Goal: Task Accomplishment & Management: Use online tool/utility

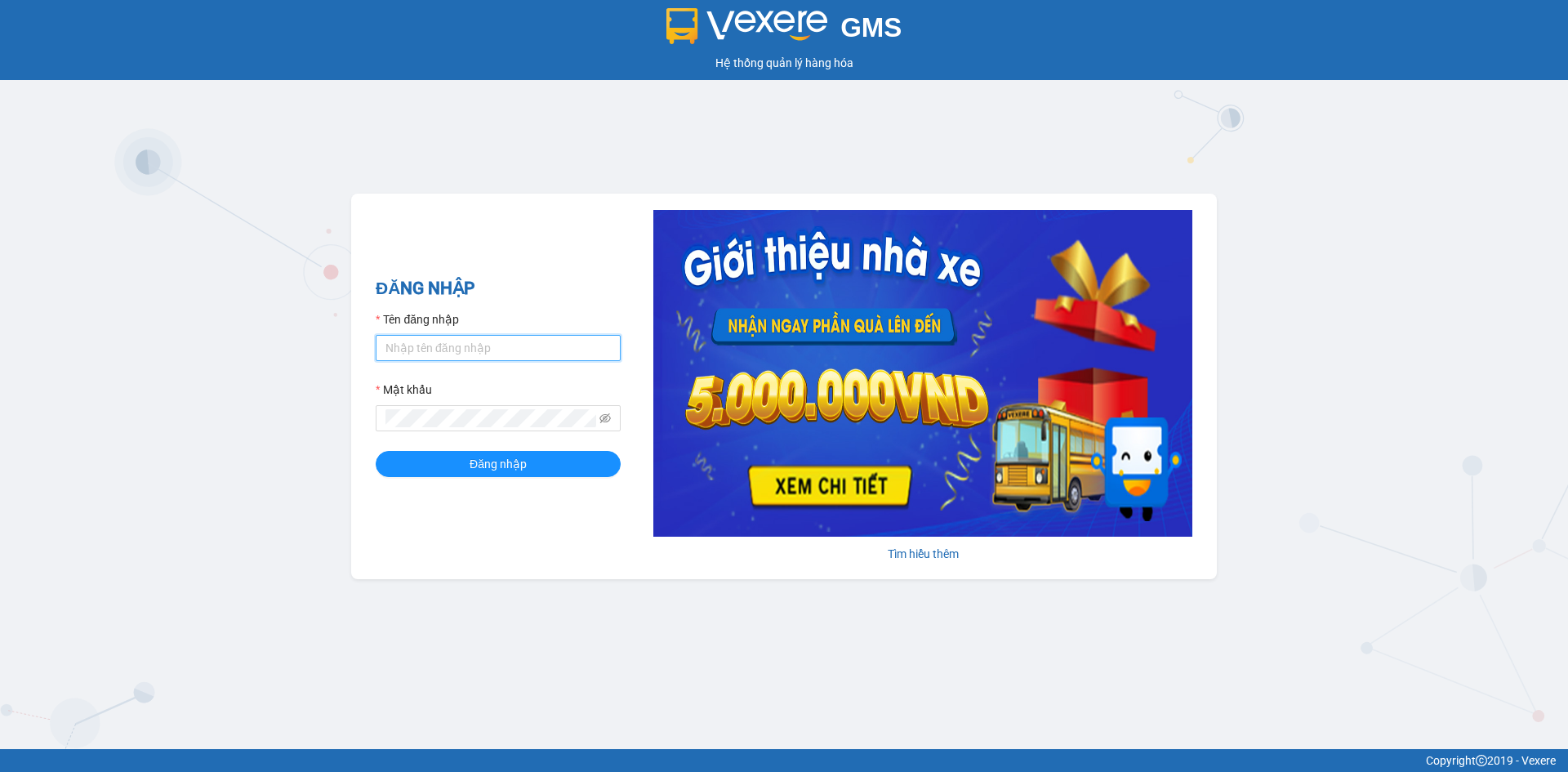
type input "dttoan.xuantrang"
click at [502, 353] on input "dttoan.xuantrang" at bounding box center [498, 348] width 245 height 26
click at [448, 459] on button "Đăng nhập" at bounding box center [498, 464] width 245 height 26
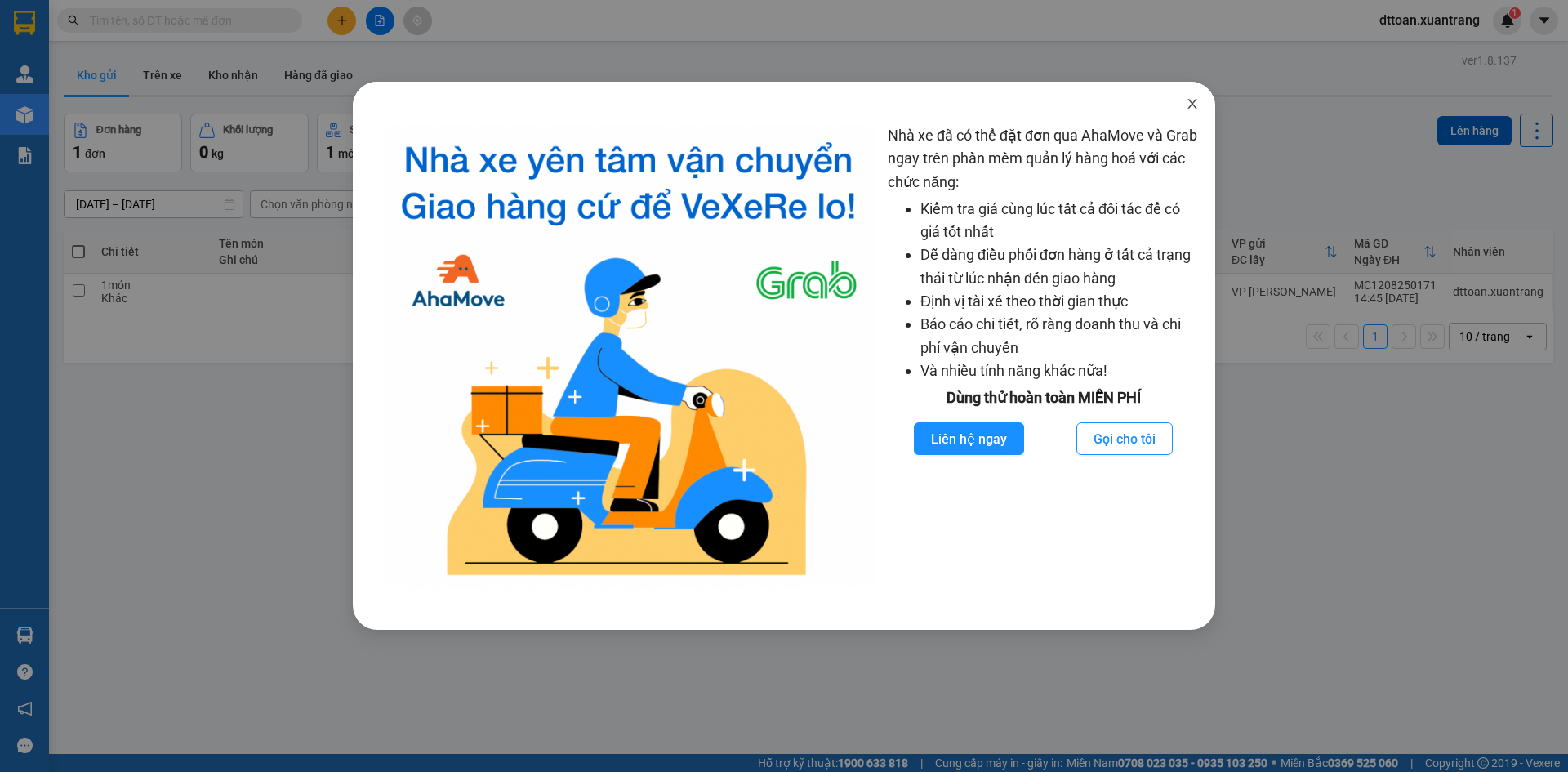
click at [1182, 99] on span "Close" at bounding box center [1193, 105] width 46 height 46
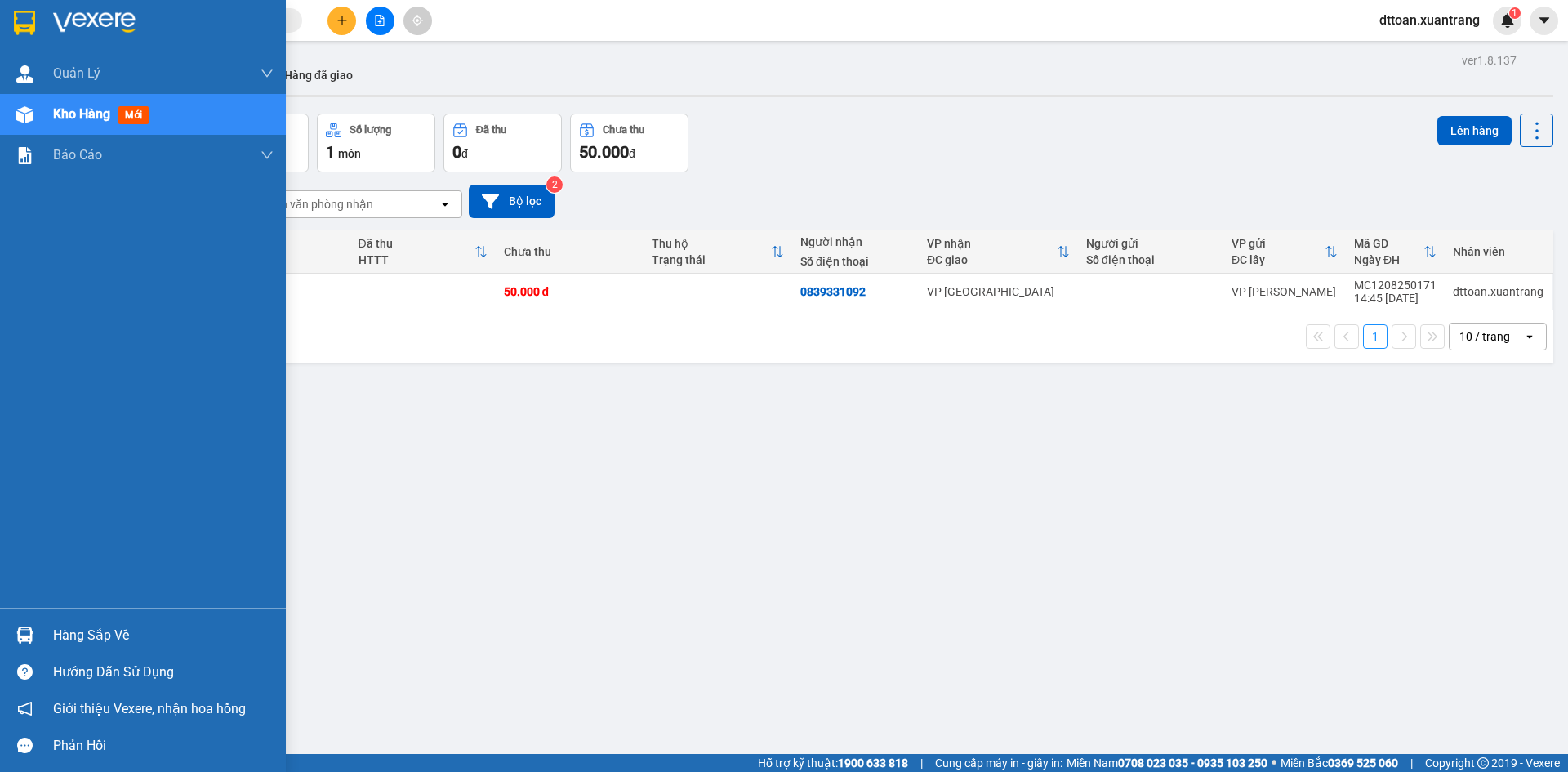
click at [103, 6] on div at bounding box center [143, 27] width 286 height 53
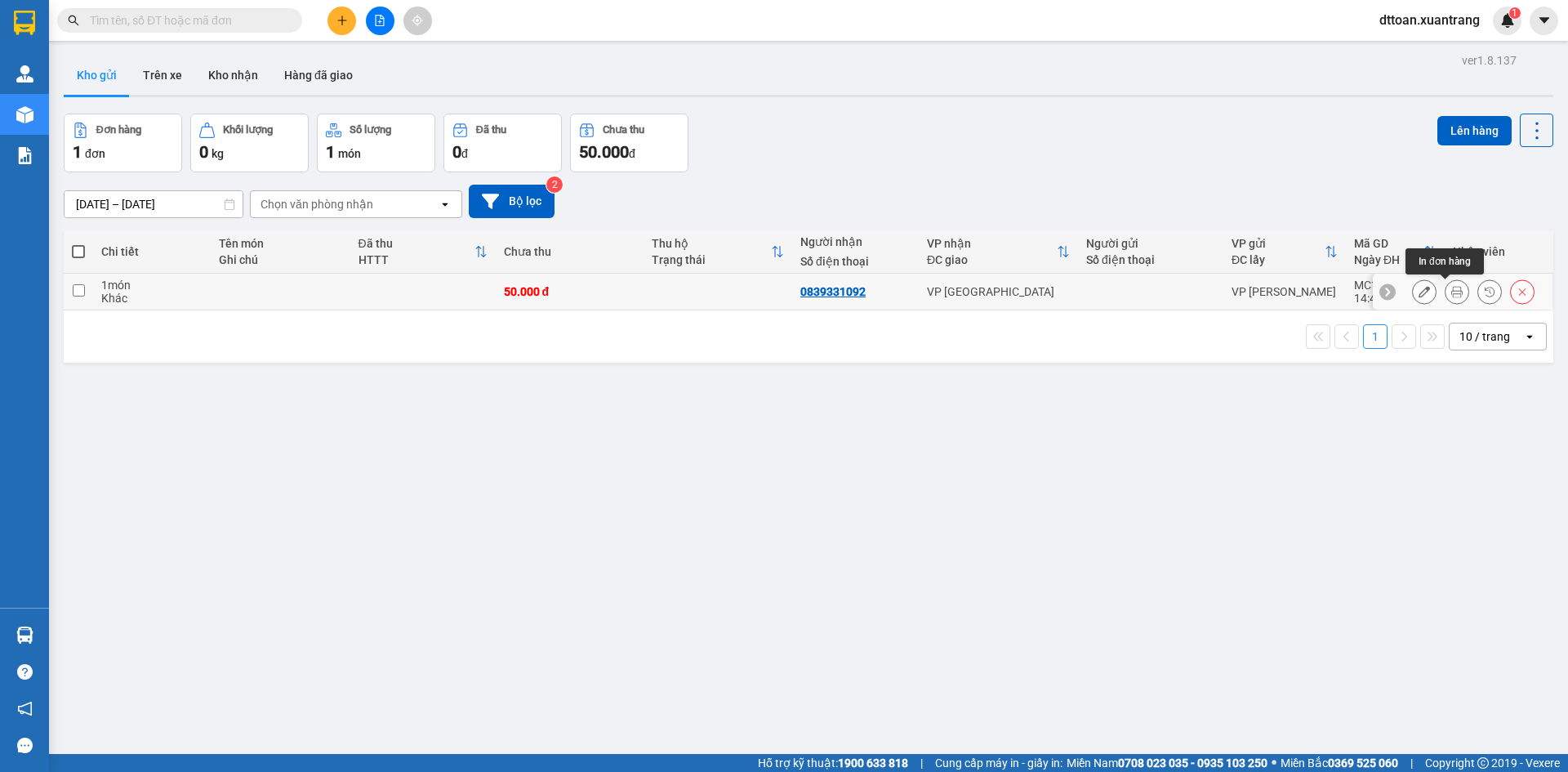
click at [1451, 291] on icon at bounding box center [1456, 291] width 11 height 11
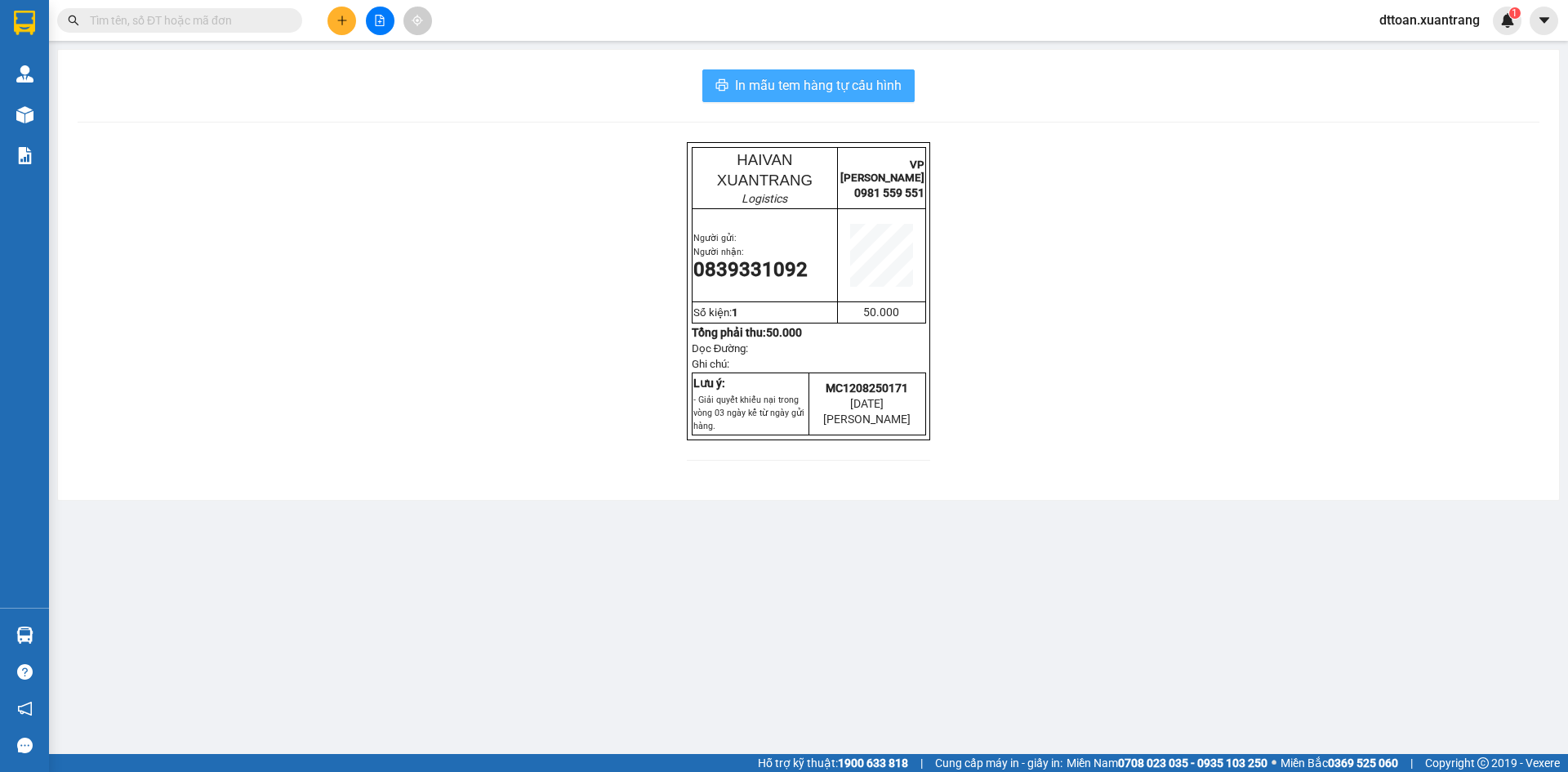
click at [801, 96] on span "In mẫu tem hàng tự cấu hình" at bounding box center [818, 85] width 167 height 20
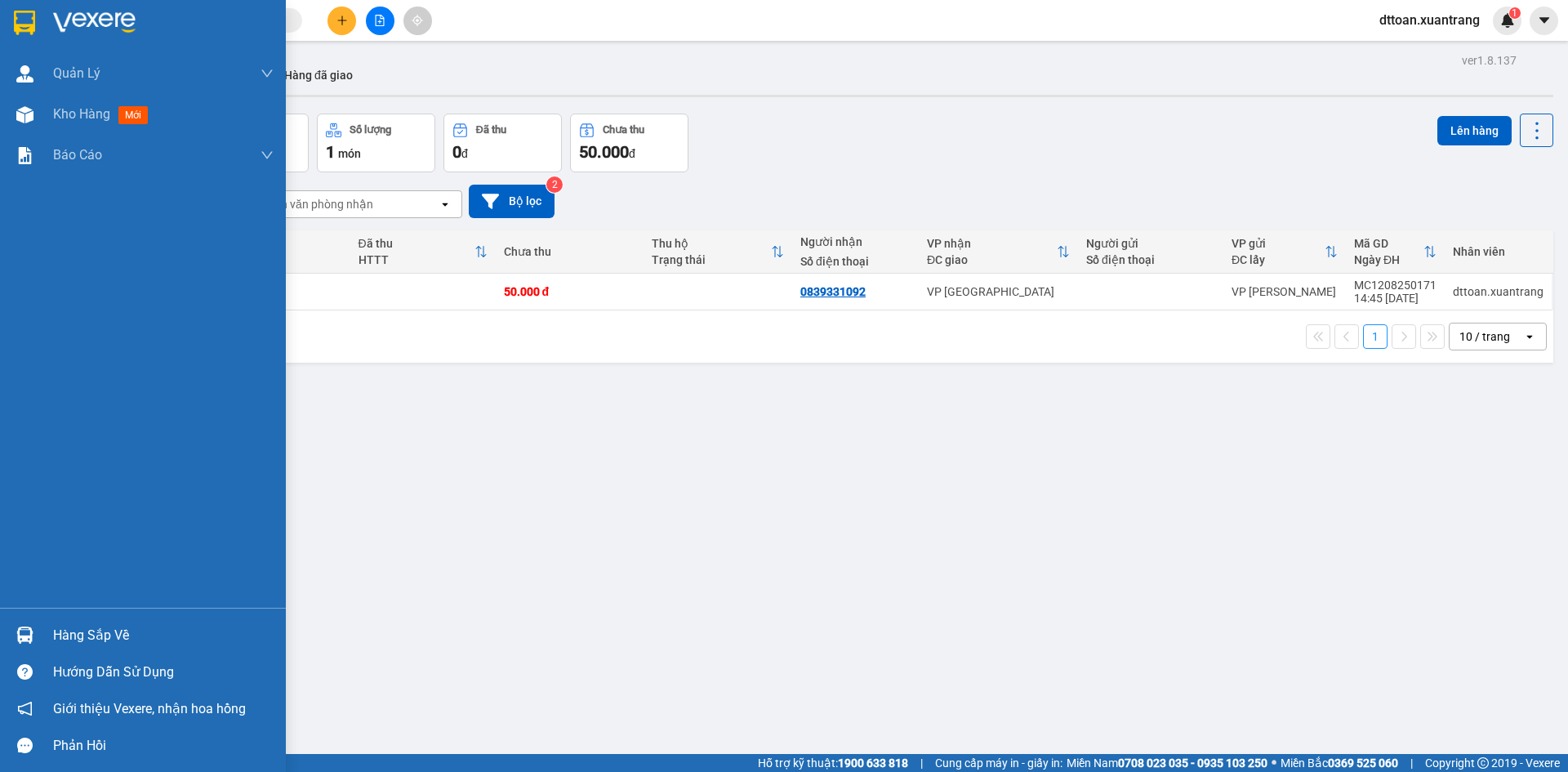
click at [81, 28] on img at bounding box center [94, 23] width 82 height 25
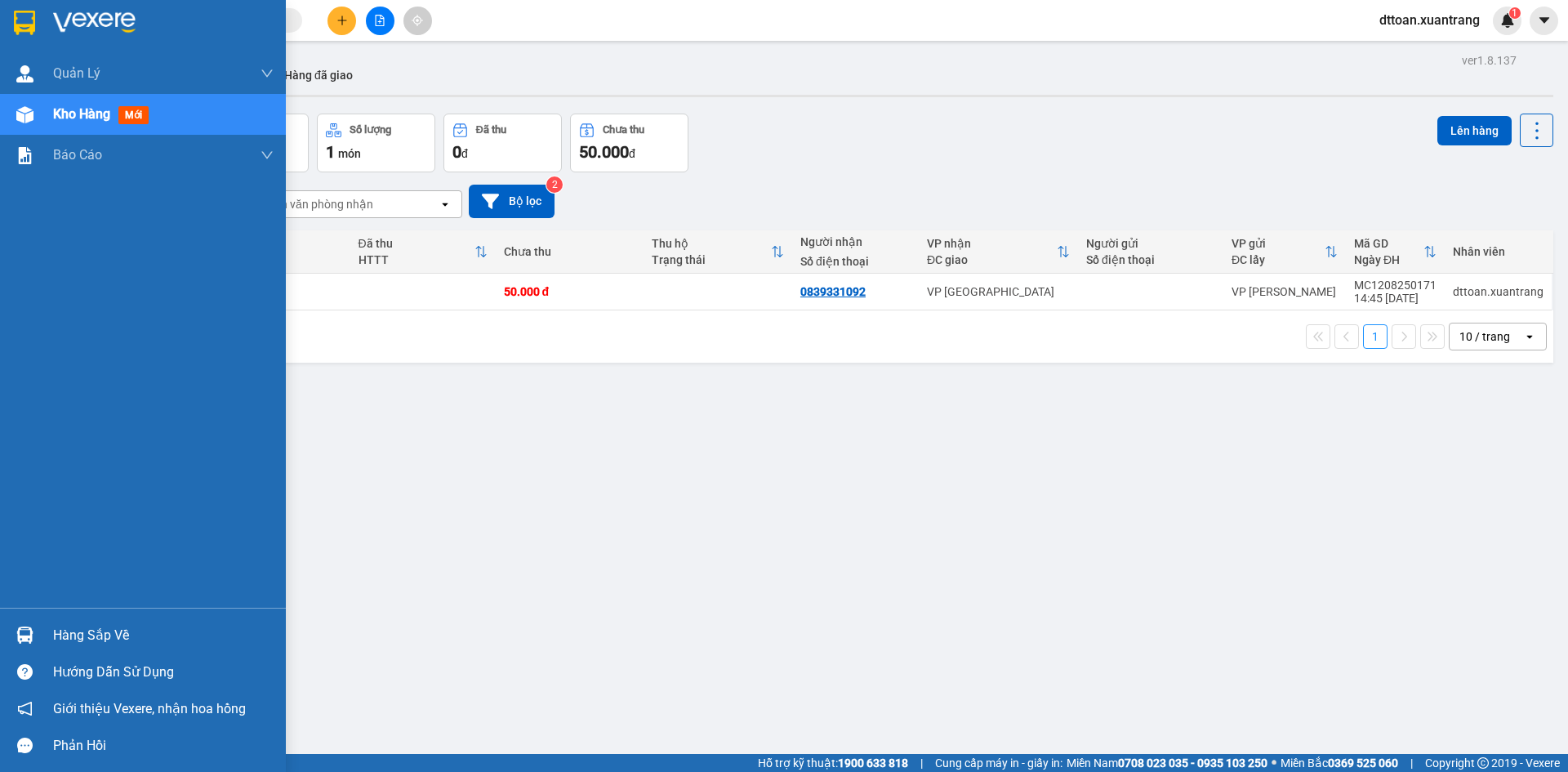
click at [45, 12] on div at bounding box center [143, 27] width 286 height 53
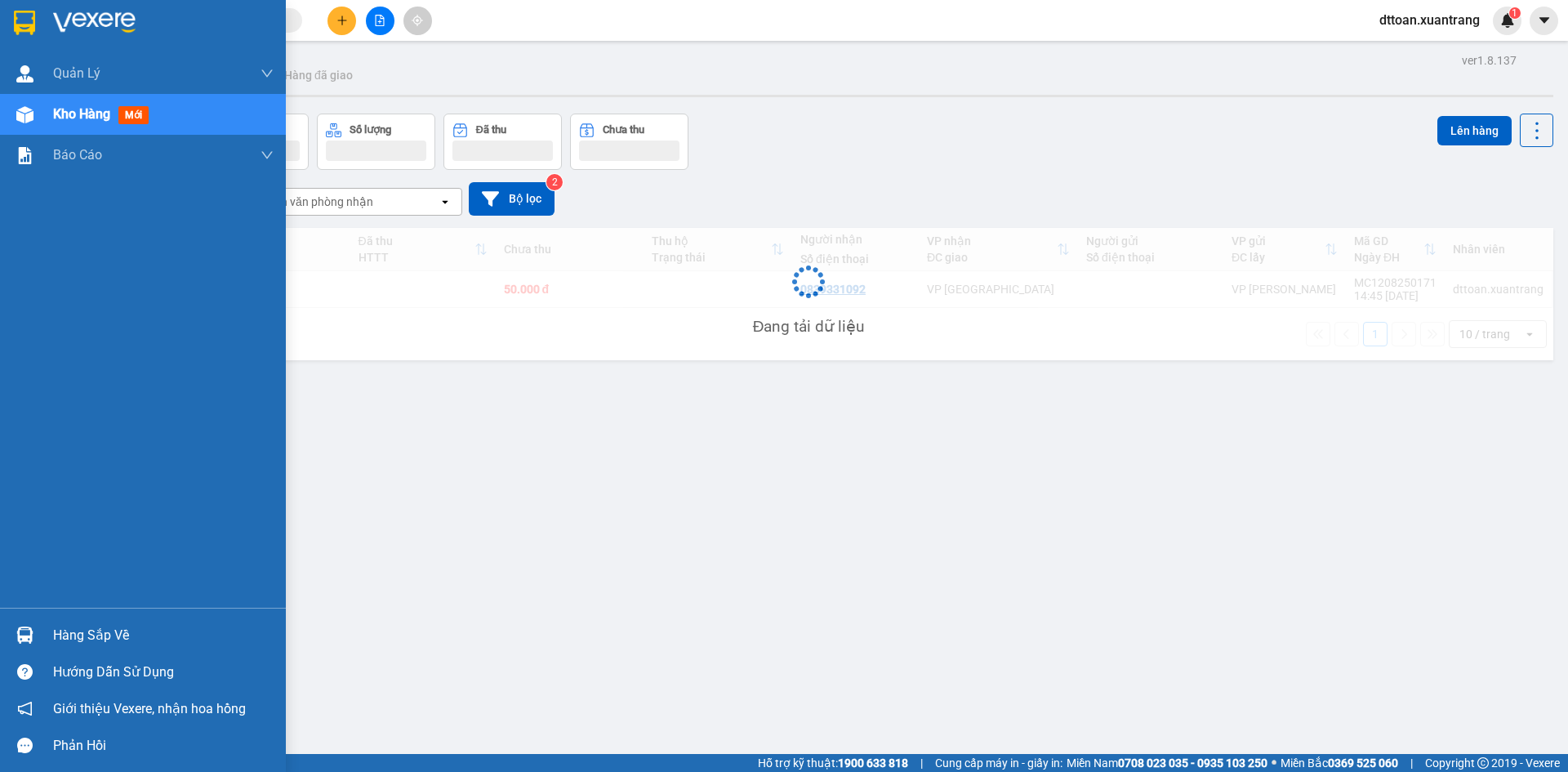
click at [45, 12] on div at bounding box center [143, 27] width 286 height 53
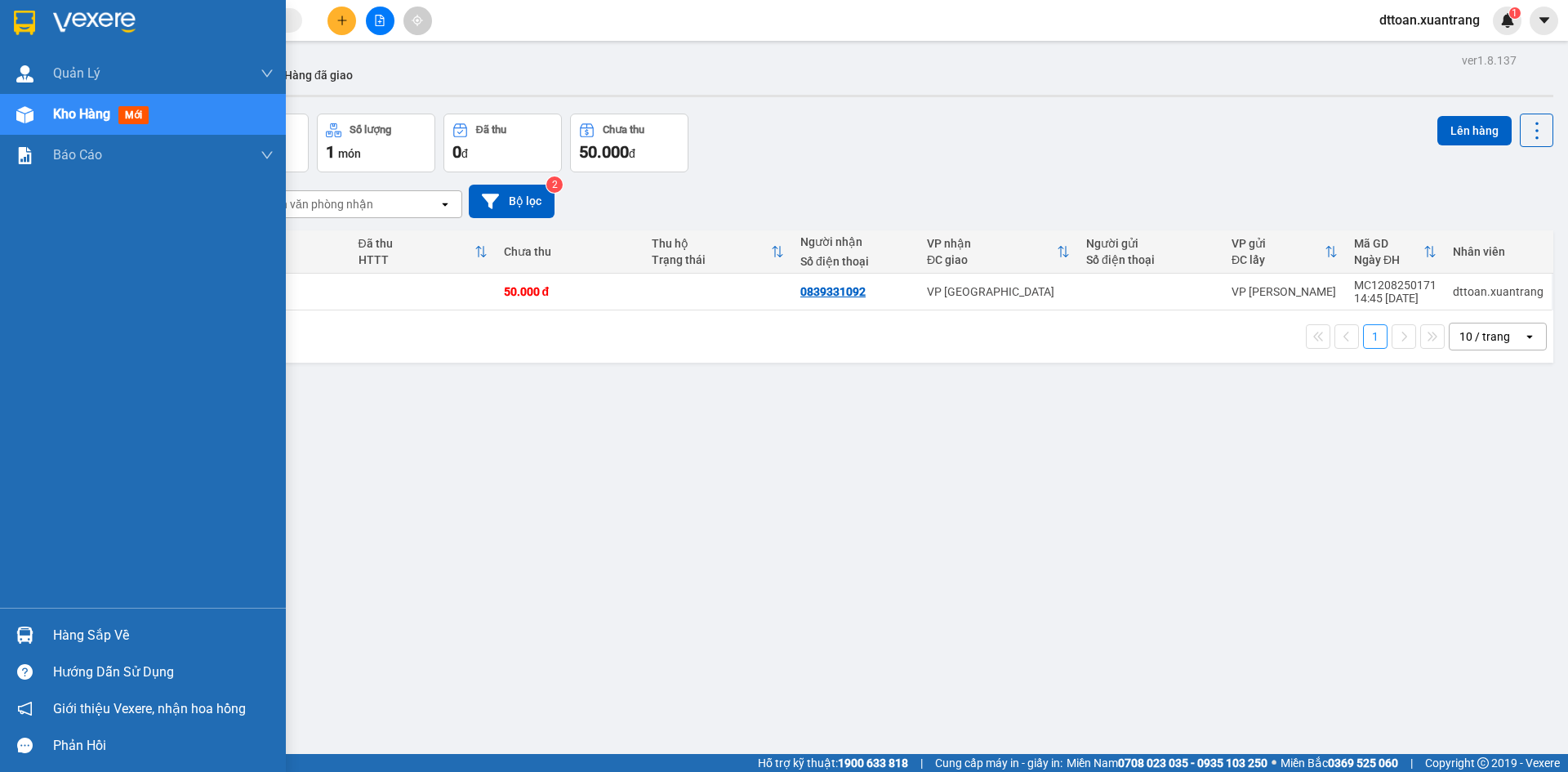
click at [79, 22] on img at bounding box center [94, 23] width 82 height 25
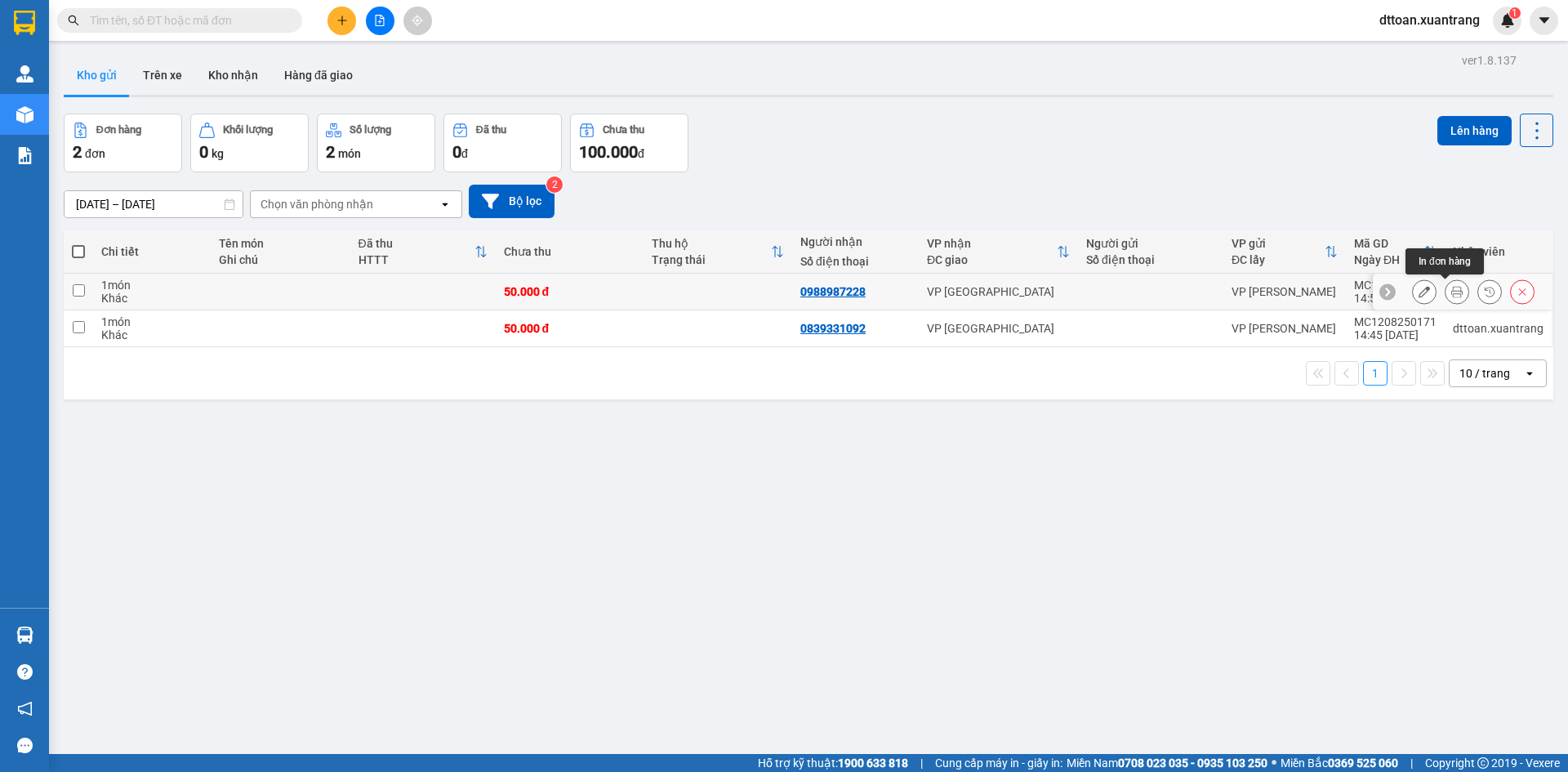
click at [1451, 286] on icon at bounding box center [1456, 291] width 11 height 11
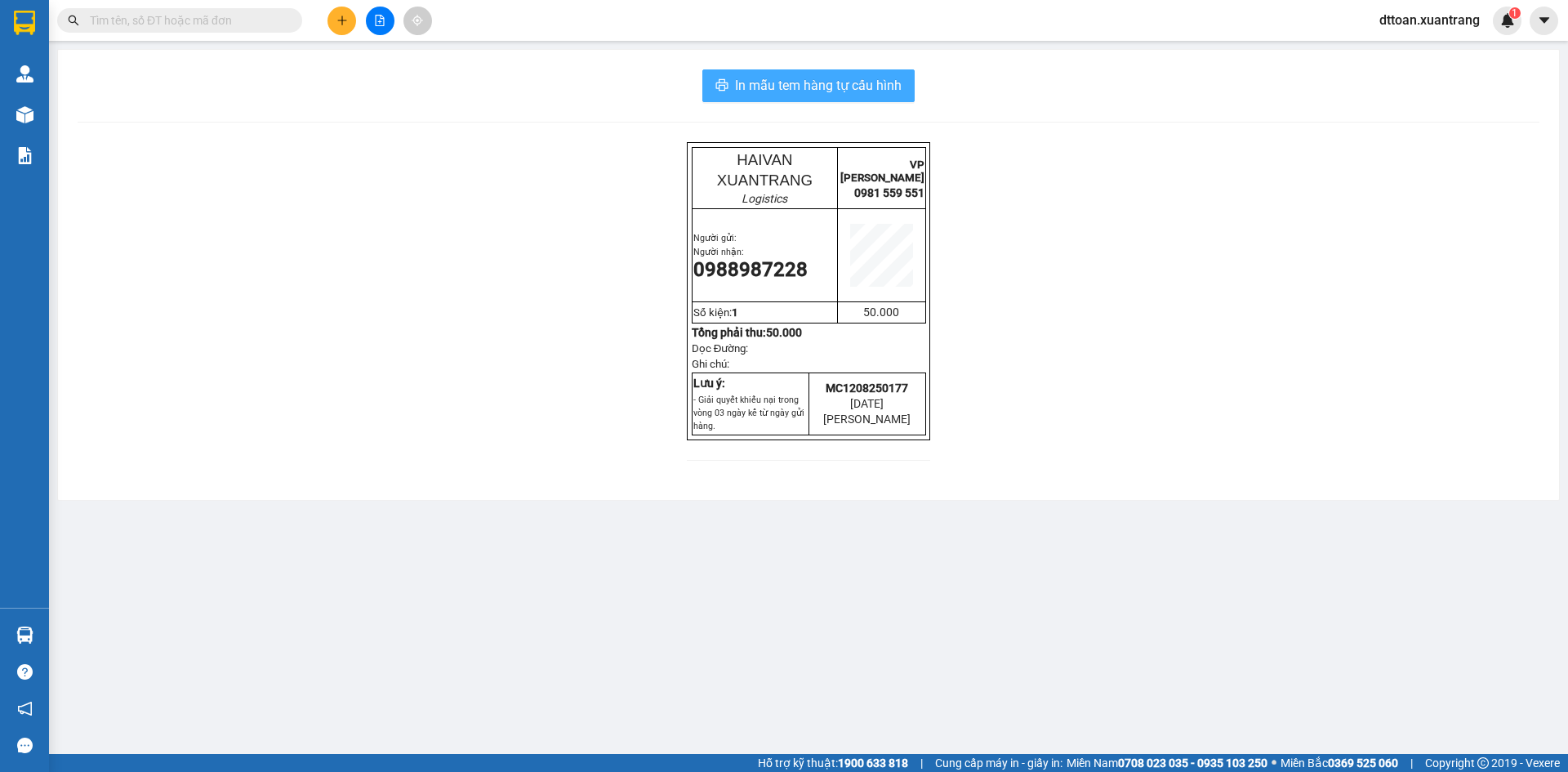
click at [758, 97] on button "In mẫu tem hàng tự cấu hình" at bounding box center [808, 85] width 212 height 32
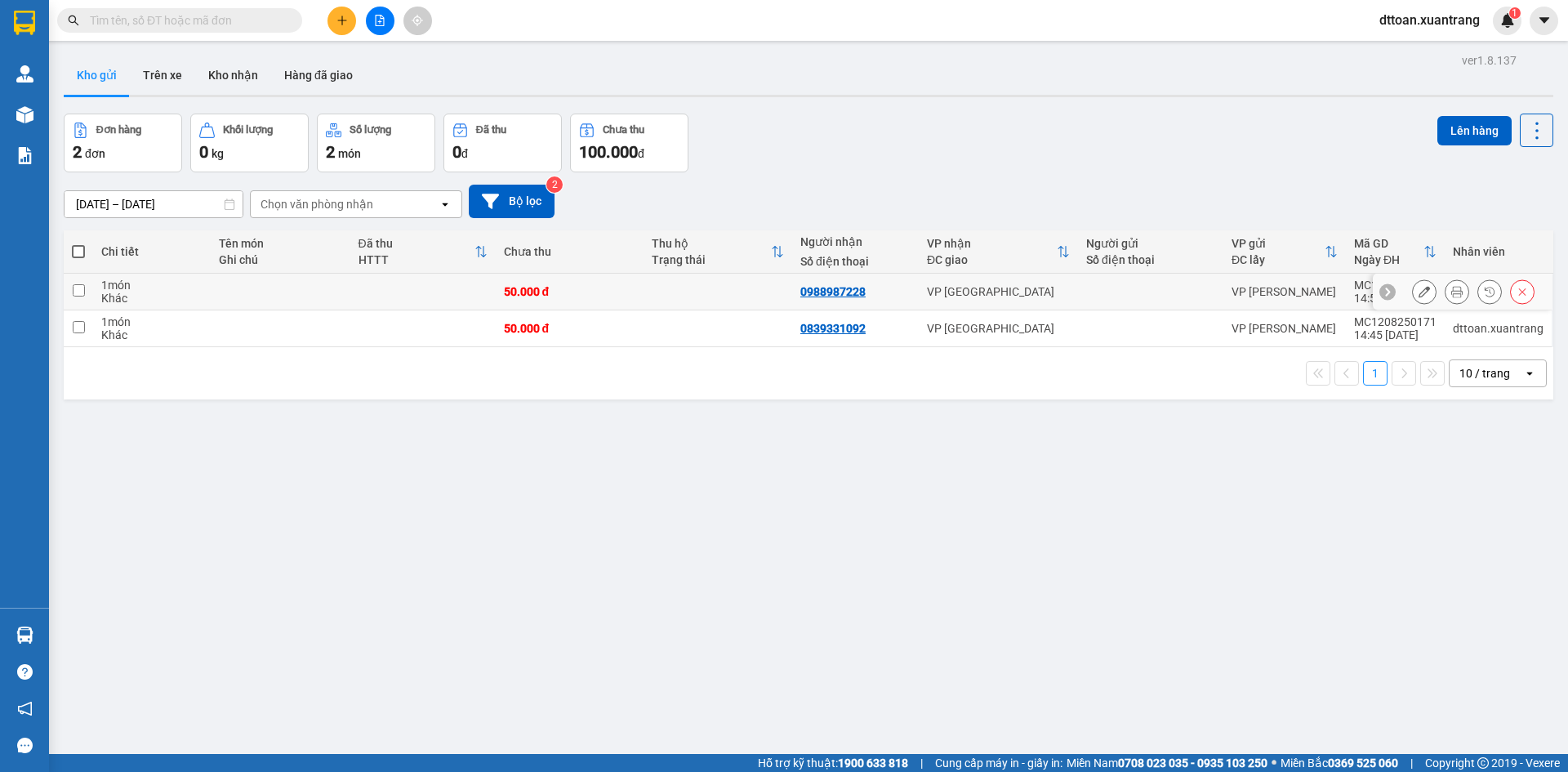
click at [1414, 285] on button at bounding box center [1424, 291] width 23 height 29
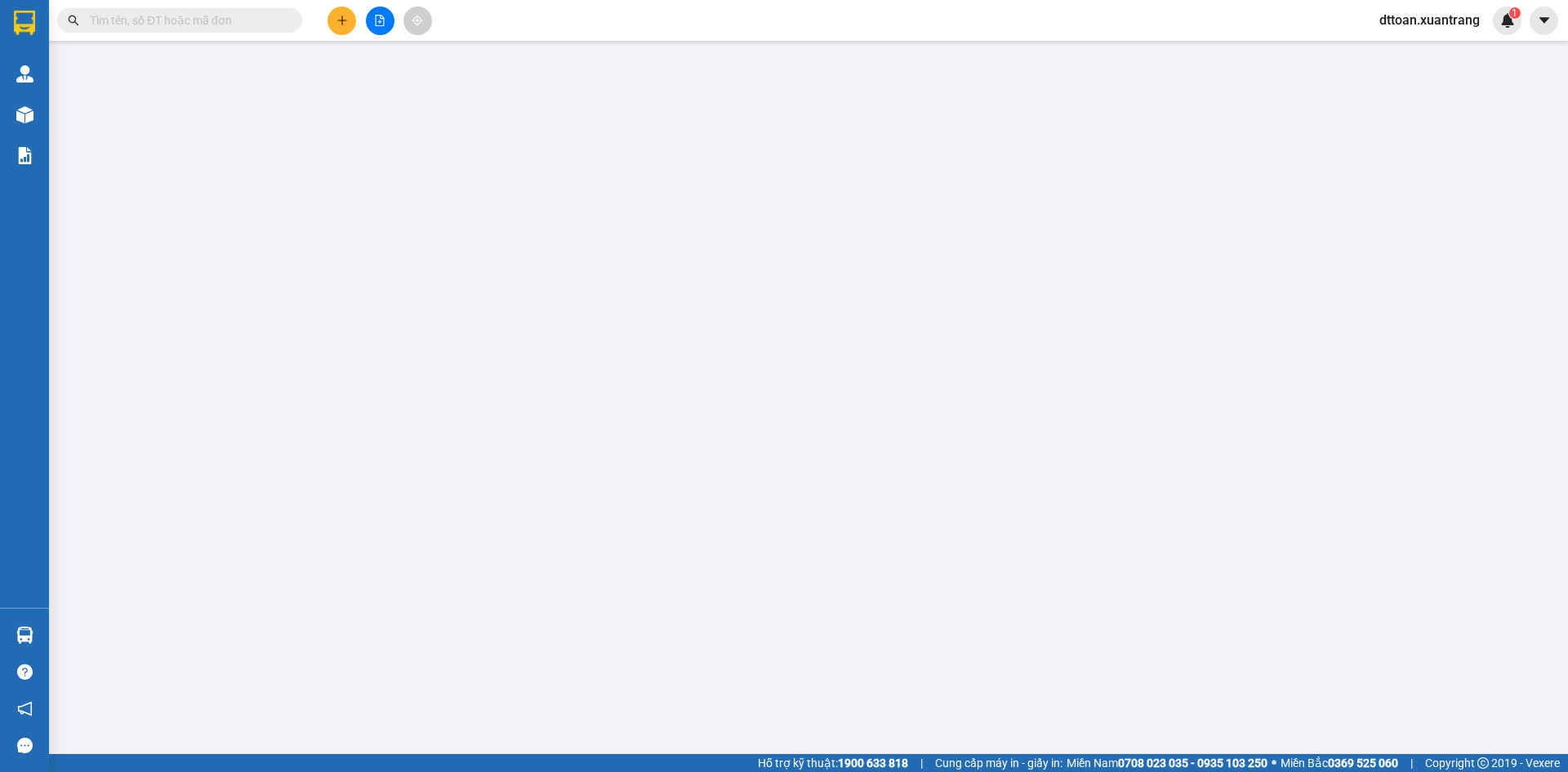
type input "0988987228"
type input "50.000"
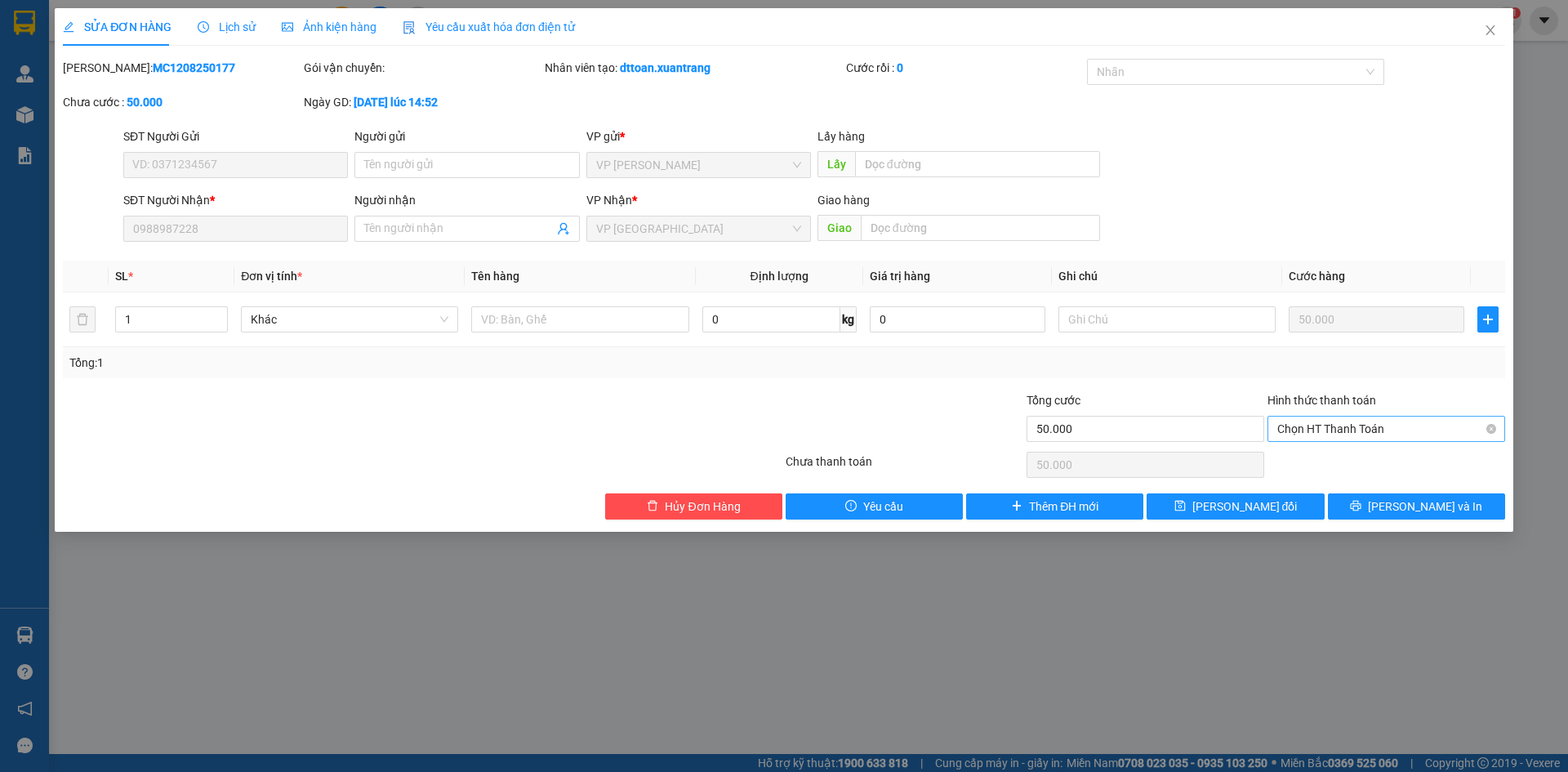
click at [1379, 434] on span "Chọn HT Thanh Toán" at bounding box center [1386, 429] width 218 height 25
click at [1308, 484] on div "Miễn phí" at bounding box center [1386, 487] width 218 height 18
type input "0"
click at [1361, 501] on icon "printer" at bounding box center [1355, 505] width 11 height 11
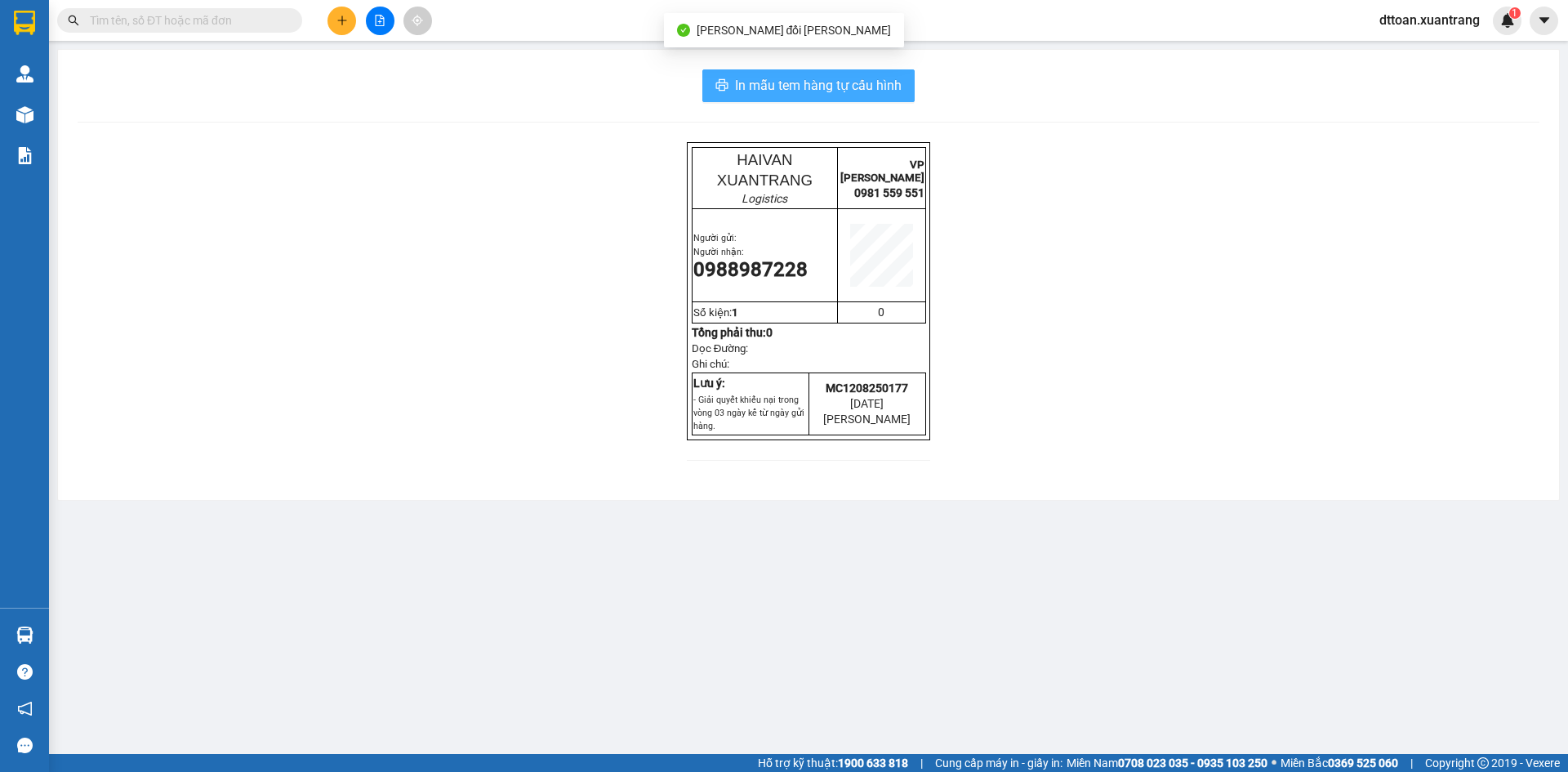
click at [800, 98] on button "In mẫu tem hàng tự cấu hình" at bounding box center [808, 85] width 212 height 32
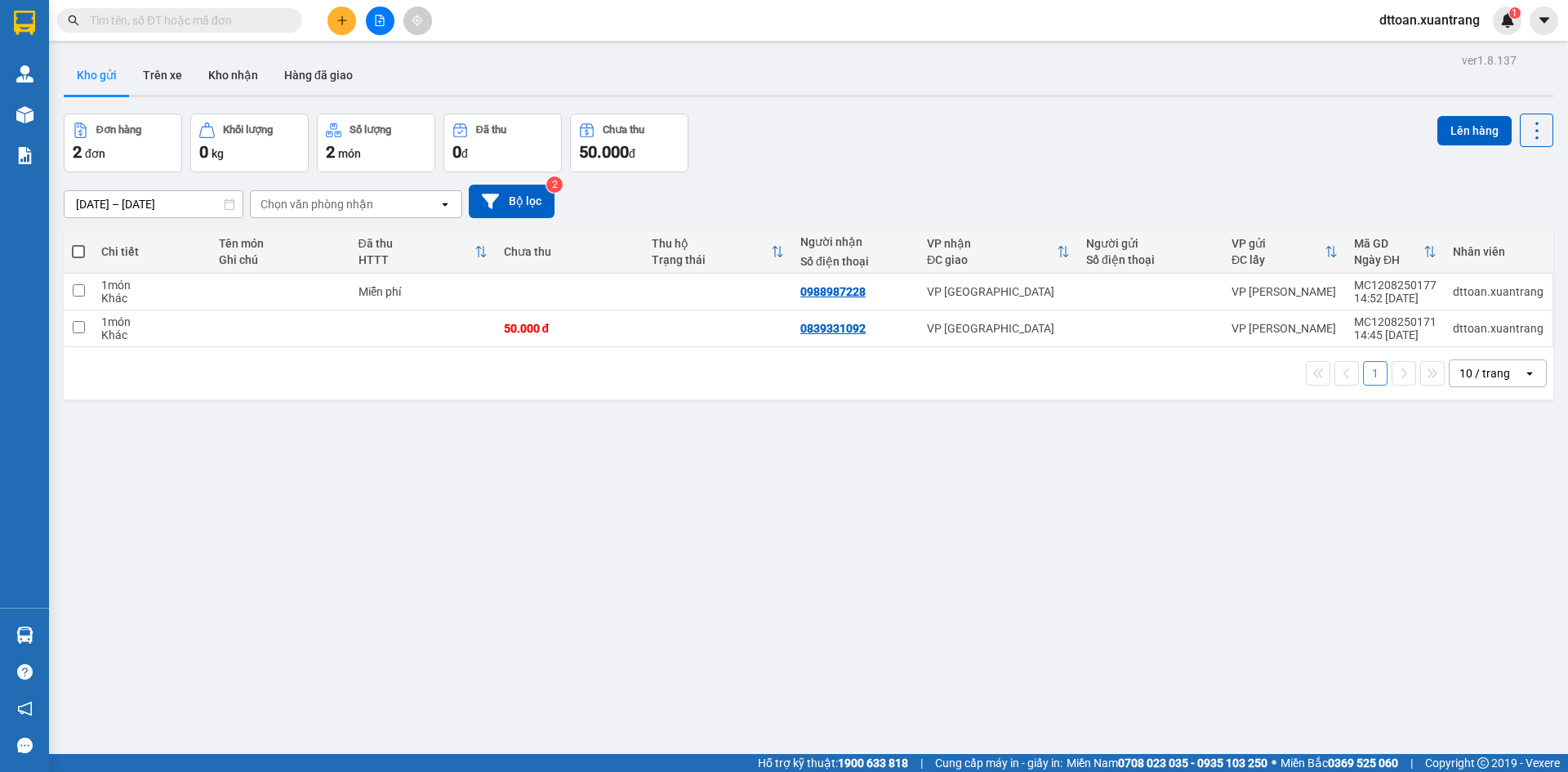
click at [220, 38] on div "Kết quả tìm kiếm ( 0 ) Bộ lọc No Data dttoan.xuantrang 1" at bounding box center [784, 20] width 1568 height 41
click at [225, 18] on input "text" at bounding box center [185, 19] width 193 height 18
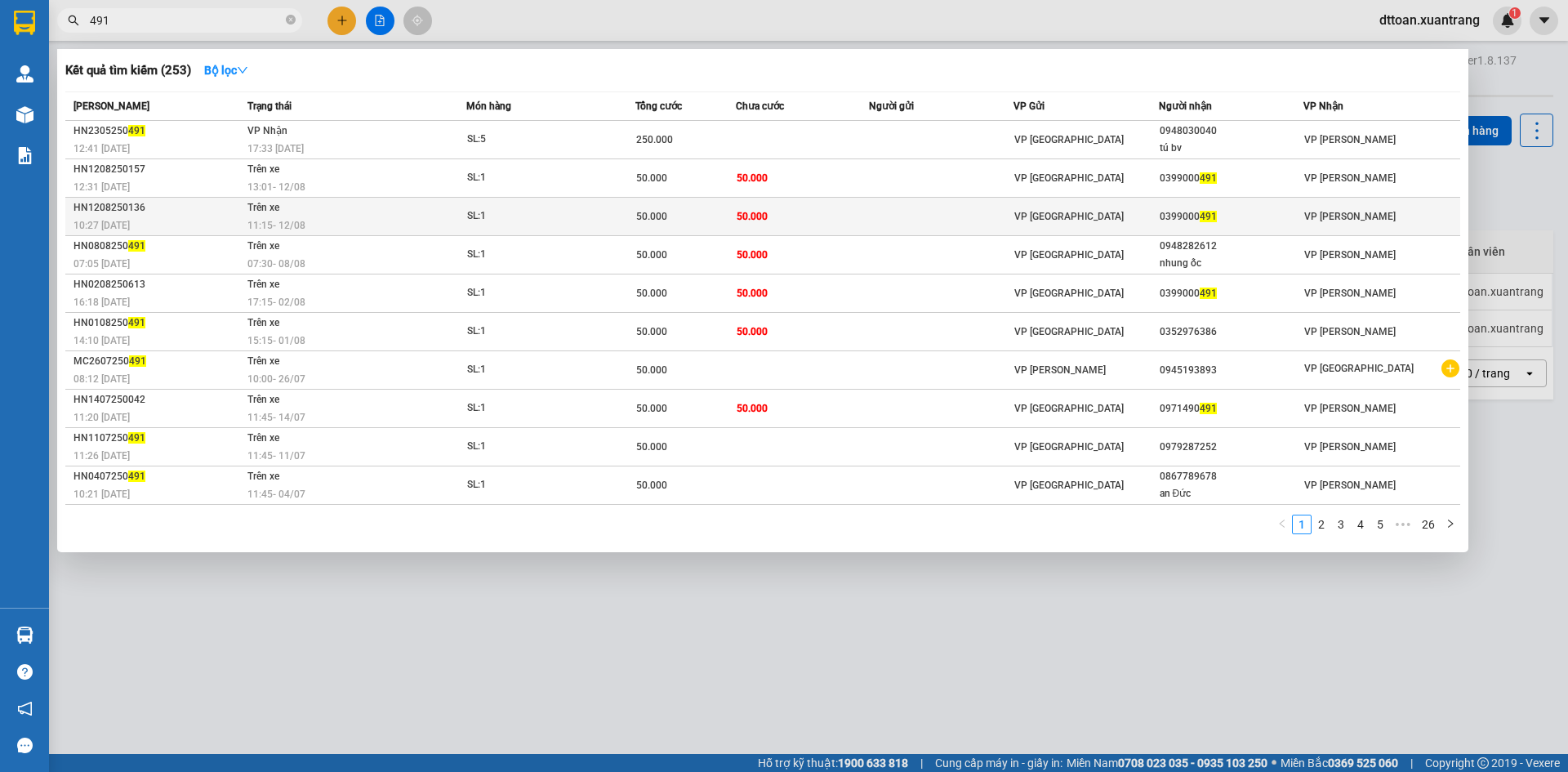
type input "491"
click at [322, 232] on div "11:15 - 12/08" at bounding box center [356, 225] width 218 height 18
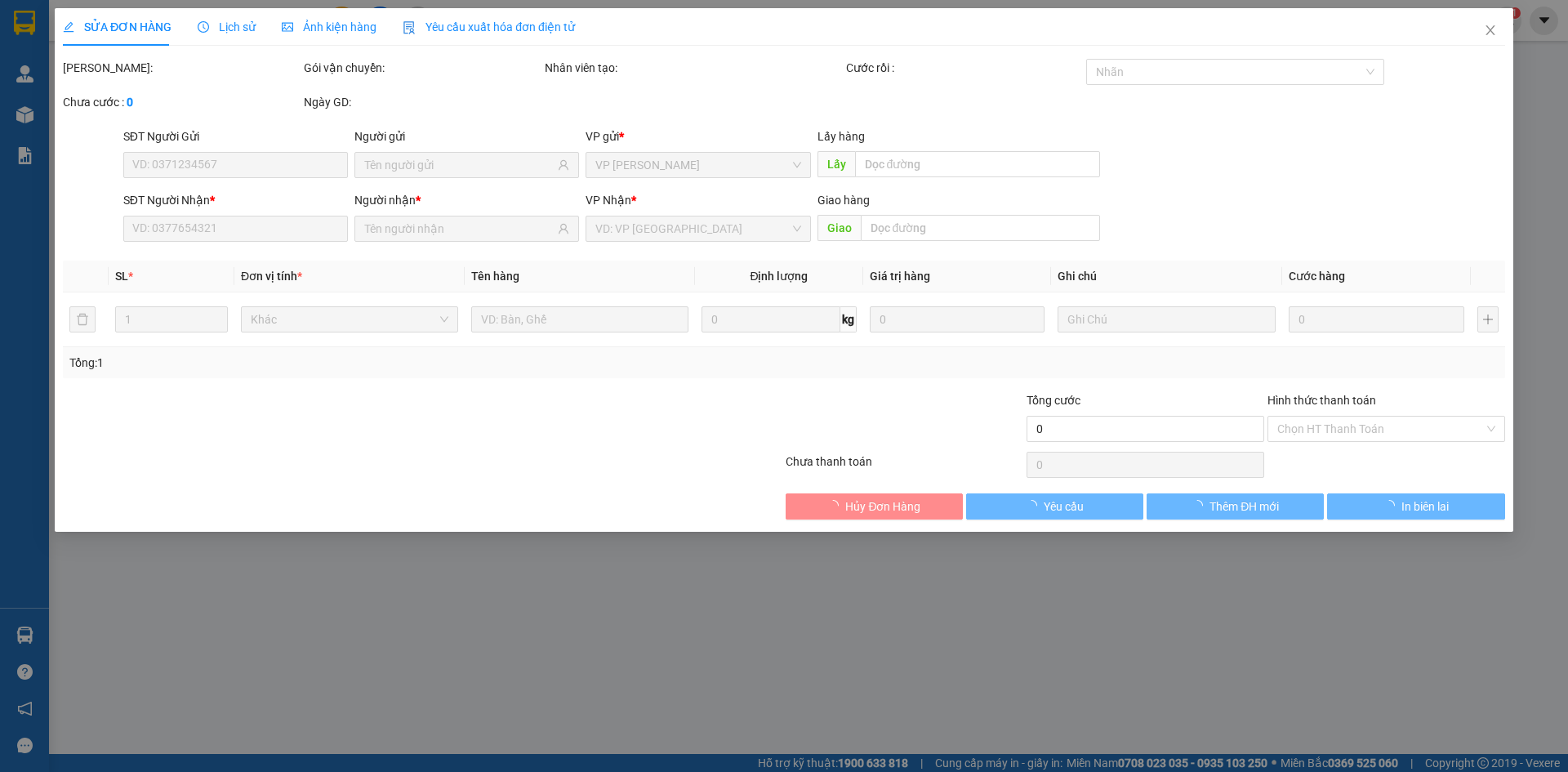
type input "0399000491"
type input "50.000"
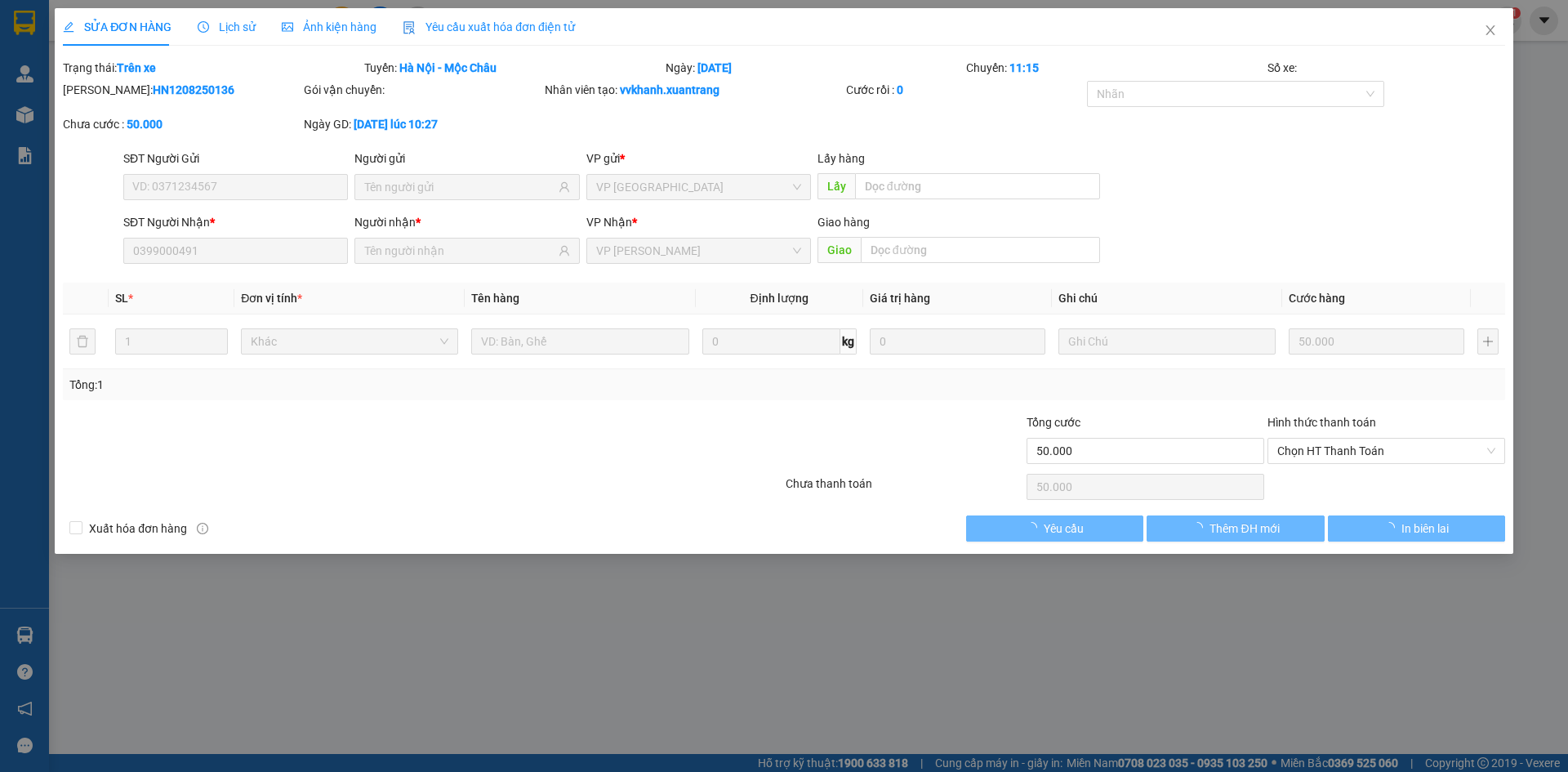
click at [351, 26] on span "Ảnh kiện hàng" at bounding box center [328, 27] width 95 height 13
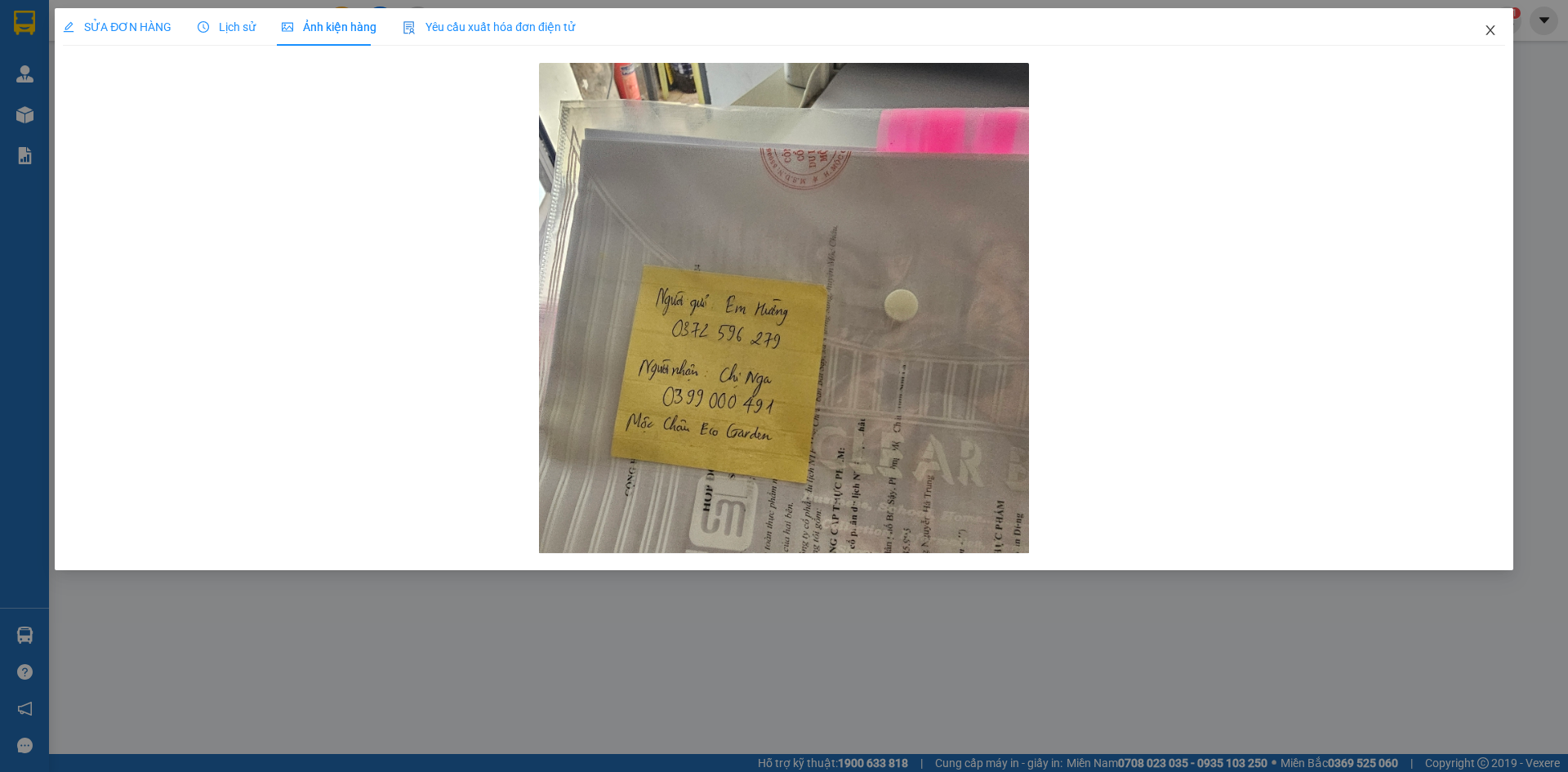
click at [1503, 26] on span "Close" at bounding box center [1491, 31] width 46 height 46
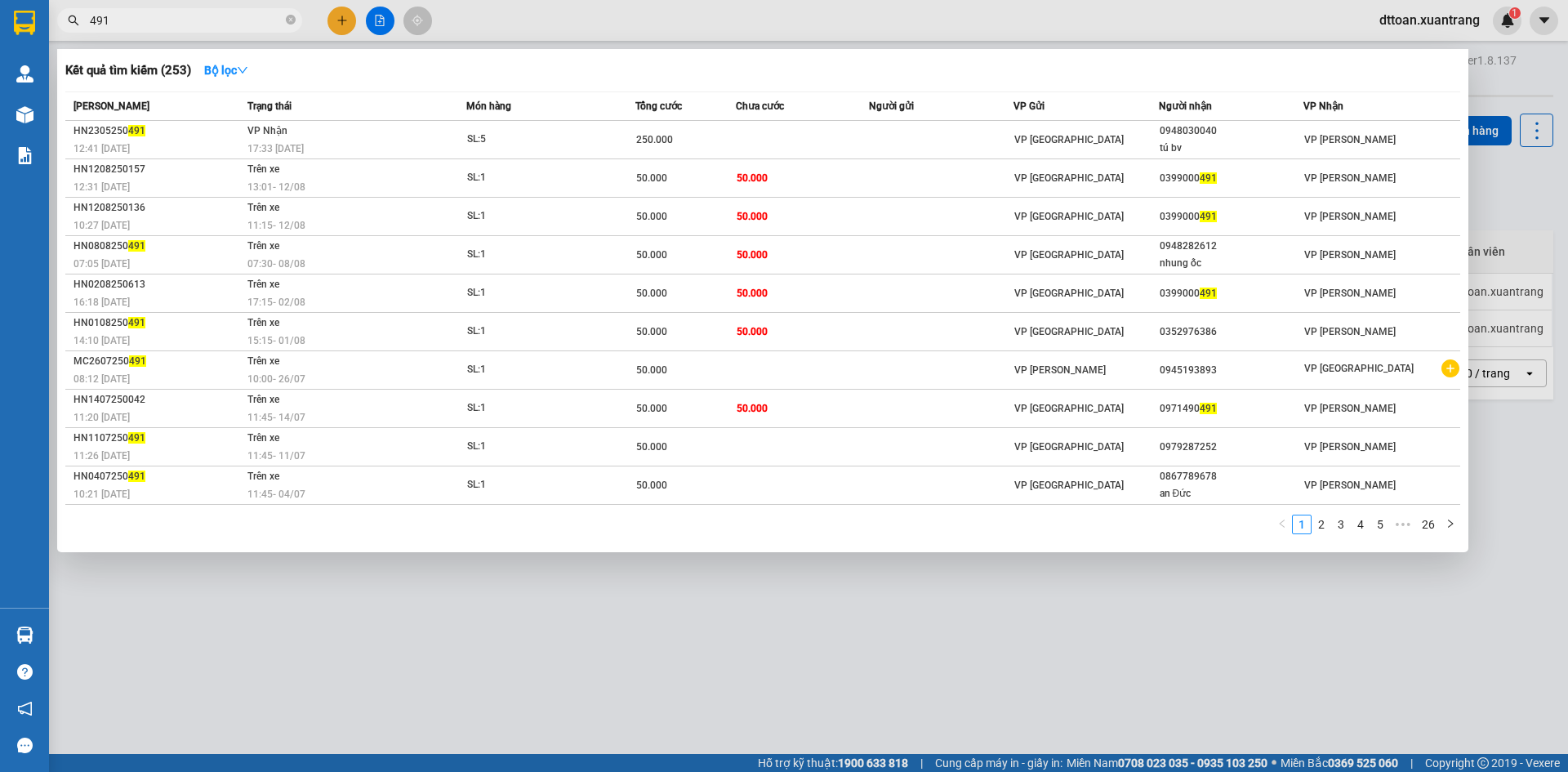
click at [260, 12] on span "491" at bounding box center [180, 20] width 245 height 25
click at [460, 595] on div at bounding box center [784, 386] width 1568 height 772
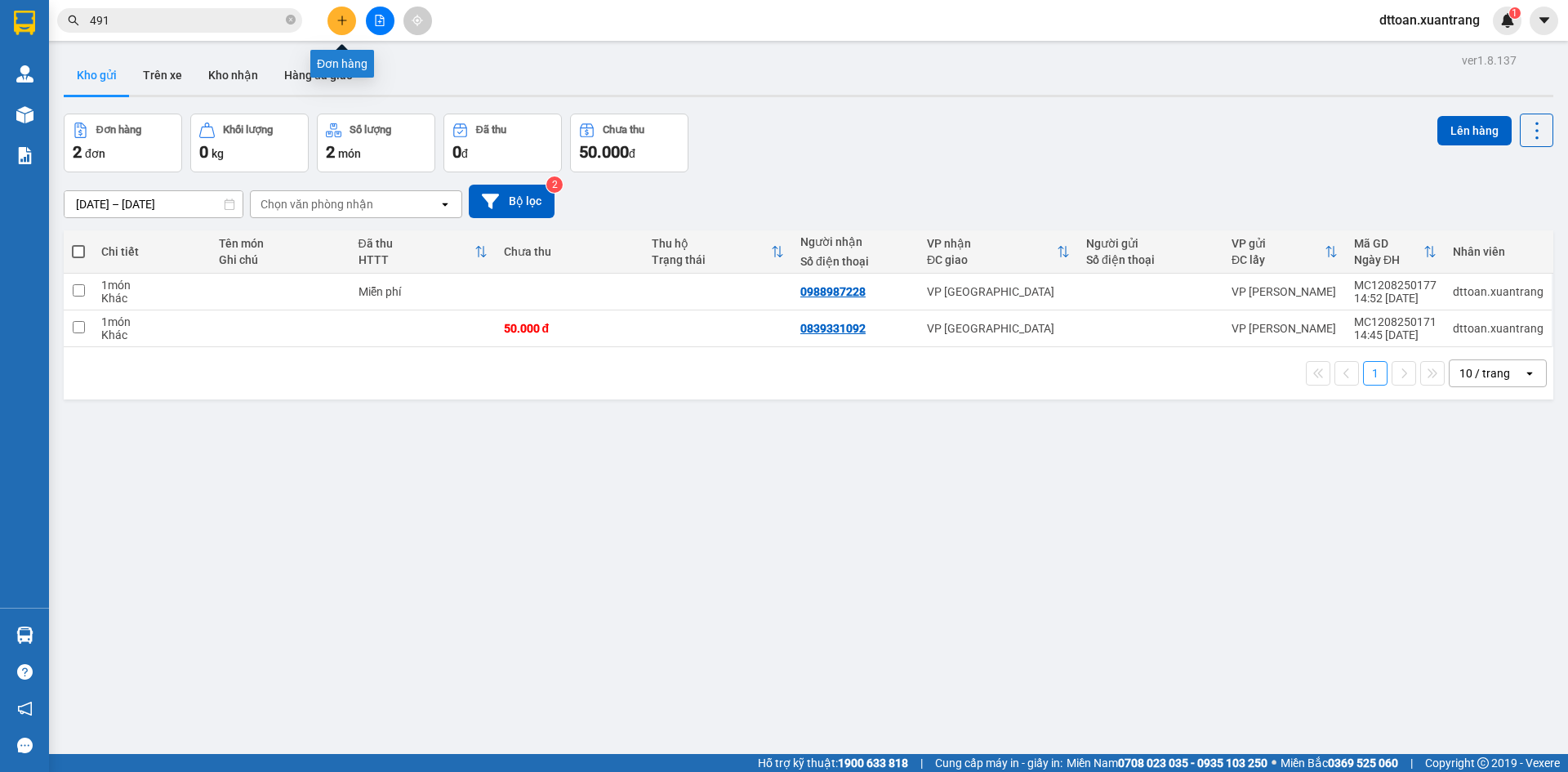
click at [334, 18] on button at bounding box center [341, 20] width 29 height 29
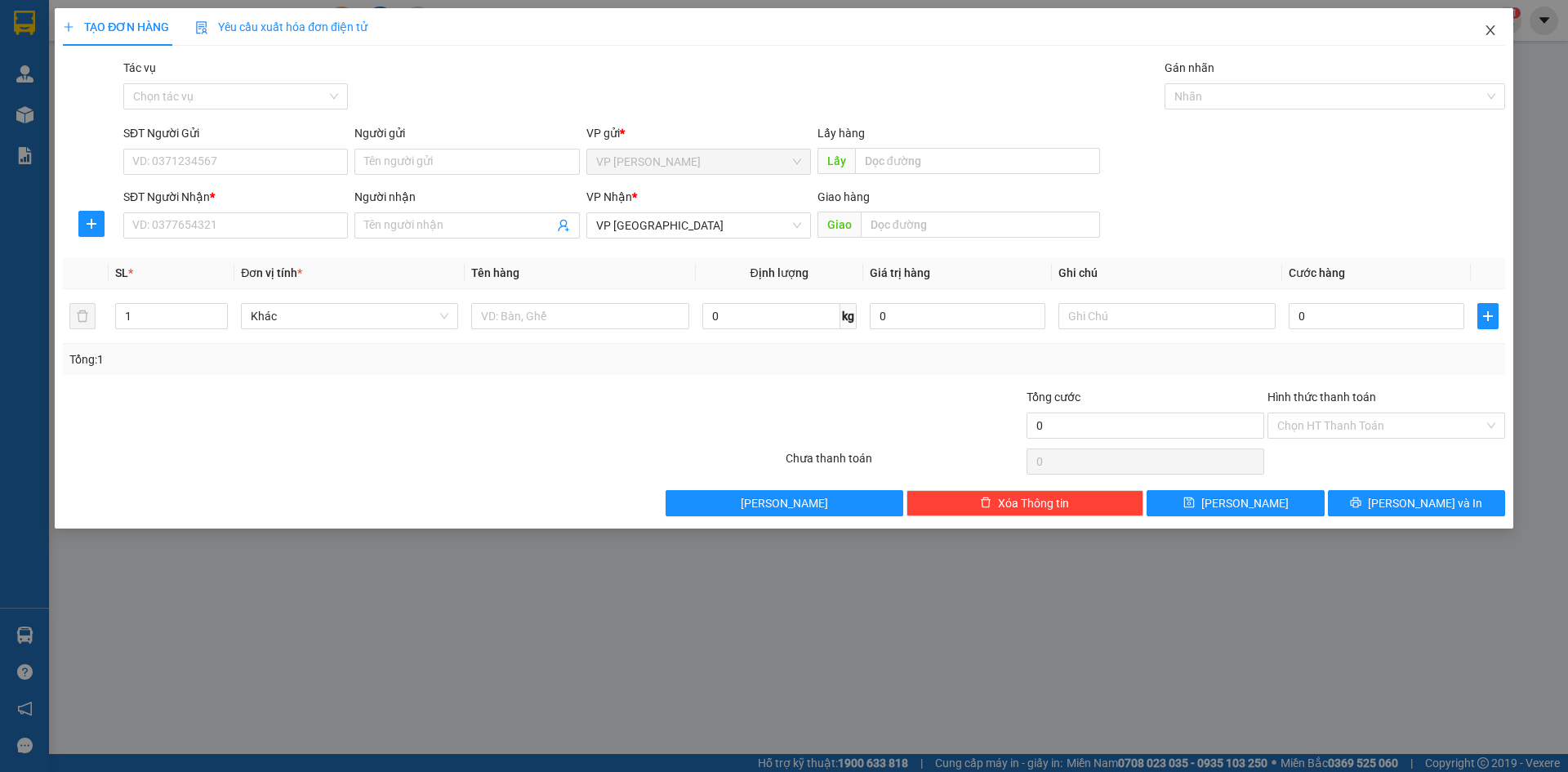
click at [1491, 28] on span "Close" at bounding box center [1491, 31] width 46 height 46
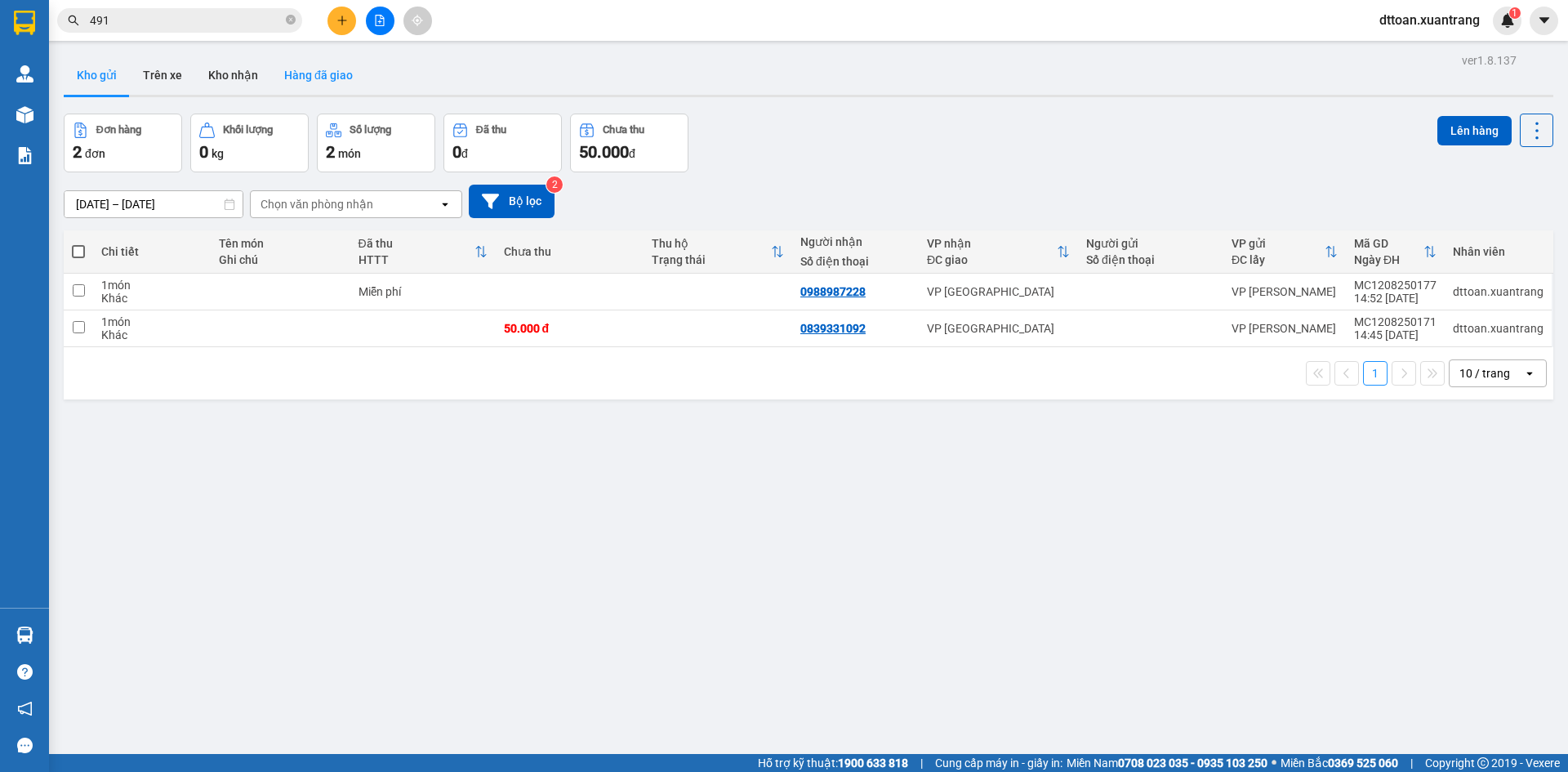
click at [307, 82] on button "Hàng đã giao" at bounding box center [318, 75] width 95 height 39
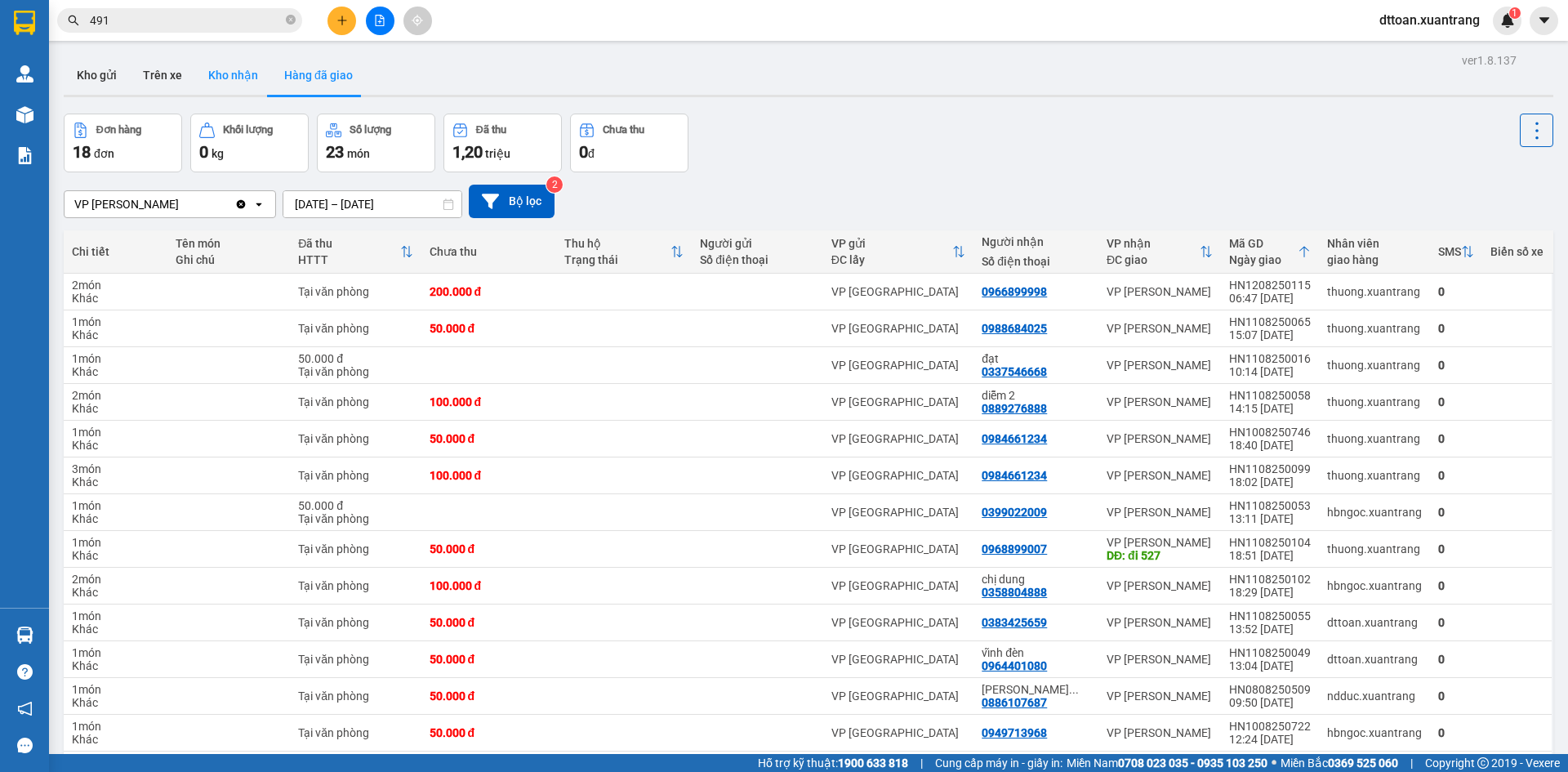
click at [230, 86] on button "Kho nhận" at bounding box center [233, 75] width 76 height 39
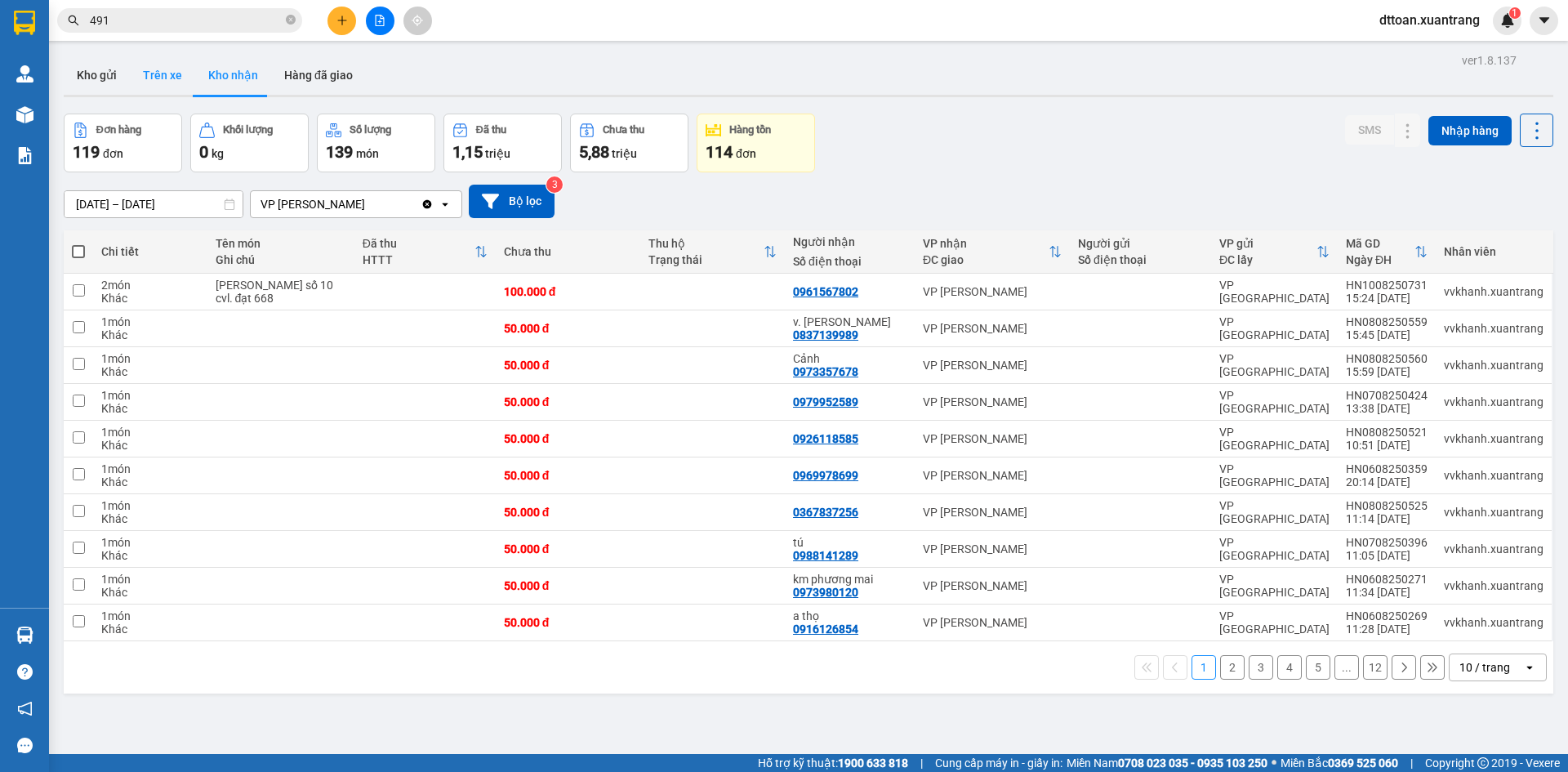
click at [148, 82] on button "Trên xe" at bounding box center [162, 75] width 65 height 39
type input "12/08/2025 – 12/08/2025"
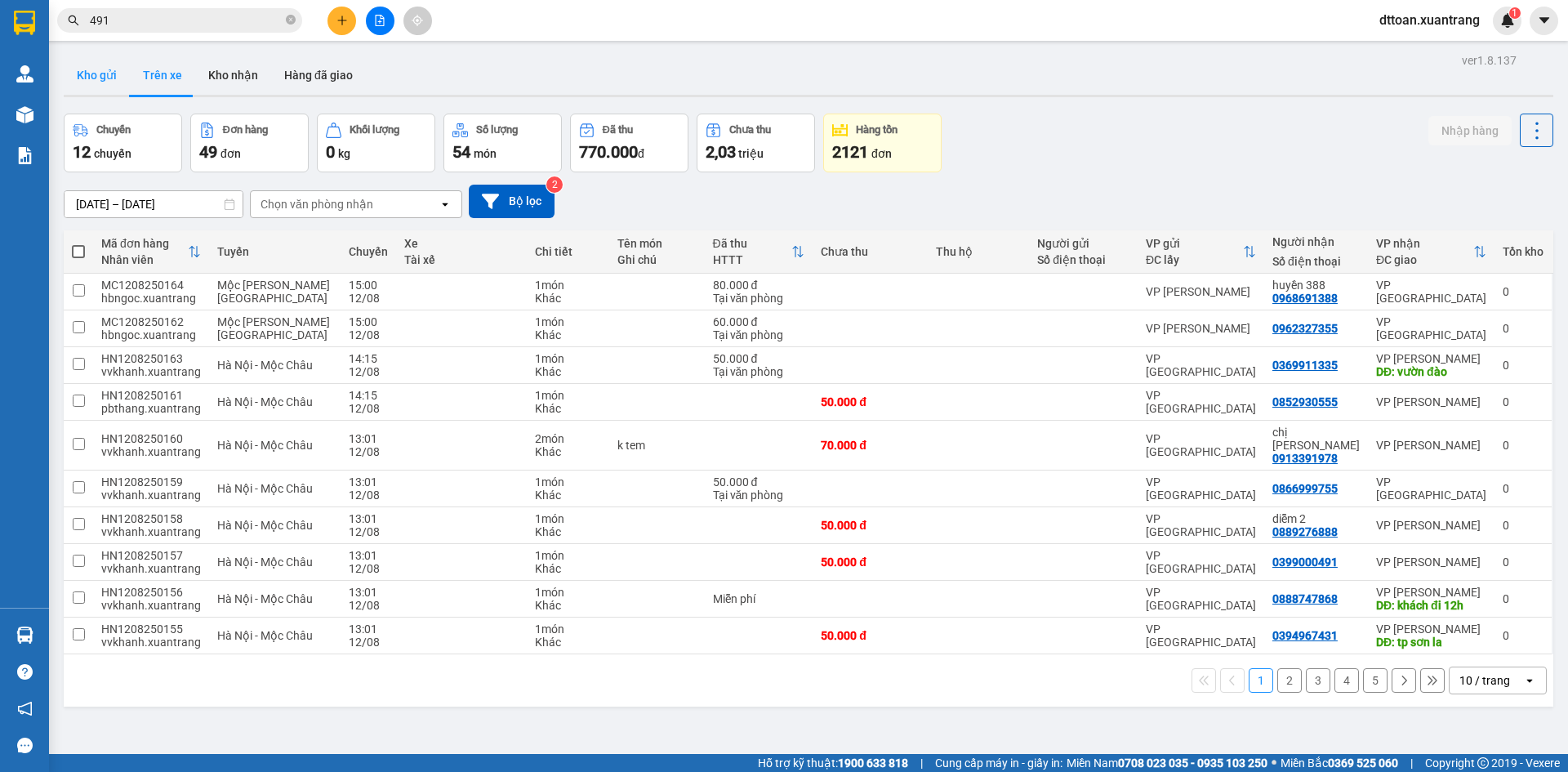
click at [124, 78] on button "Kho gửi" at bounding box center [97, 75] width 66 height 39
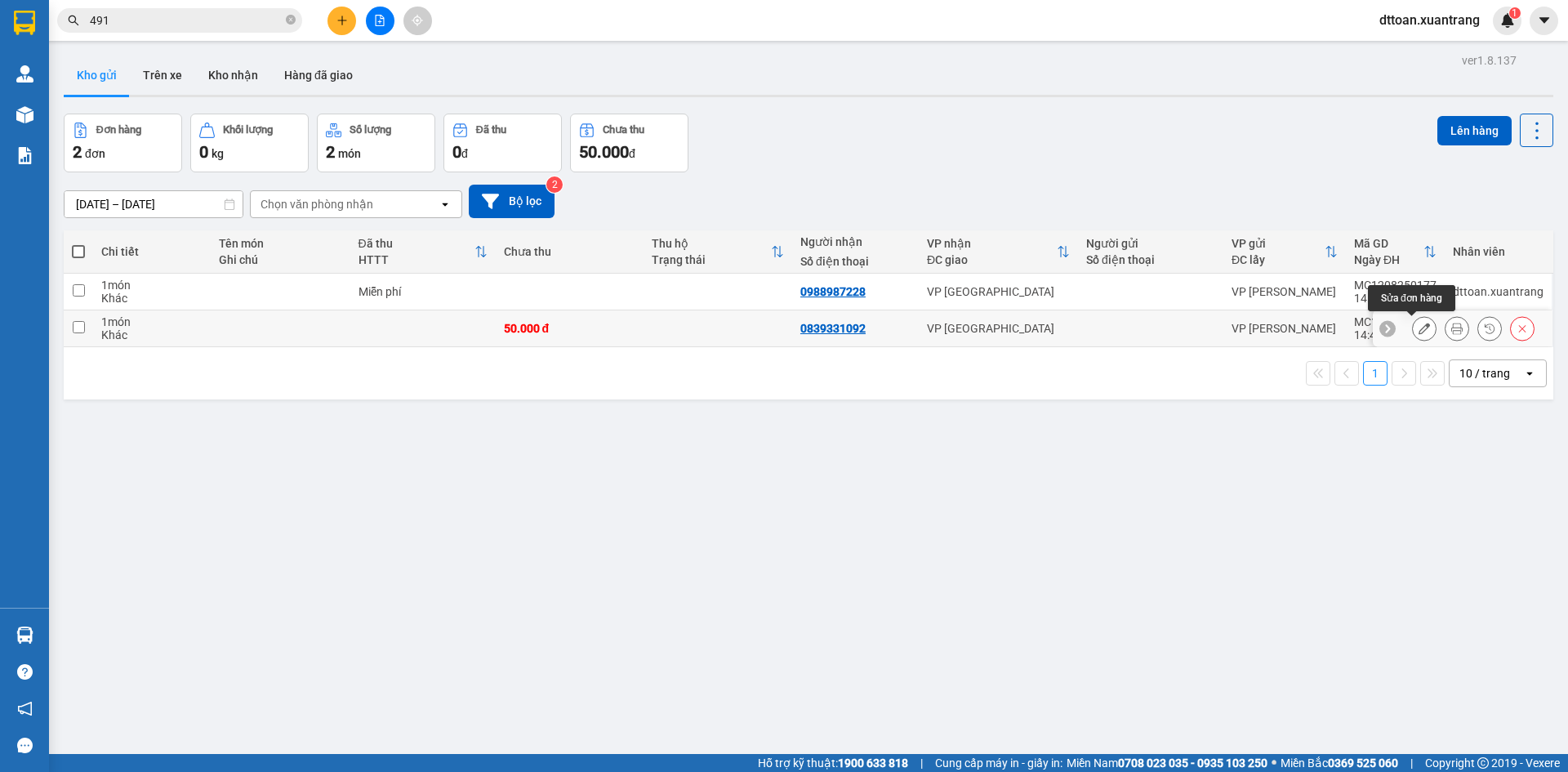
click at [1413, 328] on button at bounding box center [1424, 328] width 23 height 29
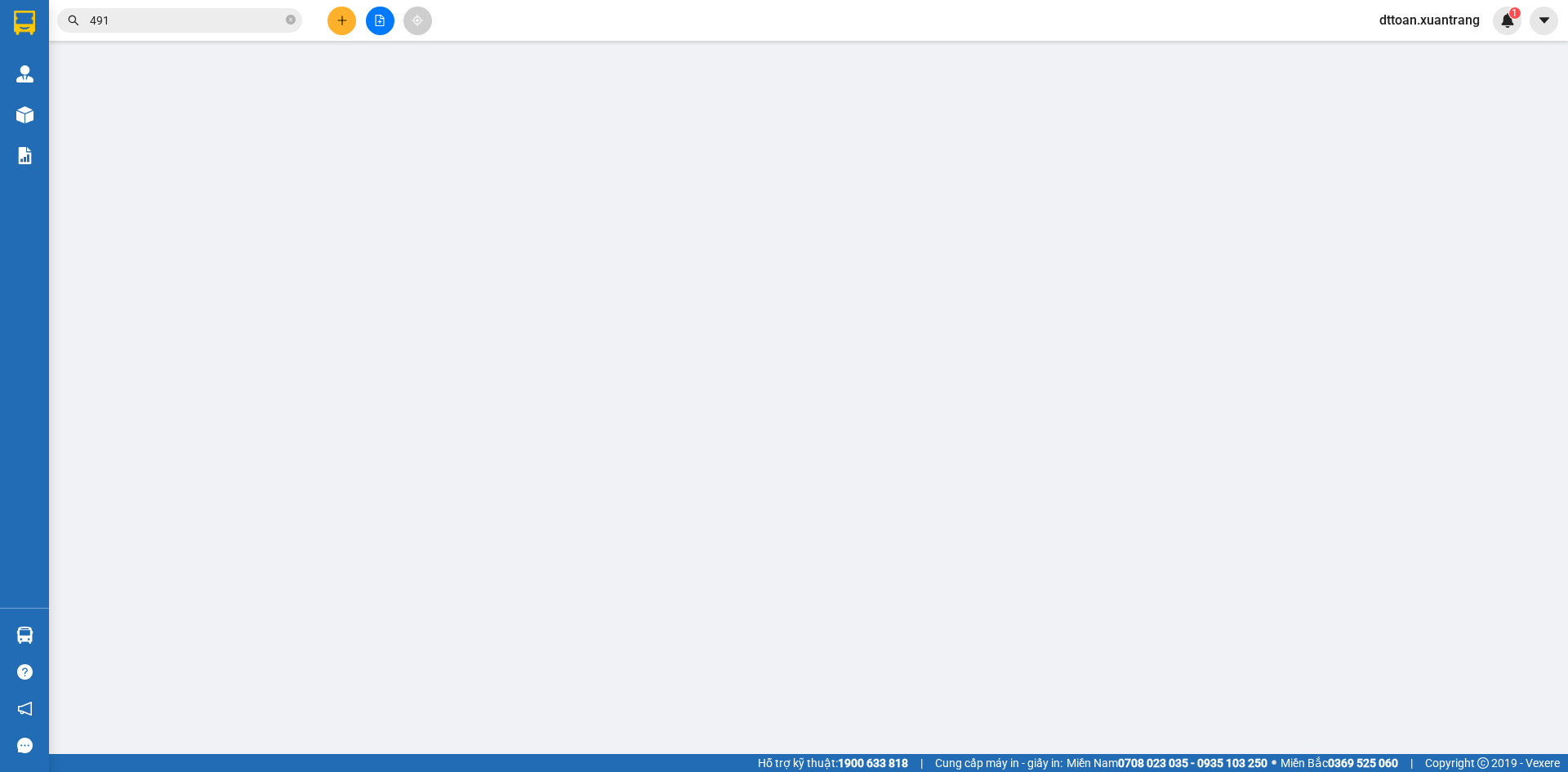
type input "0839331092"
type input "50.000"
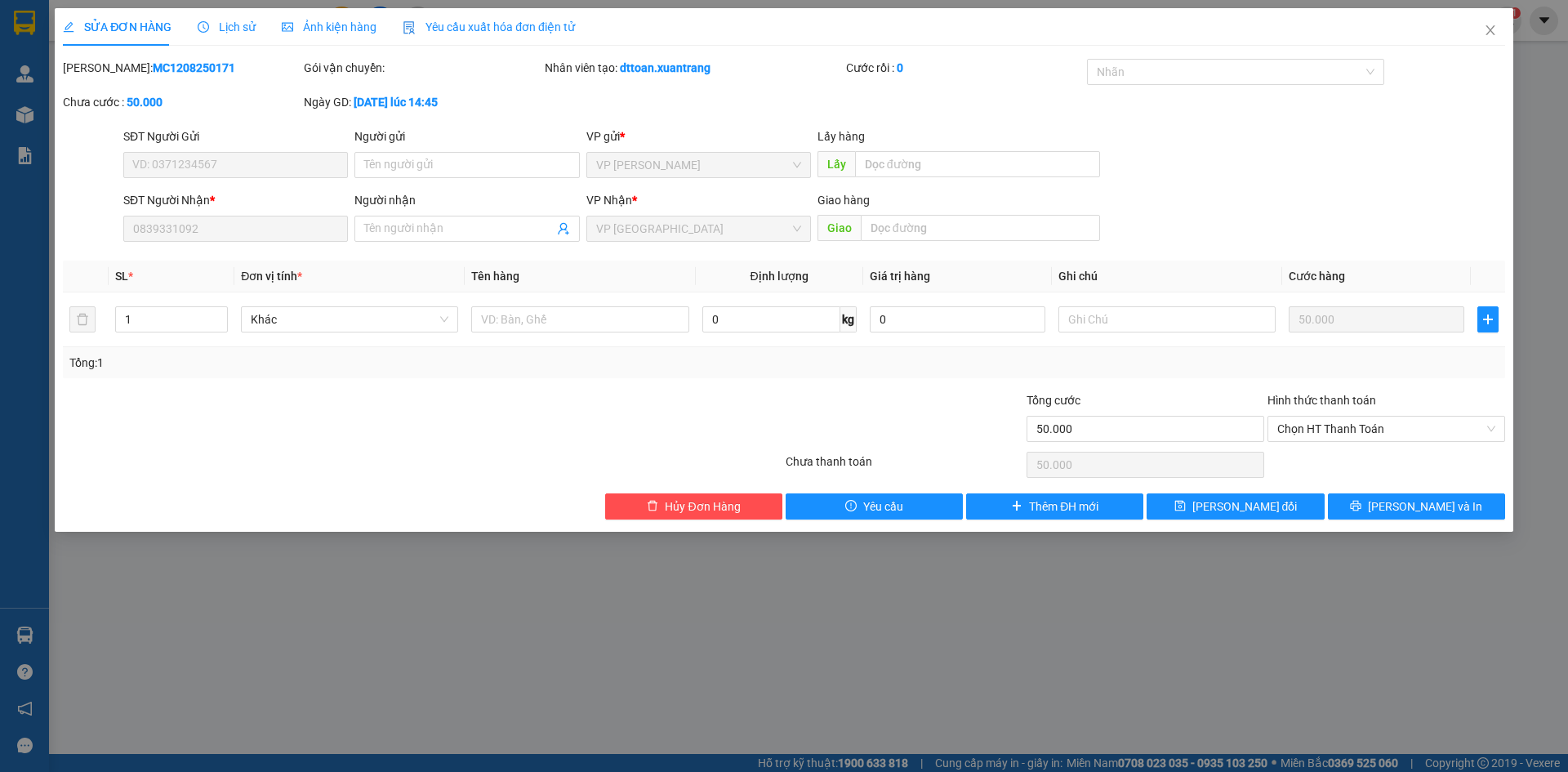
click at [319, 31] on span "Ảnh kiện hàng" at bounding box center [328, 27] width 95 height 13
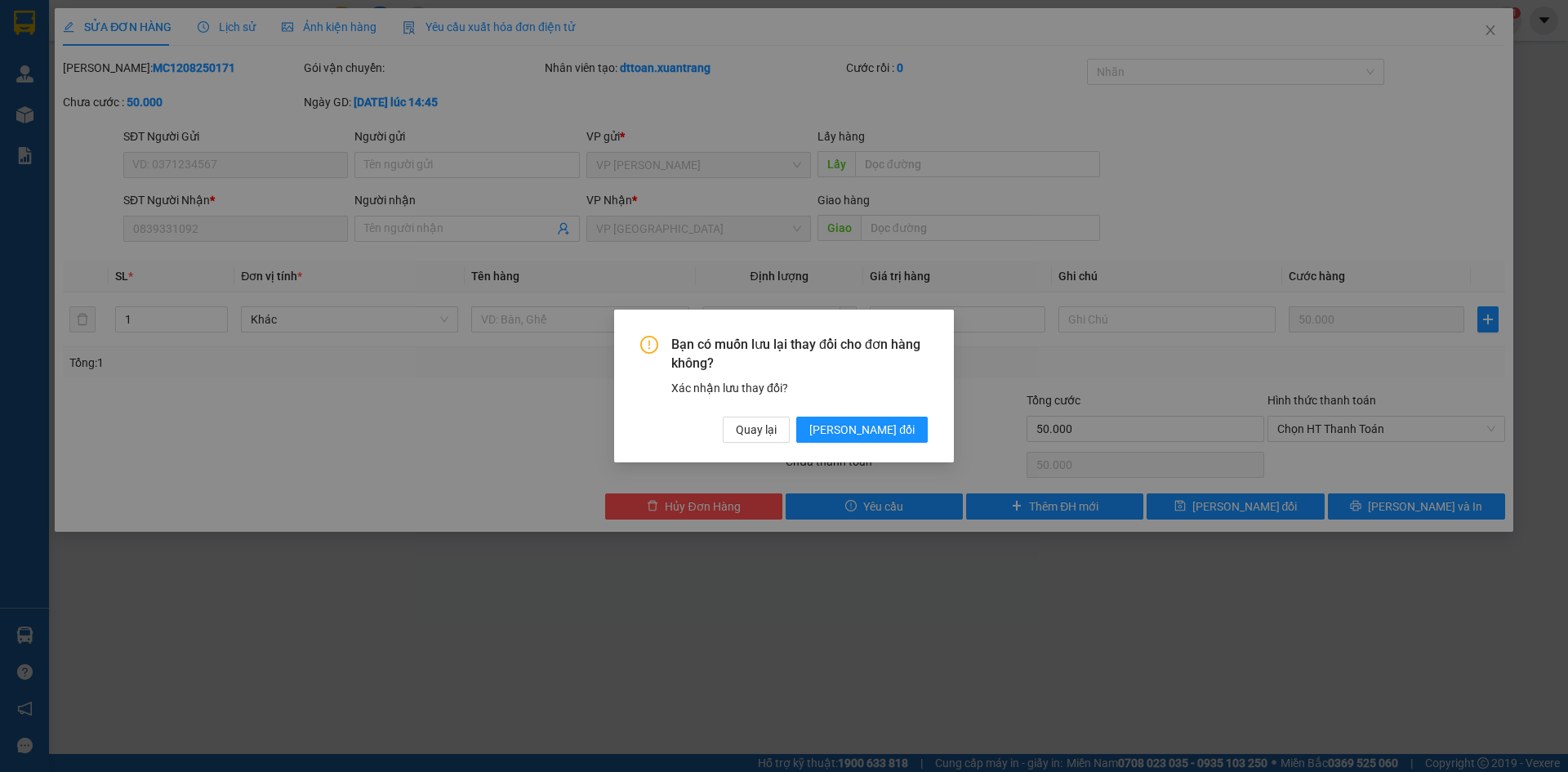
click at [873, 412] on div "Bạn có muốn lưu lại thay đổi cho đơn hàng không? Xác nhận lưu thay đổi? Quay lạ…" at bounding box center [784, 389] width 288 height 107
click at [874, 414] on div "Bạn có muốn lưu lại thay đổi cho đơn hàng không? Xác nhận lưu thay đổi? Quay lạ…" at bounding box center [784, 389] width 288 height 107
click at [881, 422] on span "Lưu thay đổi" at bounding box center [861, 429] width 105 height 18
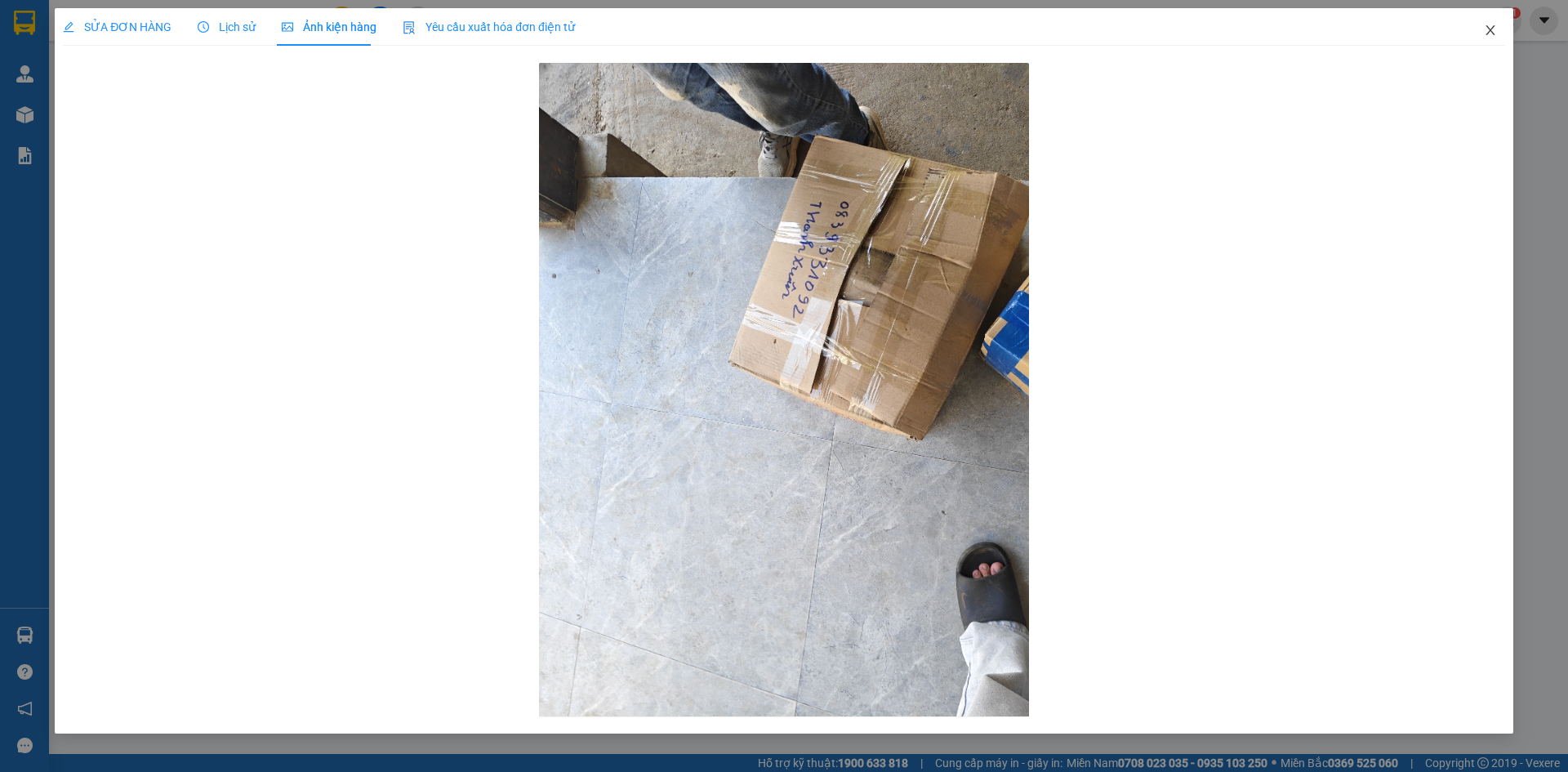
click at [1488, 30] on icon "close" at bounding box center [1491, 30] width 13 height 13
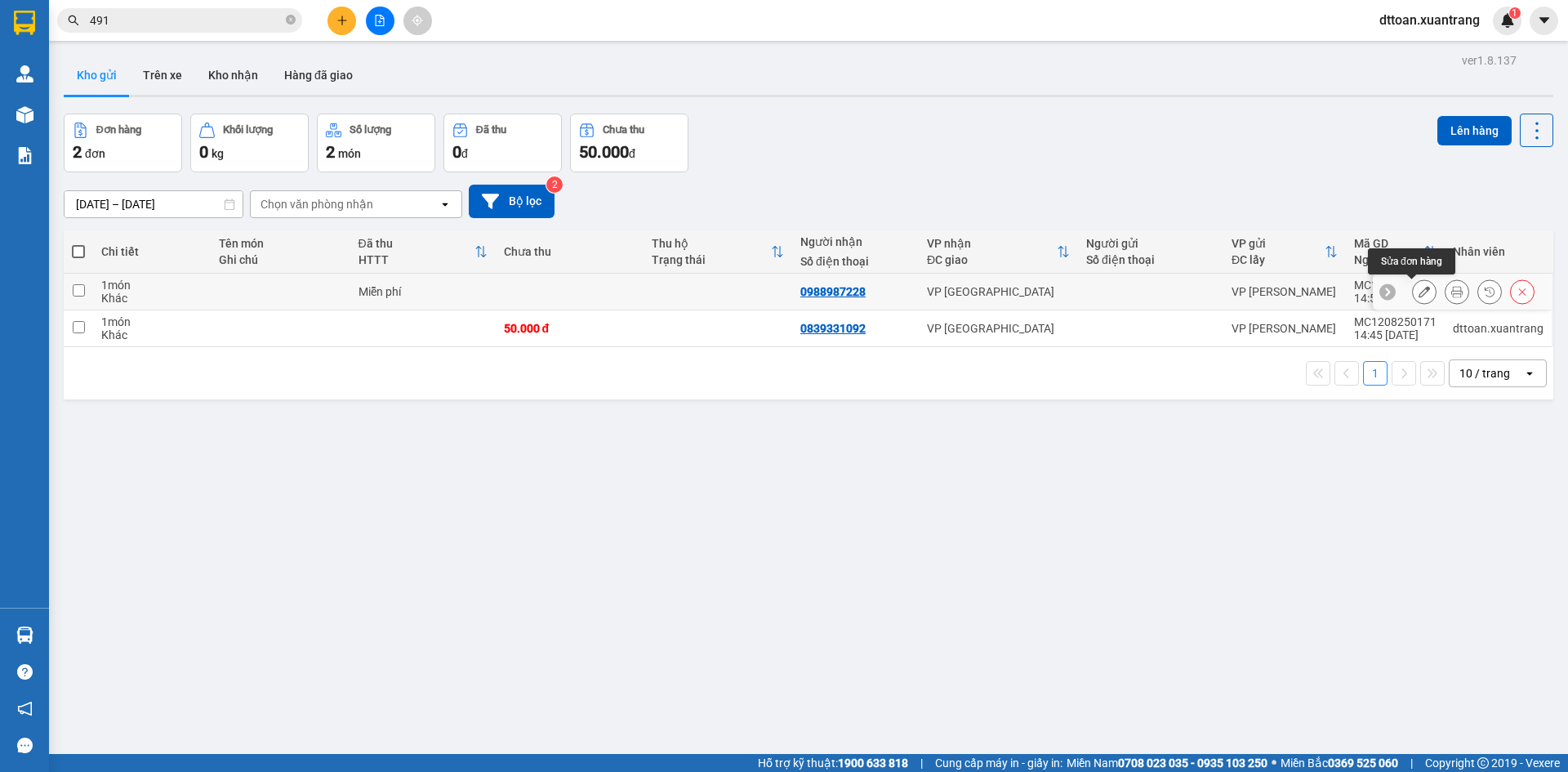
click at [1419, 288] on icon at bounding box center [1424, 291] width 11 height 11
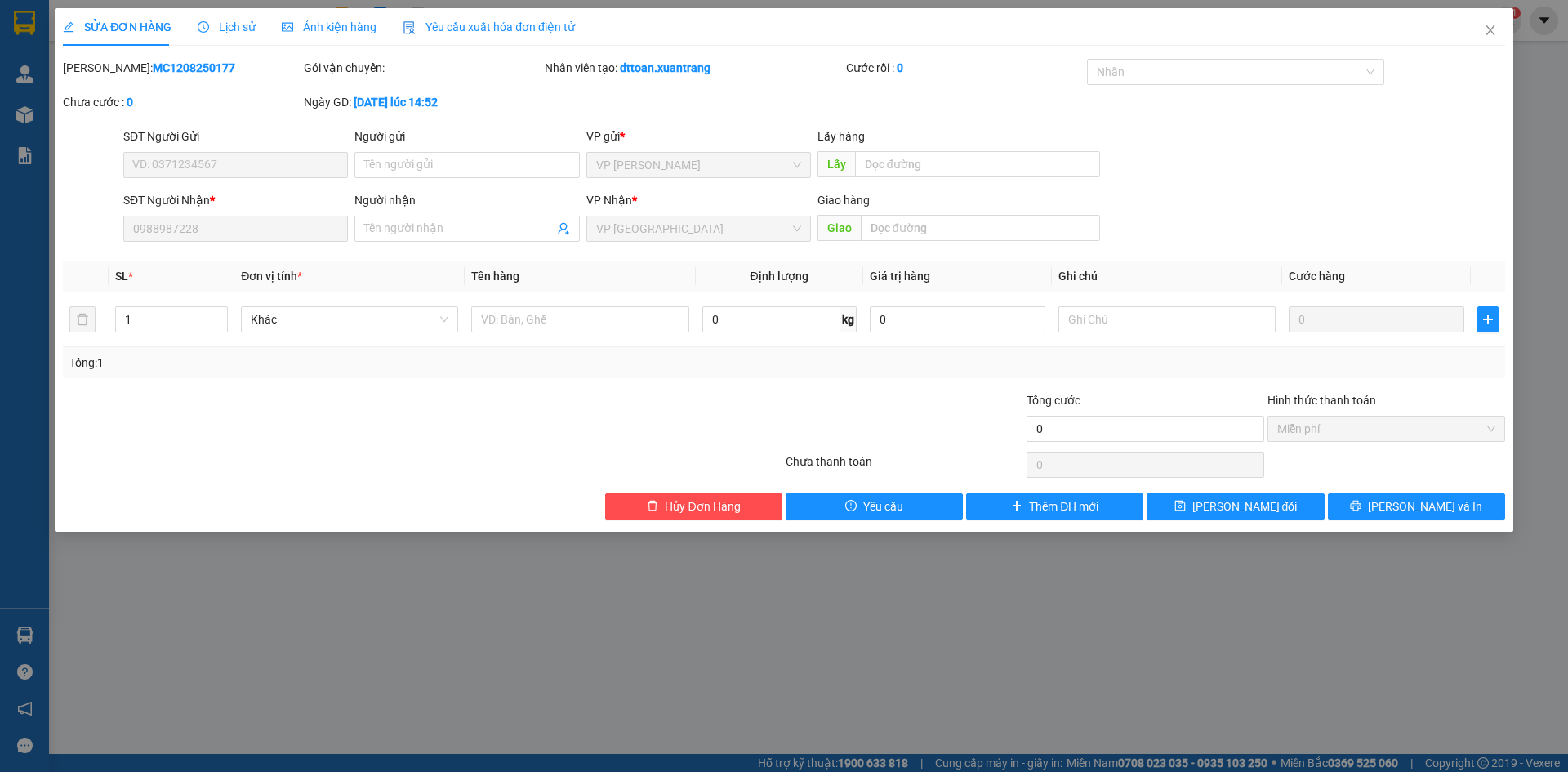
click at [310, 20] on span "Ảnh kiện hàng" at bounding box center [328, 27] width 95 height 13
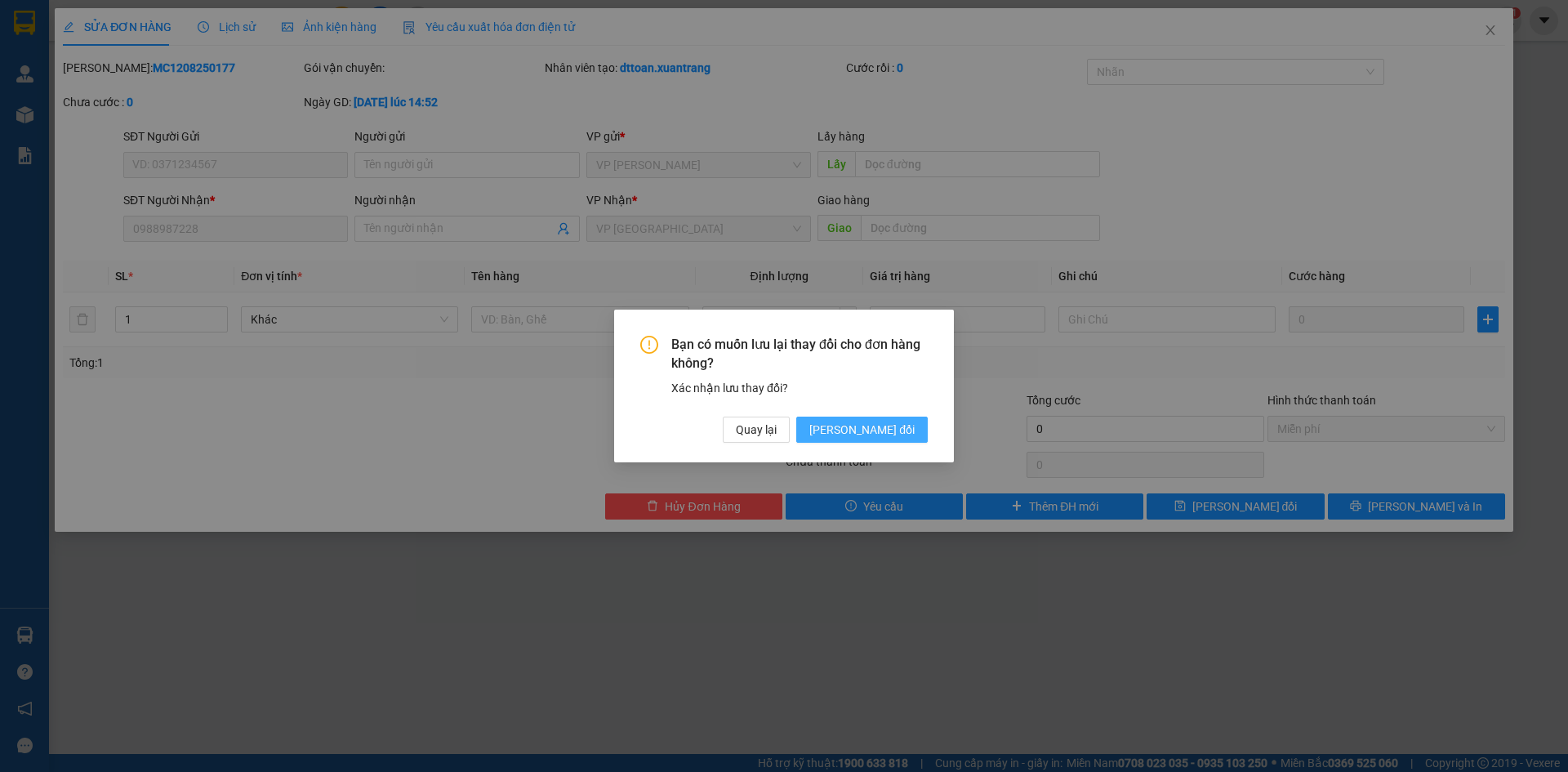
click at [864, 440] on button "Lưu thay đổi" at bounding box center [861, 430] width 132 height 26
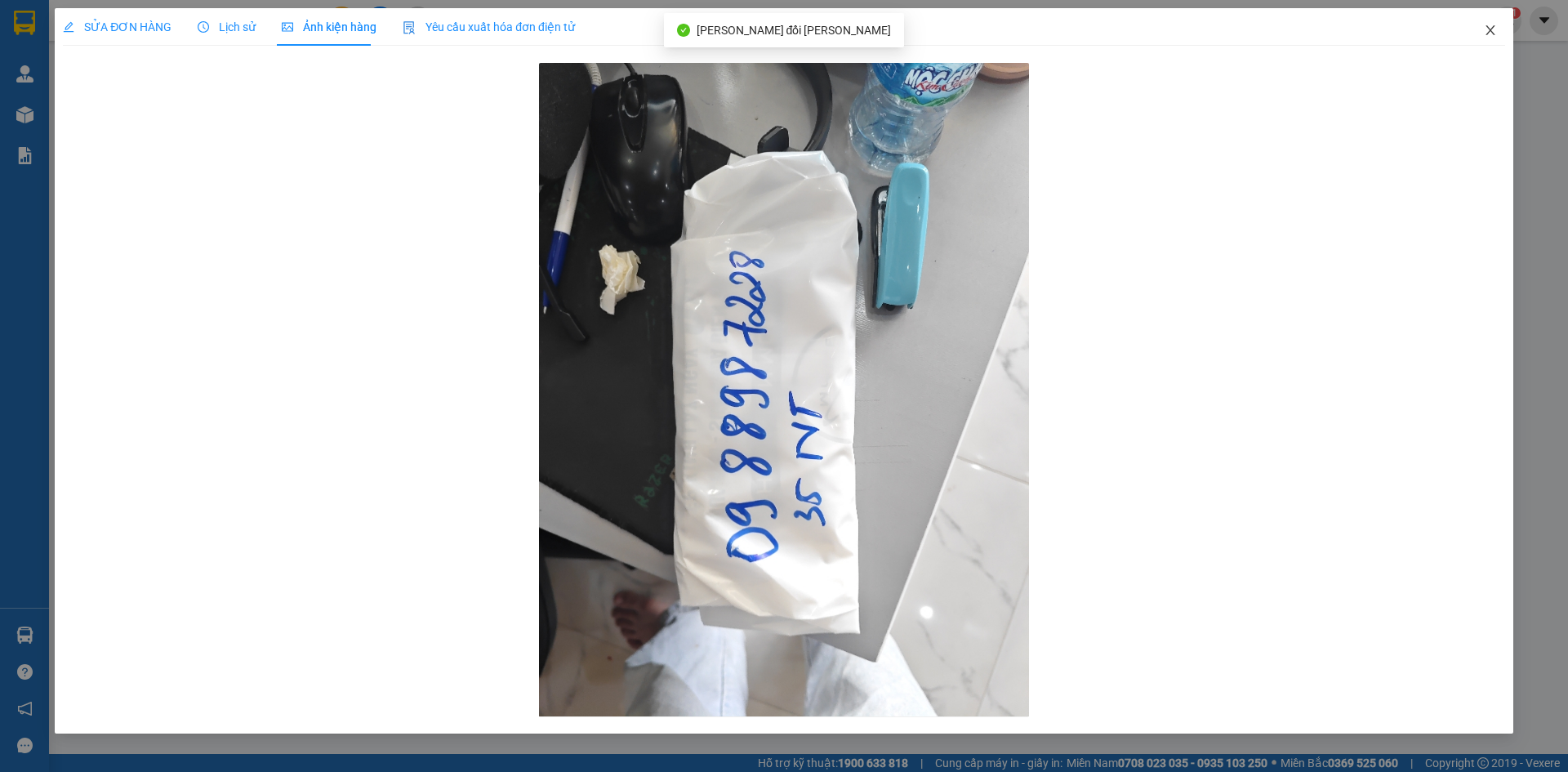
click at [1484, 32] on icon "close" at bounding box center [1491, 30] width 13 height 13
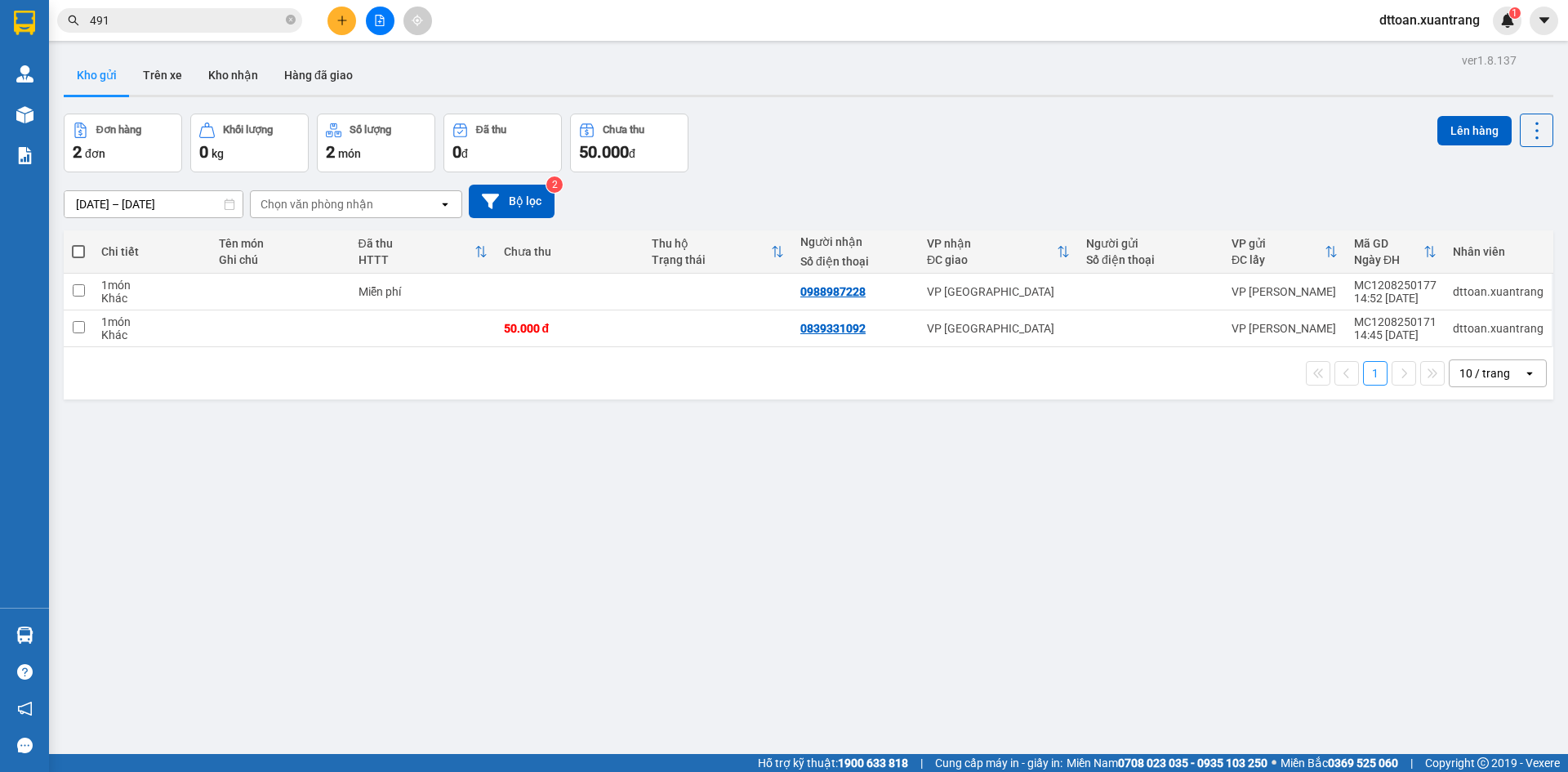
click at [343, 18] on icon "plus" at bounding box center [342, 20] width 11 height 11
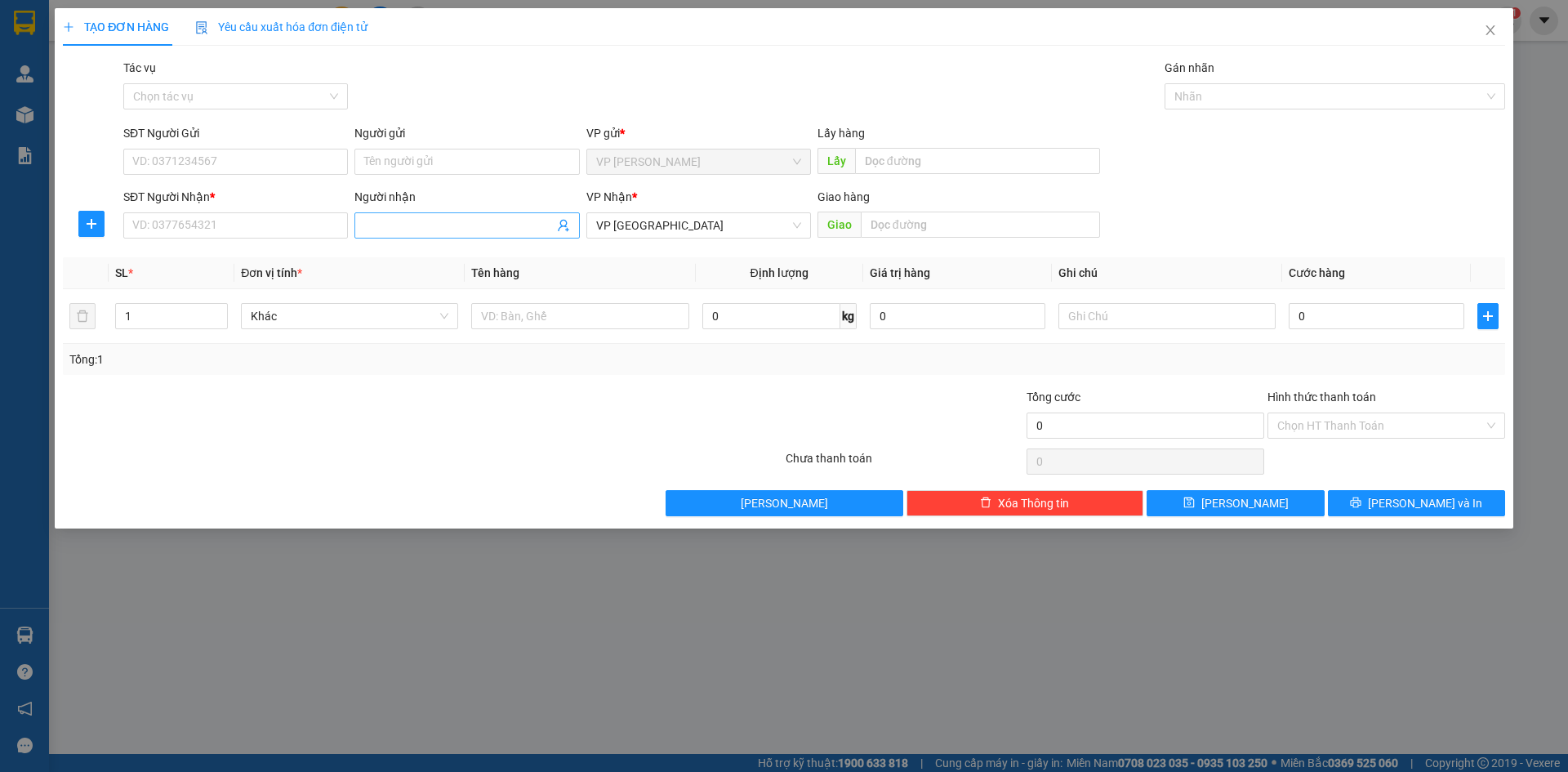
click at [445, 233] on input "Người nhận" at bounding box center [458, 225] width 189 height 18
type input "hải quân"
click at [445, 258] on div "pk hải quân - 0987685500" at bounding box center [467, 257] width 205 height 18
type input "0987685500"
type input "pk hải quân"
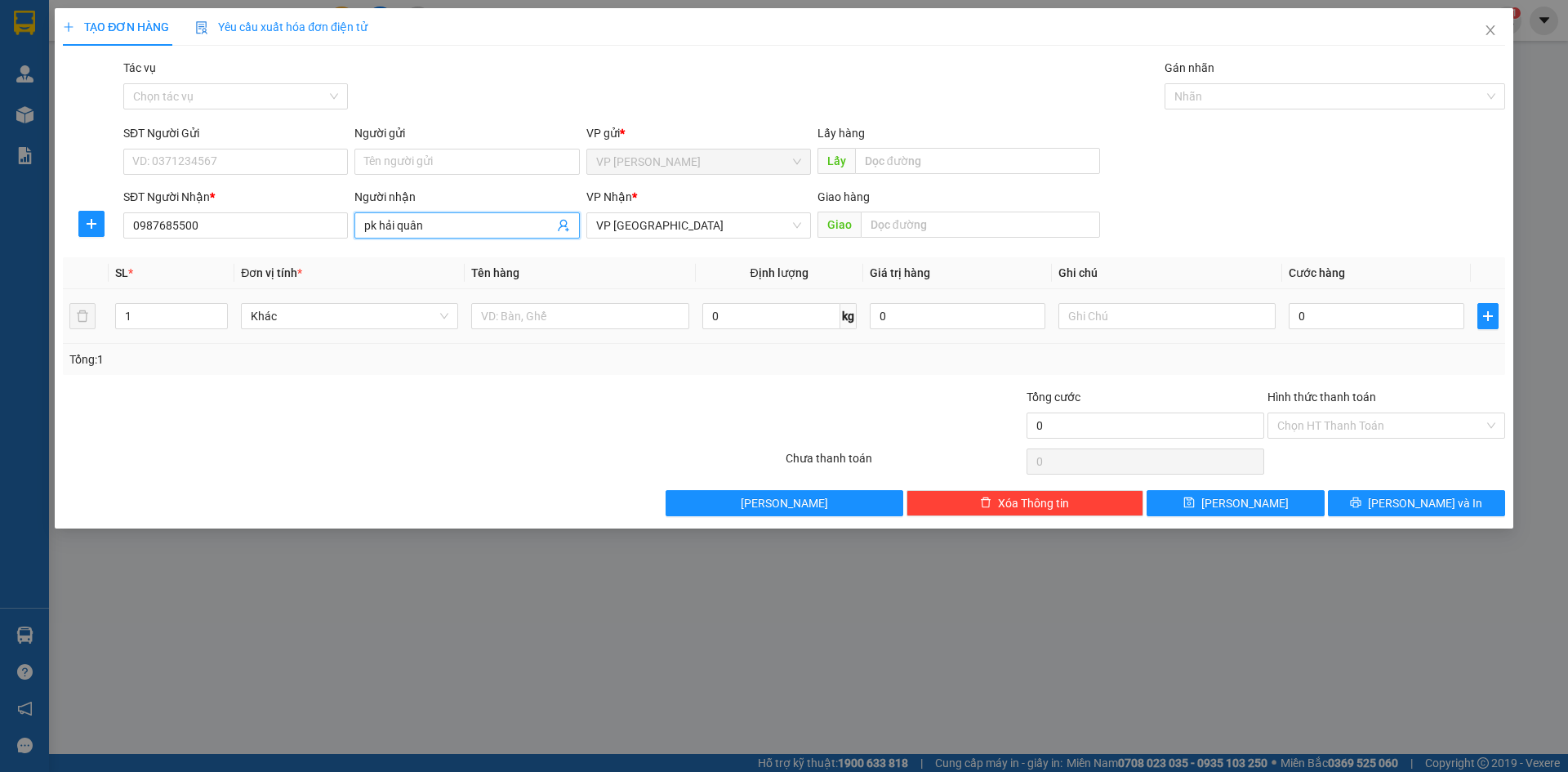
click at [1335, 337] on td "0" at bounding box center [1376, 315] width 189 height 54
click at [1336, 324] on input "0" at bounding box center [1376, 315] width 175 height 26
type input "5"
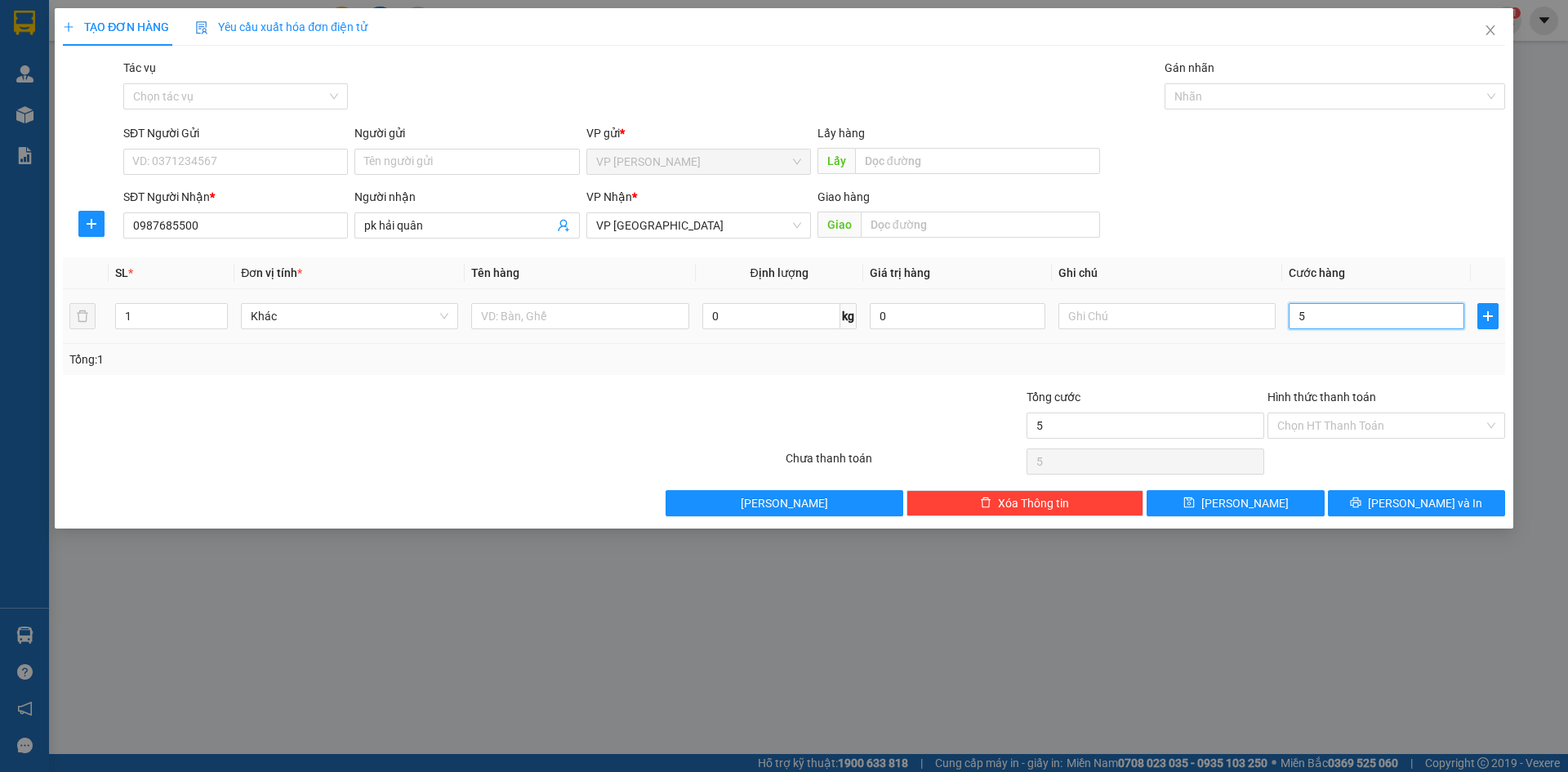
type input "50"
type input "50.000"
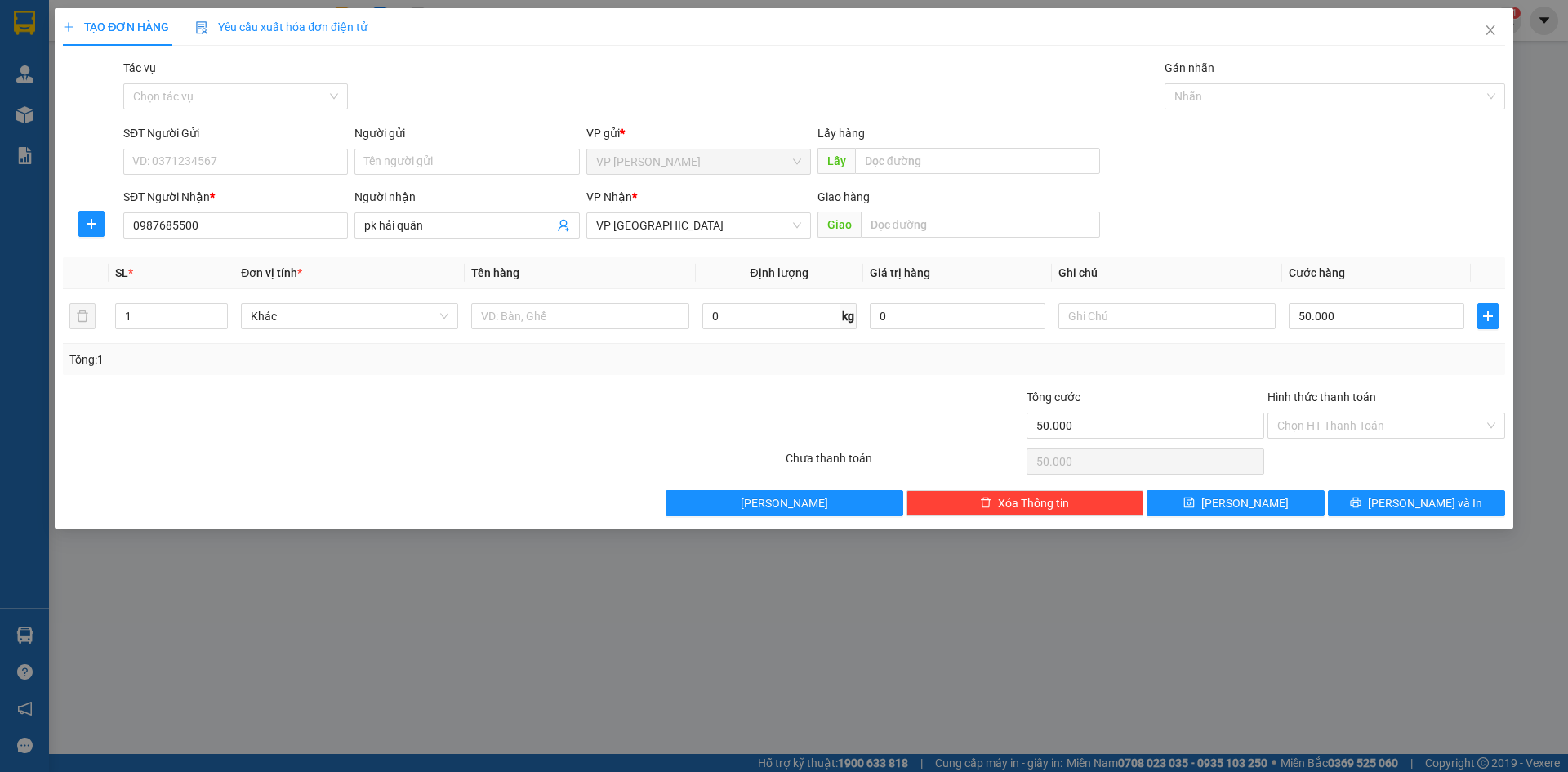
drag, startPoint x: 1324, startPoint y: 346, endPoint x: 1345, endPoint y: 385, distance: 44.3
click at [1324, 347] on div "Tổng: 1" at bounding box center [783, 360] width 1442 height 31
click at [1345, 410] on div "Hình thức thanh toán" at bounding box center [1386, 400] width 238 height 25
click at [1346, 423] on input "Hình thức thanh toán" at bounding box center [1381, 425] width 207 height 25
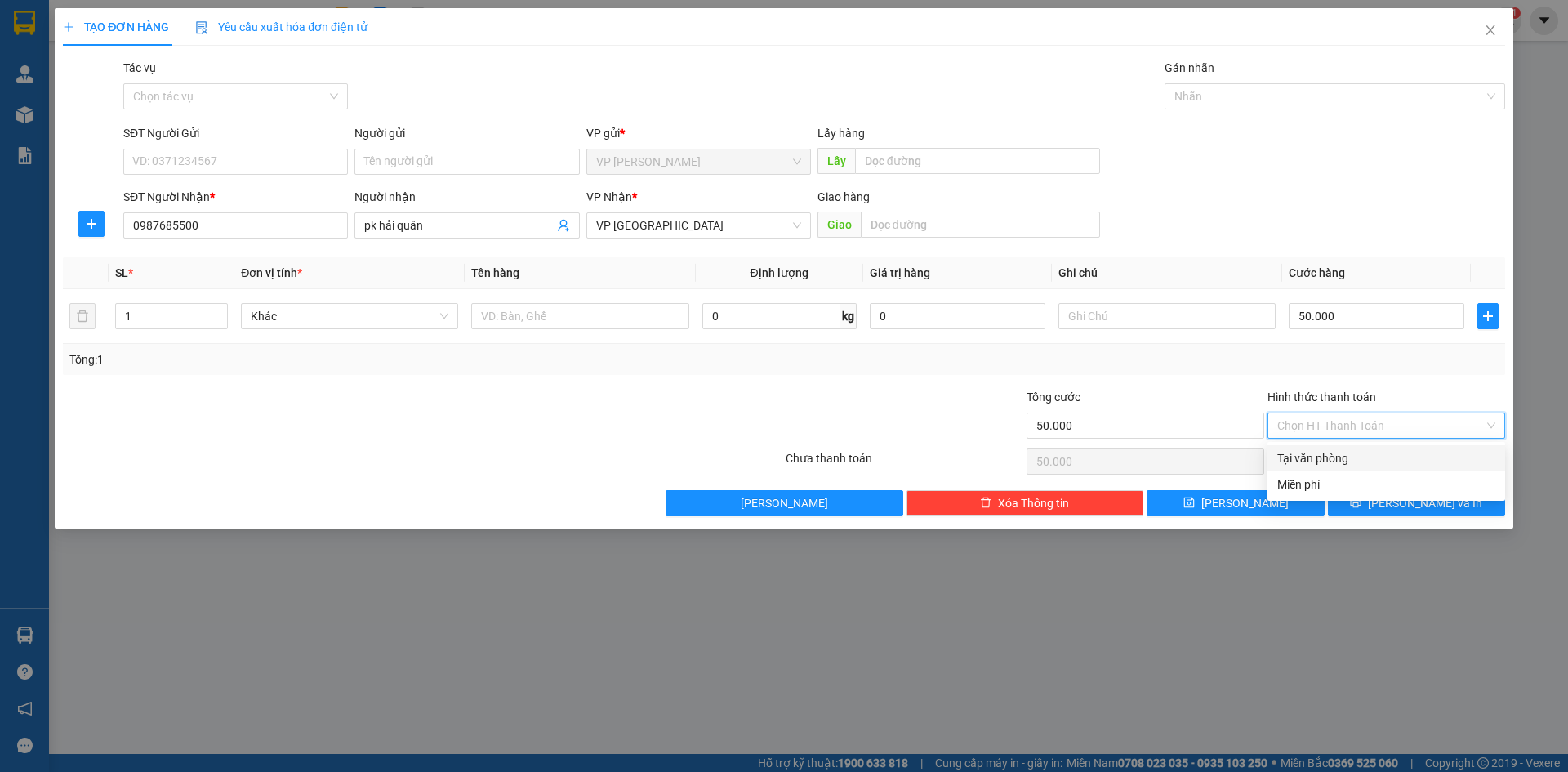
click at [1336, 463] on div "Tại văn phòng" at bounding box center [1386, 457] width 218 height 18
type input "0"
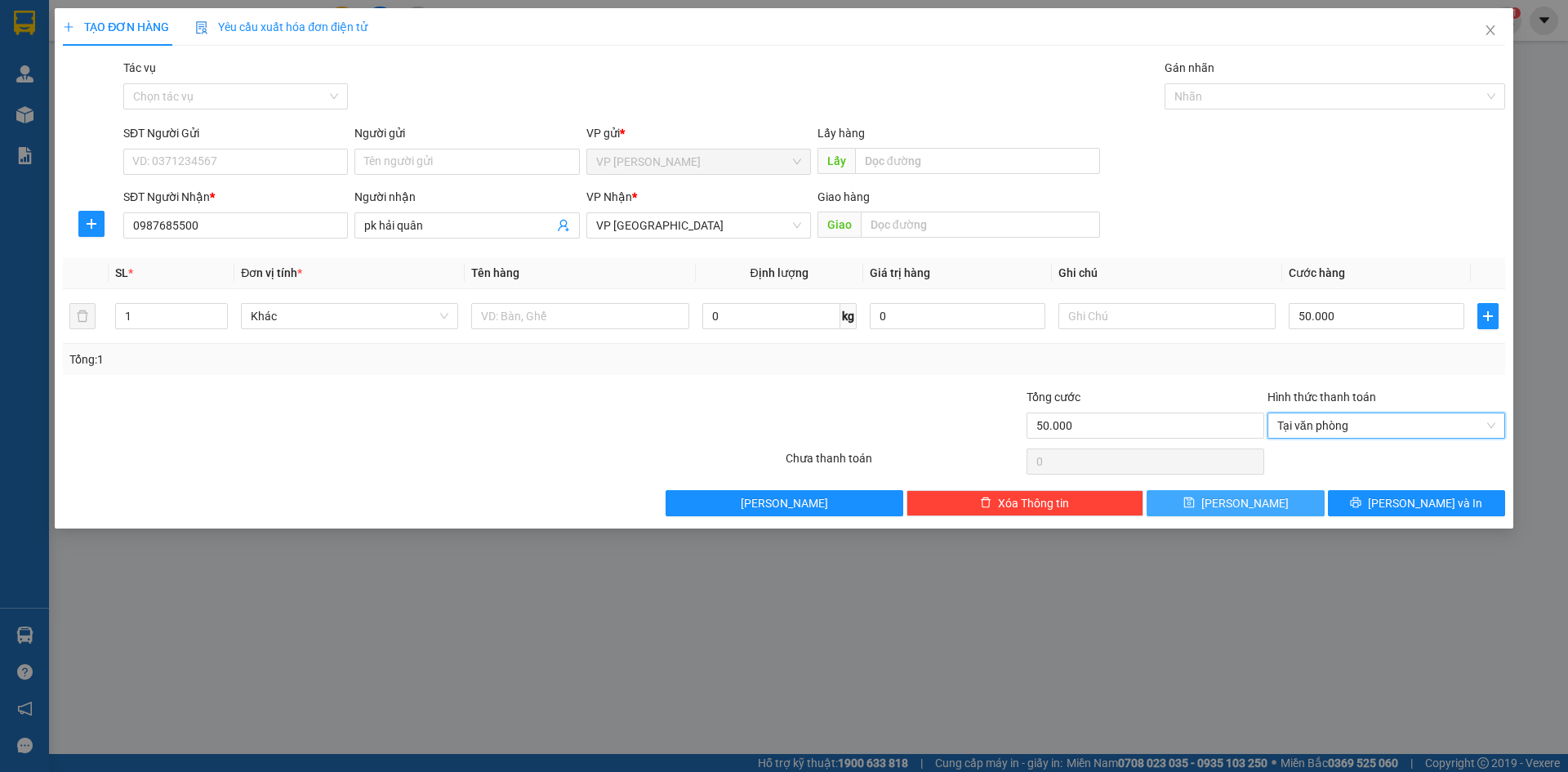
click at [1277, 498] on button "Lưu" at bounding box center [1235, 503] width 177 height 26
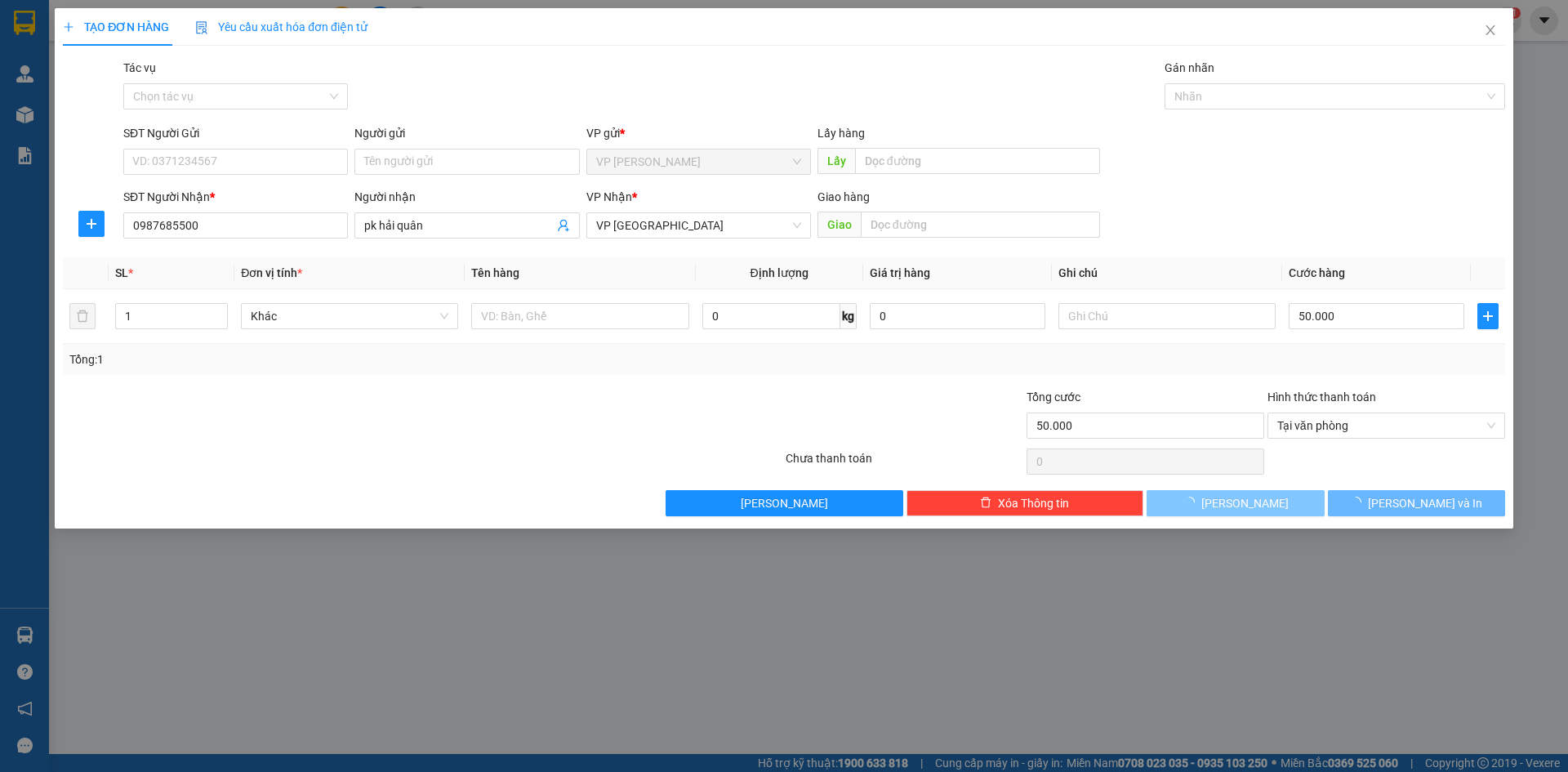
type input "0"
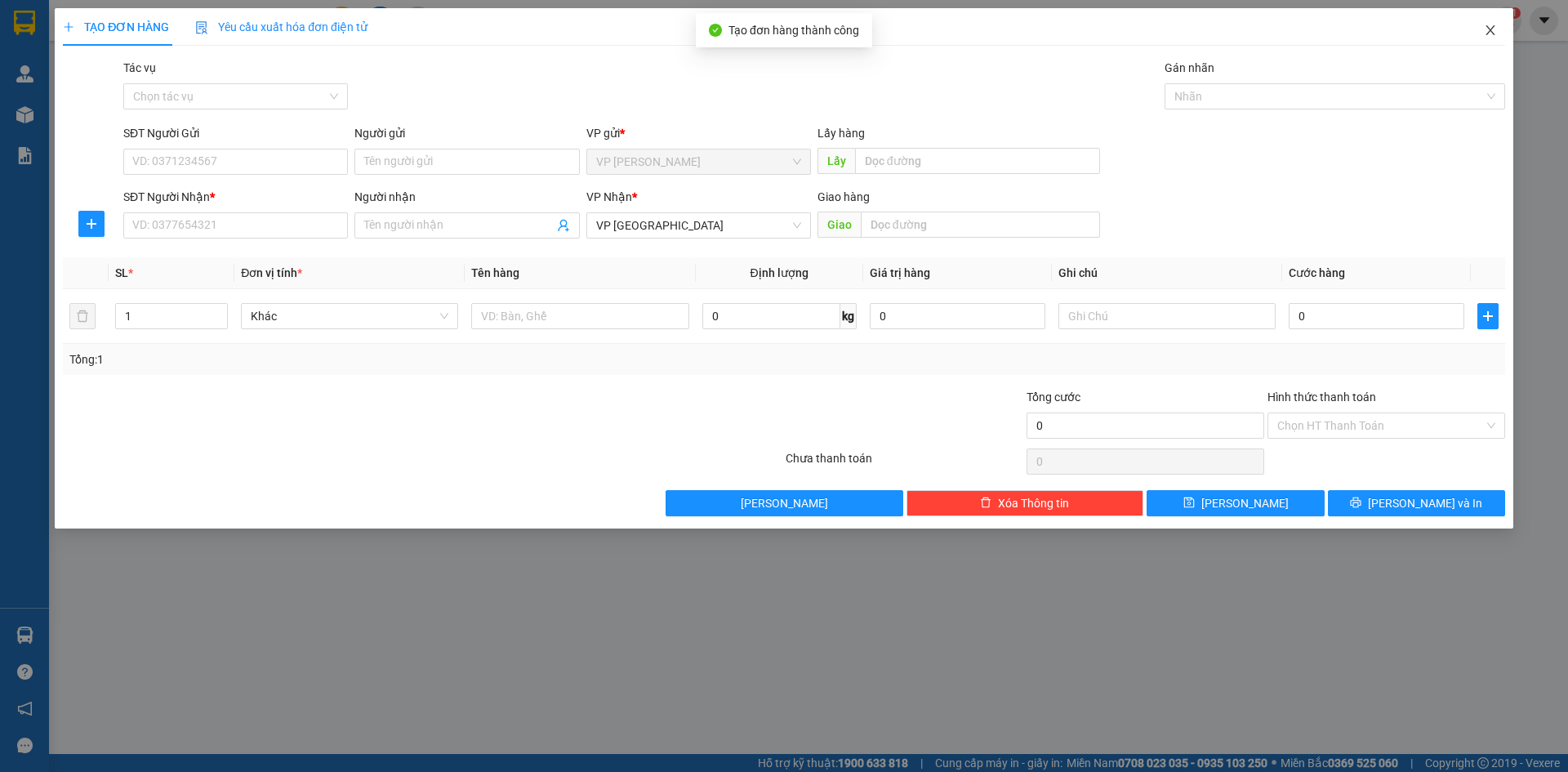
click at [1496, 24] on span "Close" at bounding box center [1491, 31] width 46 height 46
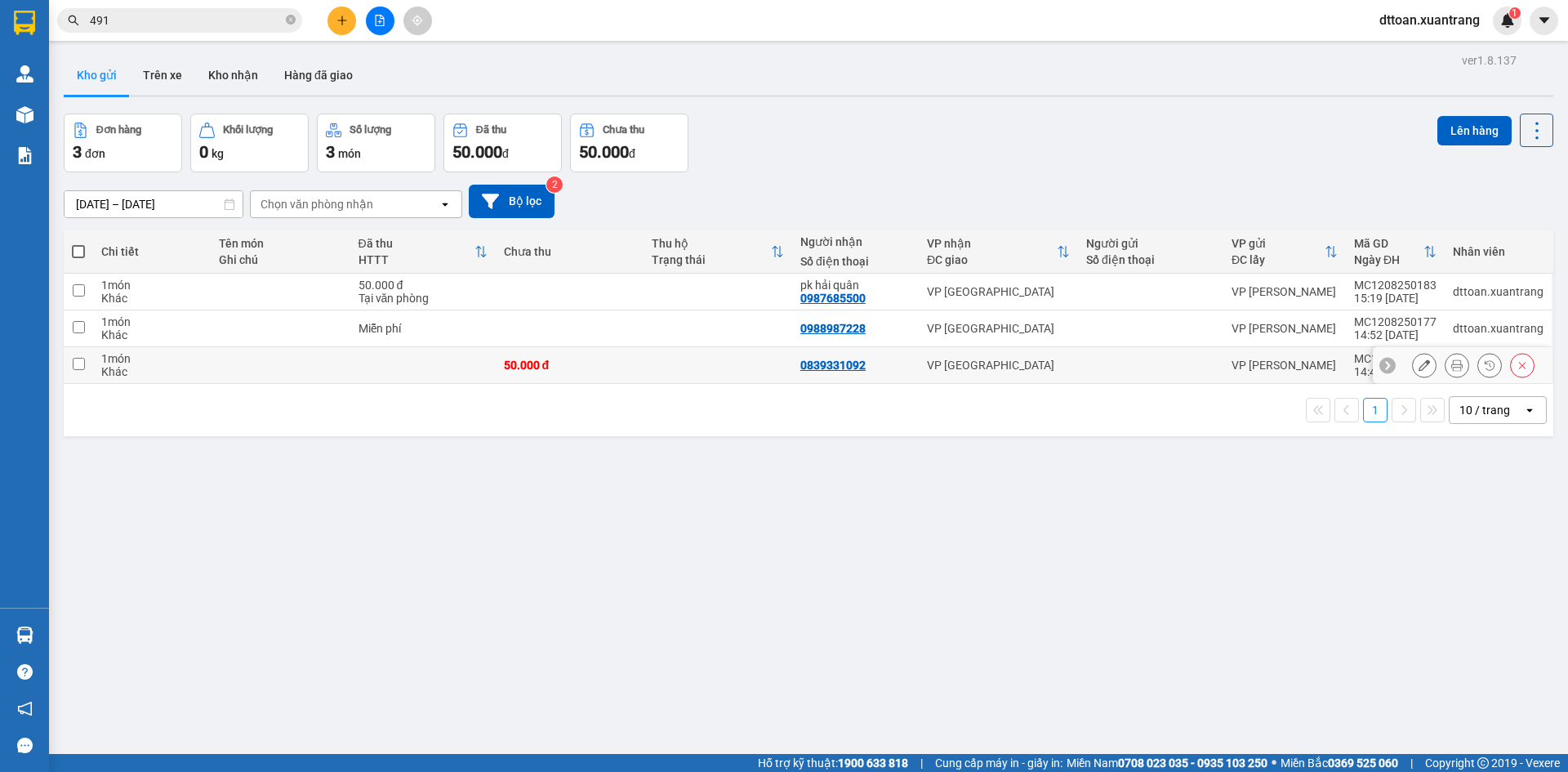
click at [488, 338] on td "Miễn phí" at bounding box center [423, 328] width 146 height 37
checkbox input "true"
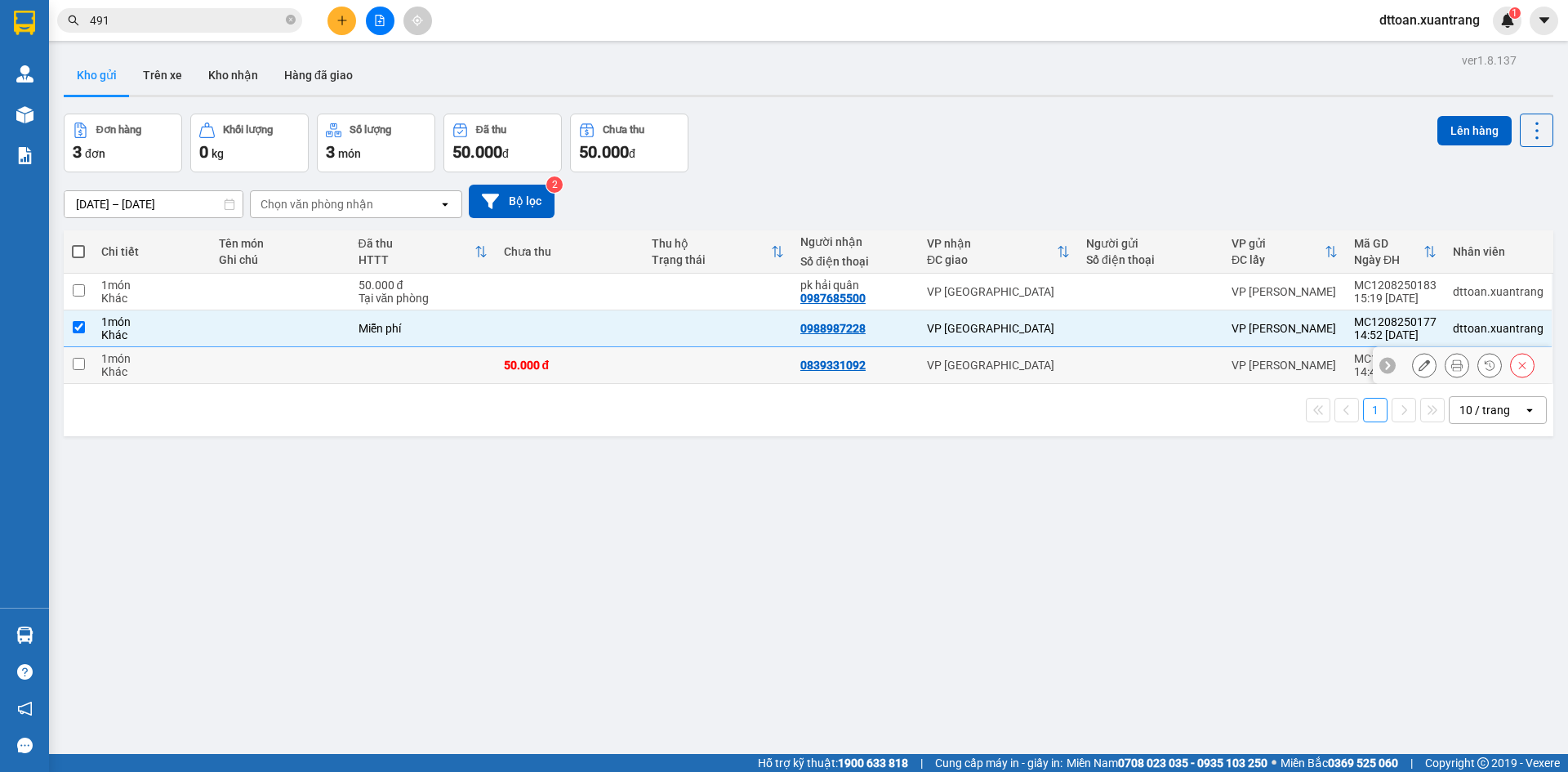
click at [419, 371] on td at bounding box center [423, 365] width 146 height 37
checkbox input "true"
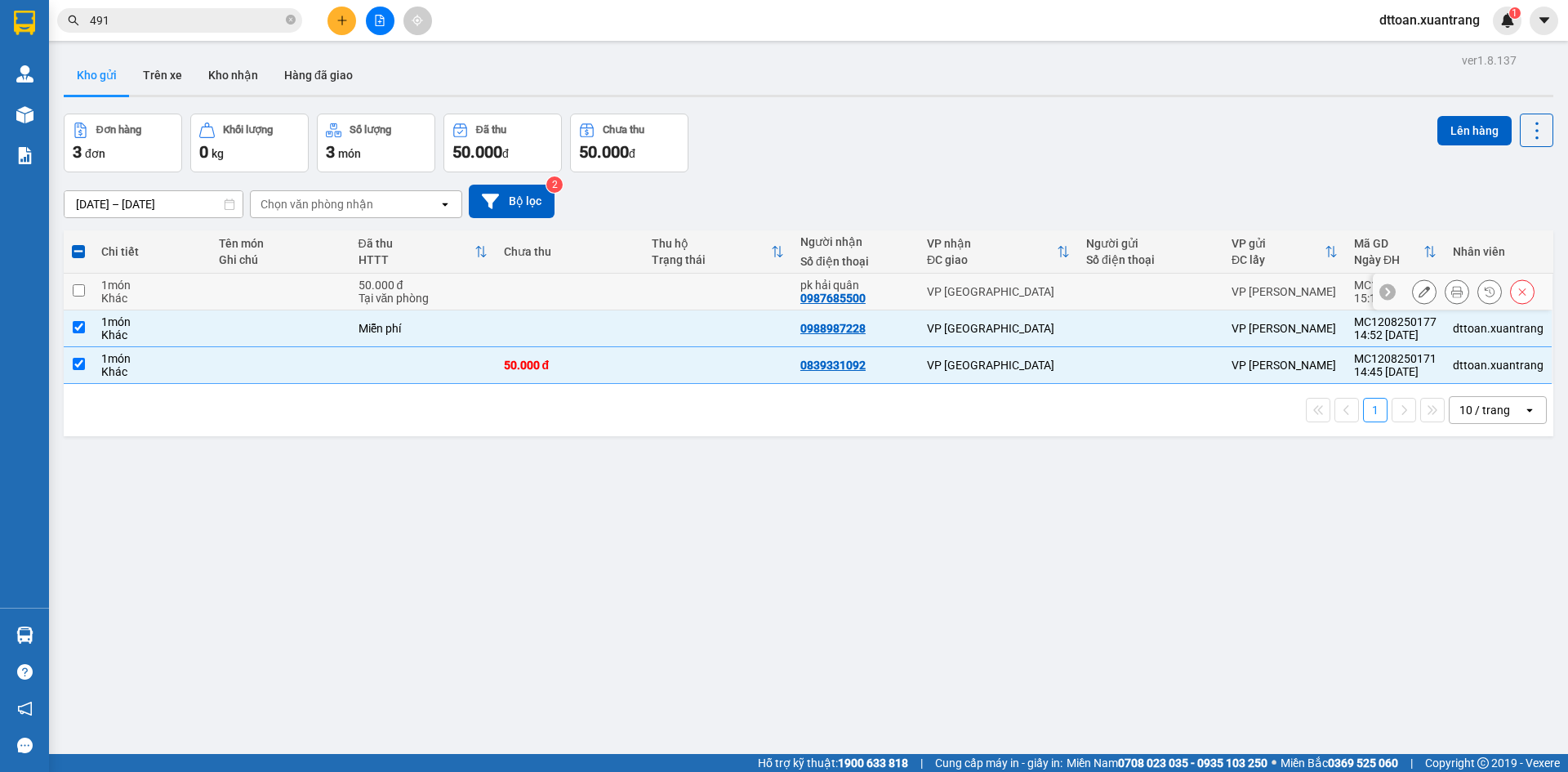
click at [695, 295] on td at bounding box center [718, 292] width 148 height 37
checkbox input "true"
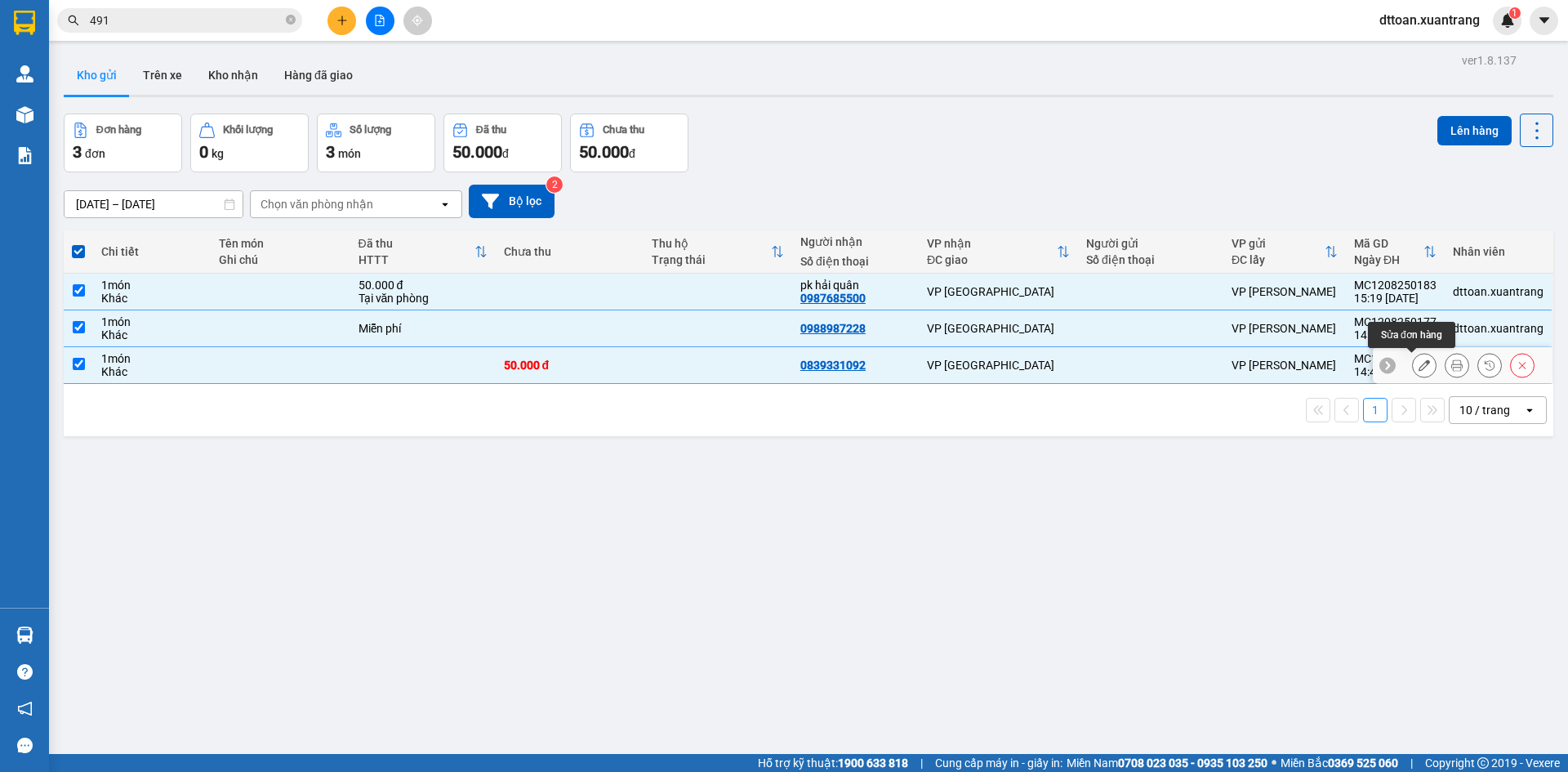
click at [1419, 363] on icon at bounding box center [1424, 365] width 11 height 11
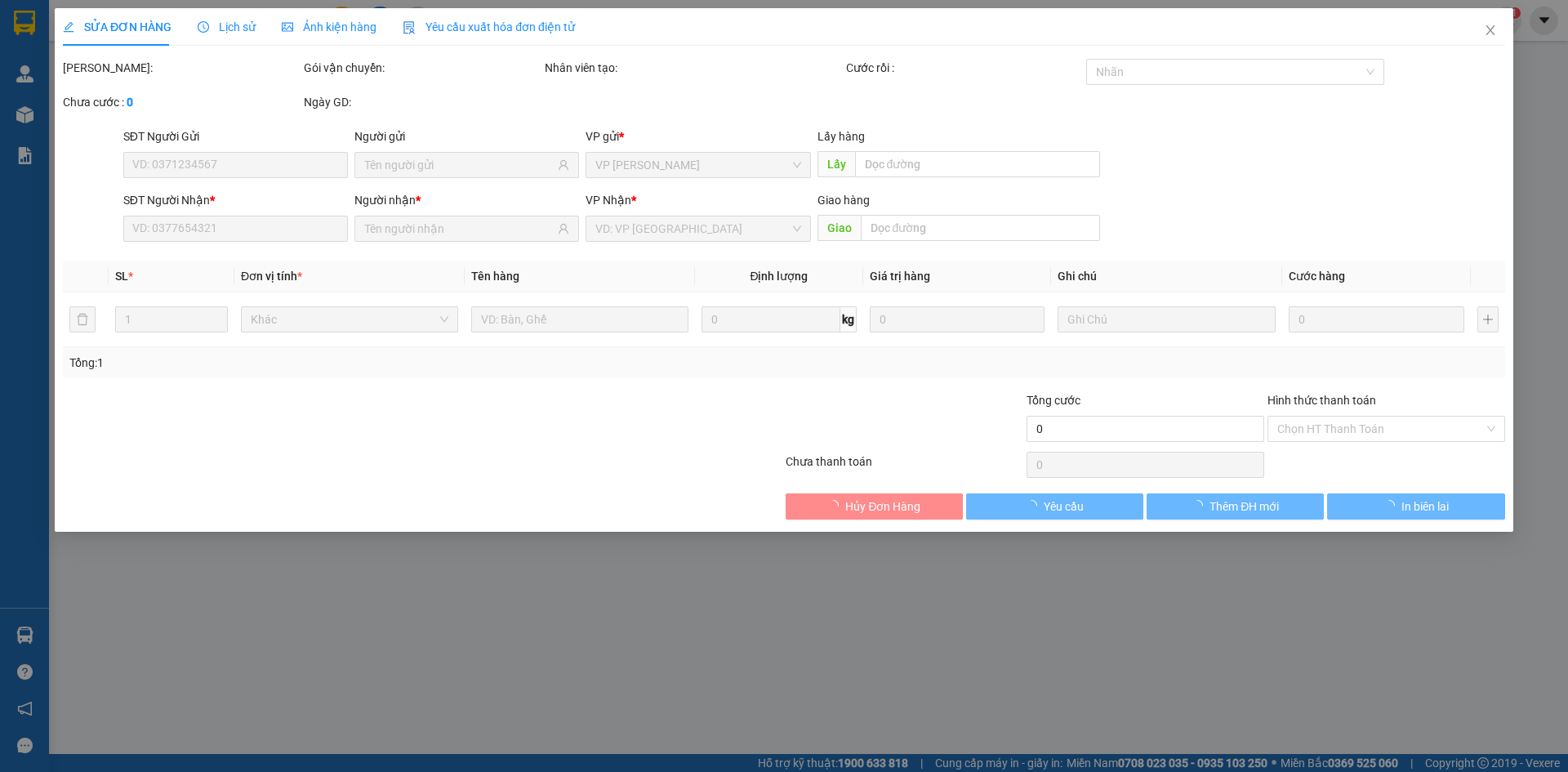
type input "0839331092"
type input "50.000"
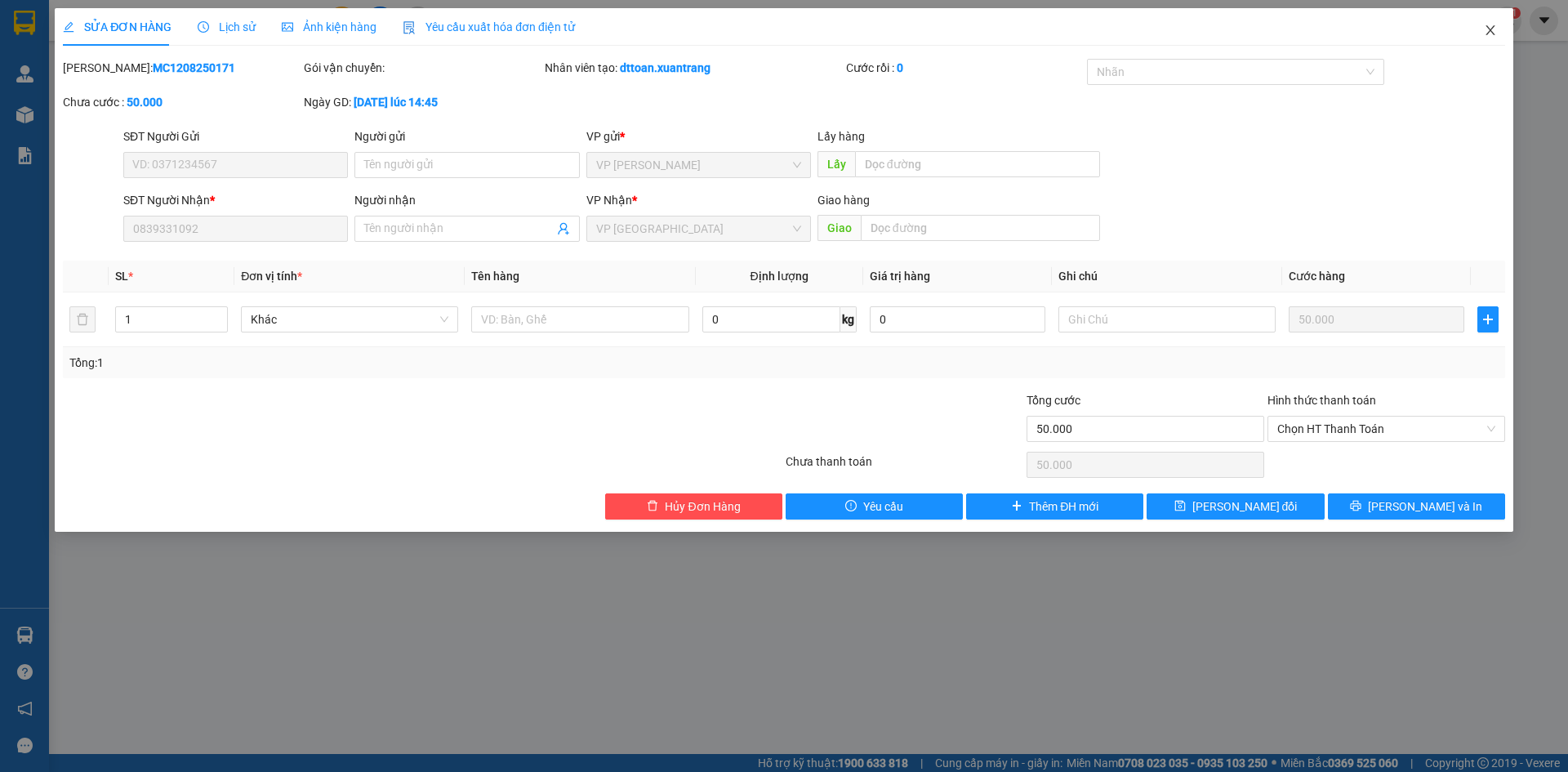
click at [1495, 32] on icon "close" at bounding box center [1491, 30] width 13 height 13
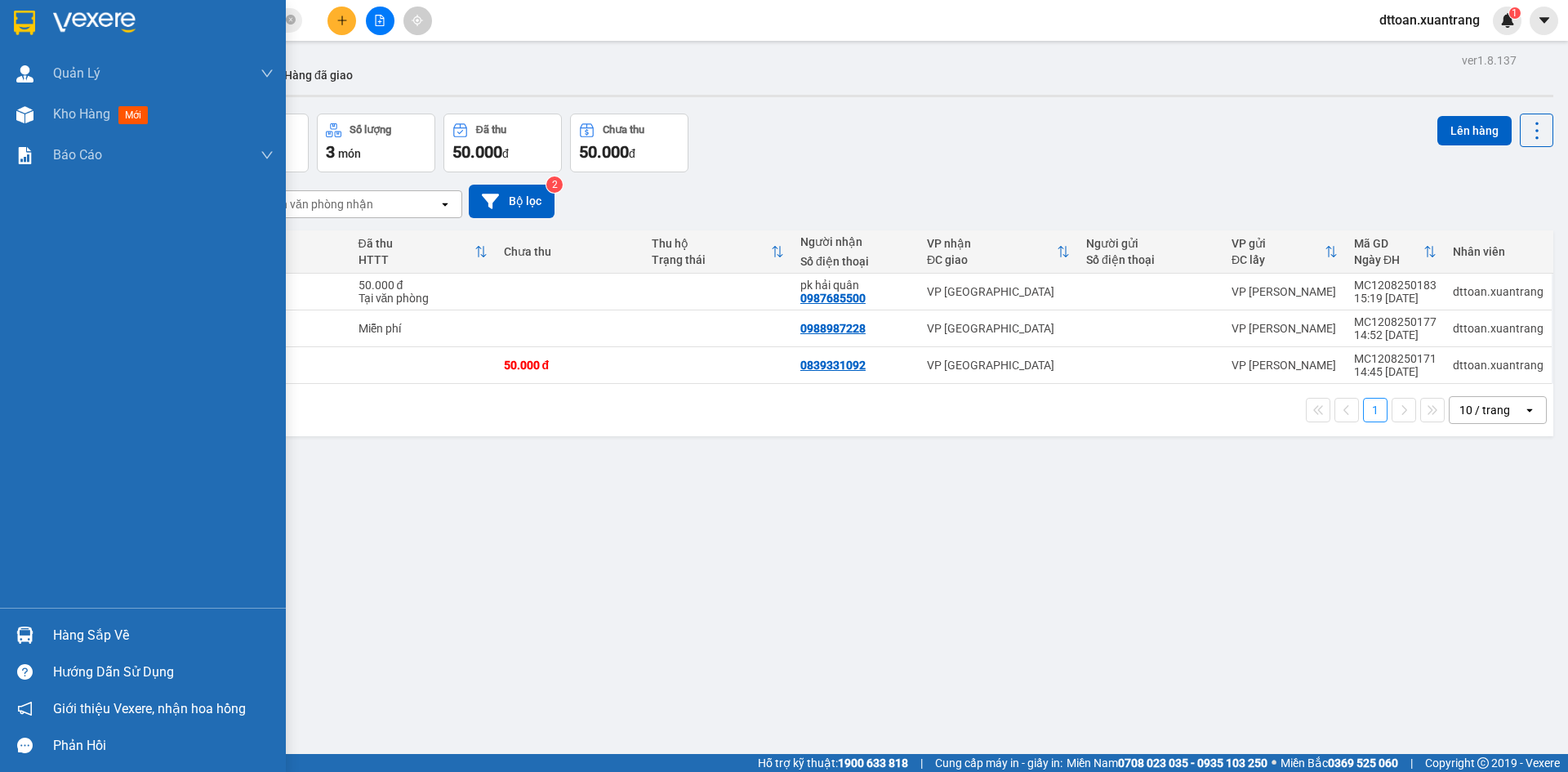
click at [61, 14] on img at bounding box center [94, 23] width 82 height 25
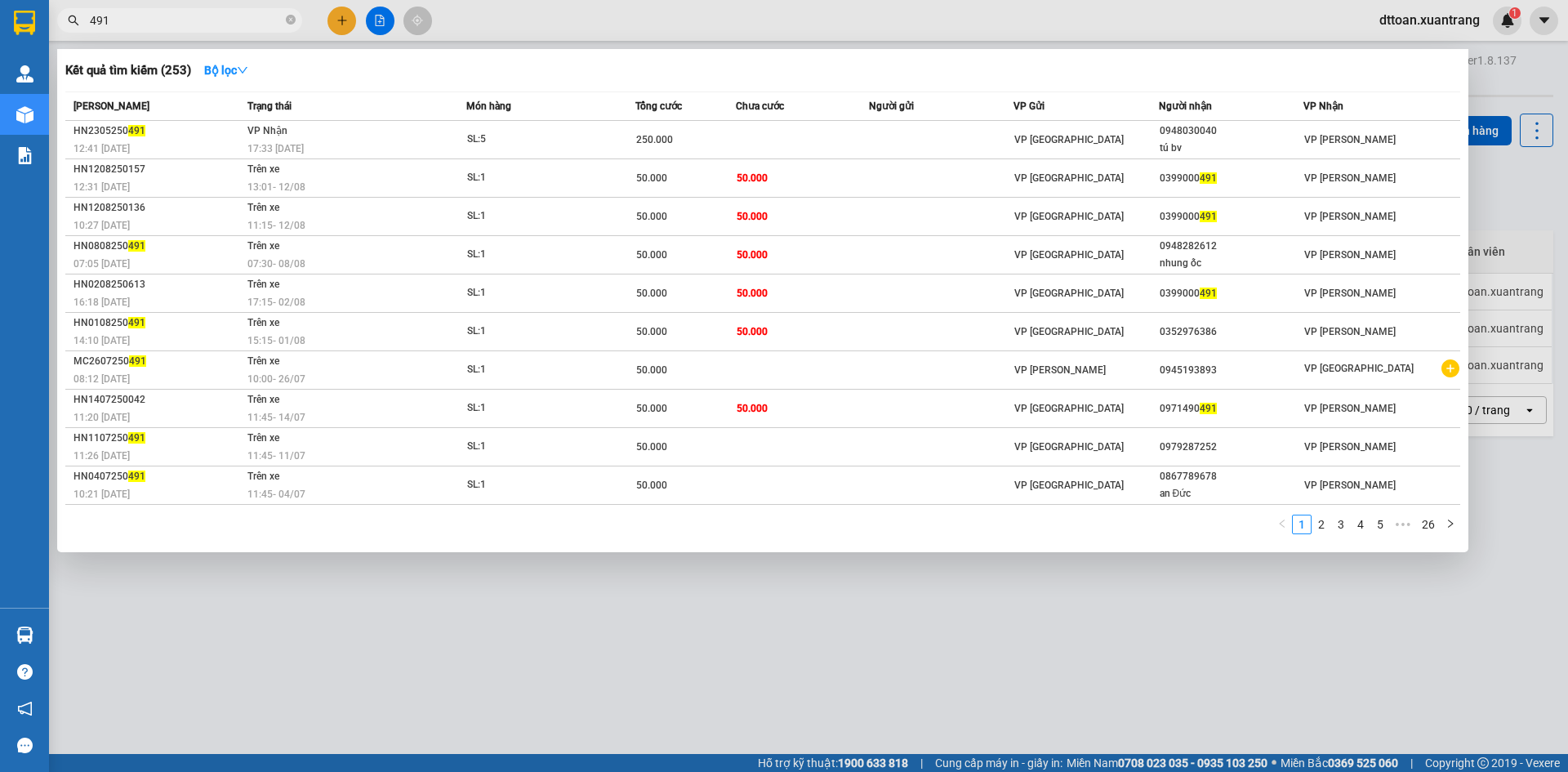
click at [135, 10] on span "491" at bounding box center [180, 20] width 245 height 25
click at [135, 16] on input "491" at bounding box center [185, 19] width 193 height 18
paste input "0988141289"
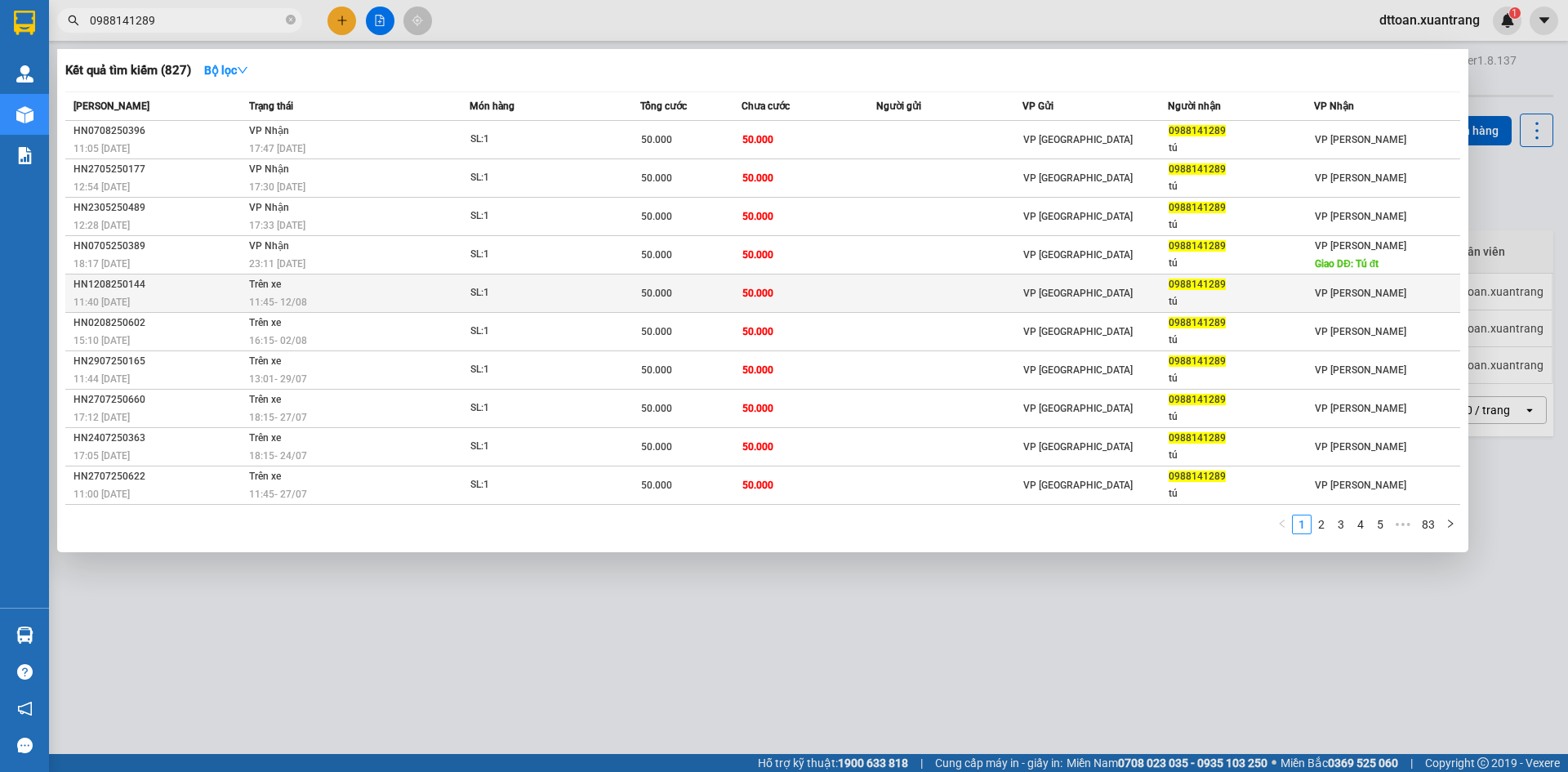
type input "0988141289"
click at [399, 289] on td "Trên xe 11:45 - 12/08" at bounding box center [357, 293] width 224 height 39
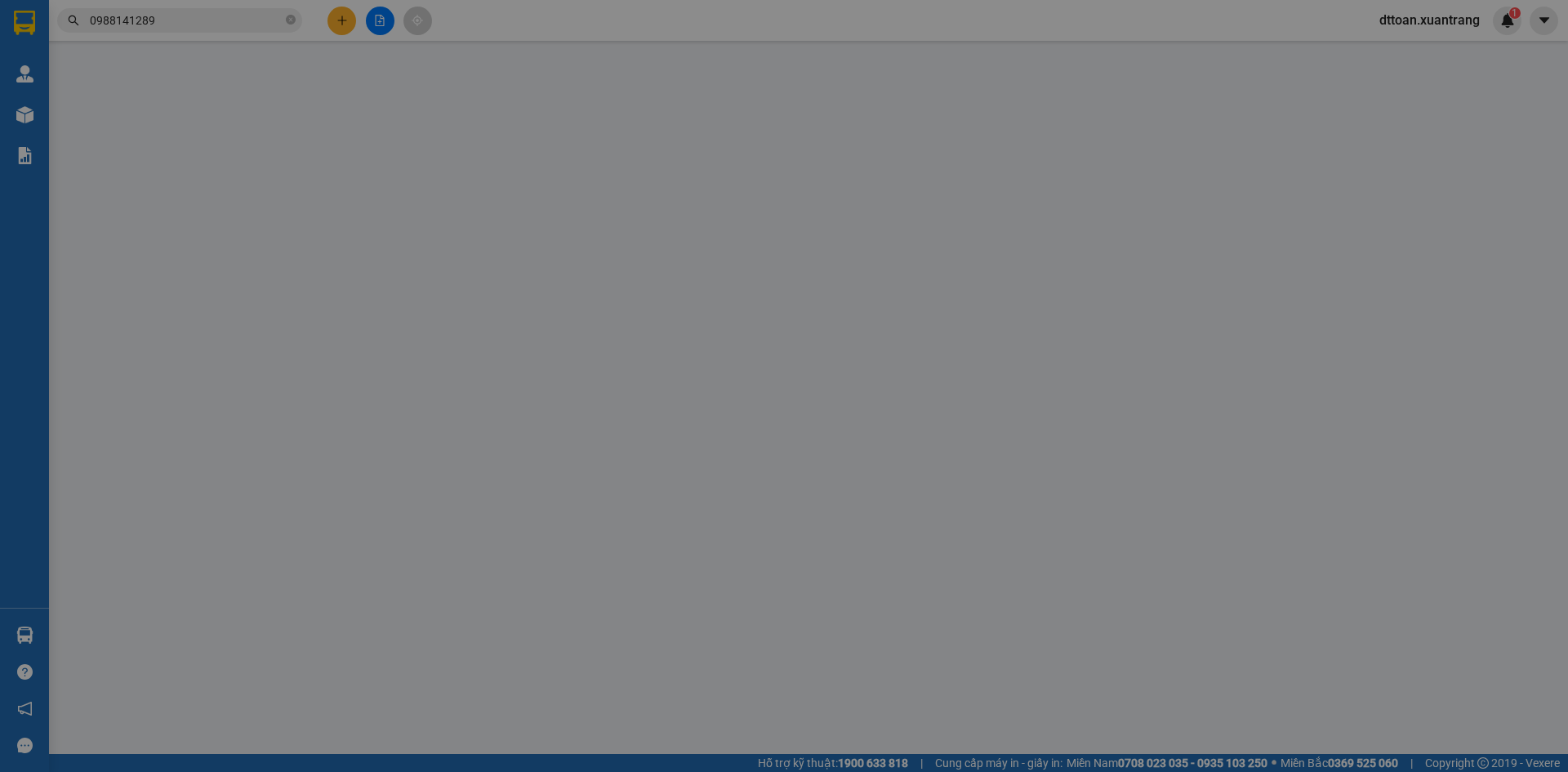
type input "0988141289"
type input "tú"
type input "50.000"
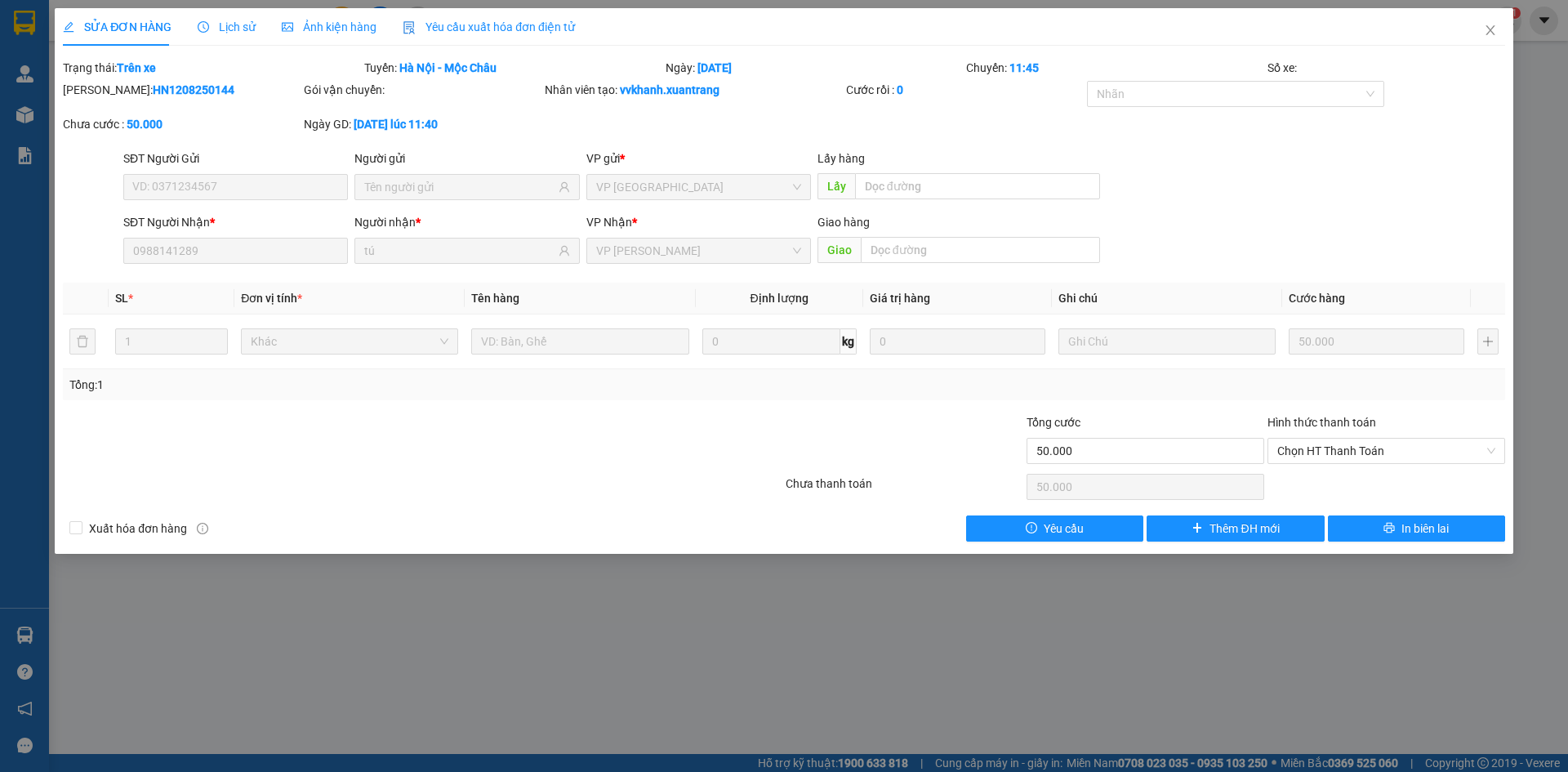
click at [347, 23] on span "Ảnh kiện hàng" at bounding box center [328, 27] width 95 height 13
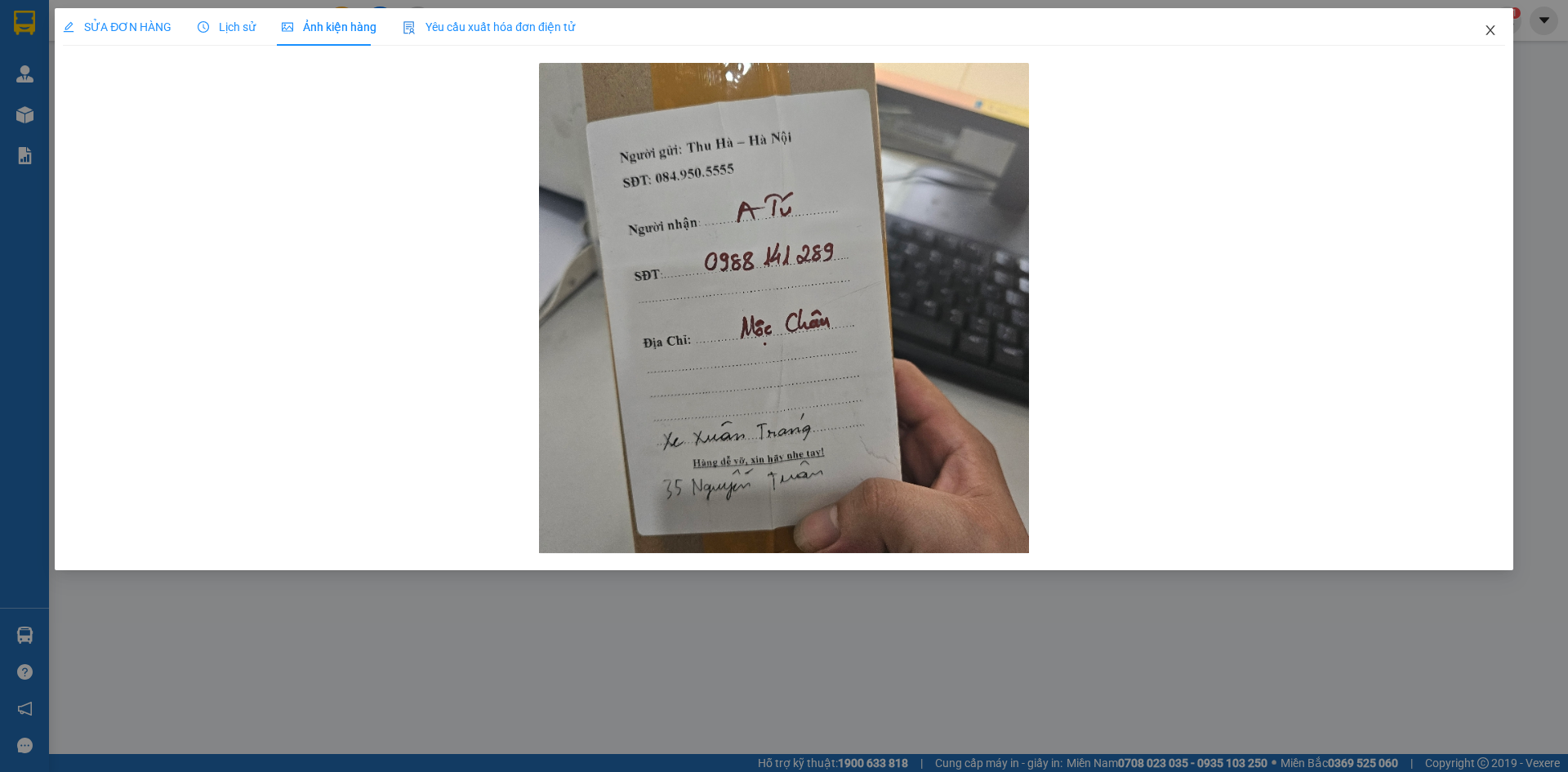
click at [1491, 32] on icon "close" at bounding box center [1490, 30] width 9 height 10
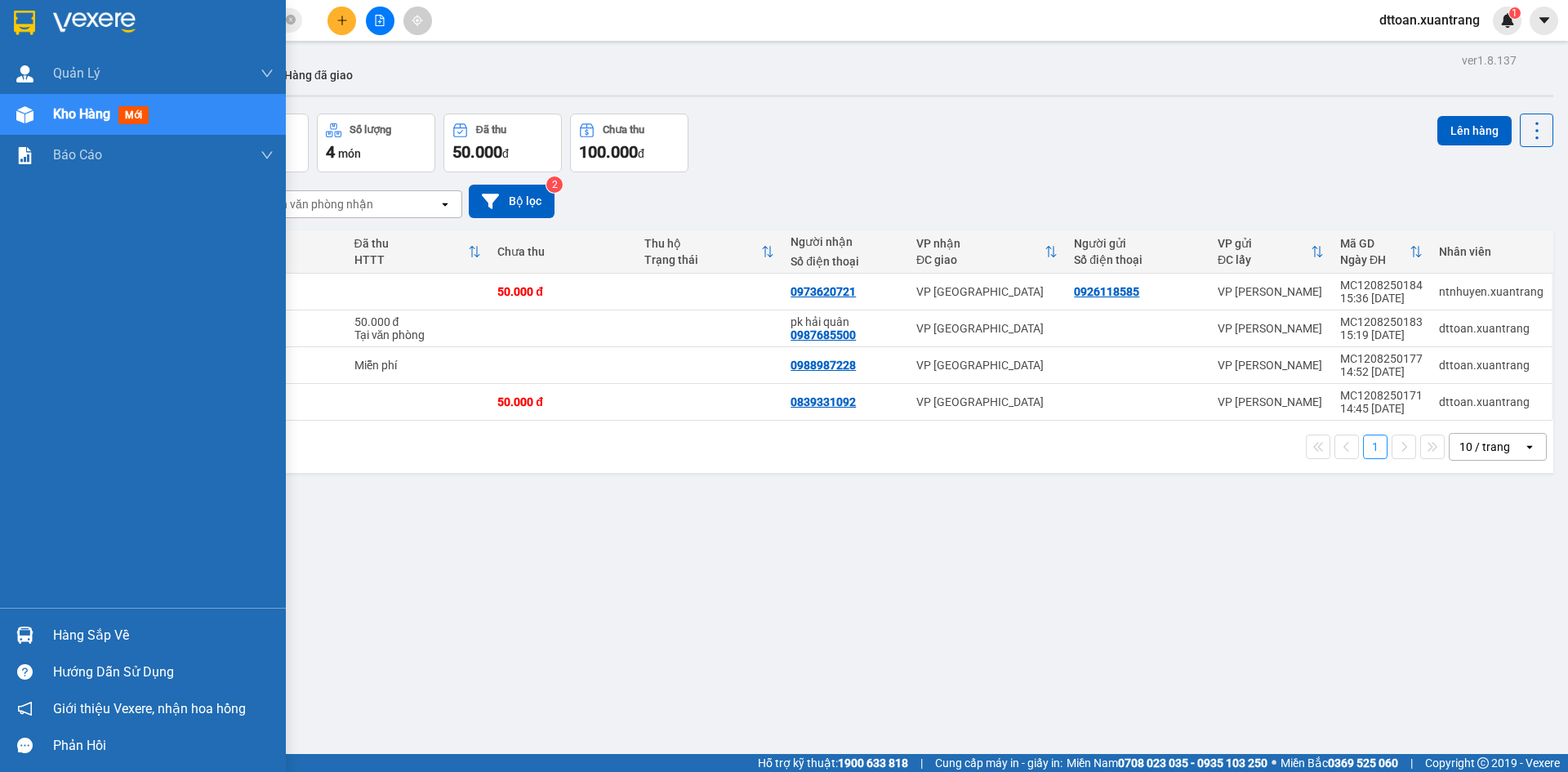
click at [65, 15] on img at bounding box center [94, 23] width 82 height 25
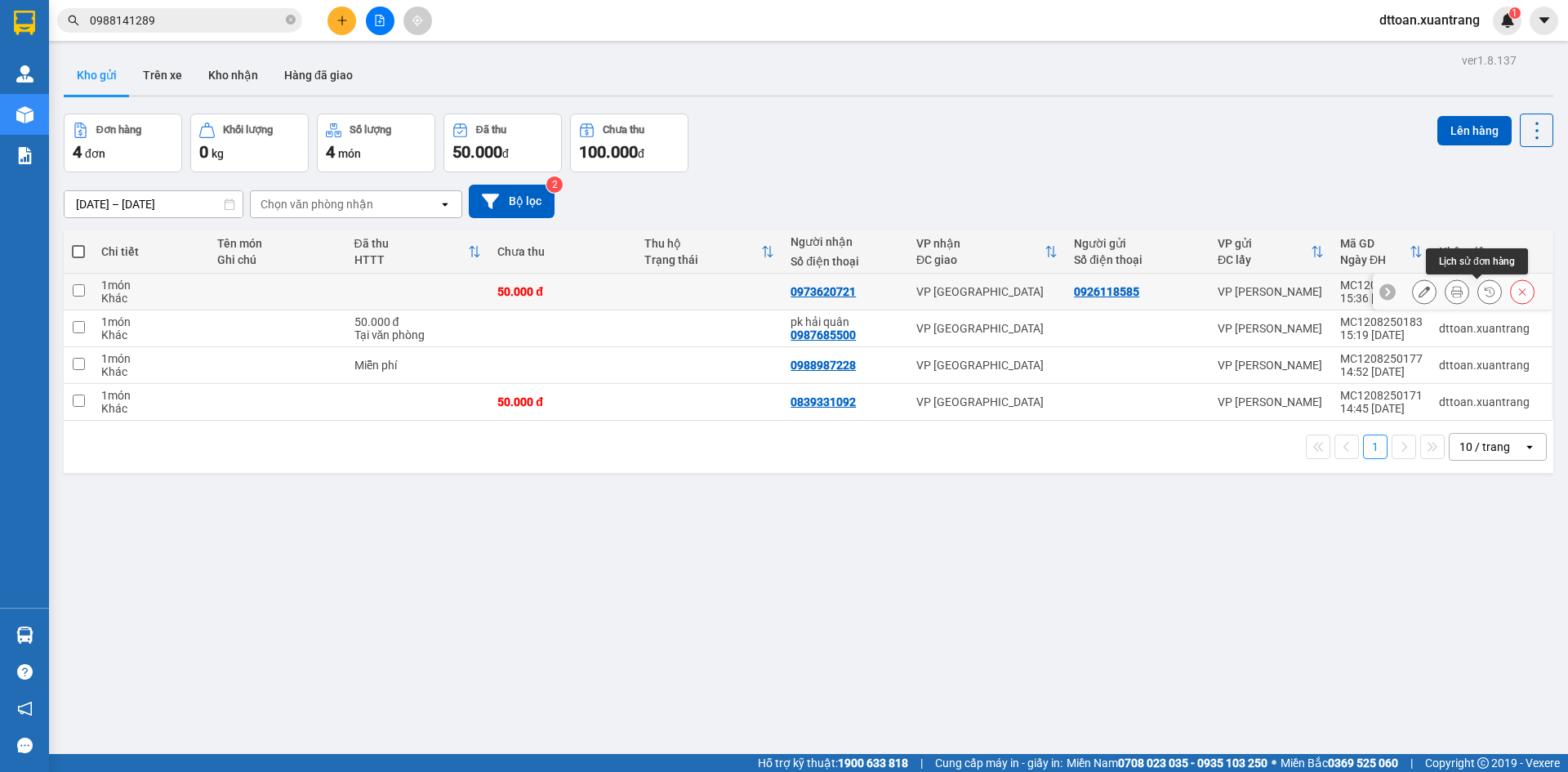
click at [1451, 291] on icon at bounding box center [1456, 291] width 11 height 11
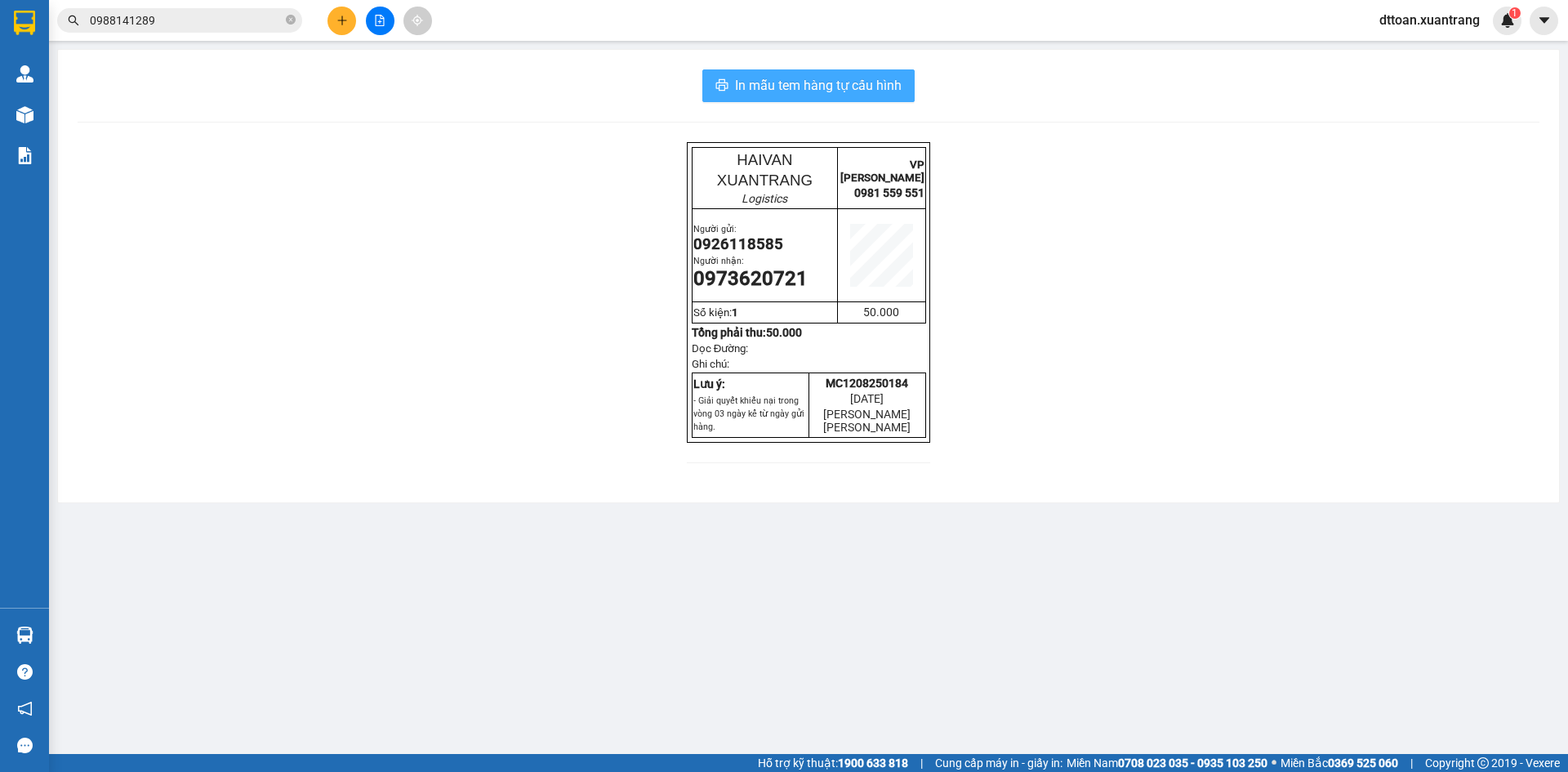
click at [806, 85] on span "In mẫu tem hàng tự cấu hình" at bounding box center [818, 85] width 167 height 20
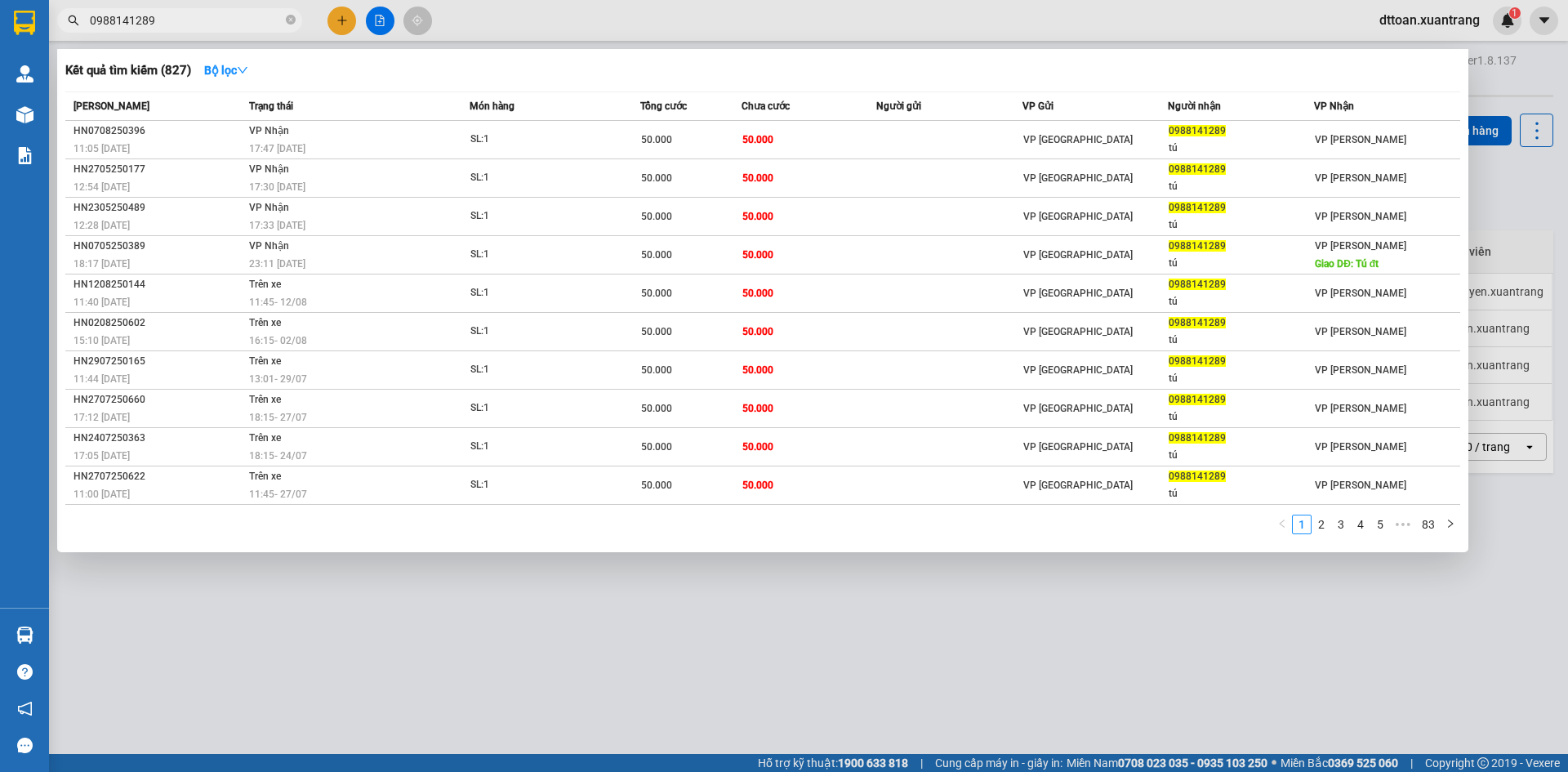
click at [180, 11] on span "0988141289" at bounding box center [180, 20] width 245 height 25
click at [180, 13] on input "0988141289" at bounding box center [185, 19] width 193 height 18
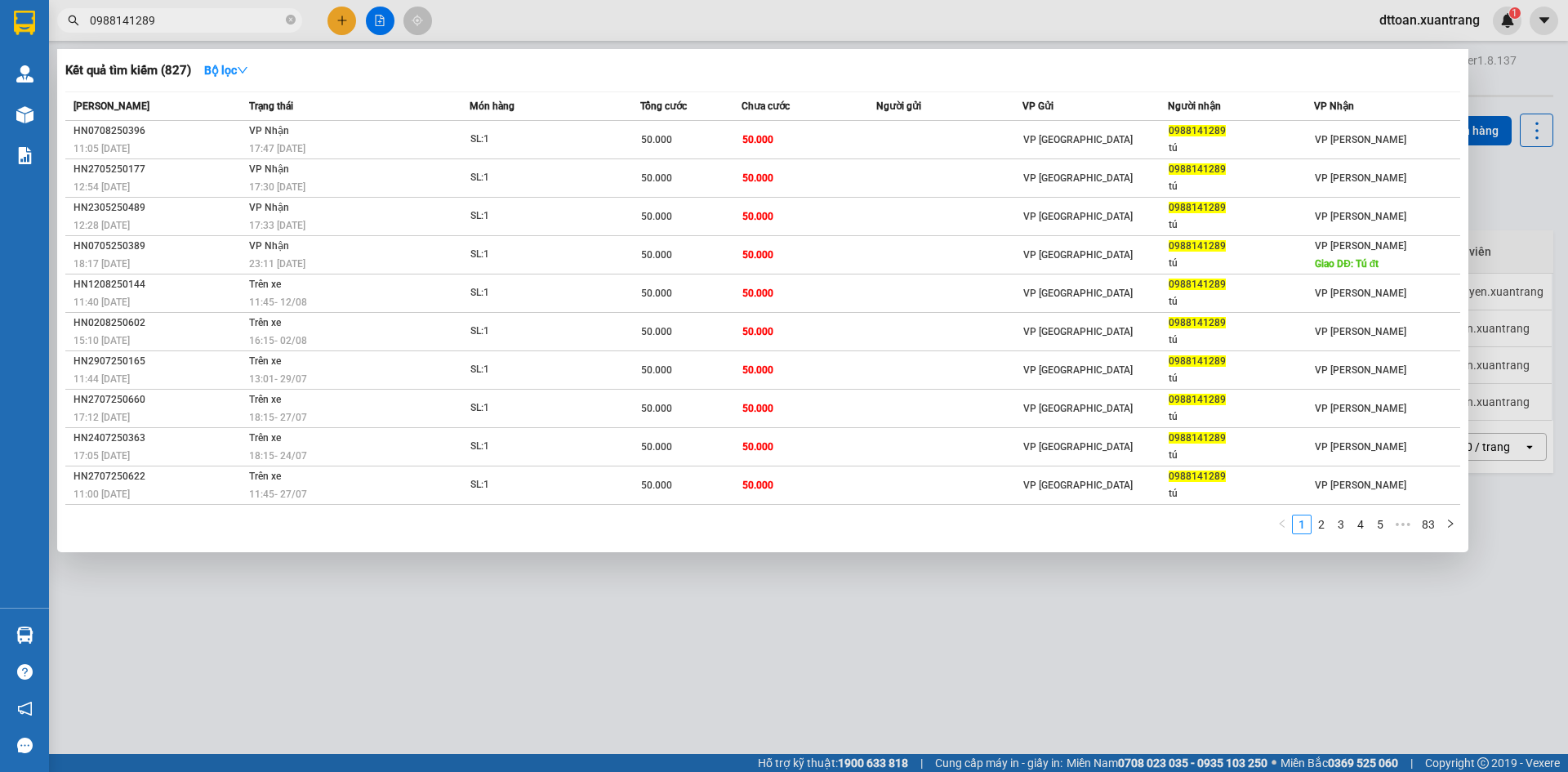
paste input "346727274"
type input "0346727274"
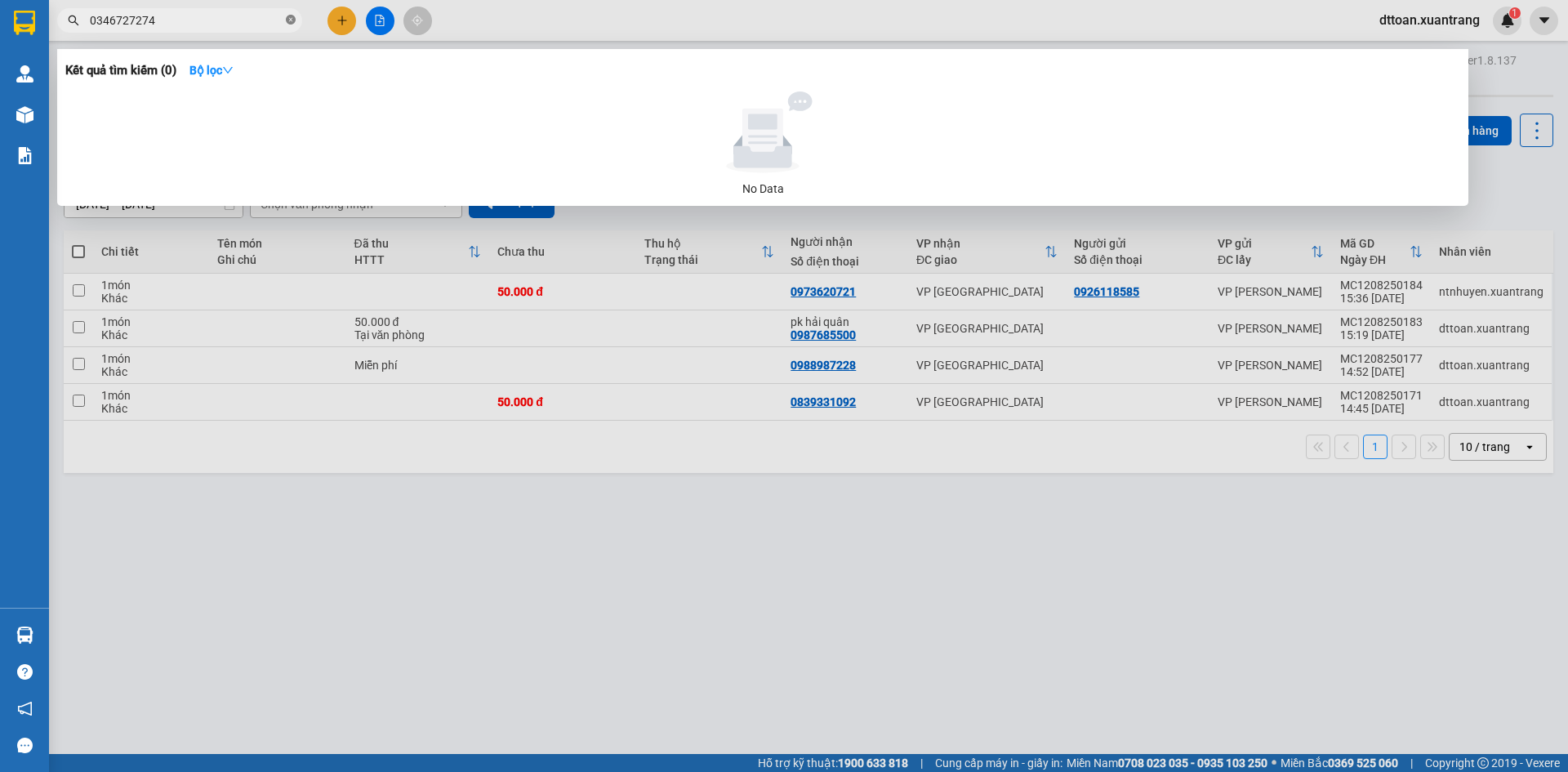
click at [289, 19] on icon "close-circle" at bounding box center [291, 19] width 10 height 10
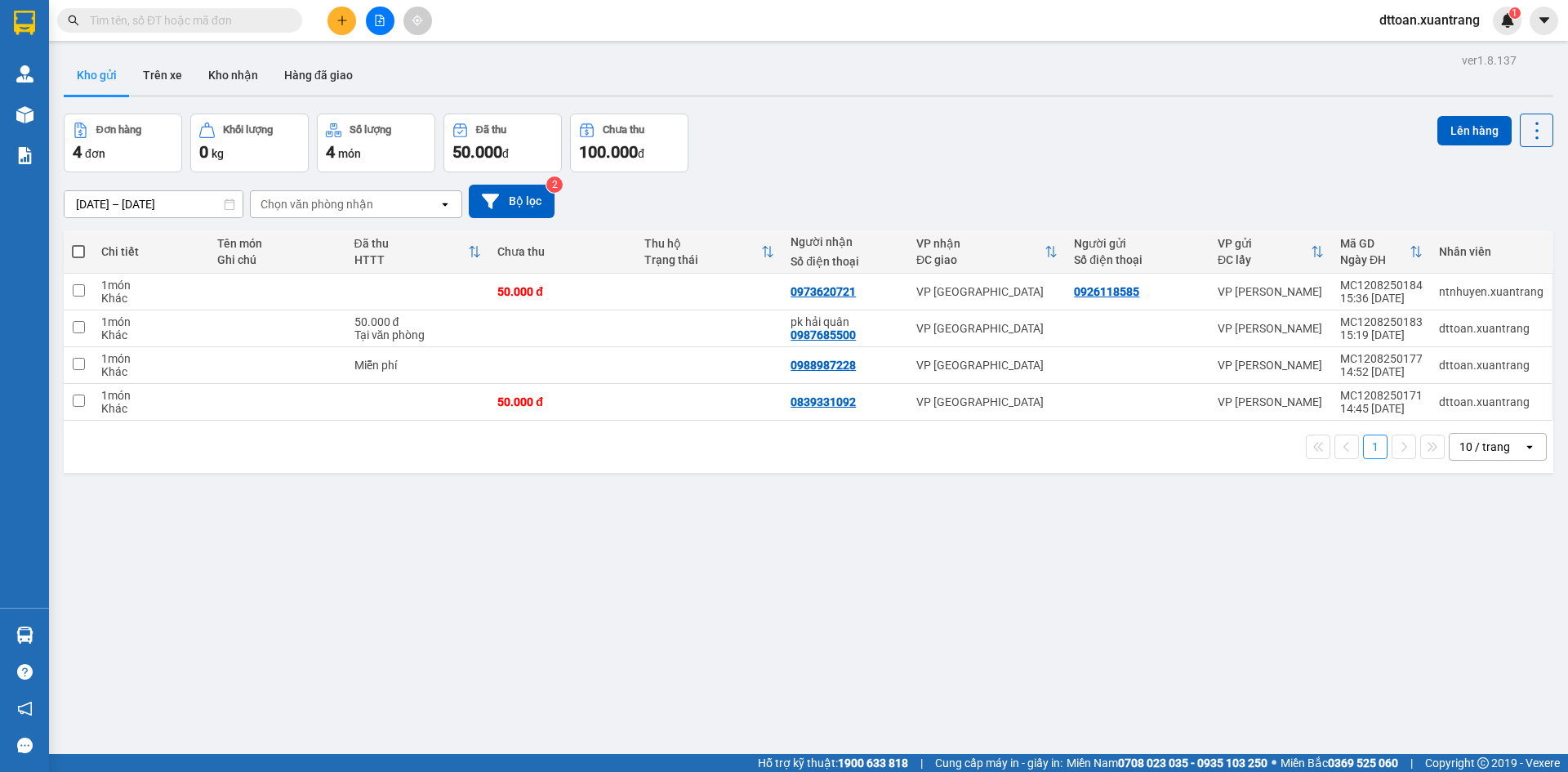
click at [172, 18] on input "text" at bounding box center [185, 19] width 193 height 18
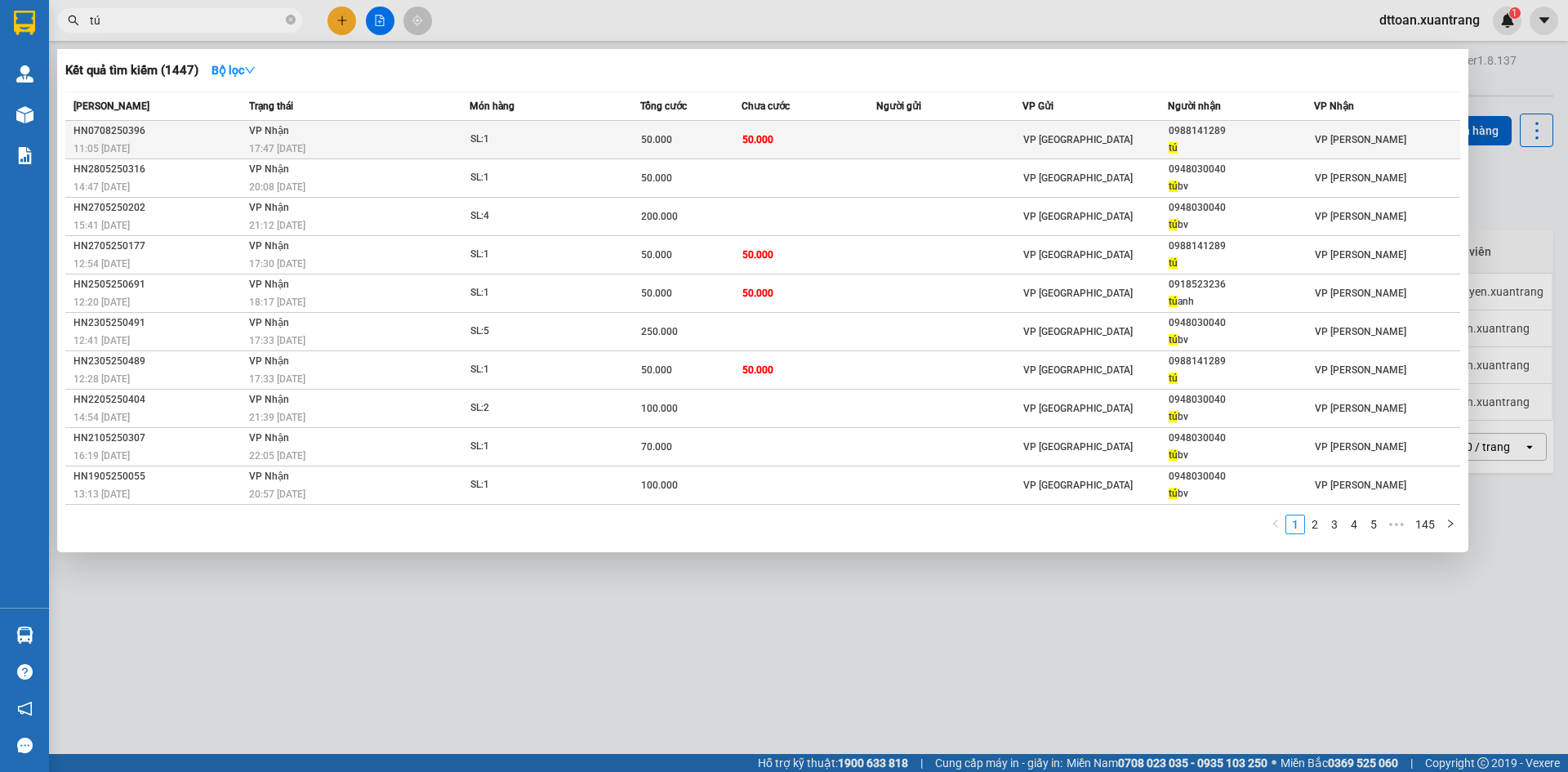
type input "tú"
copy tr "VP HÀ NỘI 0988141289"
drag, startPoint x: 1228, startPoint y: 132, endPoint x: 1167, endPoint y: 137, distance: 61.2
click at [1167, 137] on tr "HN0708250396 11:05 - 07/08 VP Nhận 17:47 - 07/08 SL: 1 50.000 50.000 VP HÀ NỘI …" at bounding box center [763, 140] width 1395 height 39
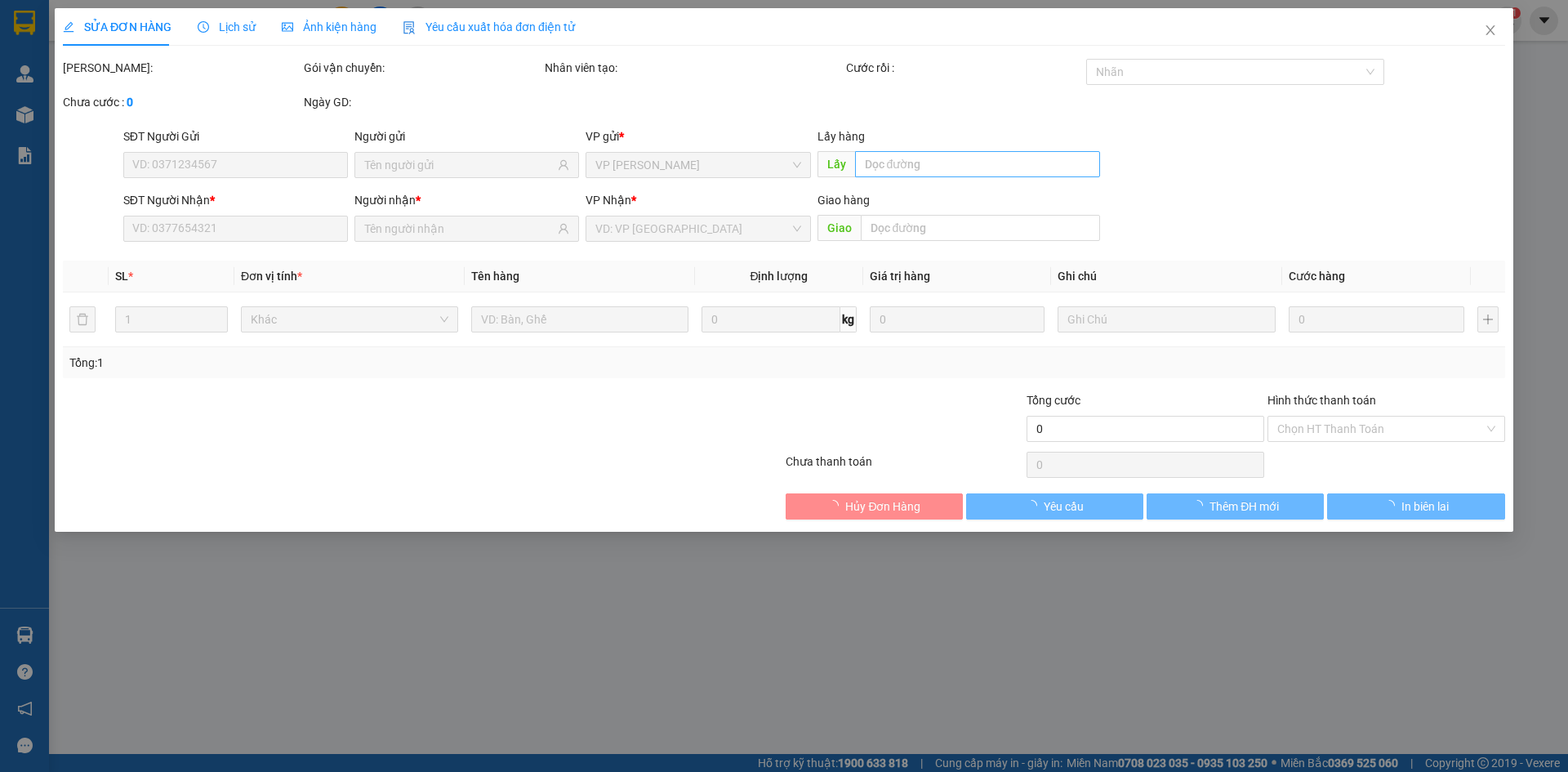
type input "0988141289"
type input "tú"
type input "50.000"
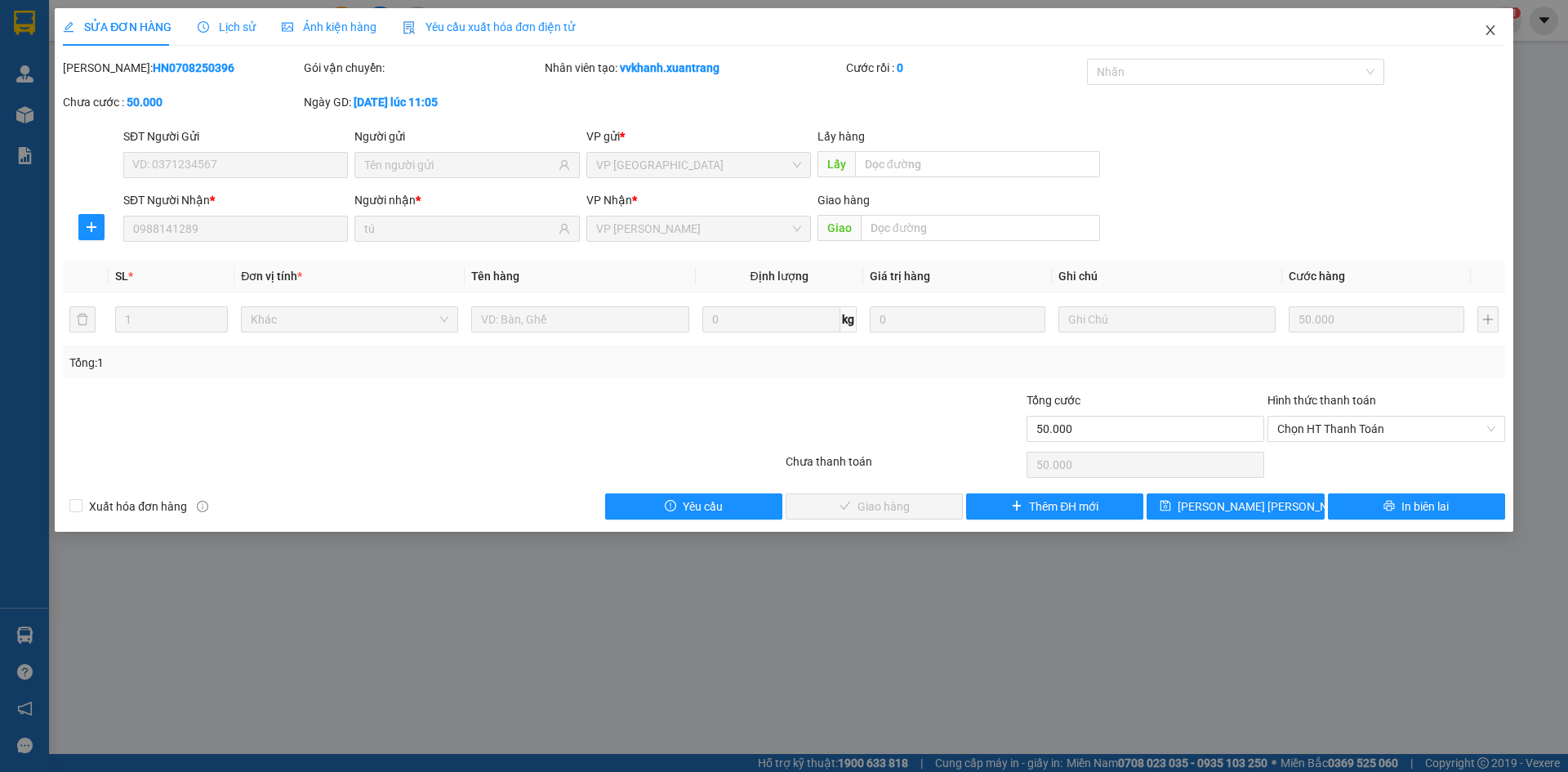
click at [1486, 25] on icon "close" at bounding box center [1491, 30] width 13 height 13
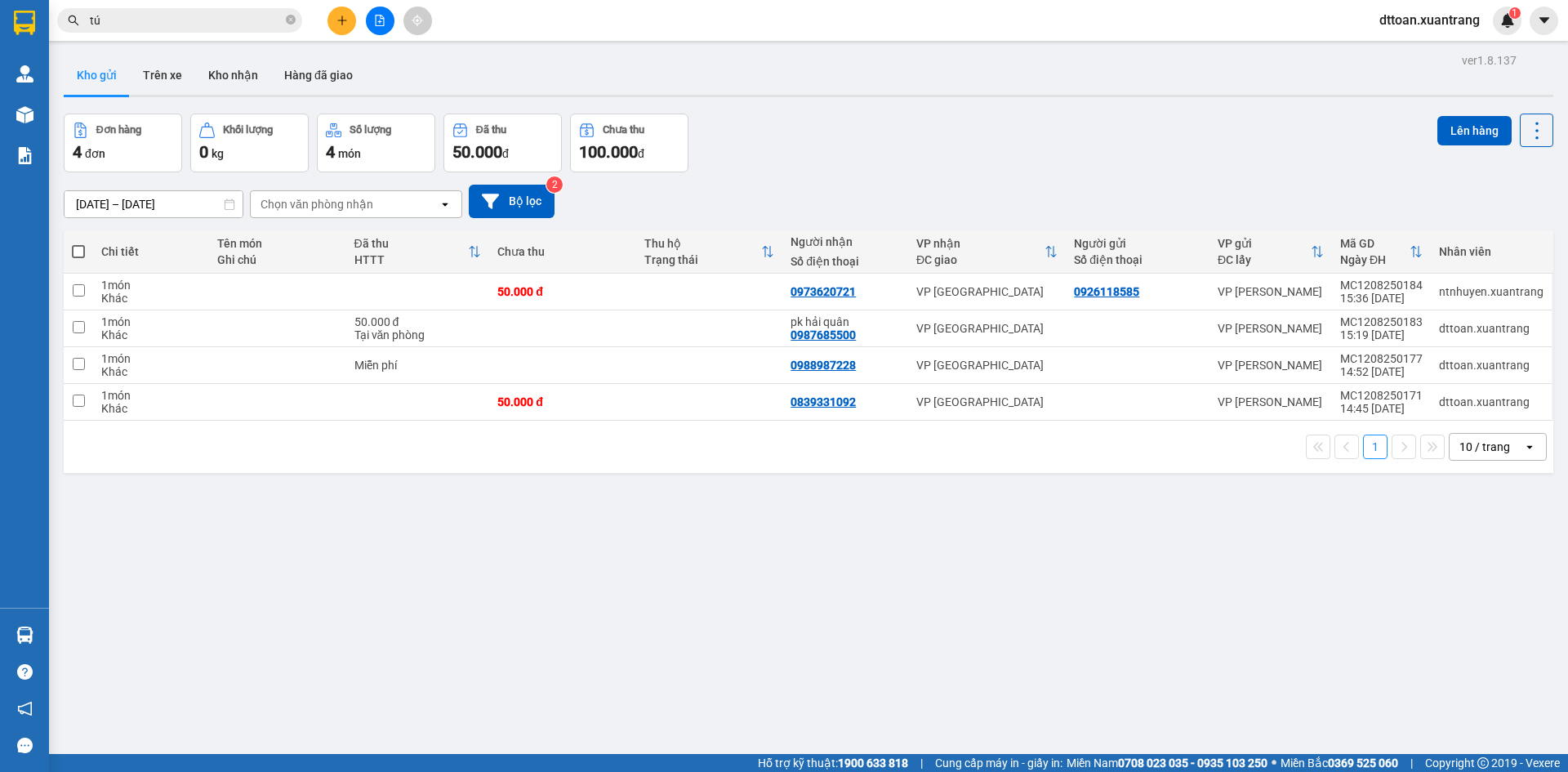
click at [220, 21] on input "tú" at bounding box center [185, 19] width 193 height 18
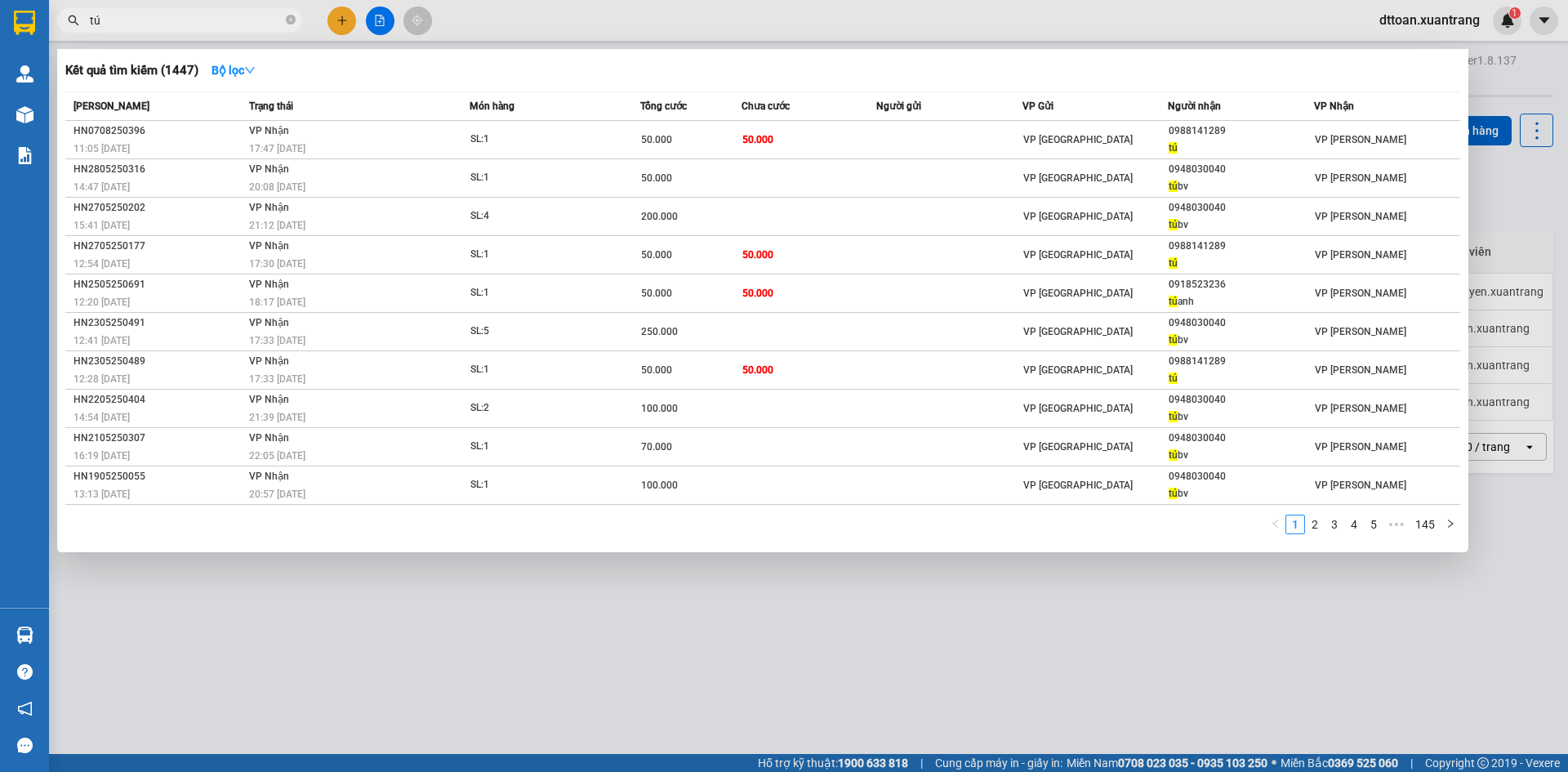
click at [220, 21] on input "tú" at bounding box center [185, 19] width 193 height 18
paste input "0988141289"
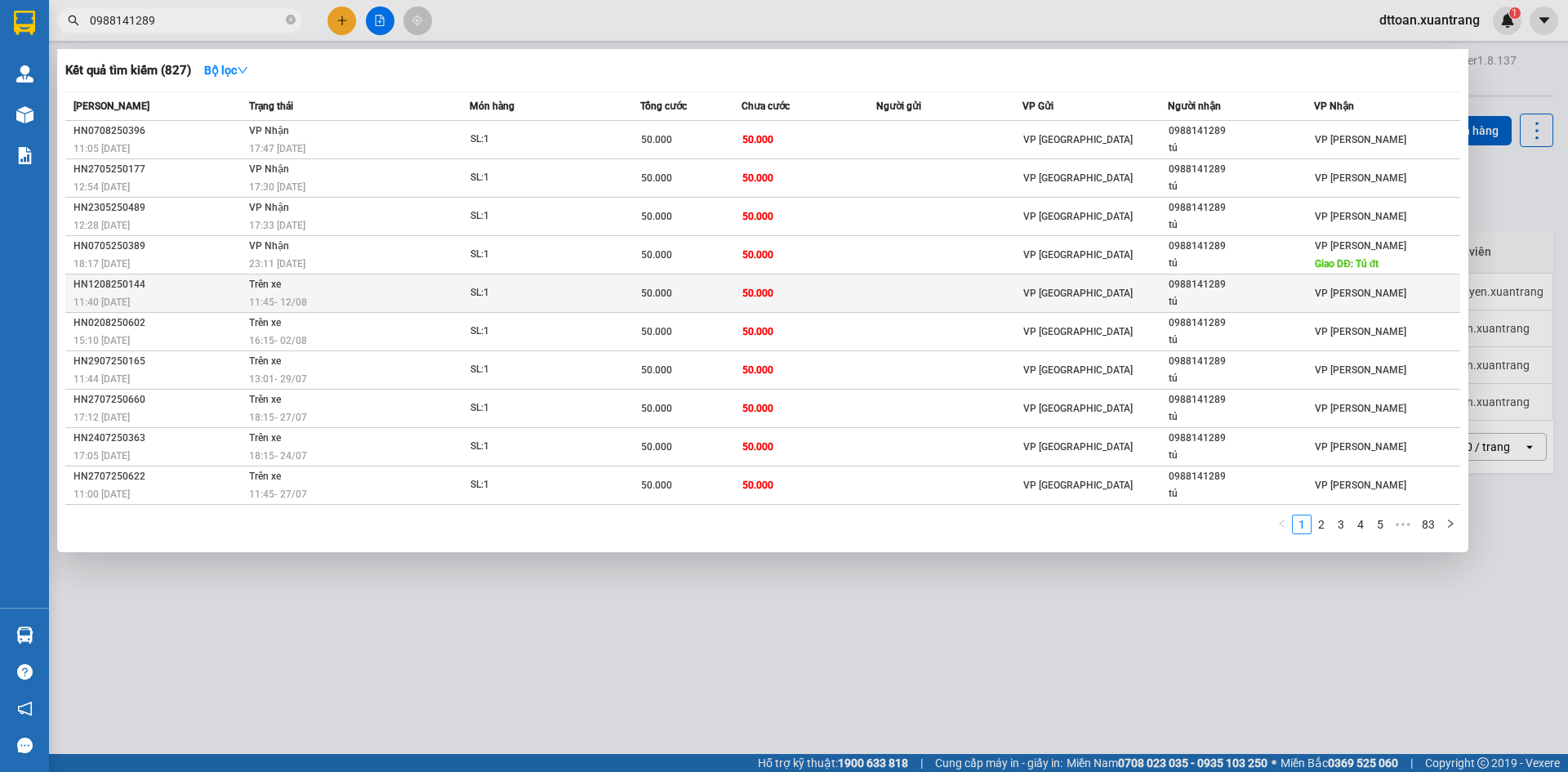
type input "0988141289"
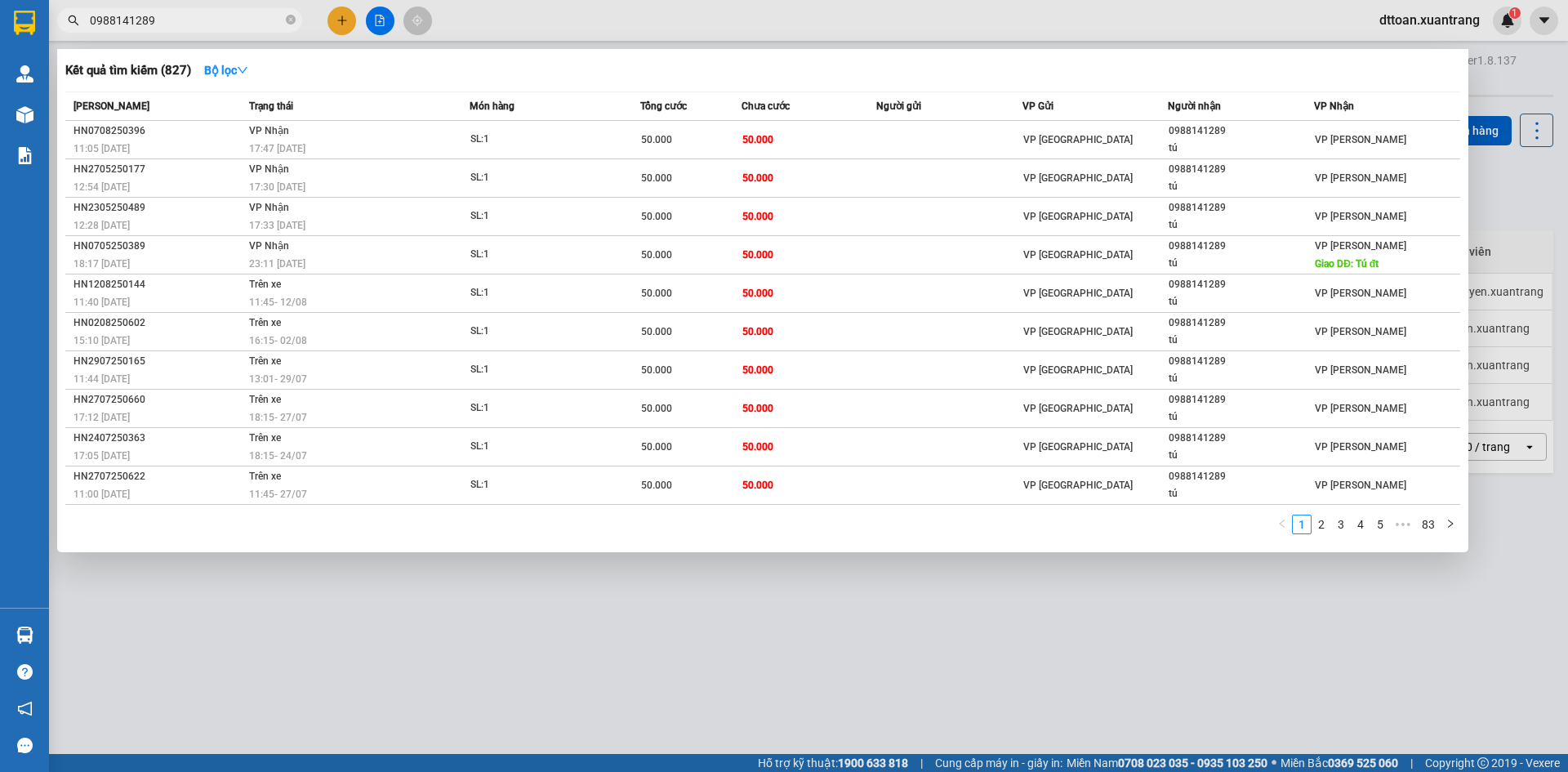
click at [680, 575] on div at bounding box center [784, 386] width 1568 height 772
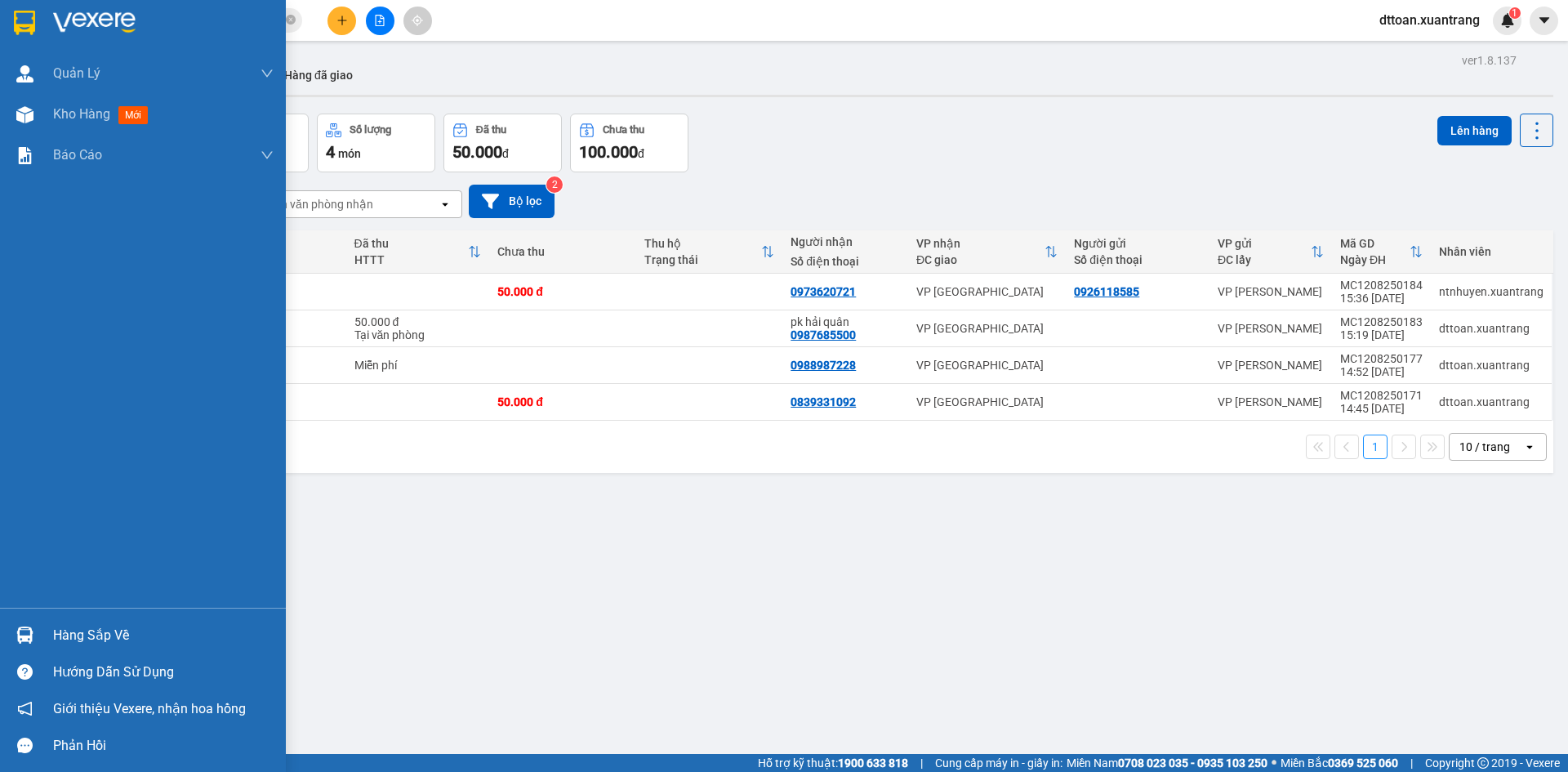
click at [56, 9] on div at bounding box center [143, 27] width 286 height 53
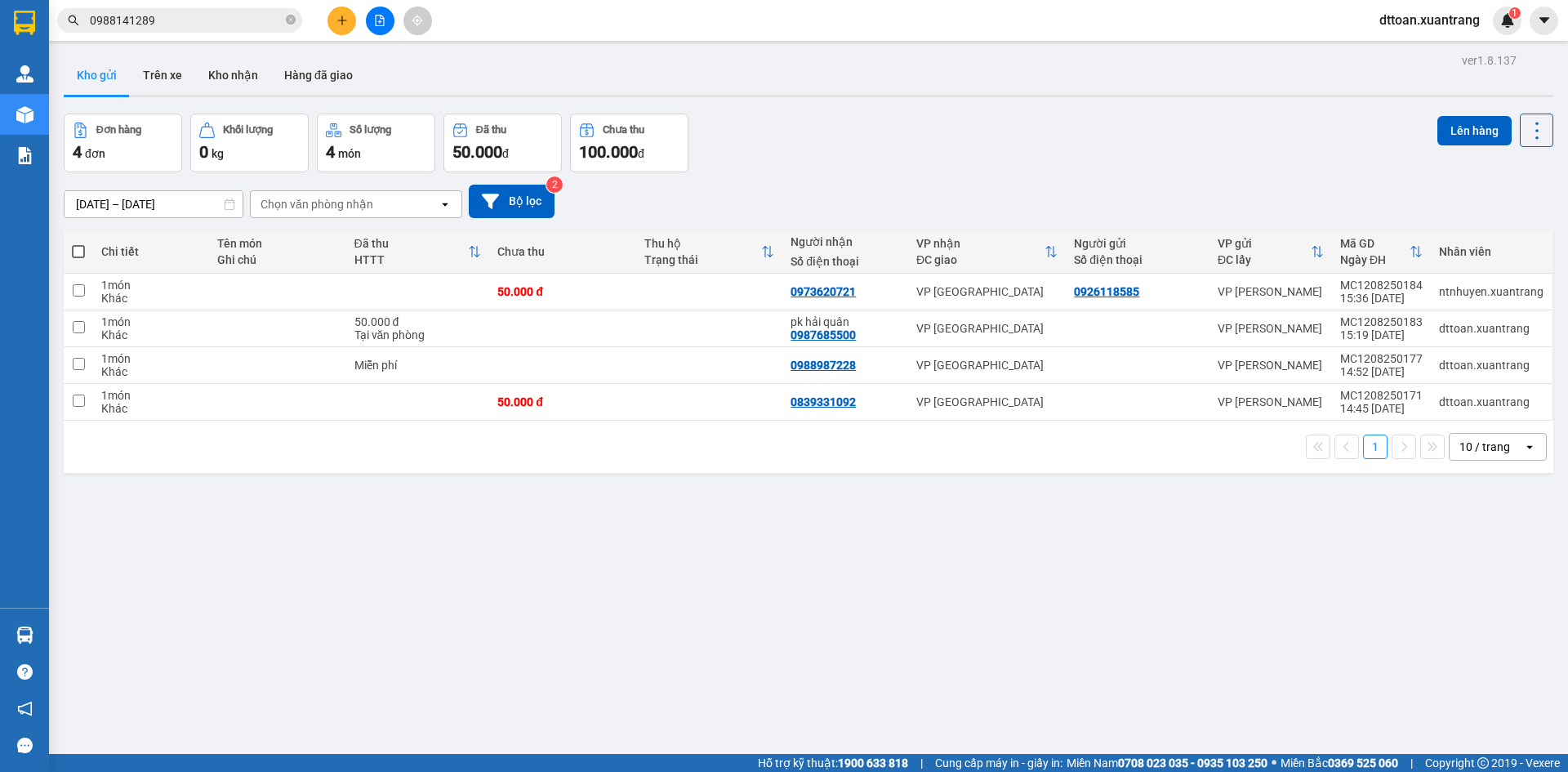
click at [508, 581] on div "ver 1.8.137 Kho gửi Trên xe Kho nhận Hàng đã giao Đơn hàng 4 đơn Khối lượng 0 k…" at bounding box center [808, 434] width 1503 height 772
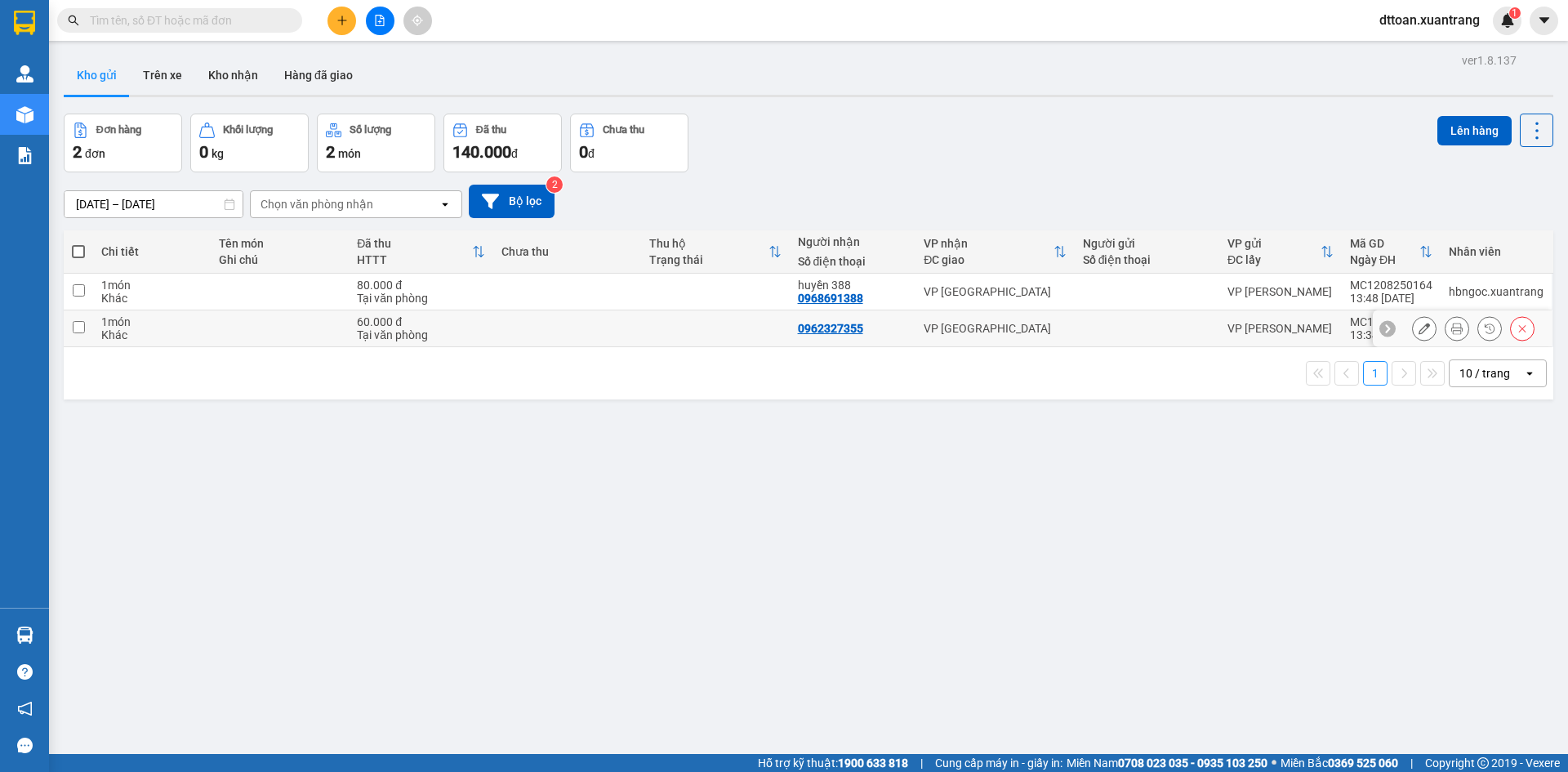
click at [346, 332] on td at bounding box center [279, 328] width 139 height 37
checkbox input "true"
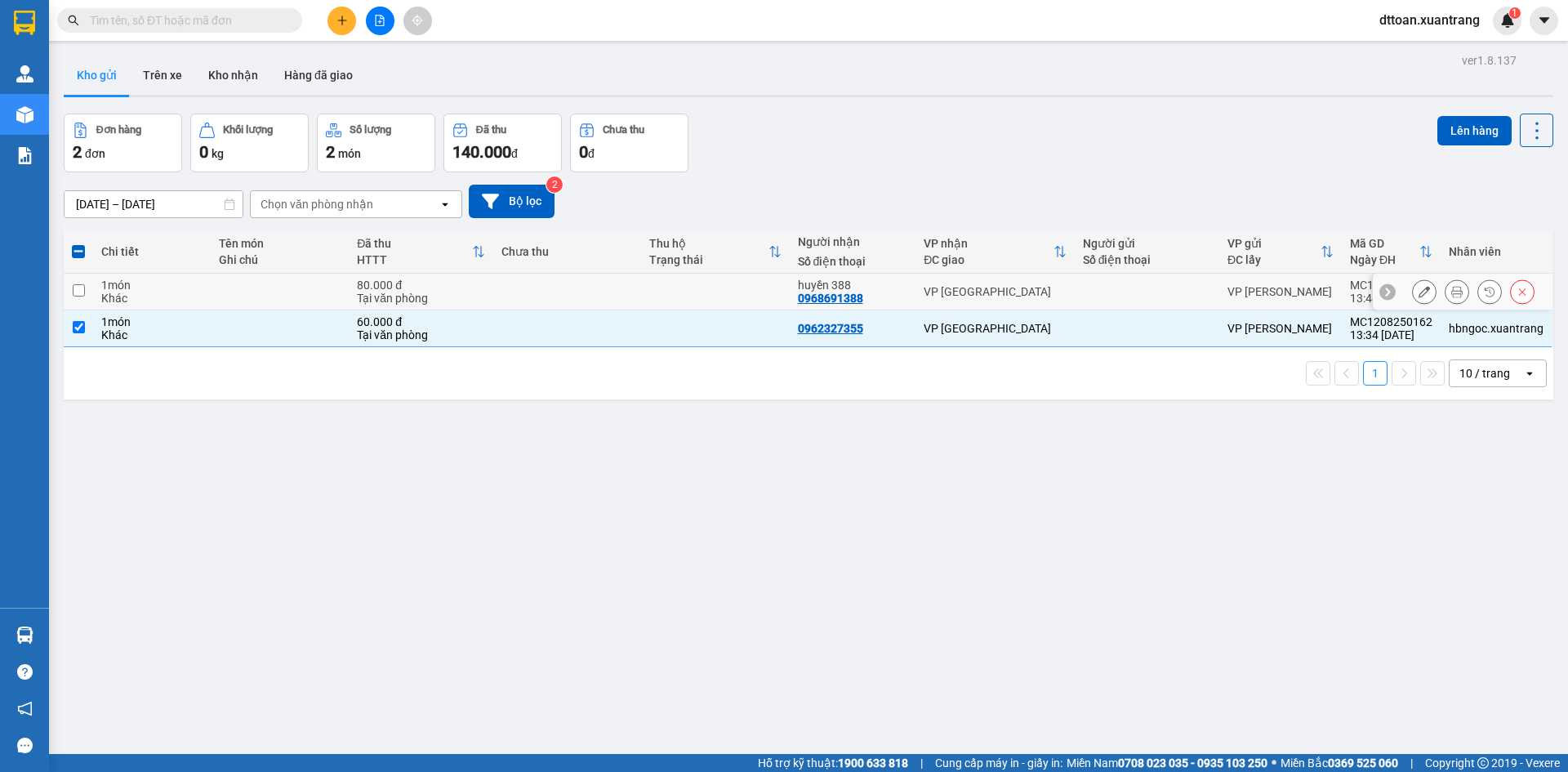
click at [315, 279] on td at bounding box center [279, 292] width 139 height 37
checkbox input "true"
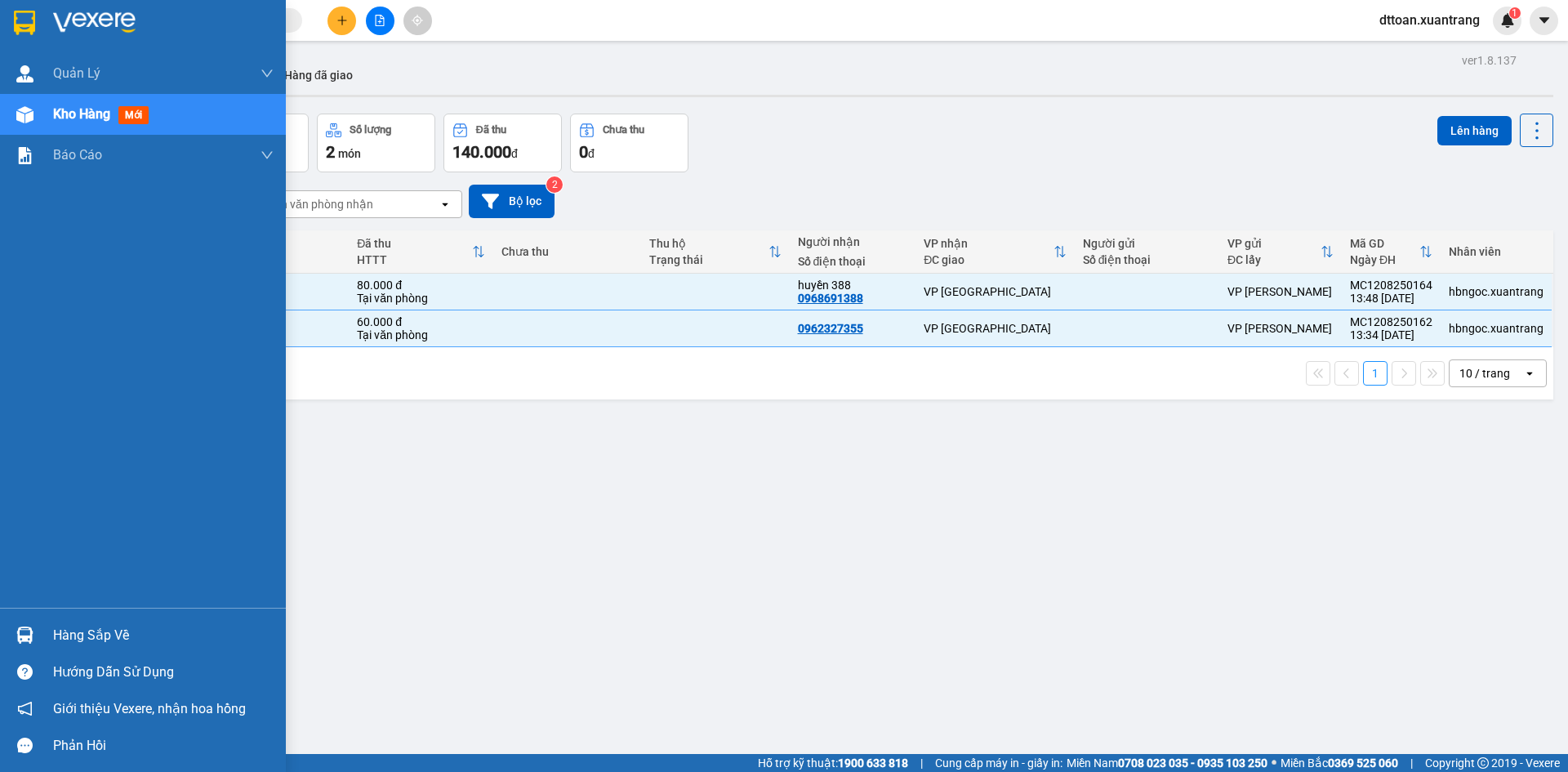
click at [83, 15] on img at bounding box center [94, 23] width 82 height 25
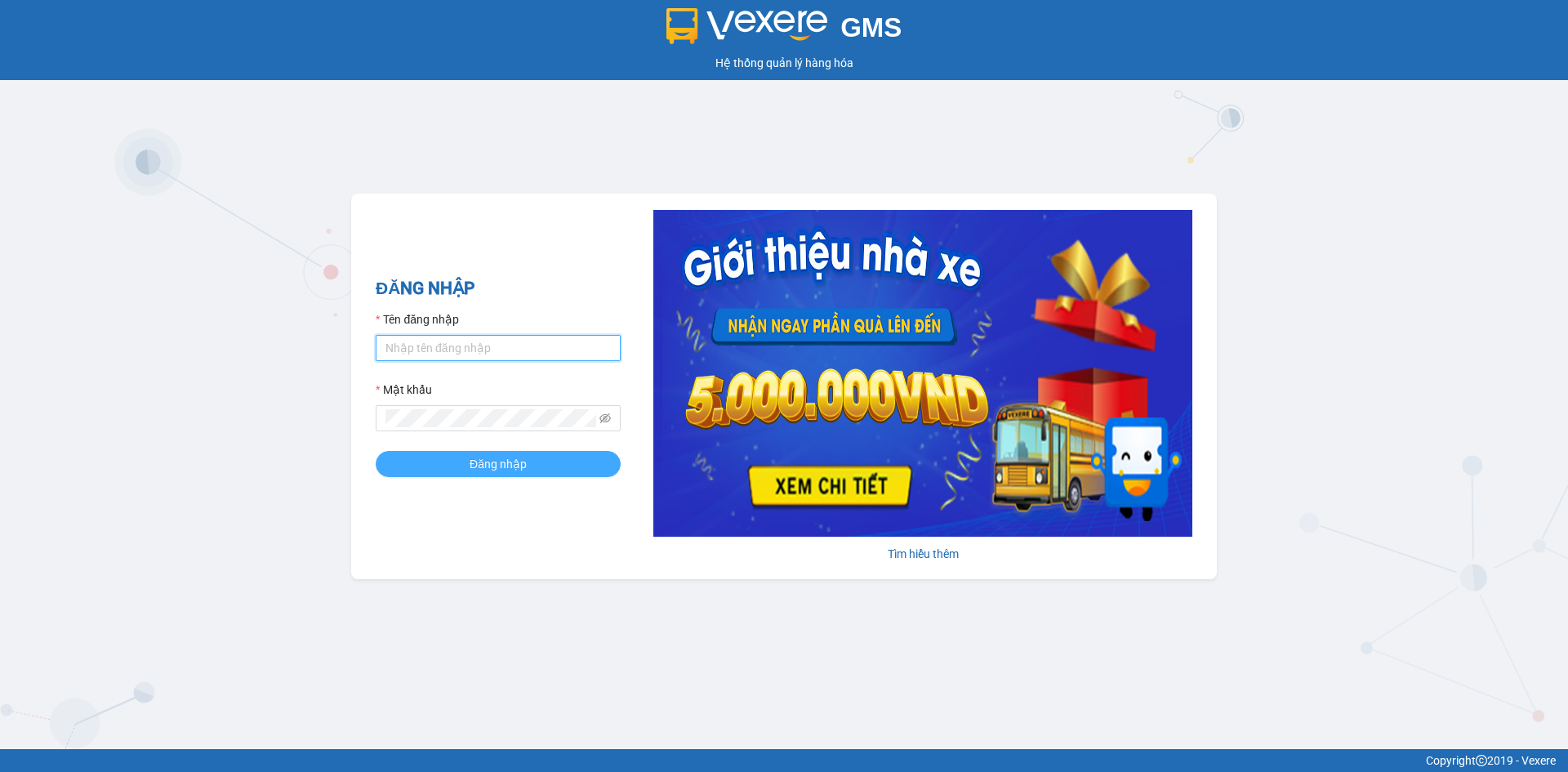
type input "dttoan.xuantrang"
click at [467, 463] on button "Đăng nhập" at bounding box center [498, 464] width 245 height 26
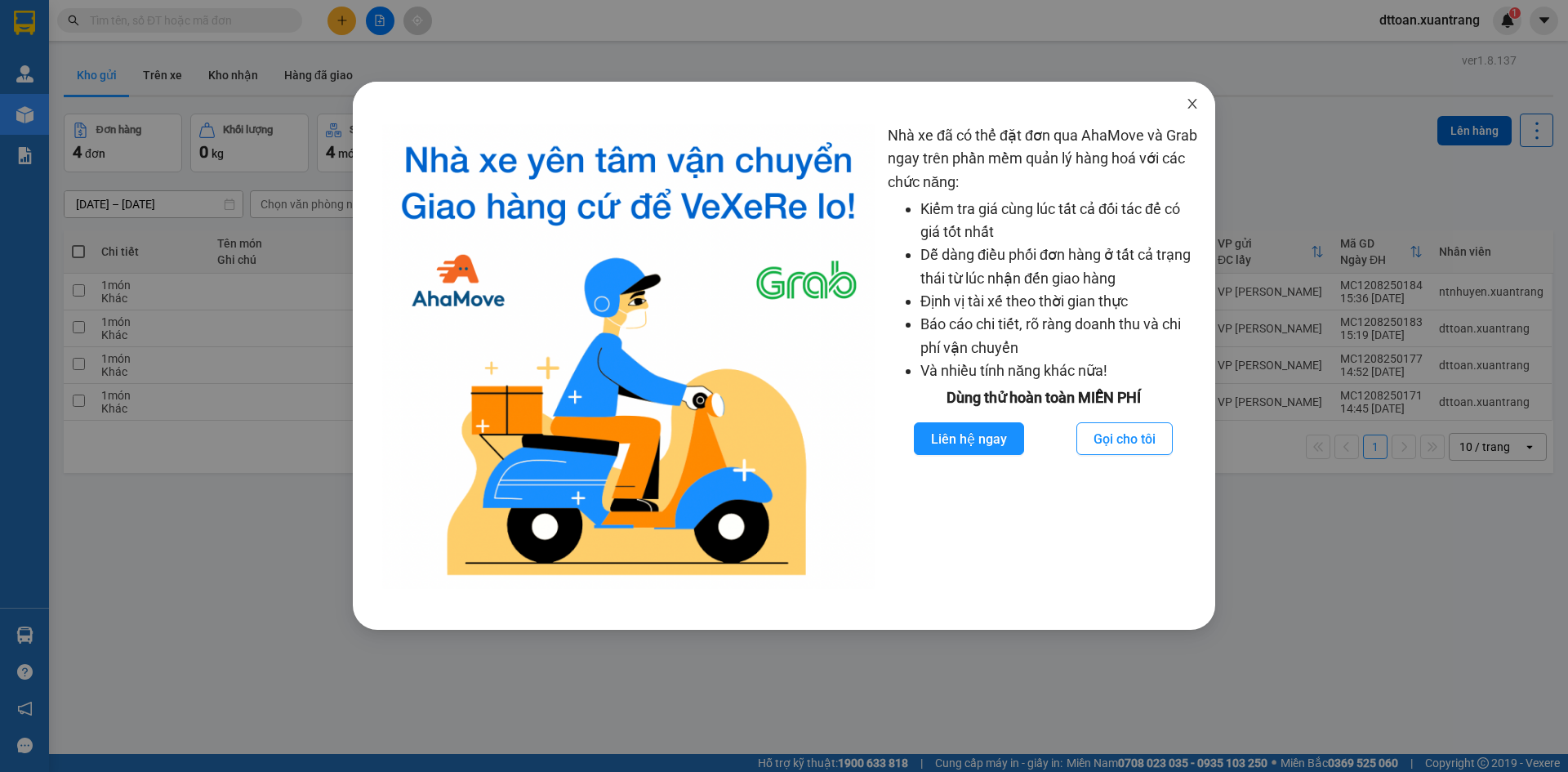
click at [1195, 107] on icon "close" at bounding box center [1192, 103] width 13 height 13
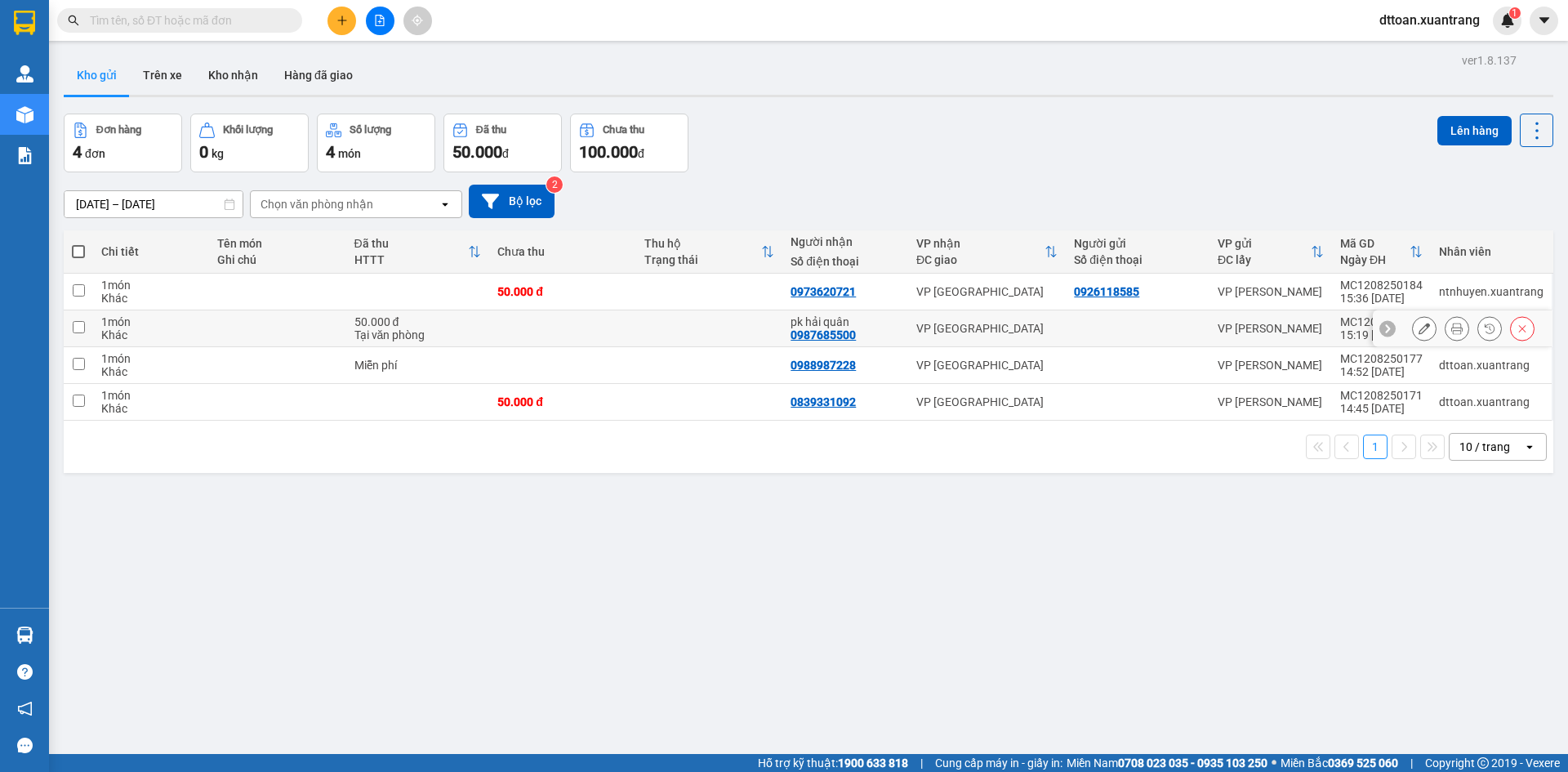
click at [431, 331] on div "Tại văn phòng" at bounding box center [418, 335] width 127 height 13
checkbox input "true"
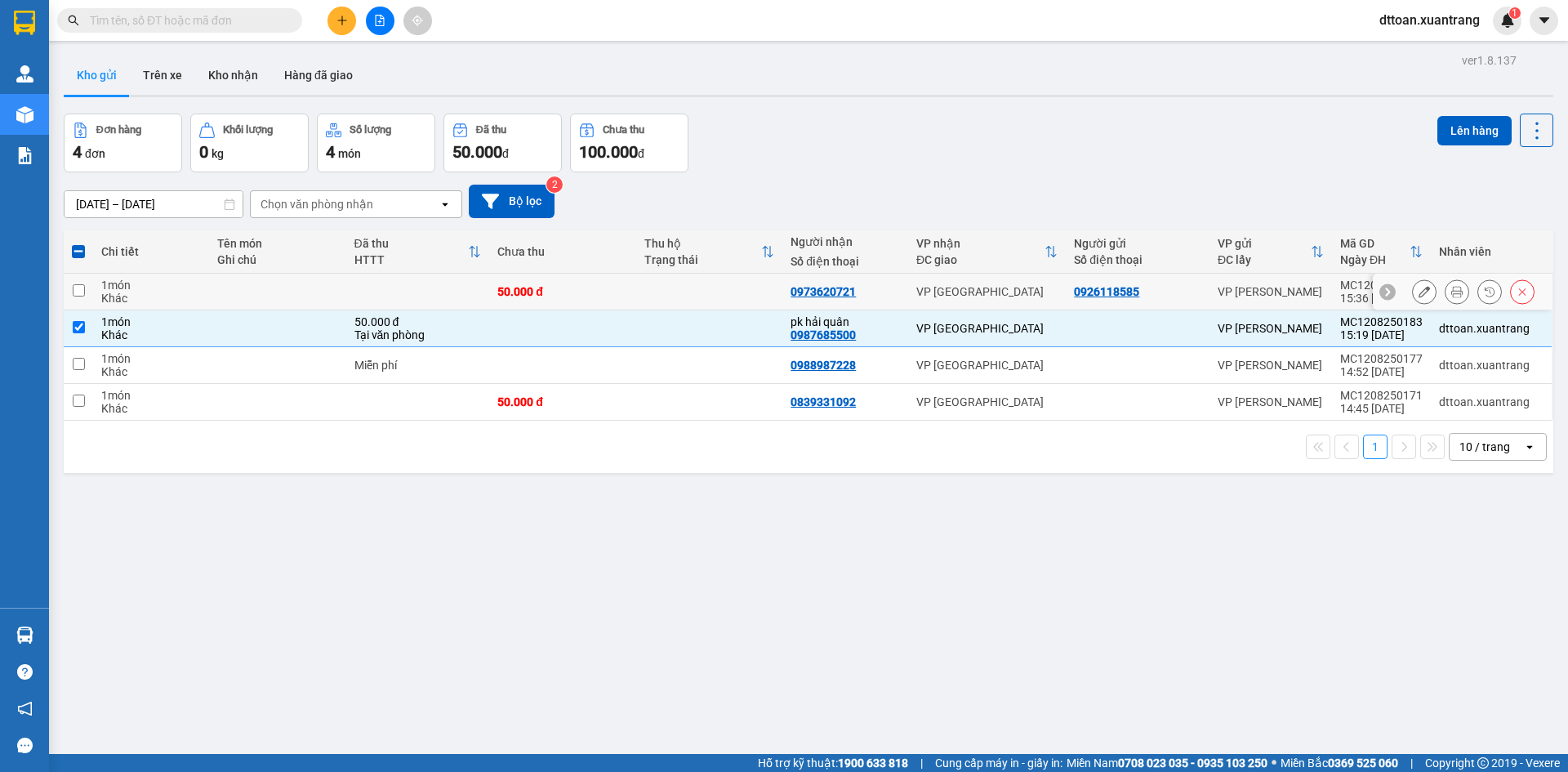
click at [523, 287] on div "50.000 đ" at bounding box center [563, 291] width 131 height 13
checkbox input "true"
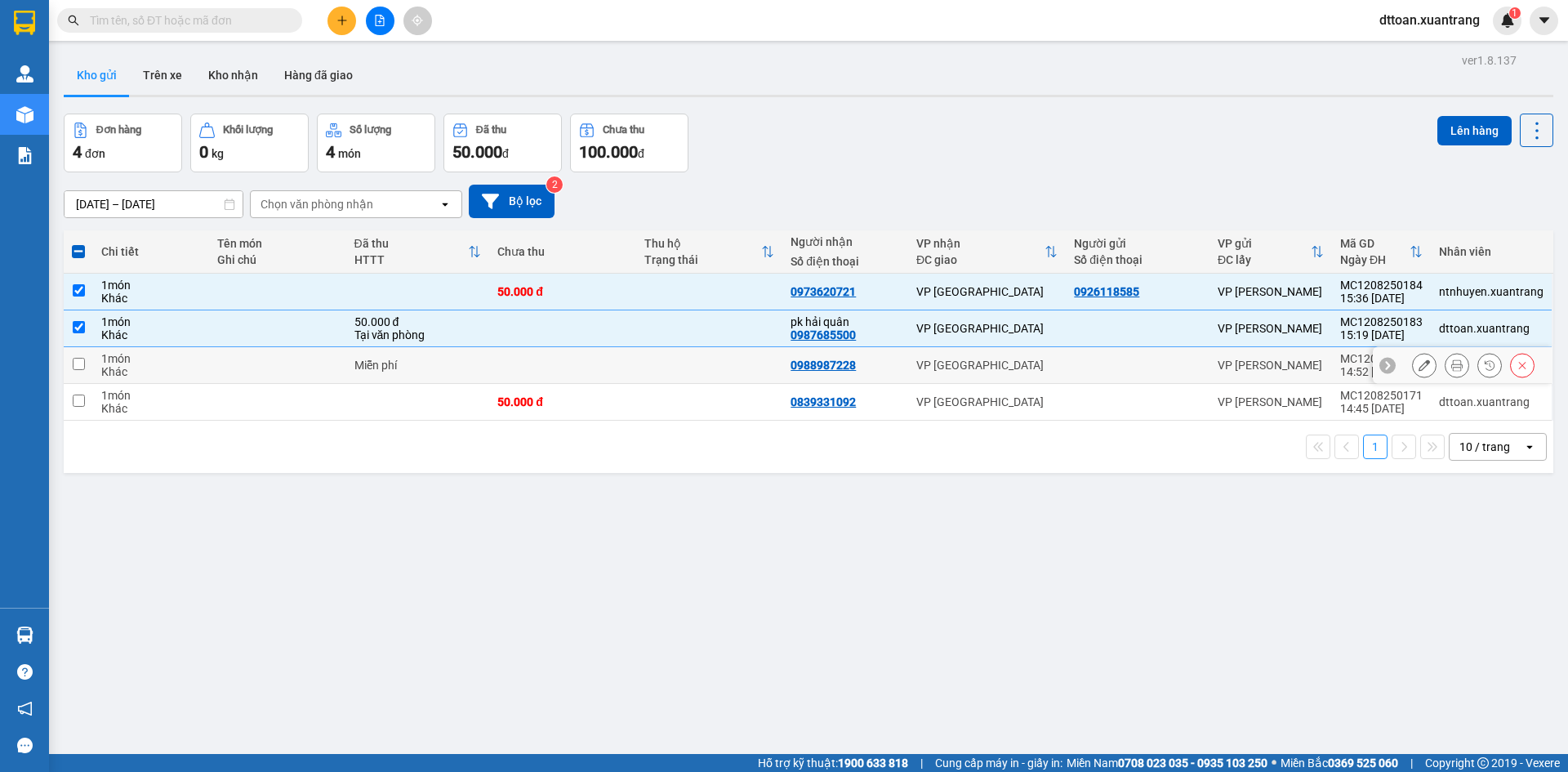
click at [509, 373] on td at bounding box center [562, 365] width 147 height 37
checkbox input "true"
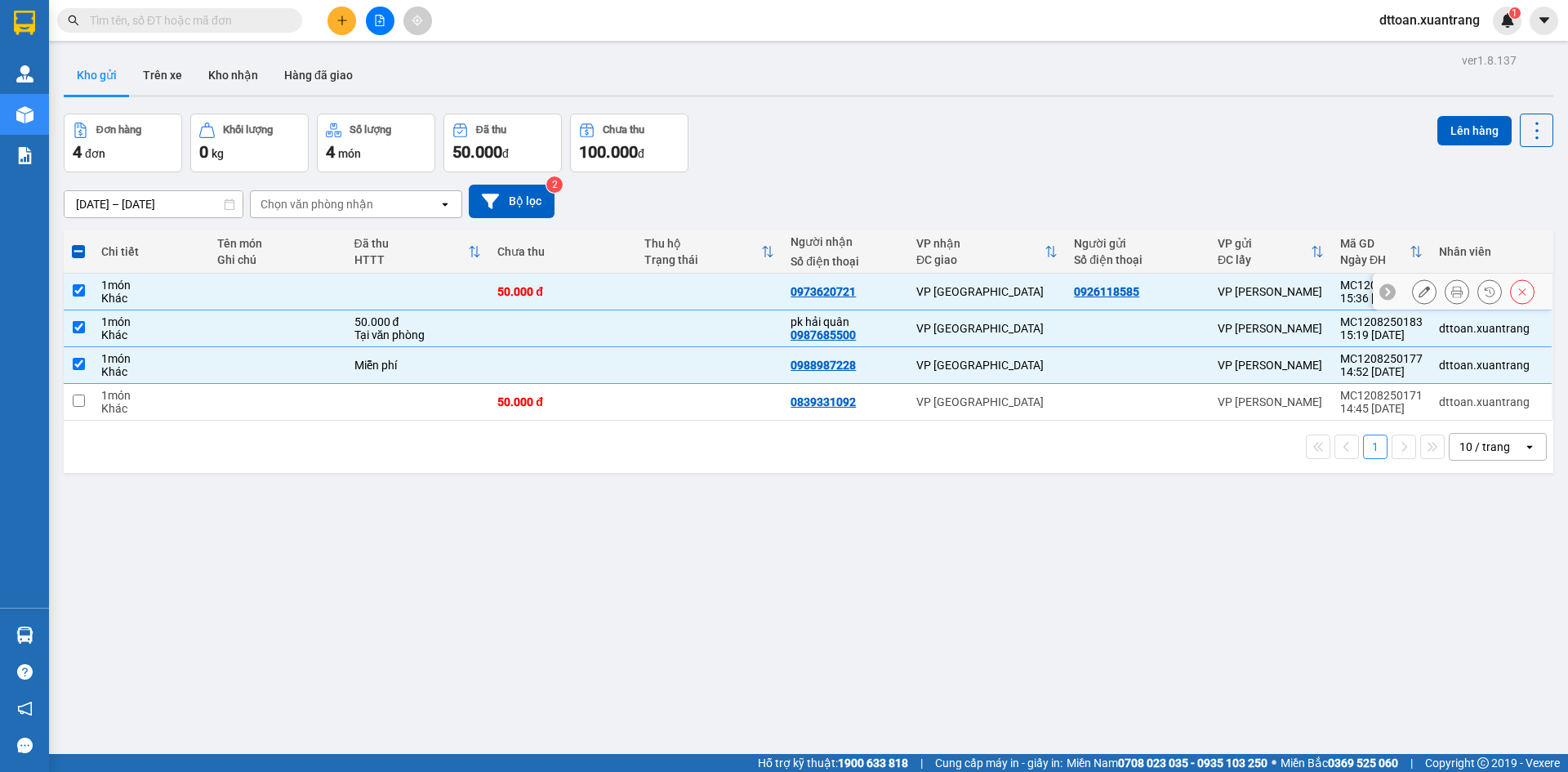
click at [631, 281] on td "50.000 đ" at bounding box center [562, 292] width 147 height 37
checkbox input "false"
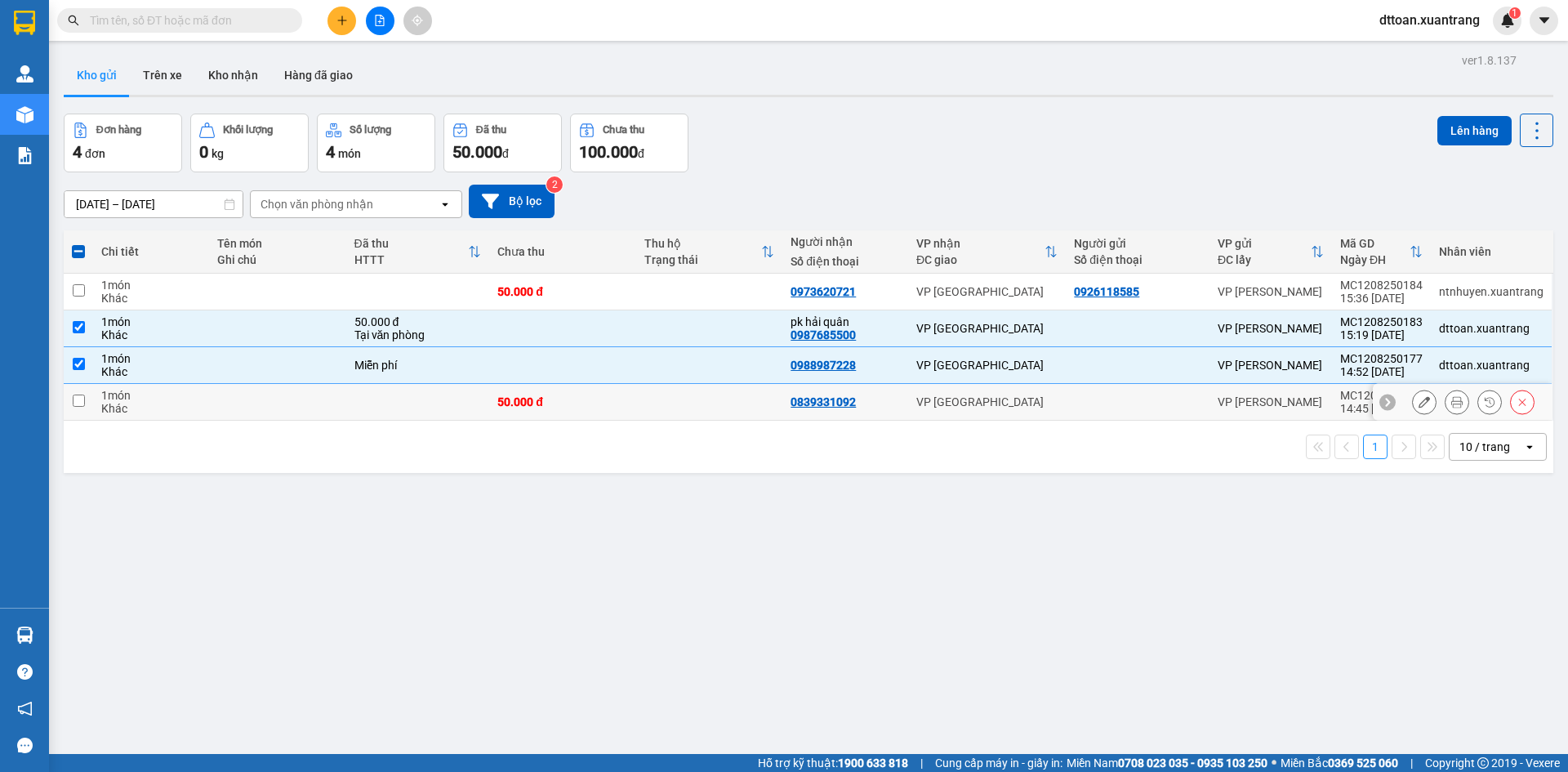
click at [638, 408] on td at bounding box center [709, 402] width 147 height 37
checkbox input "true"
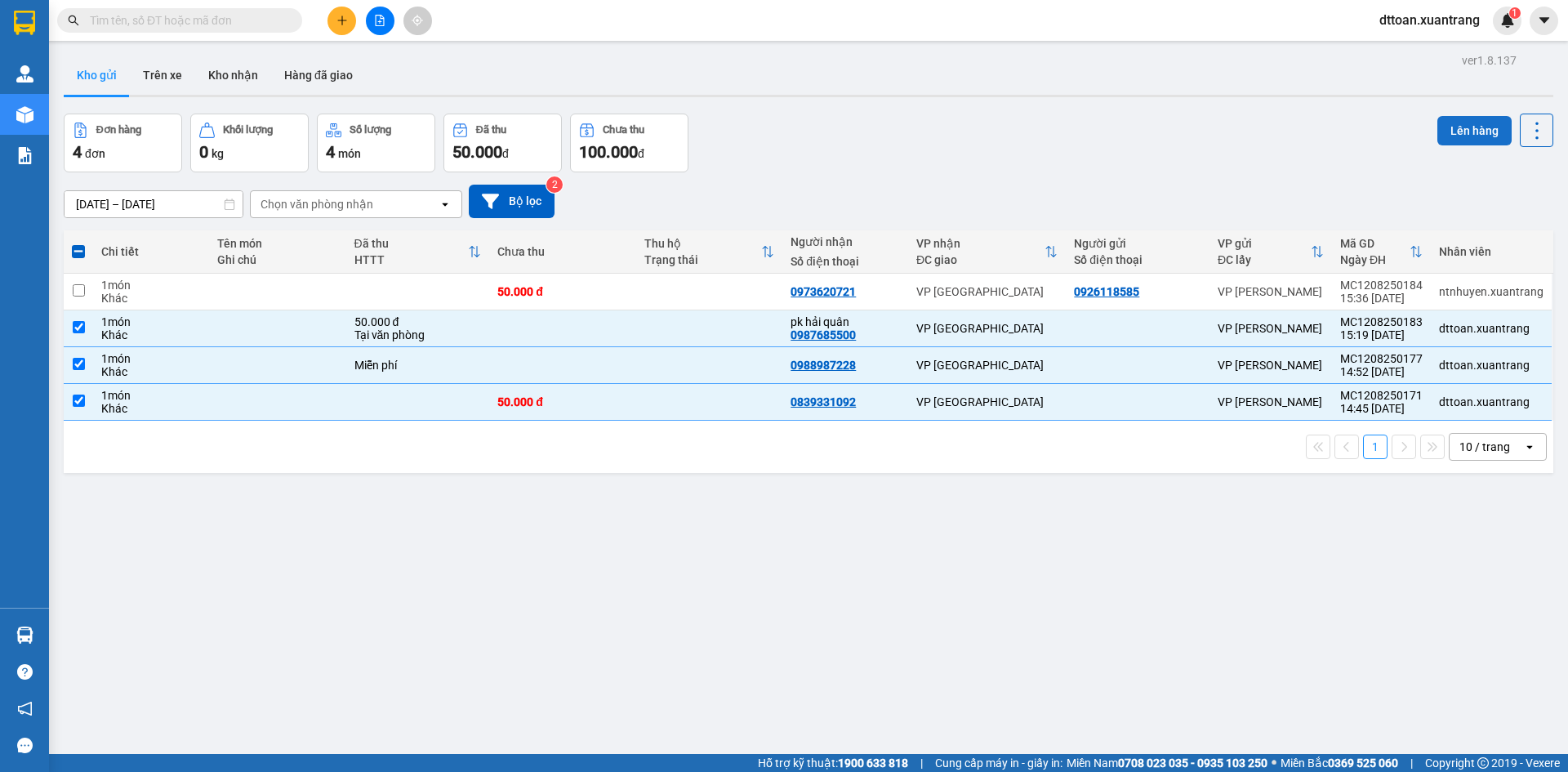
click at [1451, 135] on button "Lên hàng" at bounding box center [1474, 131] width 75 height 30
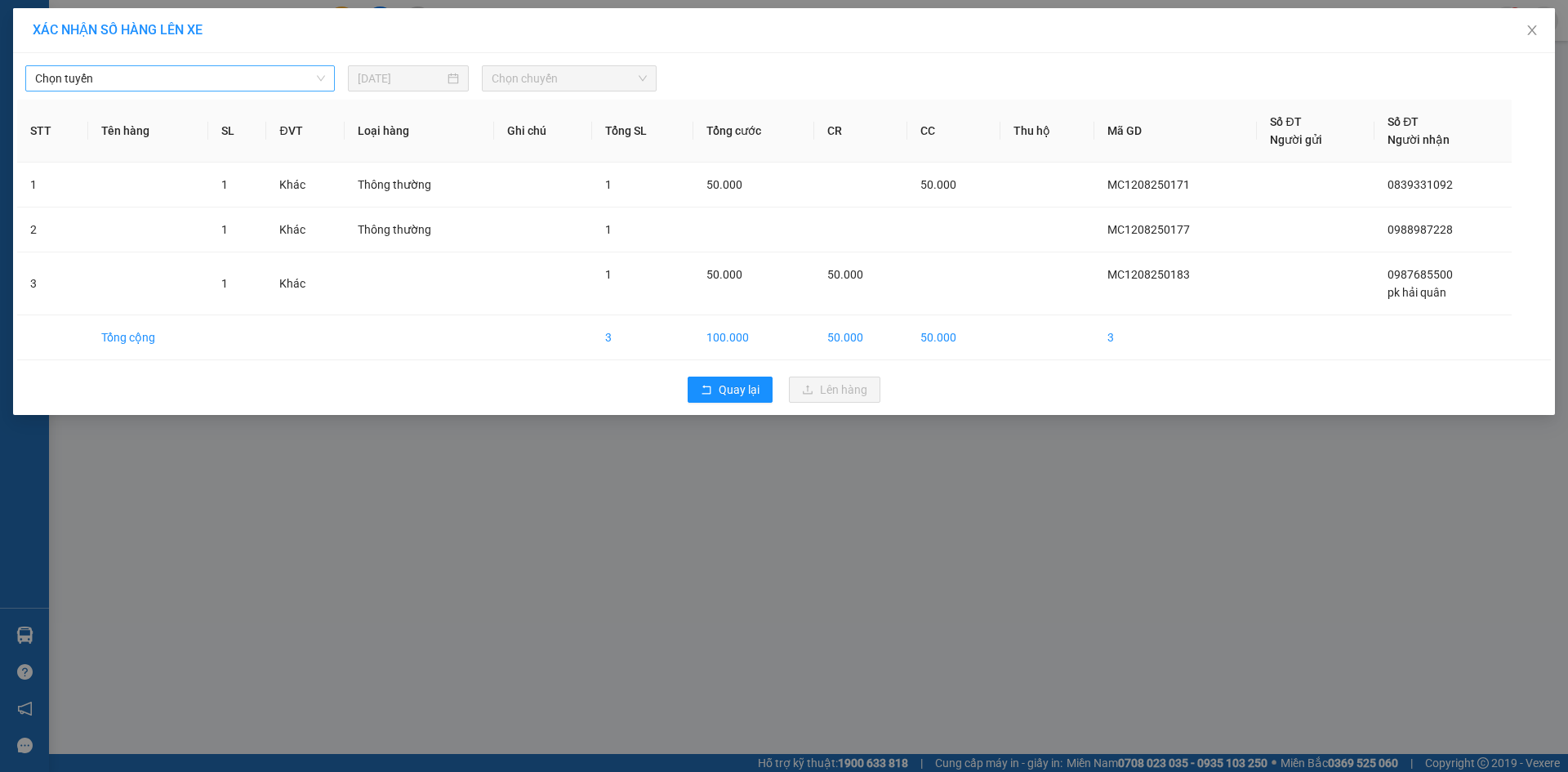
click at [133, 77] on span "Chọn tuyến" at bounding box center [180, 78] width 290 height 25
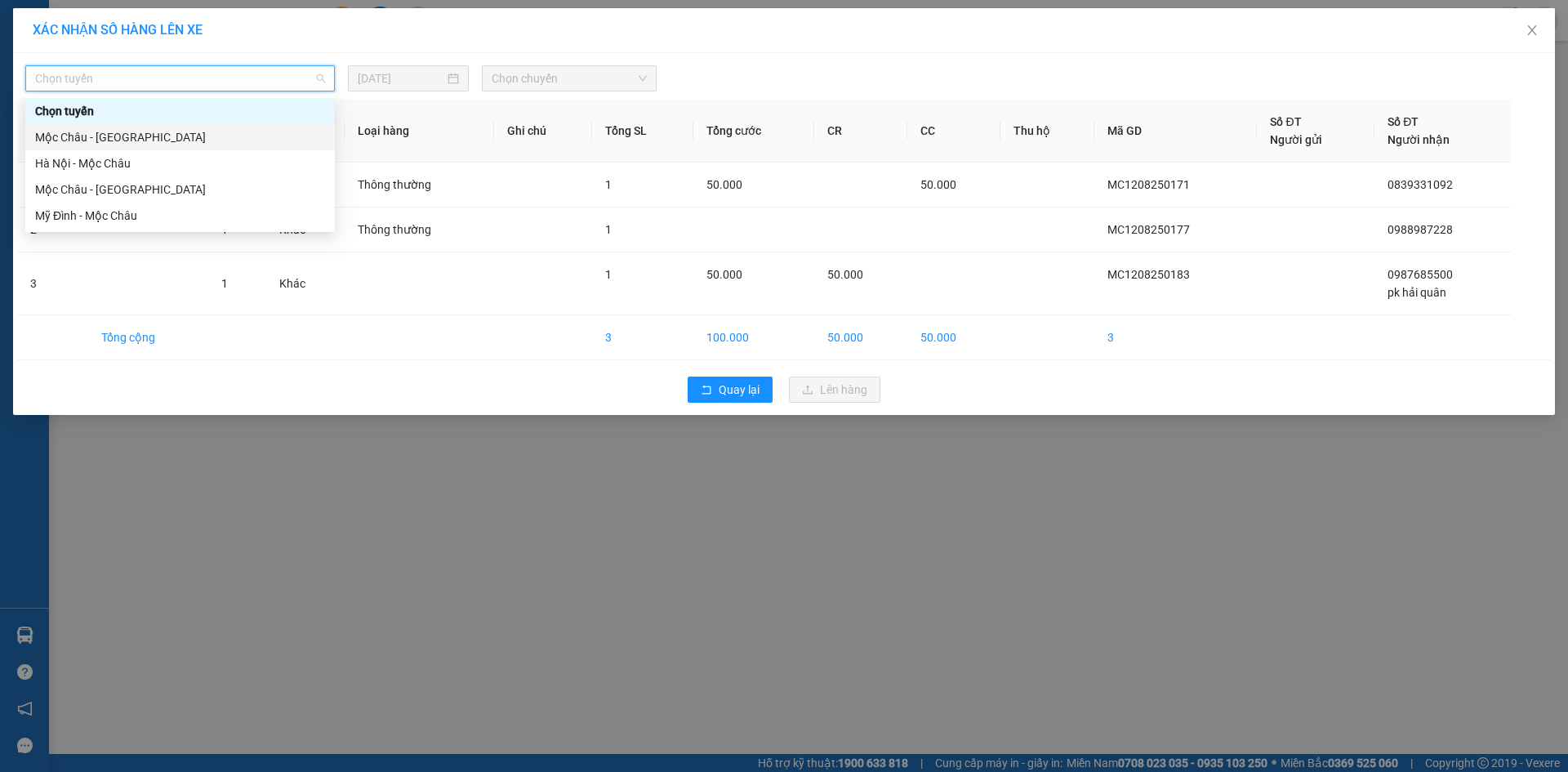
drag, startPoint x: 129, startPoint y: 137, endPoint x: 210, endPoint y: 132, distance: 81.2
click at [128, 137] on div "Mộc Châu - [GEOGRAPHIC_DATA]" at bounding box center [180, 137] width 290 height 18
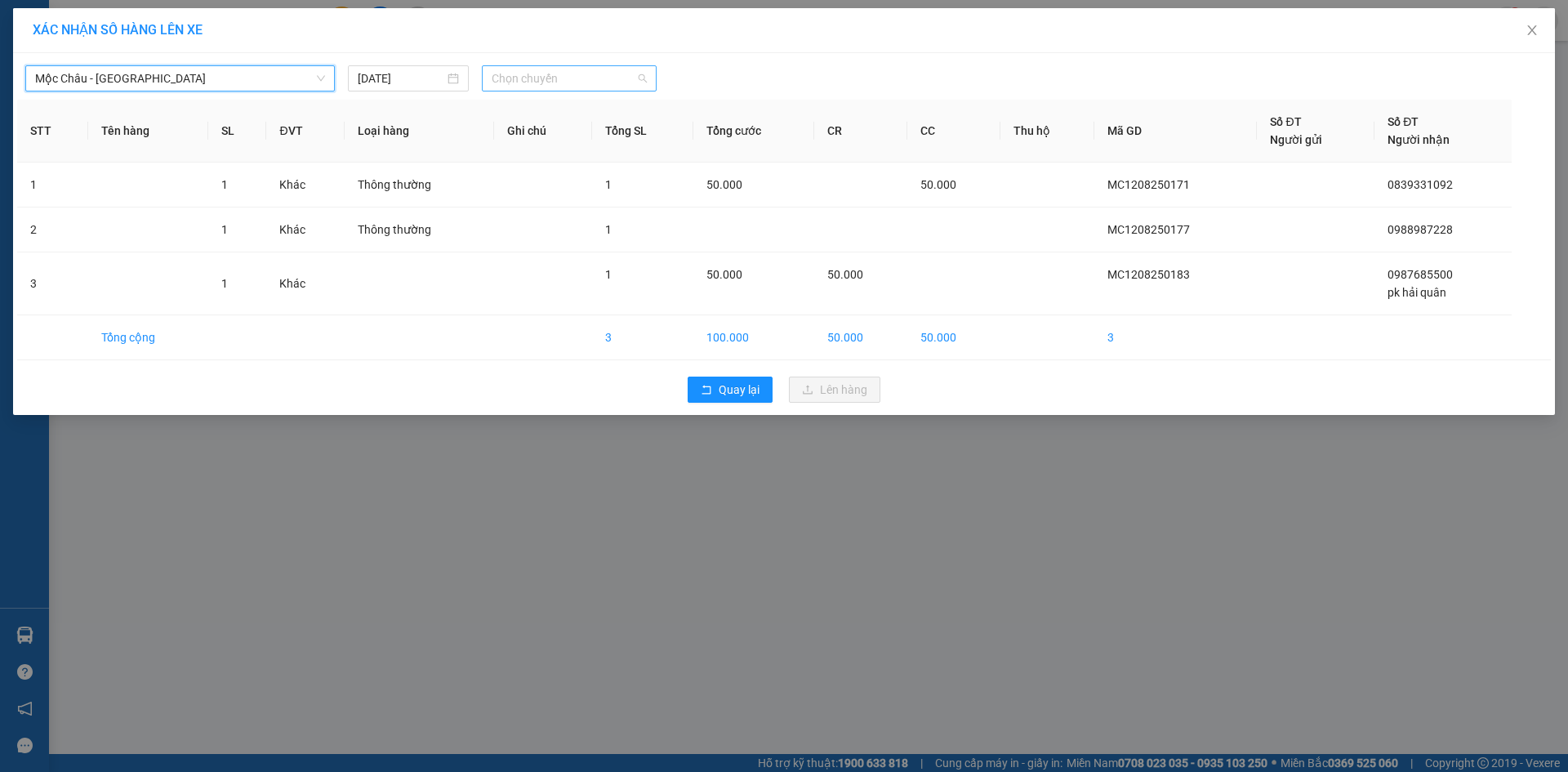
click at [566, 75] on span "Chọn chuyến" at bounding box center [569, 78] width 155 height 25
click at [515, 185] on div "16:00" at bounding box center [555, 189] width 127 height 18
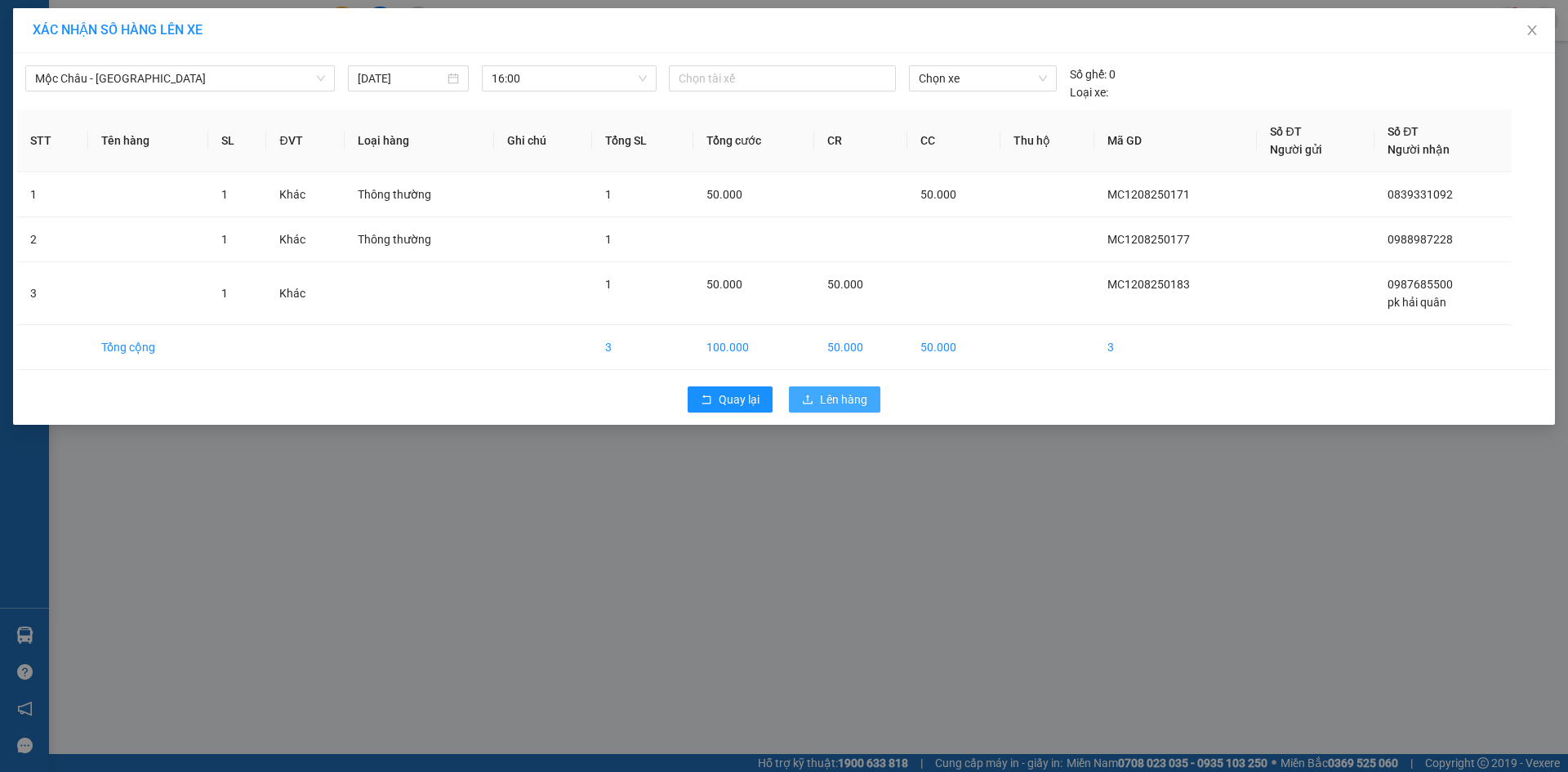
click at [853, 409] on button "Lên hàng" at bounding box center [834, 399] width 91 height 26
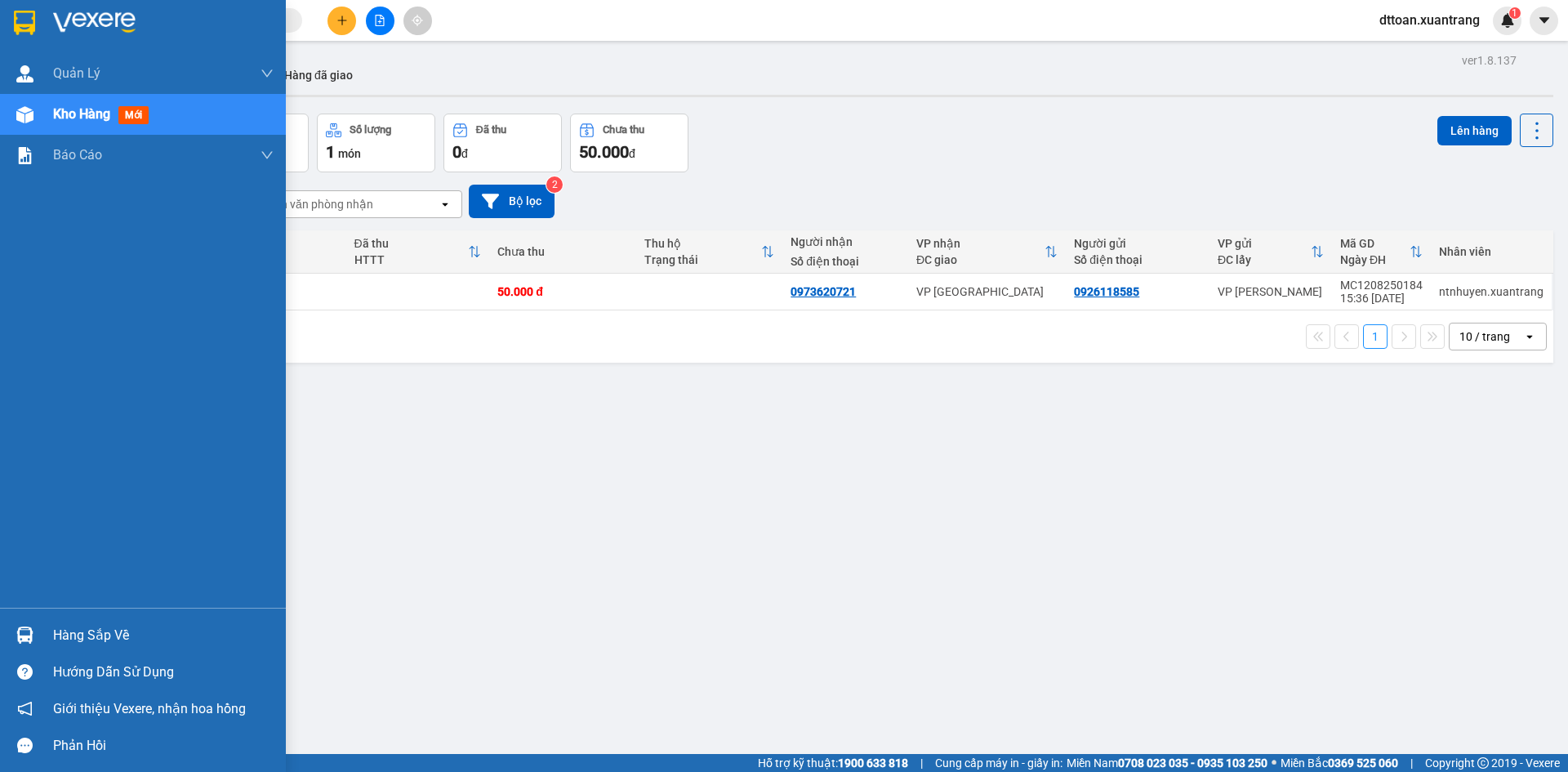
click at [109, 18] on img at bounding box center [94, 23] width 82 height 25
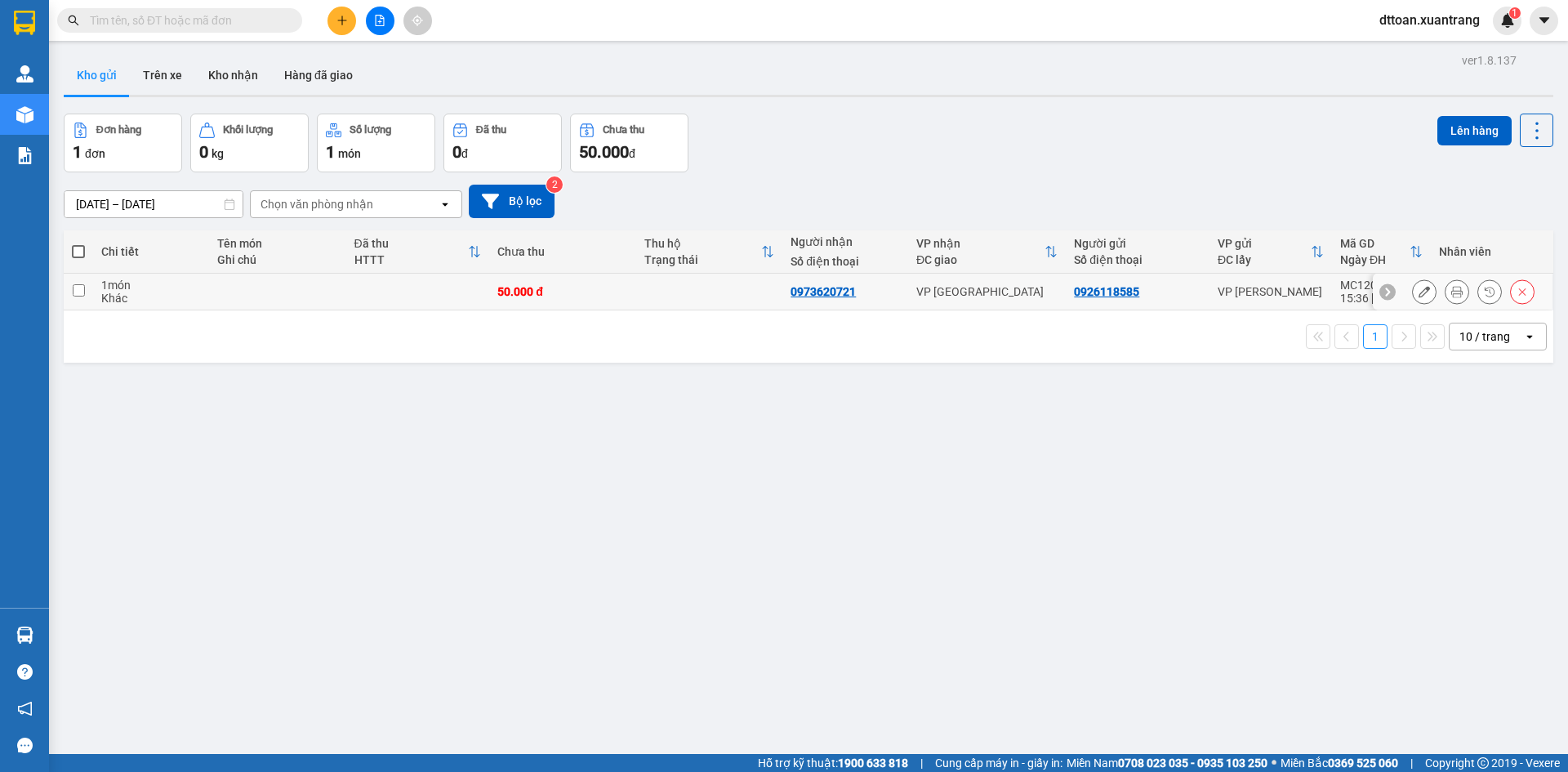
click at [573, 298] on td "50.000 đ" at bounding box center [562, 292] width 147 height 37
checkbox input "true"
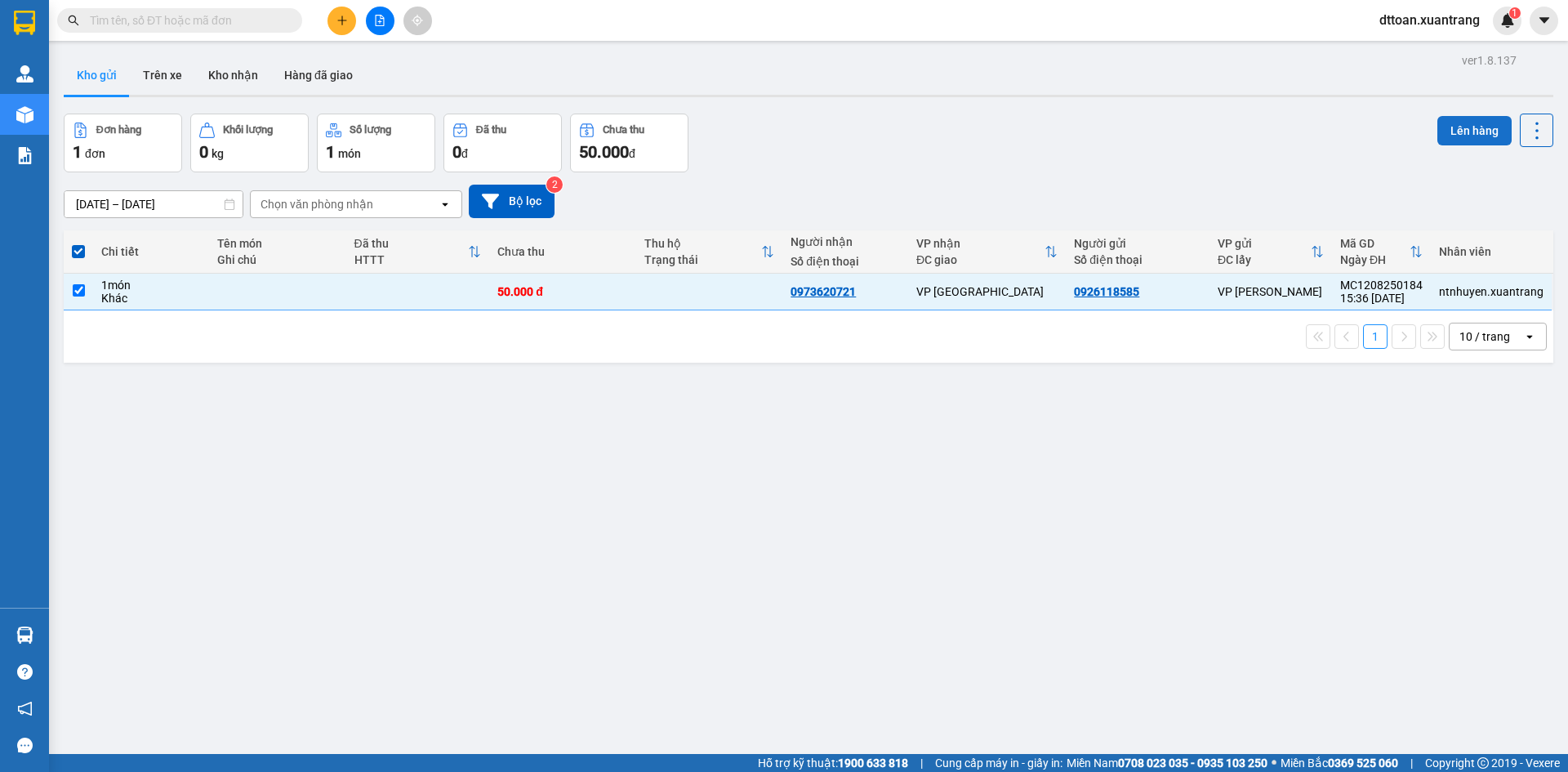
click at [1442, 140] on button "Lên hàng" at bounding box center [1474, 131] width 75 height 30
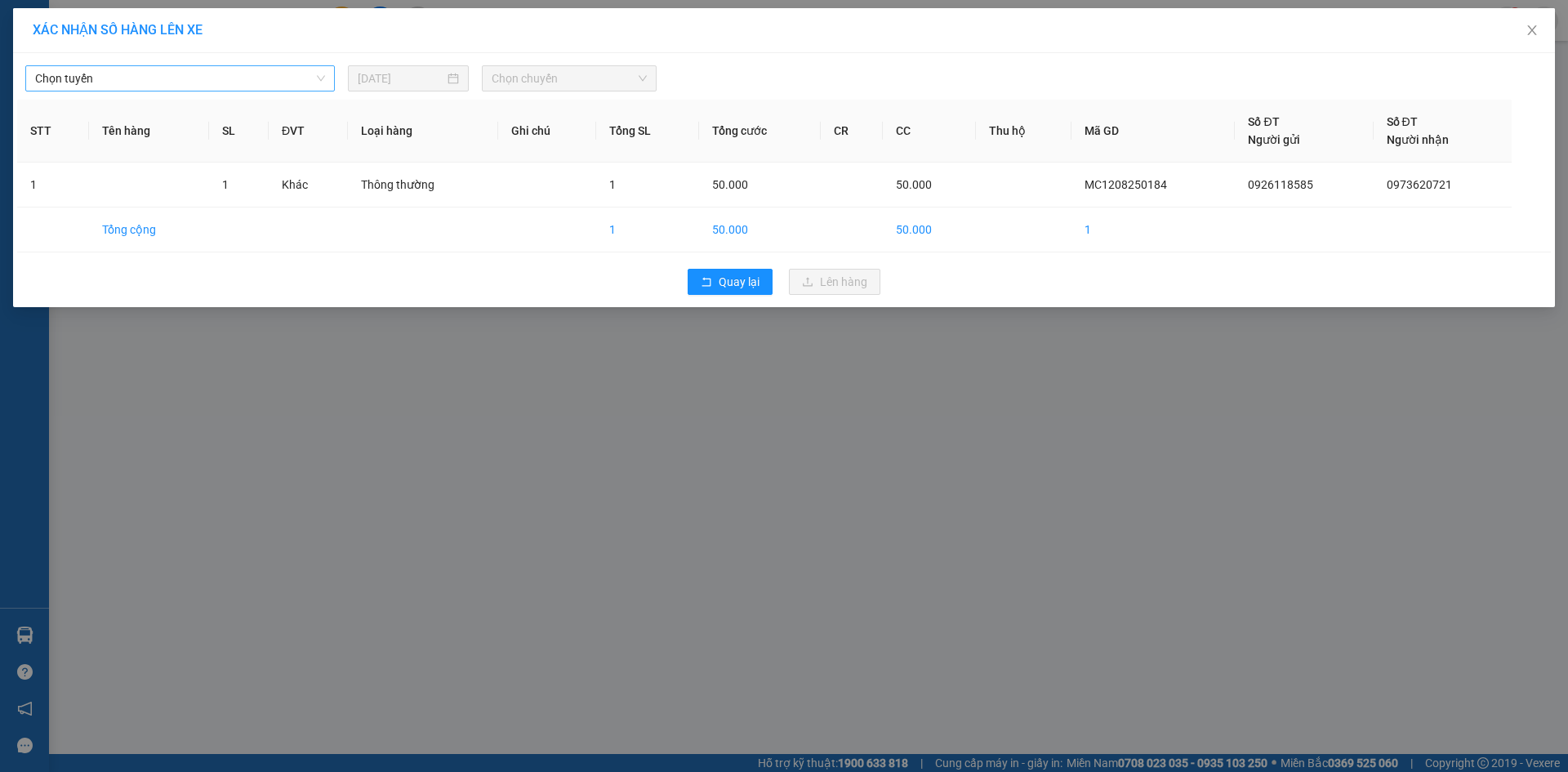
click at [244, 82] on span "Chọn tuyến" at bounding box center [180, 78] width 290 height 25
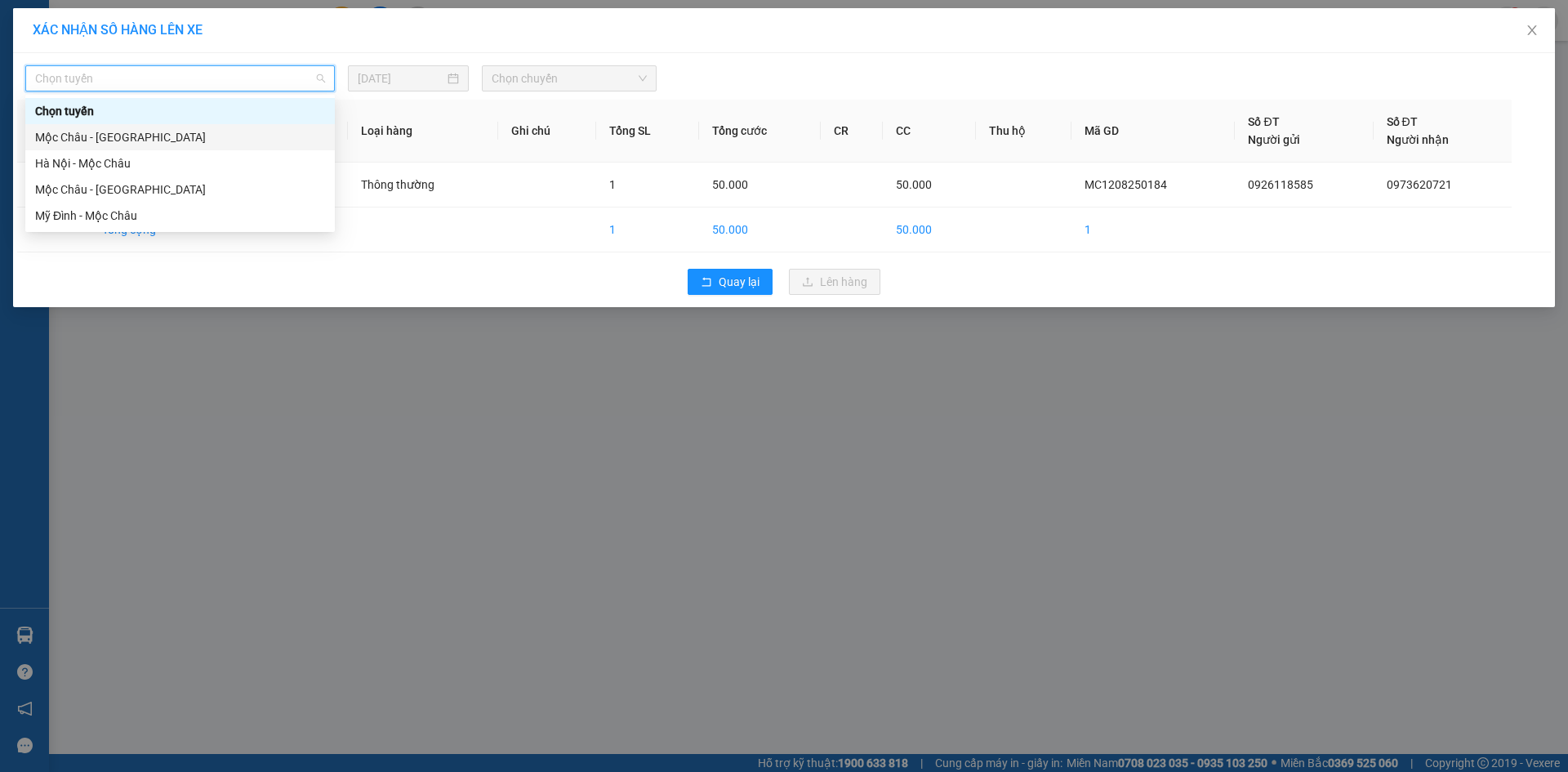
click at [216, 132] on div "Mộc Châu - [GEOGRAPHIC_DATA]" at bounding box center [180, 137] width 290 height 18
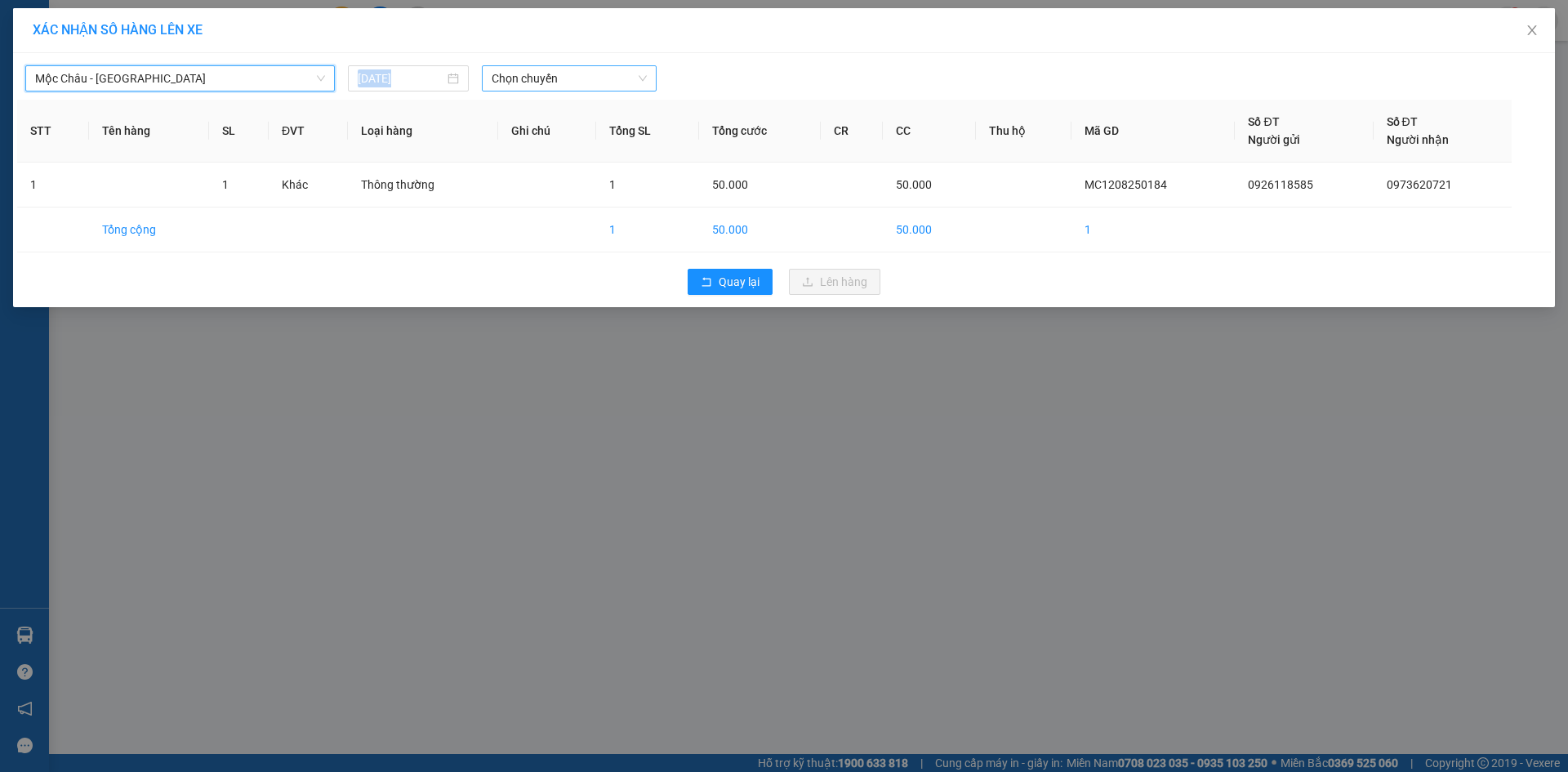
drag, startPoint x: 546, startPoint y: 53, endPoint x: 552, endPoint y: 82, distance: 29.6
click at [549, 57] on div "XÁC NHẬN SỐ HÀNG LÊN XE Mộc Châu - [GEOGRAPHIC_DATA] [GEOGRAPHIC_DATA] - [GEOGR…" at bounding box center [783, 158] width 1541 height 299
click at [552, 85] on span "Chọn chuyến" at bounding box center [569, 78] width 155 height 25
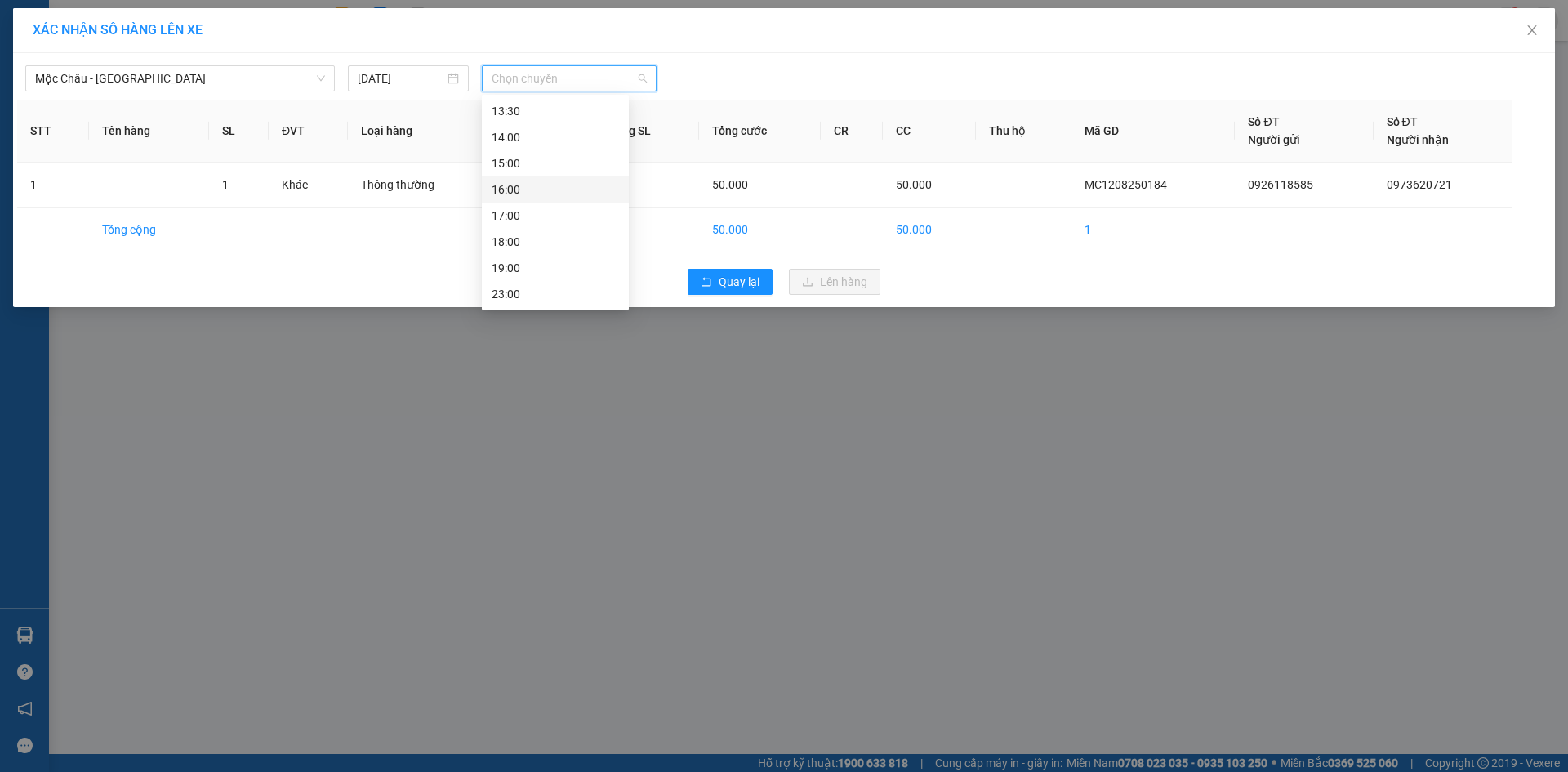
click at [529, 200] on div "16:00" at bounding box center [554, 189] width 147 height 26
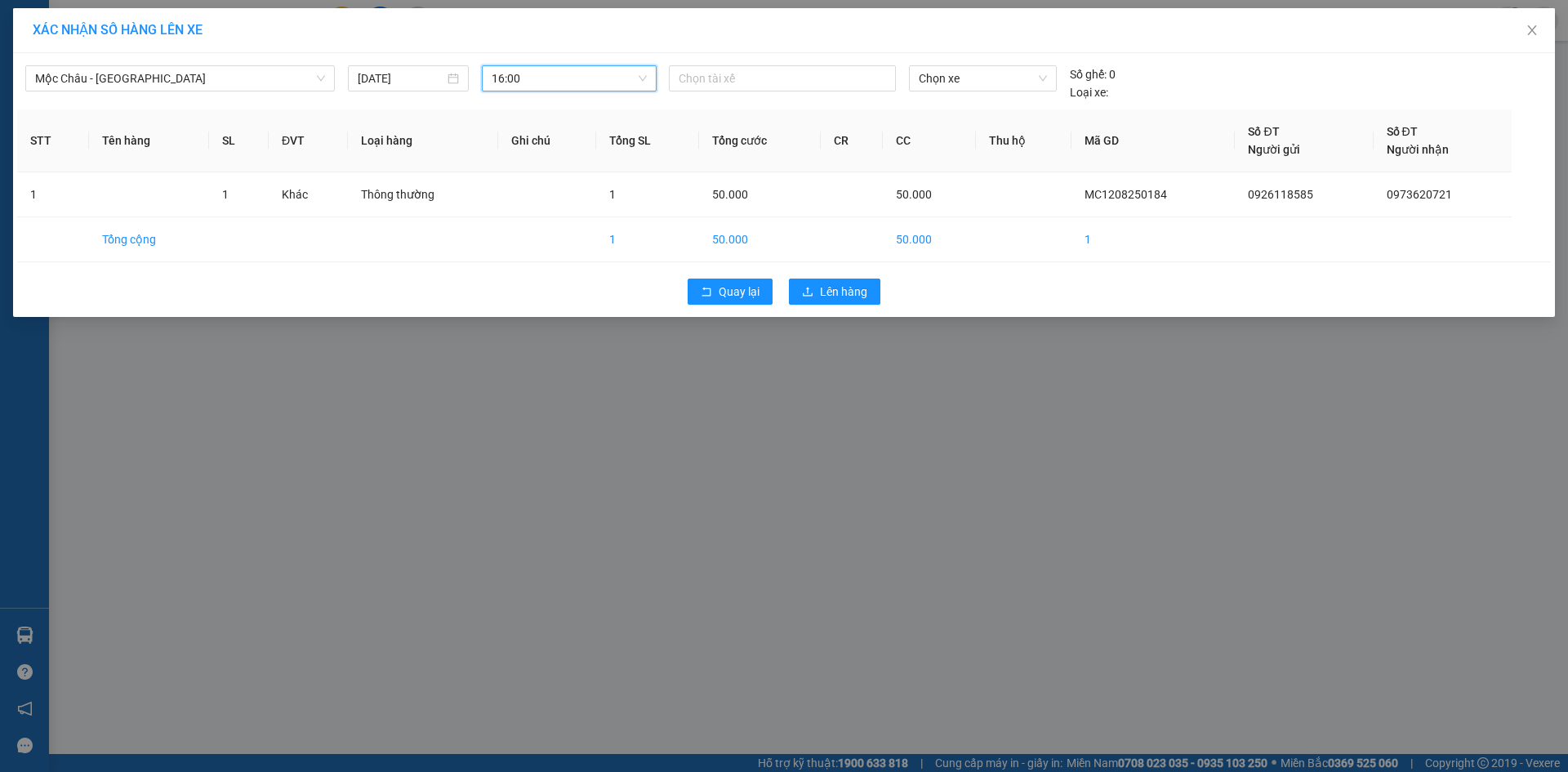
click at [538, 77] on span "16:00" at bounding box center [569, 78] width 155 height 25
click at [566, 211] on div "17:00" at bounding box center [555, 215] width 127 height 18
click at [833, 277] on div "Quay lại Lên hàng" at bounding box center [784, 291] width 1534 height 42
click at [831, 283] on span "Lên hàng" at bounding box center [843, 291] width 47 height 18
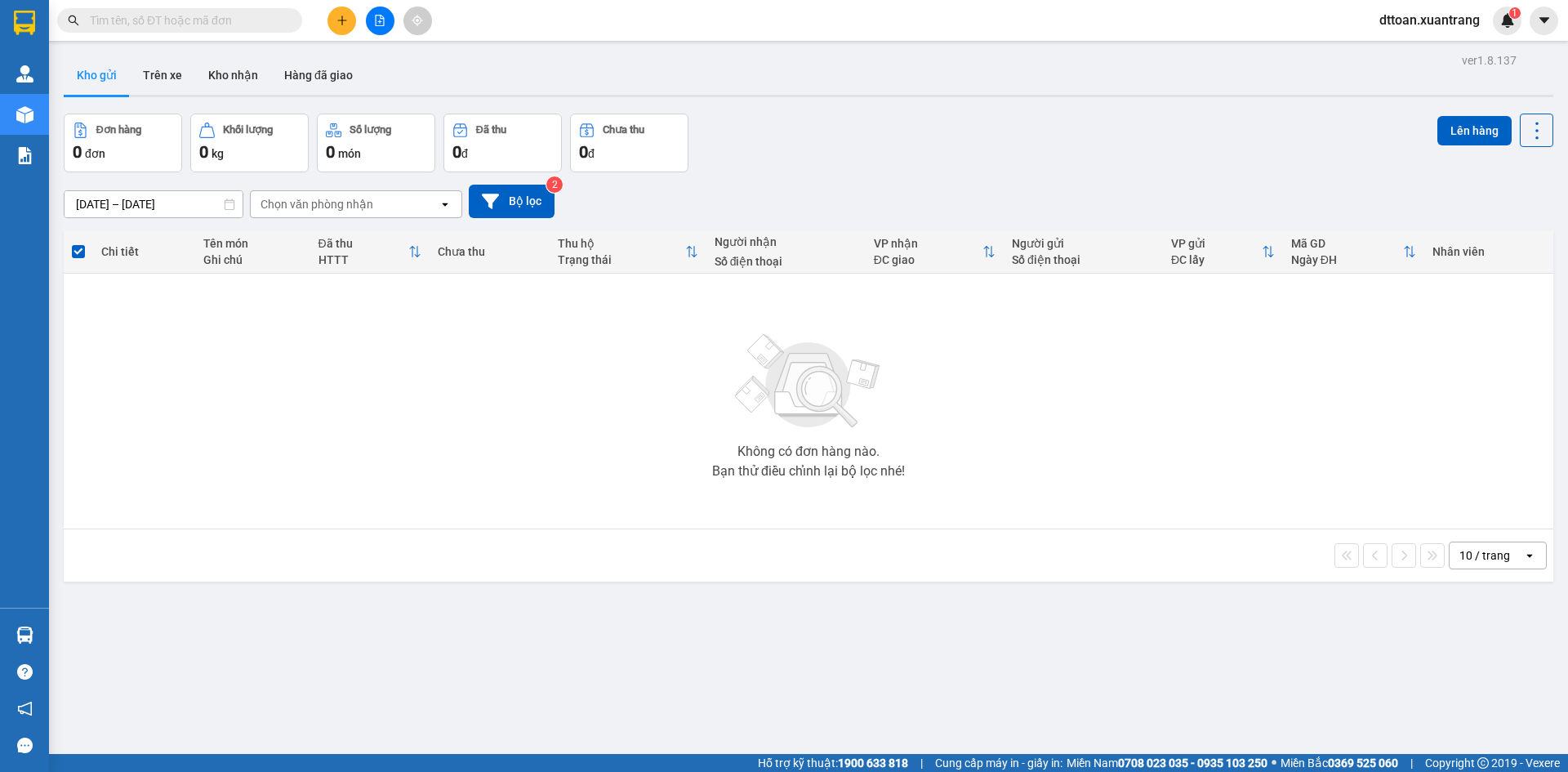
click at [277, 29] on input "text" at bounding box center [185, 19] width 193 height 18
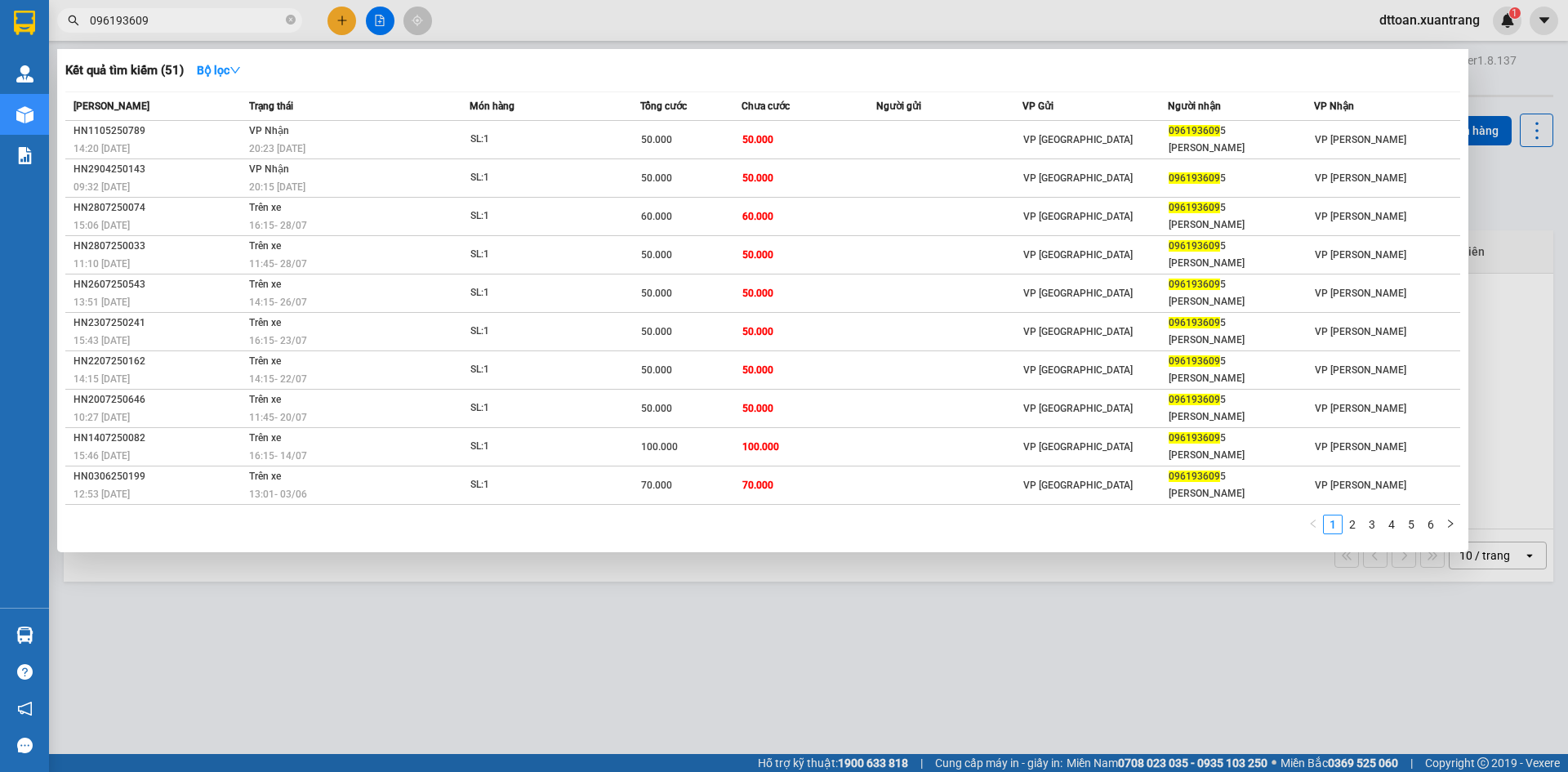
type input "0961936095"
click at [247, 16] on input "0961936095" at bounding box center [185, 19] width 193 height 18
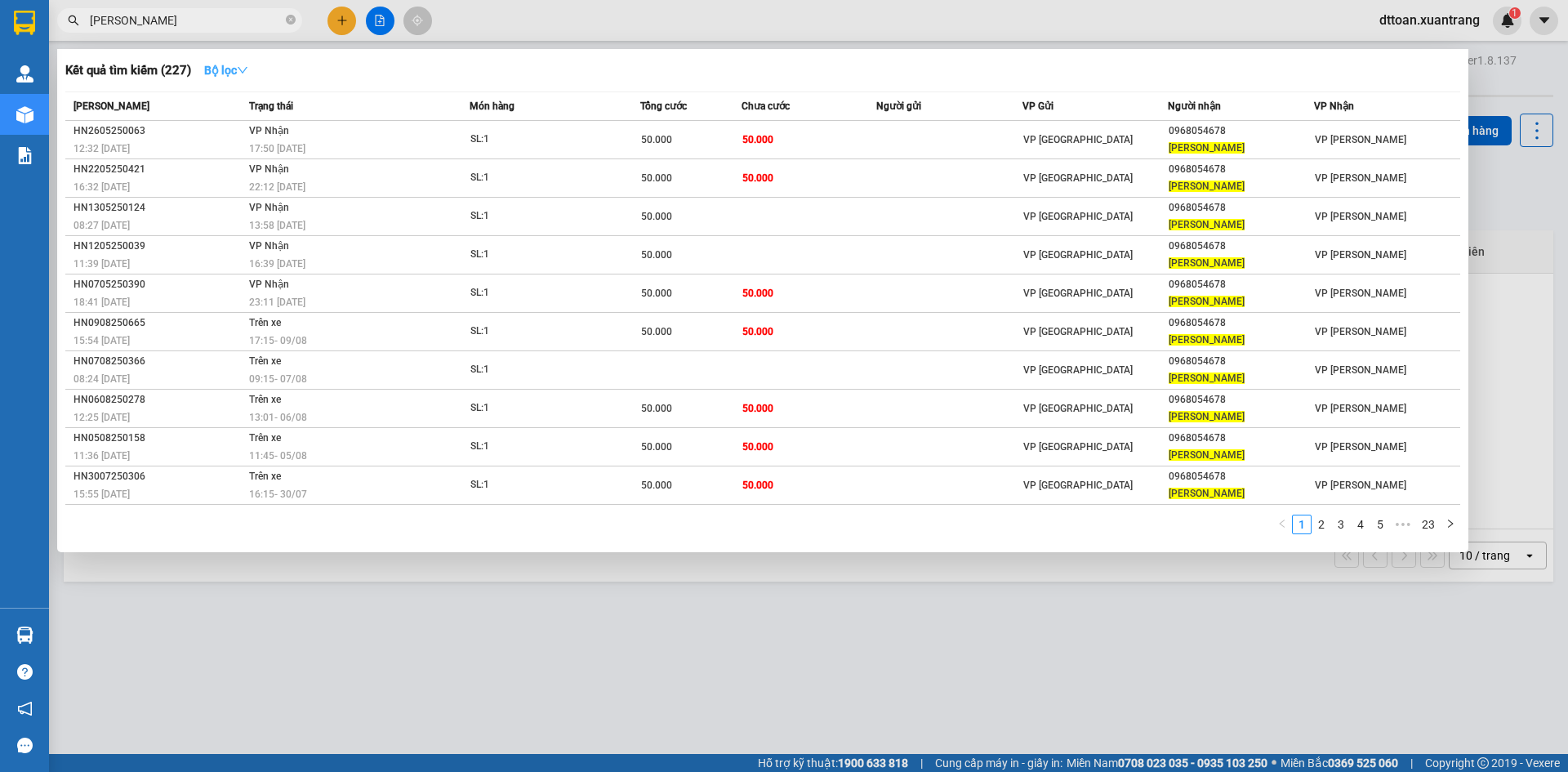
type input "[PERSON_NAME]"
click at [235, 64] on strong "Bộ lọc" at bounding box center [226, 70] width 44 height 13
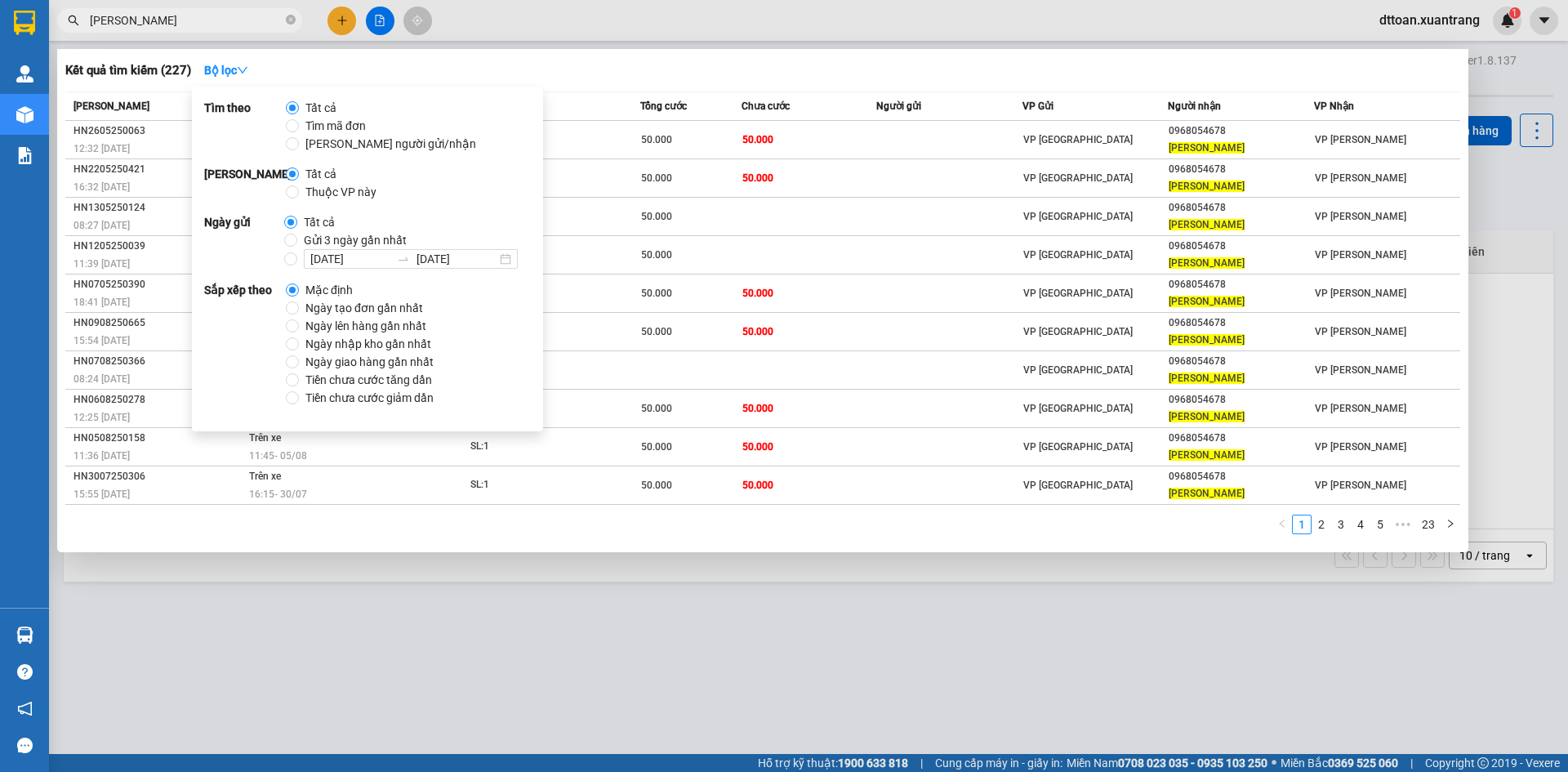
click at [392, 239] on span "Gửi 3 ngày gần nhất" at bounding box center [355, 240] width 116 height 18
click at [297, 239] on input "Gửi 3 ngày gần nhất" at bounding box center [291, 240] width 13 height 13
radio input "true"
radio input "false"
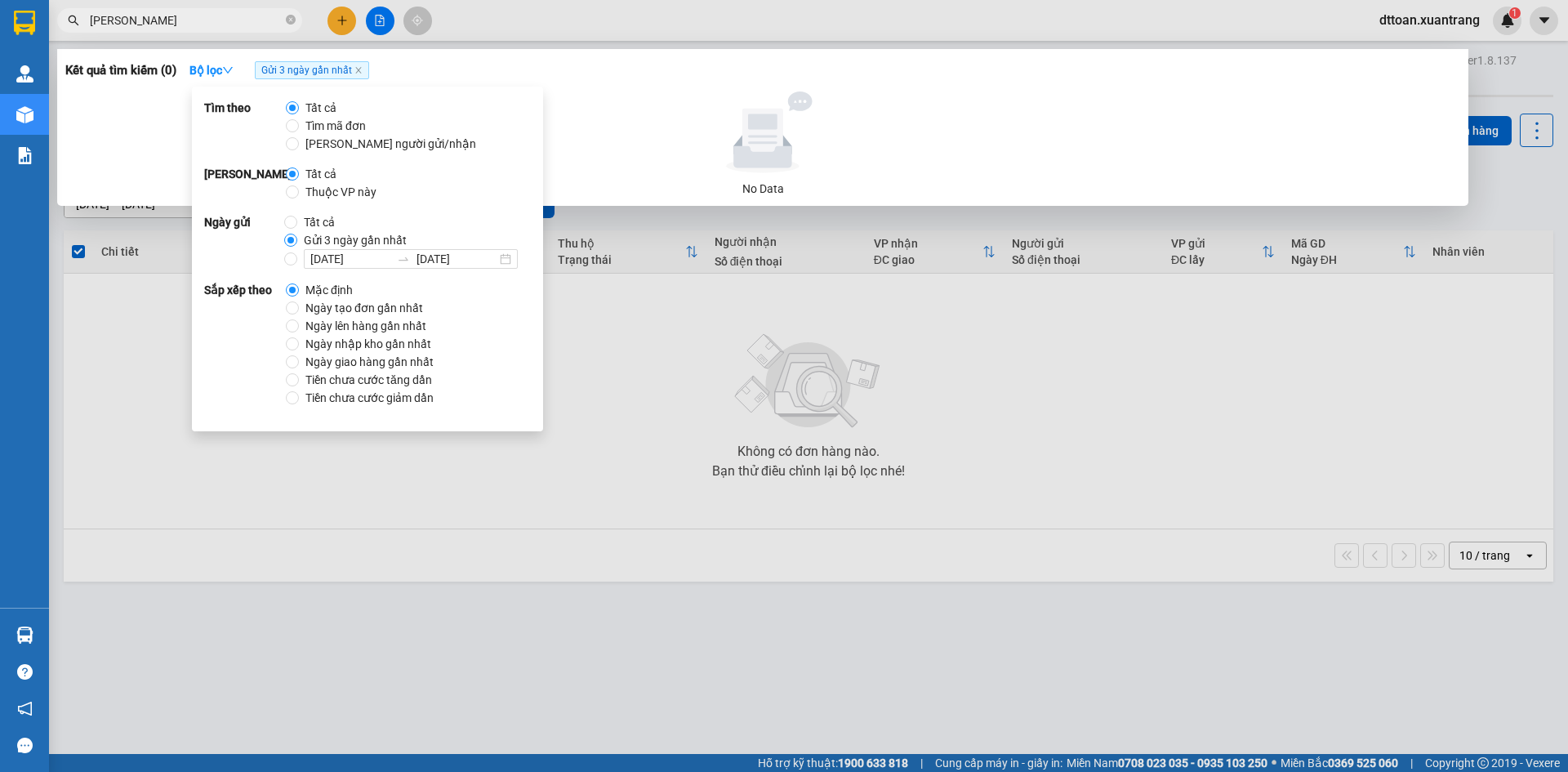
click at [837, 286] on div at bounding box center [784, 386] width 1568 height 772
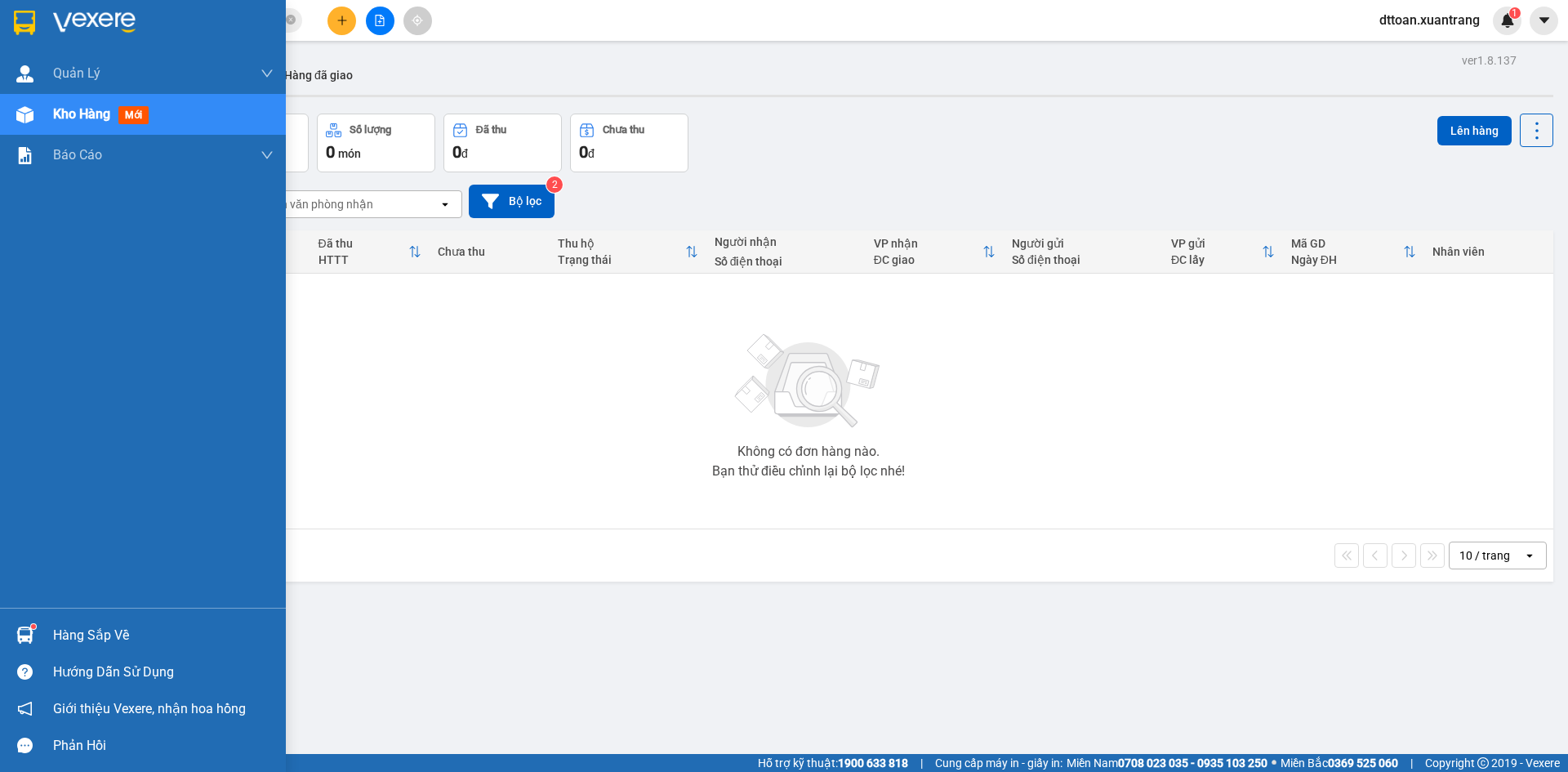
drag, startPoint x: 77, startPoint y: 16, endPoint x: 263, endPoint y: 79, distance: 196.4
click at [77, 15] on img at bounding box center [94, 23] width 82 height 25
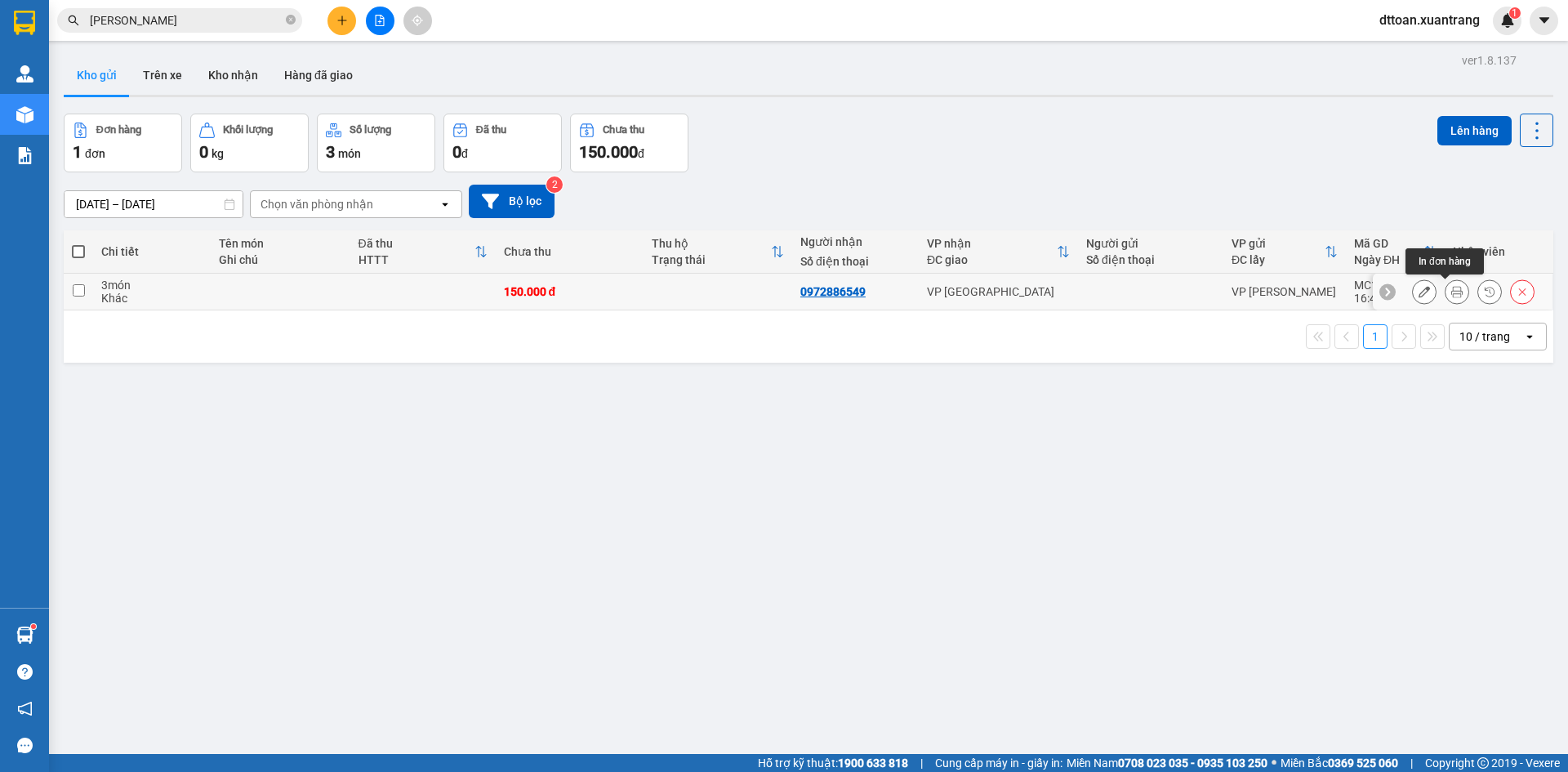
click at [1453, 289] on button at bounding box center [1456, 291] width 23 height 29
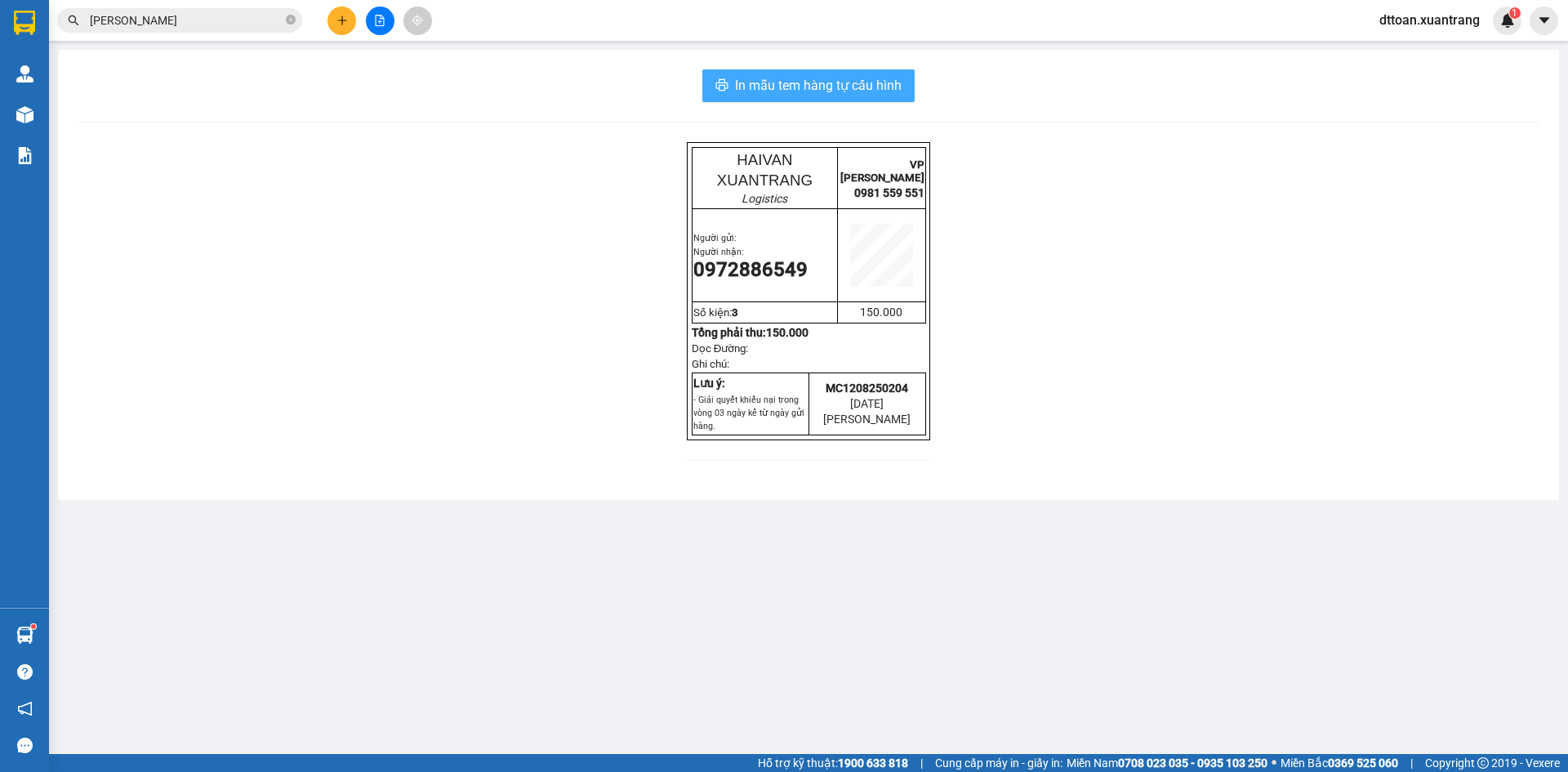
click at [869, 85] on span "In mẫu tem hàng tự cấu hình" at bounding box center [818, 85] width 167 height 20
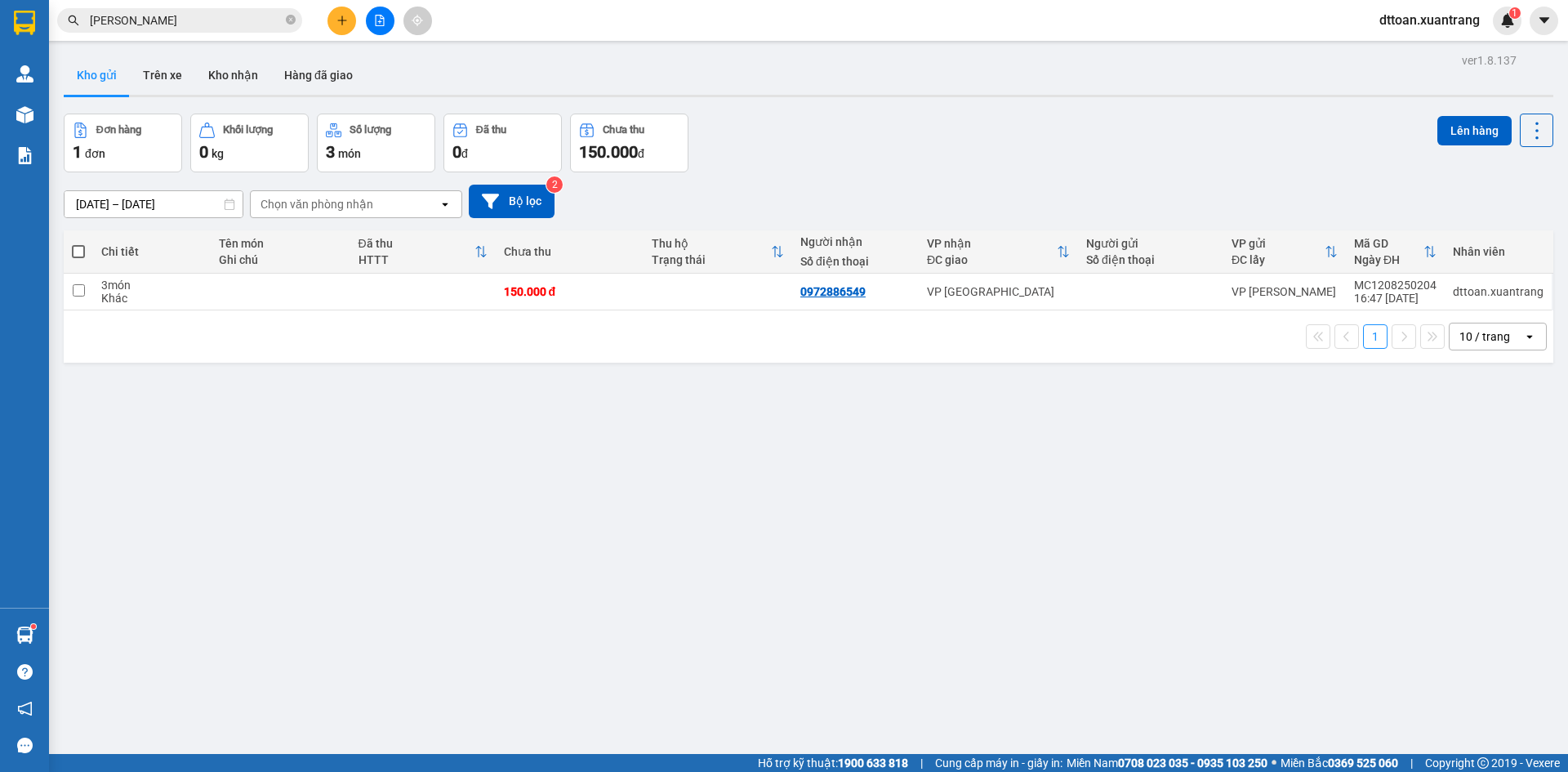
click at [138, 19] on input "[PERSON_NAME]" at bounding box center [185, 19] width 193 height 18
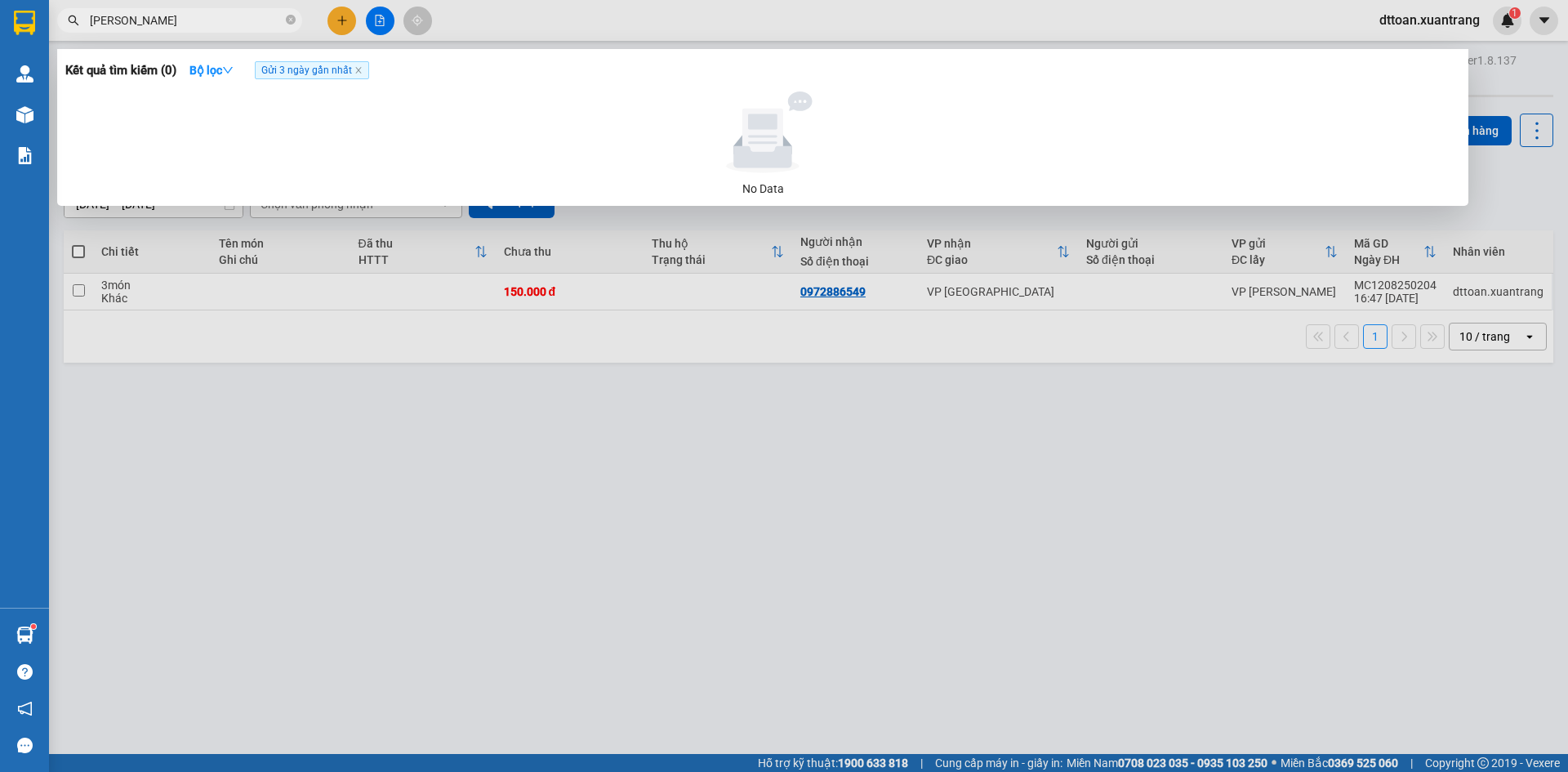
click at [138, 19] on input "[PERSON_NAME]" at bounding box center [185, 19] width 193 height 18
click at [138, 18] on input "[PERSON_NAME]" at bounding box center [185, 19] width 193 height 18
click at [360, 71] on icon "close" at bounding box center [358, 70] width 8 height 8
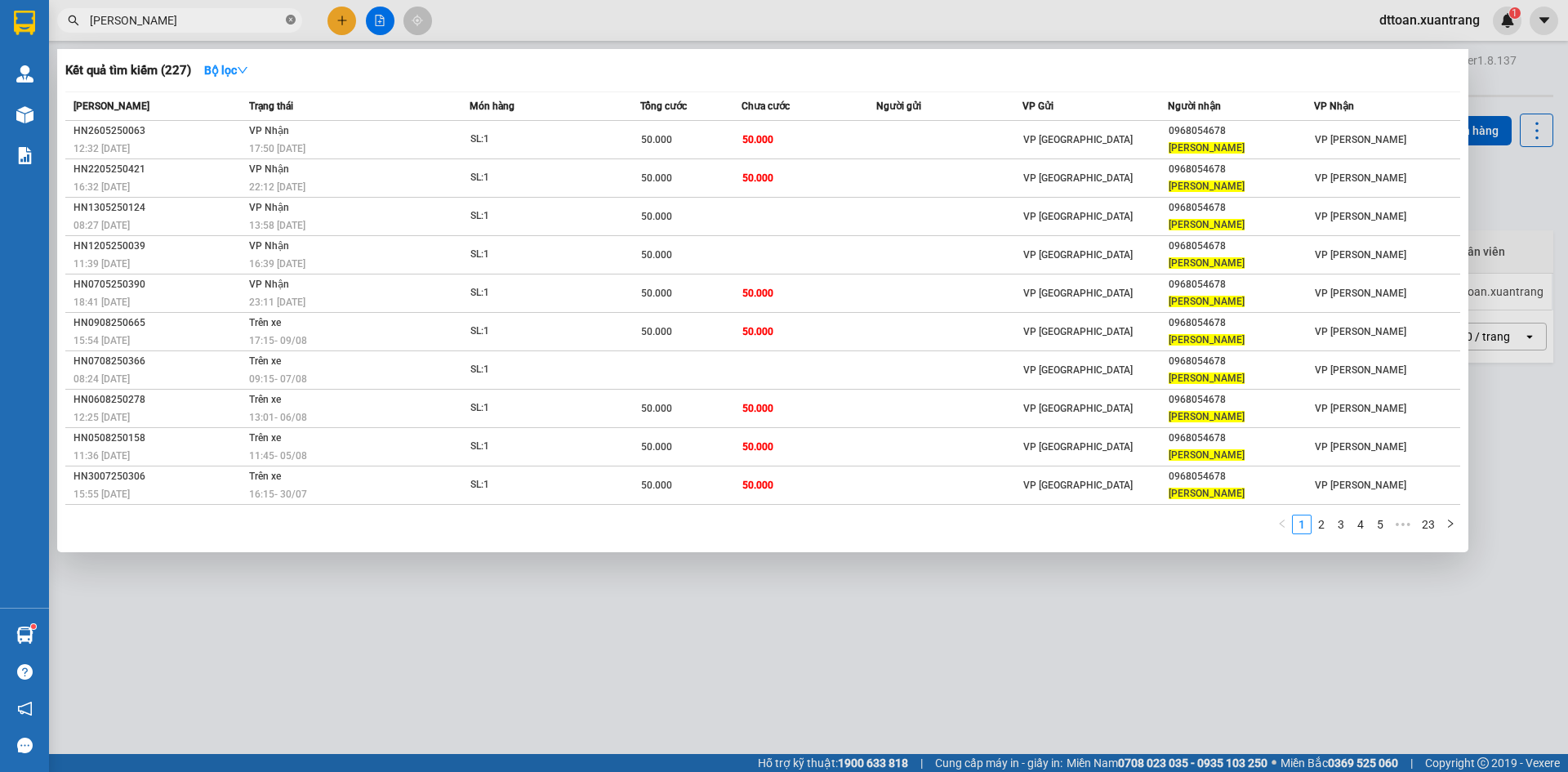
click at [290, 17] on icon "close-circle" at bounding box center [291, 19] width 10 height 10
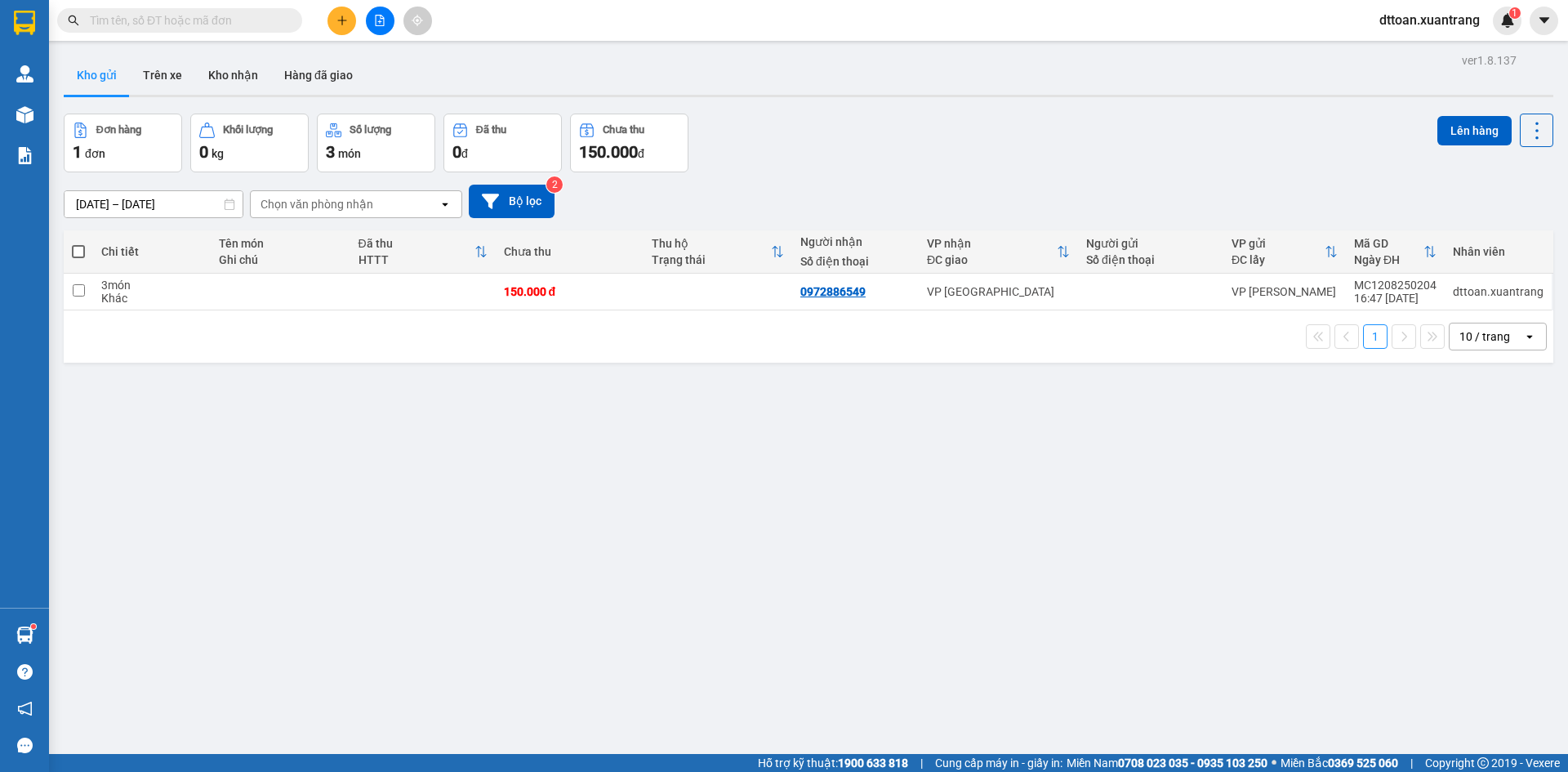
click at [217, 22] on input "text" at bounding box center [185, 19] width 193 height 18
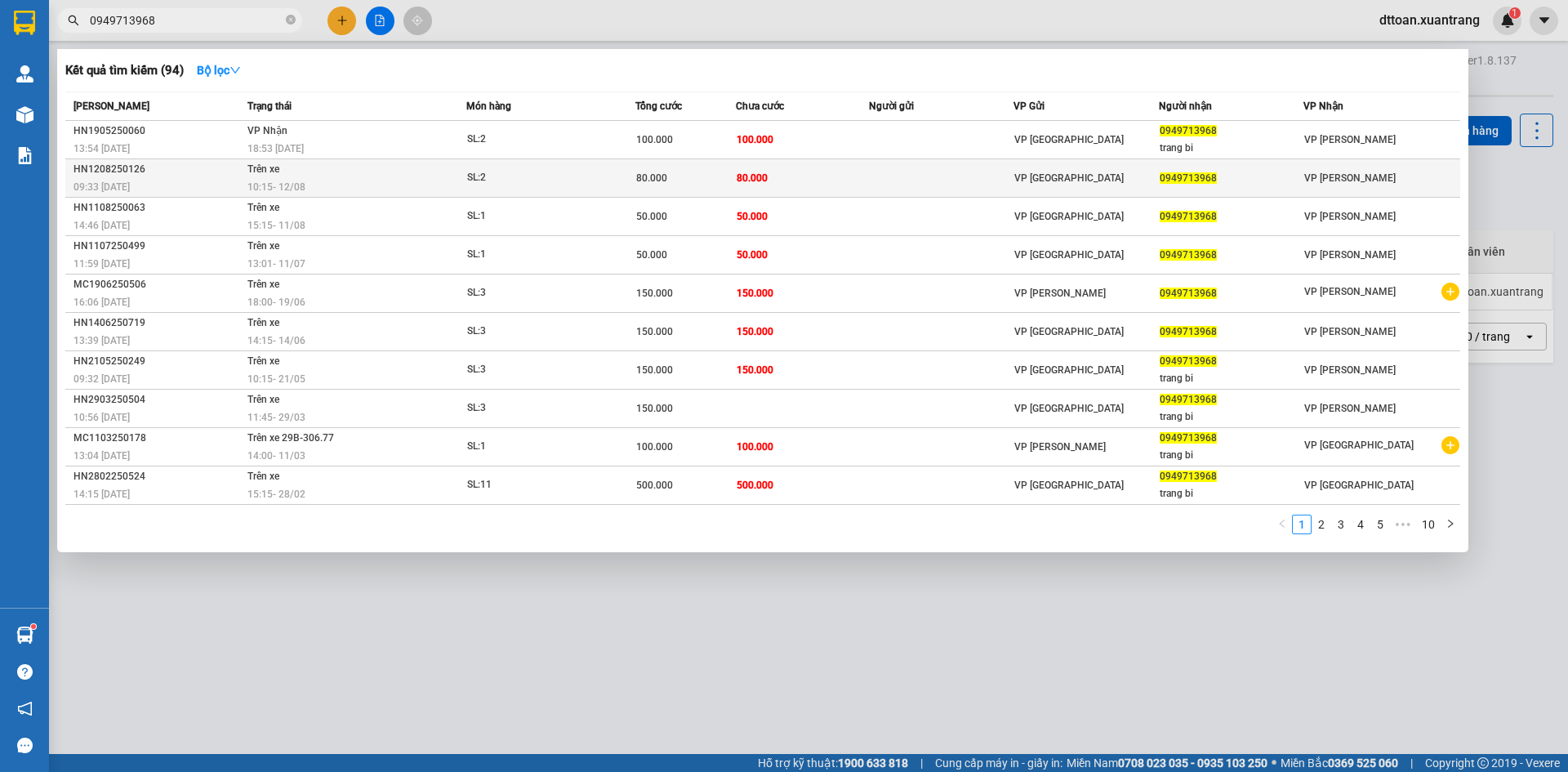
type input "0949713968"
click at [381, 183] on div "10:15 [DATE]" at bounding box center [356, 186] width 218 height 18
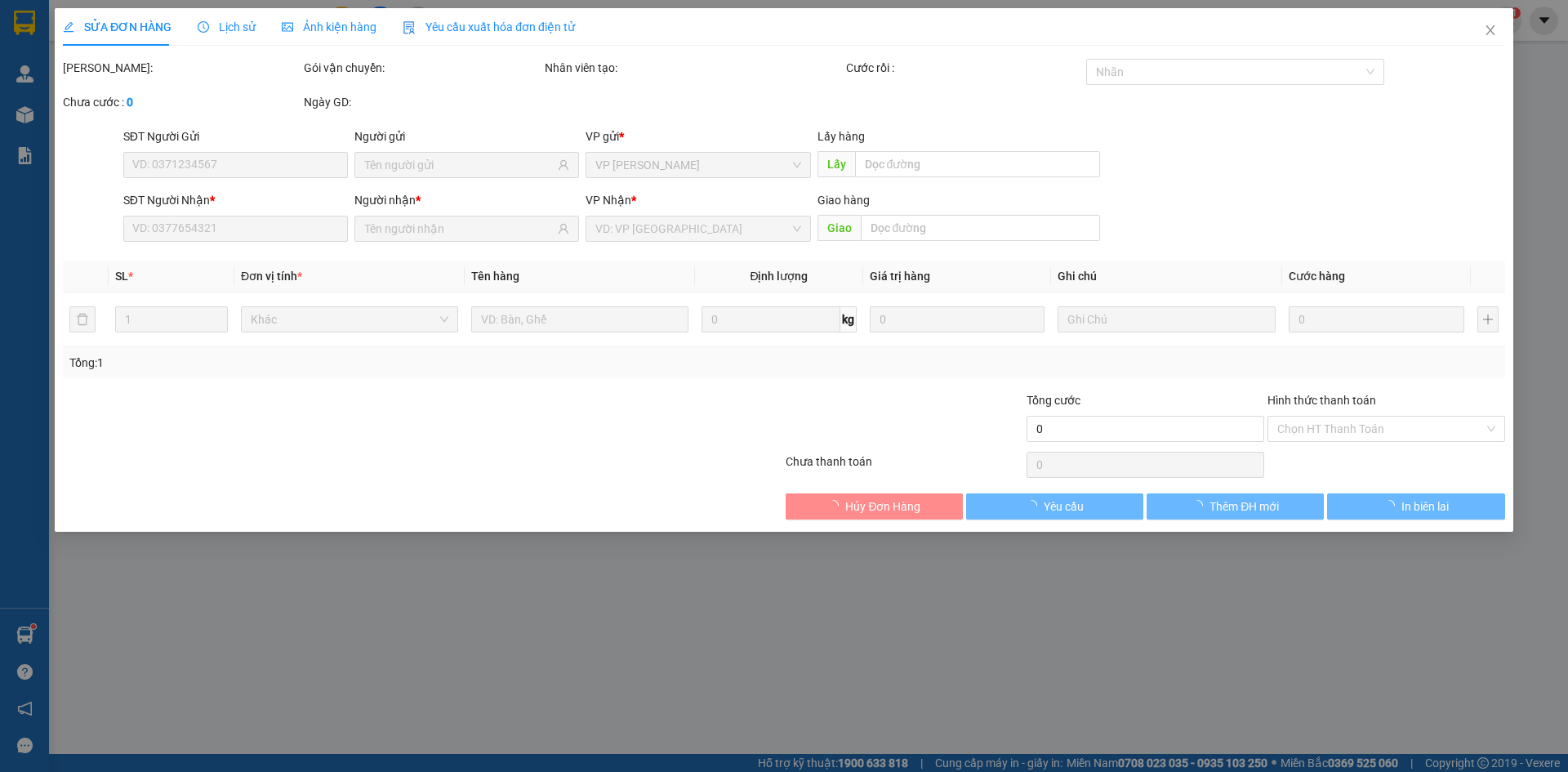
type input "0949713968"
type input "80.000"
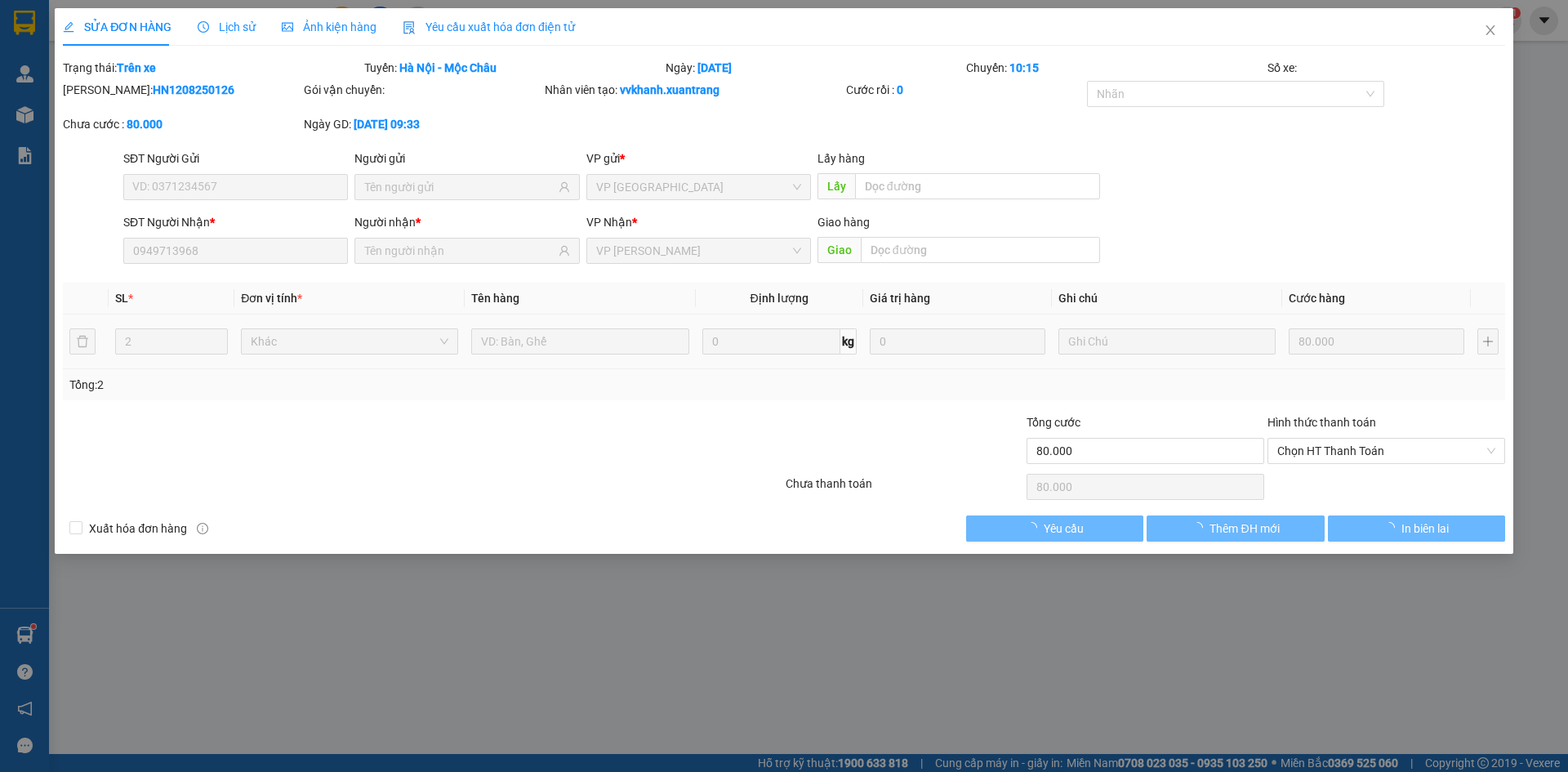
click at [1238, 395] on div "SL * Đơn vị tính * Tên hàng Định lượng Giá trị hàng Ghi chú Cước hàng 2 Khác 0 …" at bounding box center [783, 340] width 1442 height 117
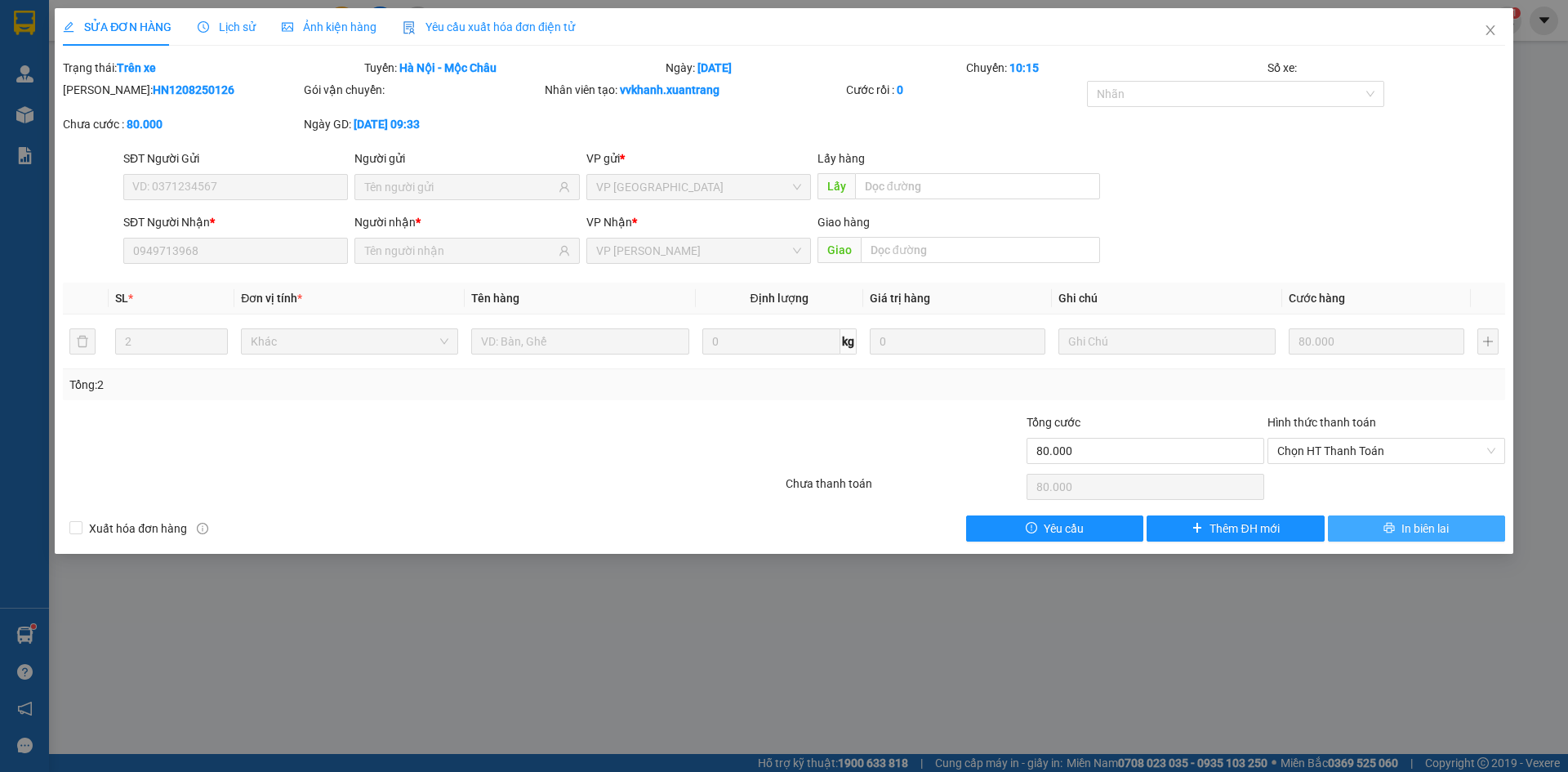
click at [1386, 521] on button "In biên lai" at bounding box center [1417, 529] width 177 height 26
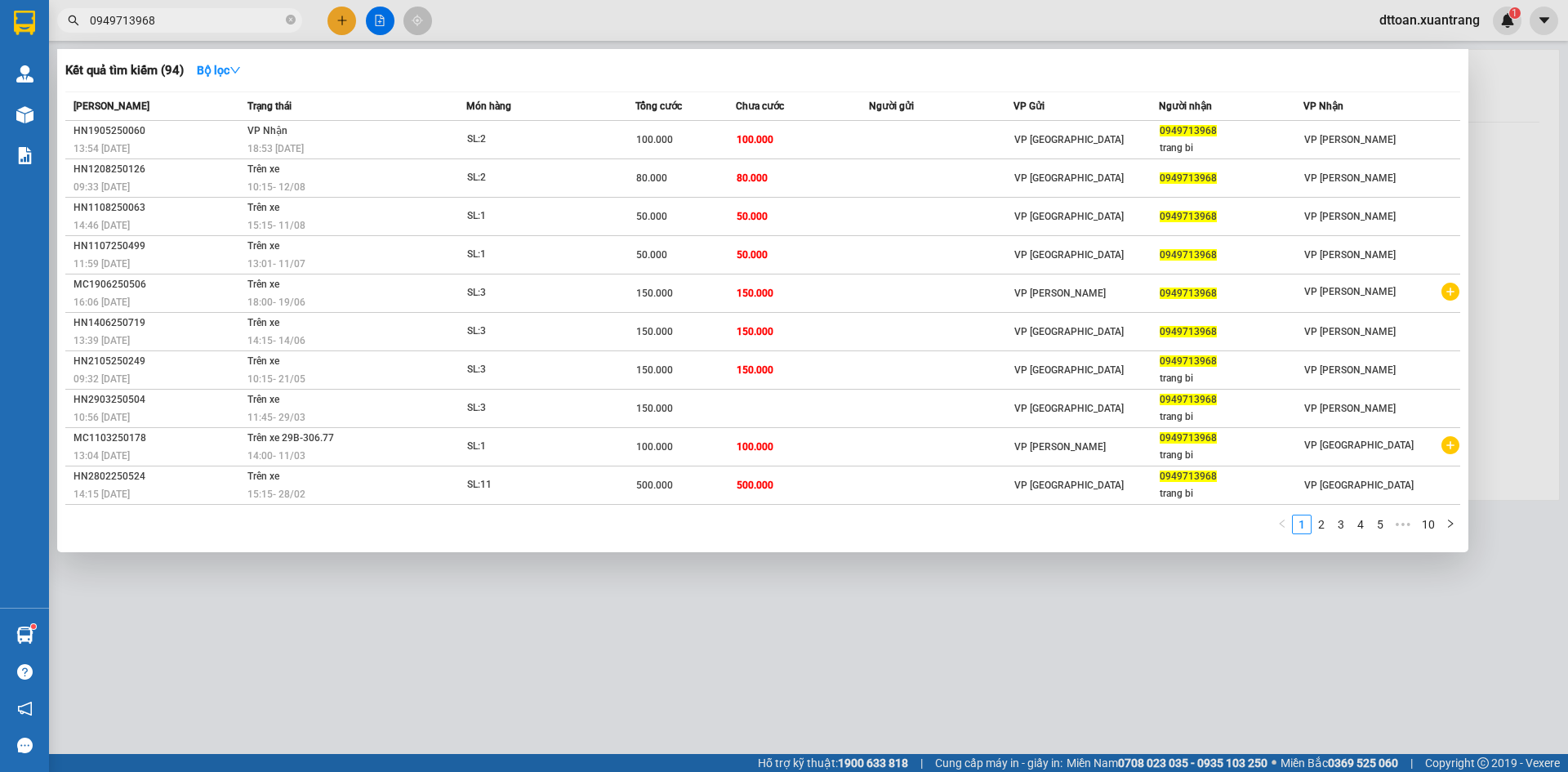
click at [281, 23] on input "0949713968" at bounding box center [185, 19] width 193 height 18
click at [286, 21] on icon "close-circle" at bounding box center [291, 19] width 10 height 10
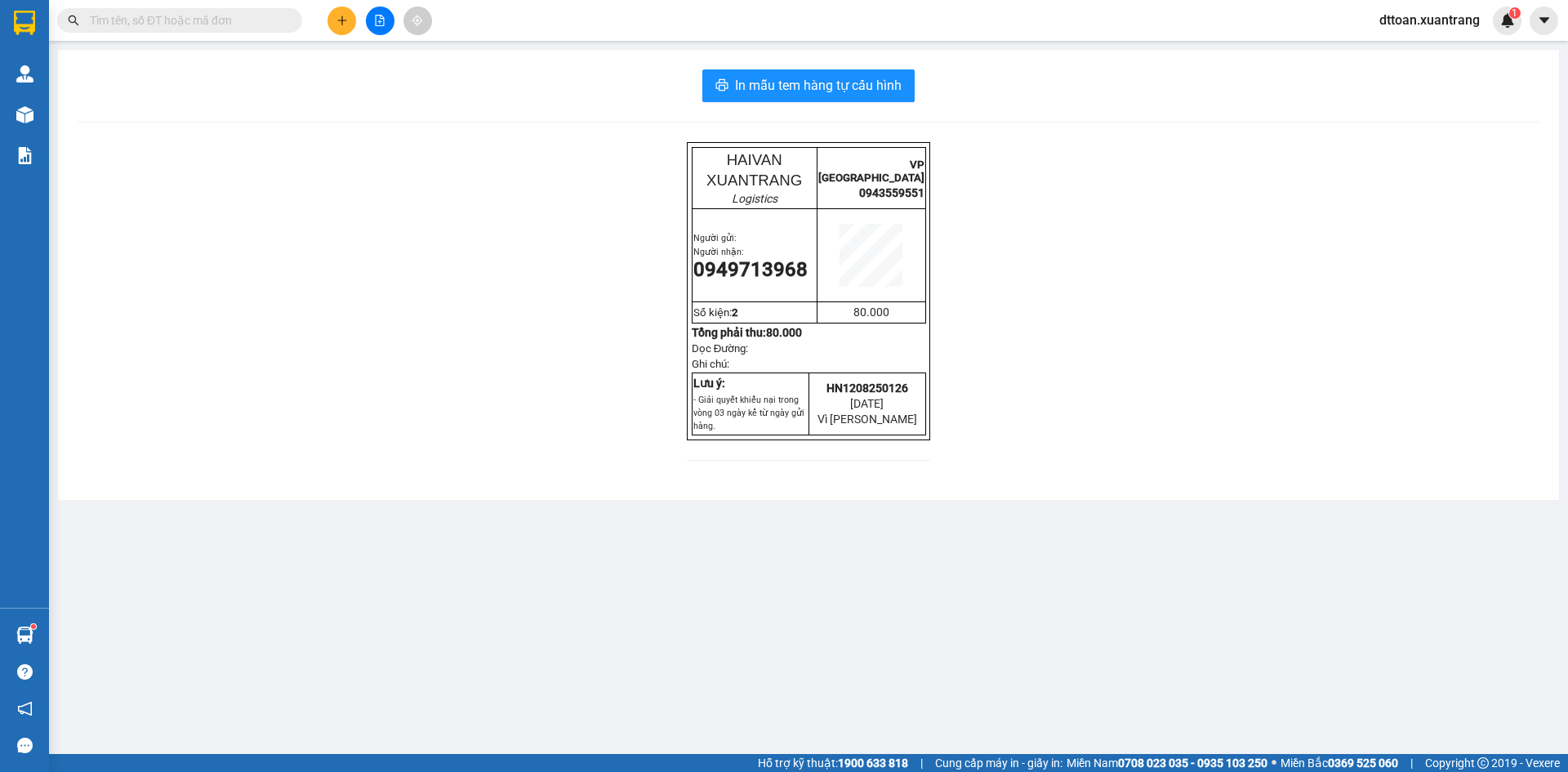
drag, startPoint x: 268, startPoint y: 19, endPoint x: 265, endPoint y: 11, distance: 8.5
click at [267, 18] on input "text" at bounding box center [185, 19] width 193 height 18
click at [265, 10] on span at bounding box center [180, 20] width 245 height 25
click at [242, 20] on input "text" at bounding box center [185, 19] width 193 height 18
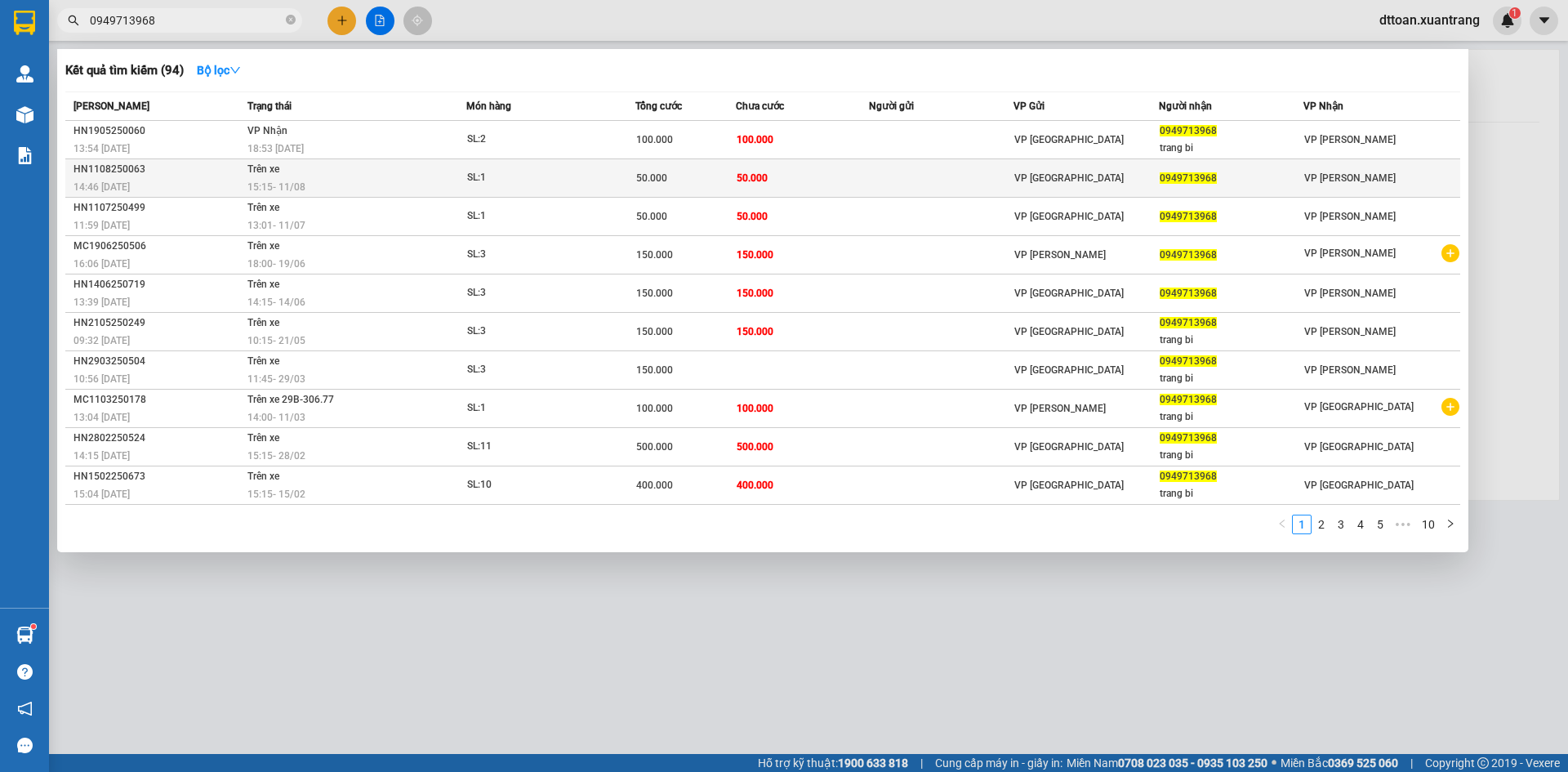
type input "0949713968"
click at [344, 184] on div "15:15 [DATE]" at bounding box center [356, 186] width 218 height 18
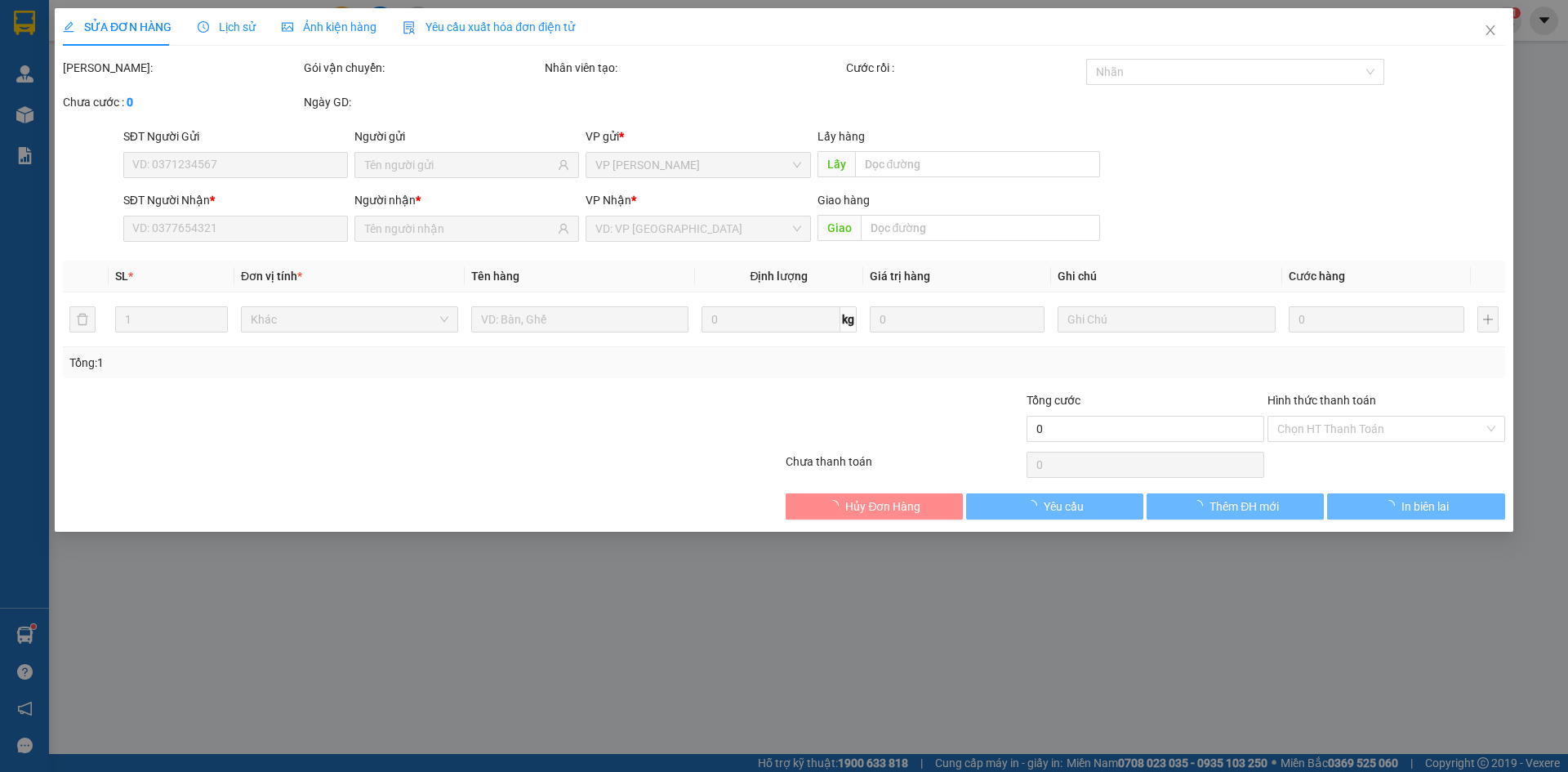
type input "0949713968"
type input "50.000"
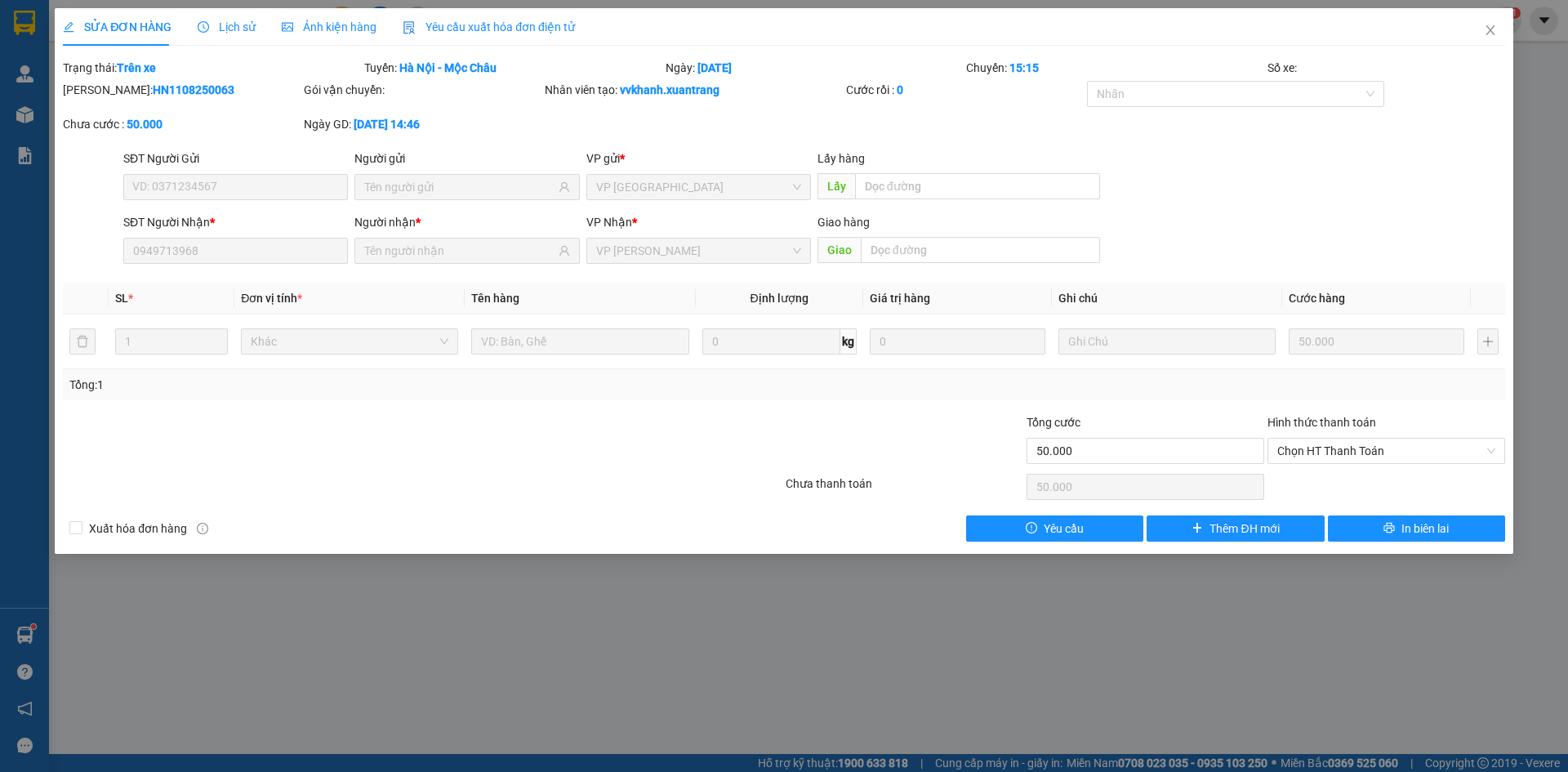
click at [328, 31] on span "Ảnh kiện hàng" at bounding box center [328, 27] width 95 height 13
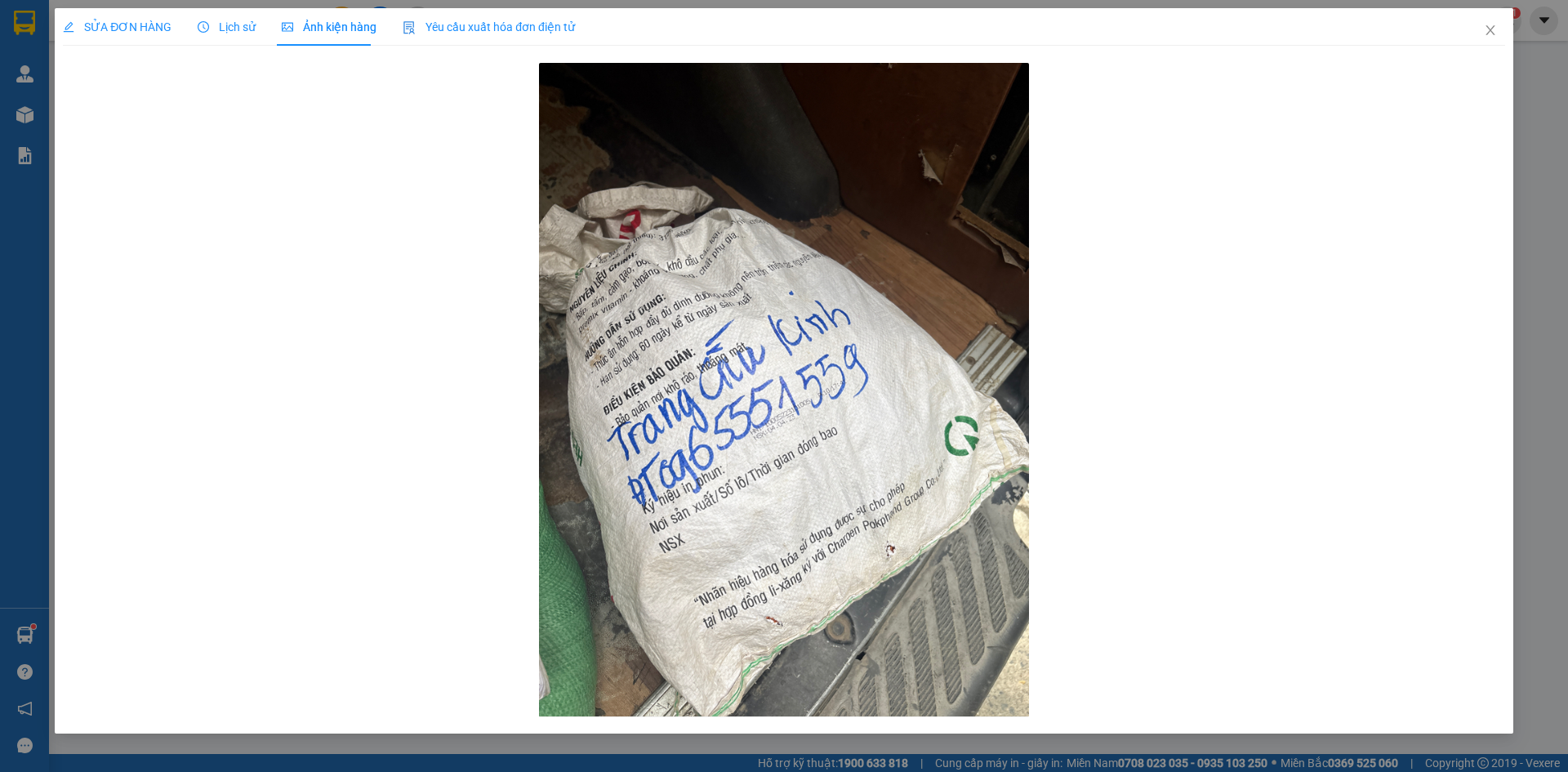
click at [217, 34] on div "Lịch sử" at bounding box center [226, 26] width 58 height 18
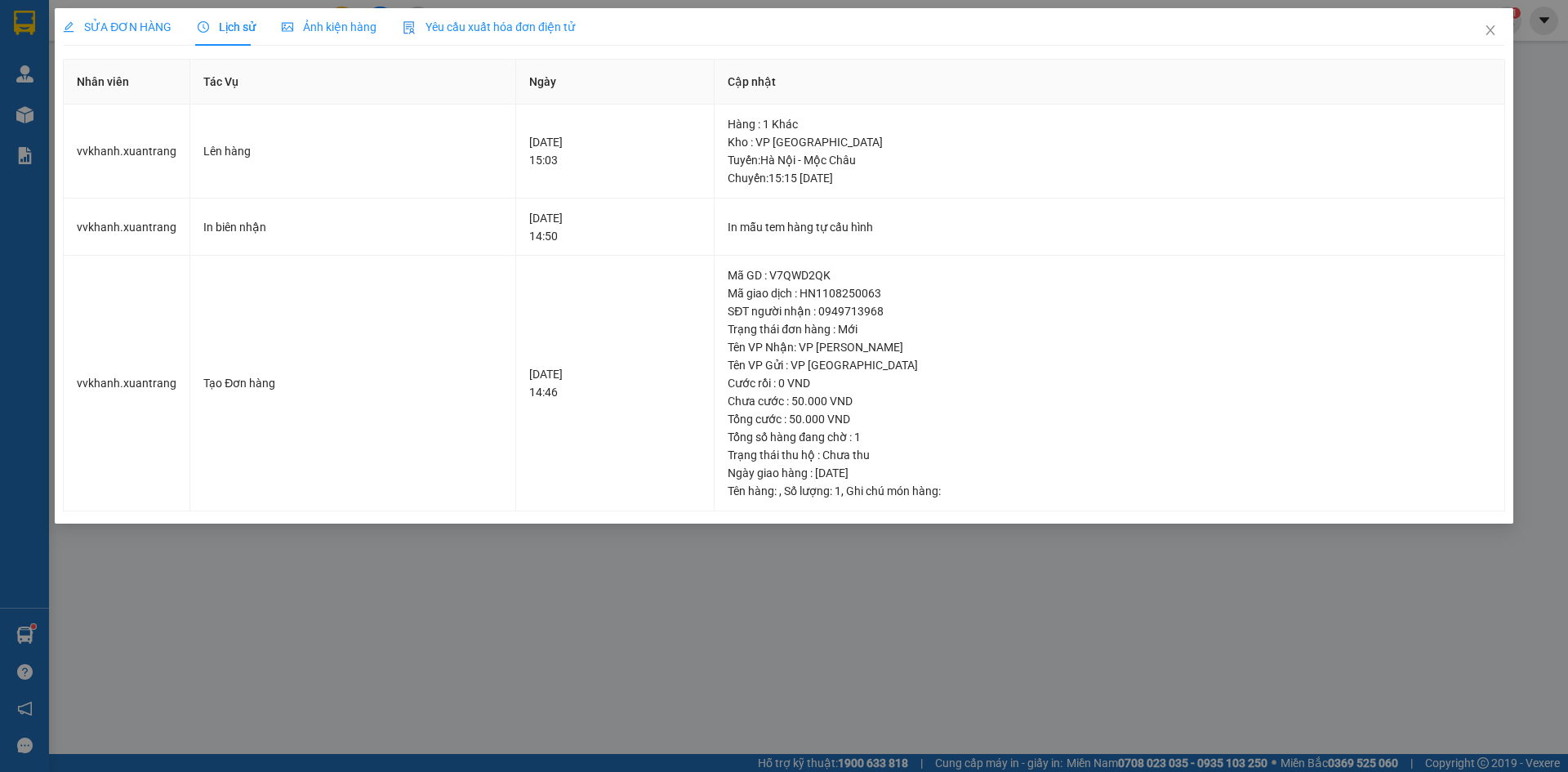
click at [170, 24] on div "SỬA ĐƠN HÀNG Lịch sử Ảnh kiện hàng Yêu cầu xuất hóa đơn điện tử" at bounding box center [318, 27] width 512 height 38
click at [156, 31] on span "SỬA ĐƠN HÀNG" at bounding box center [117, 27] width 109 height 13
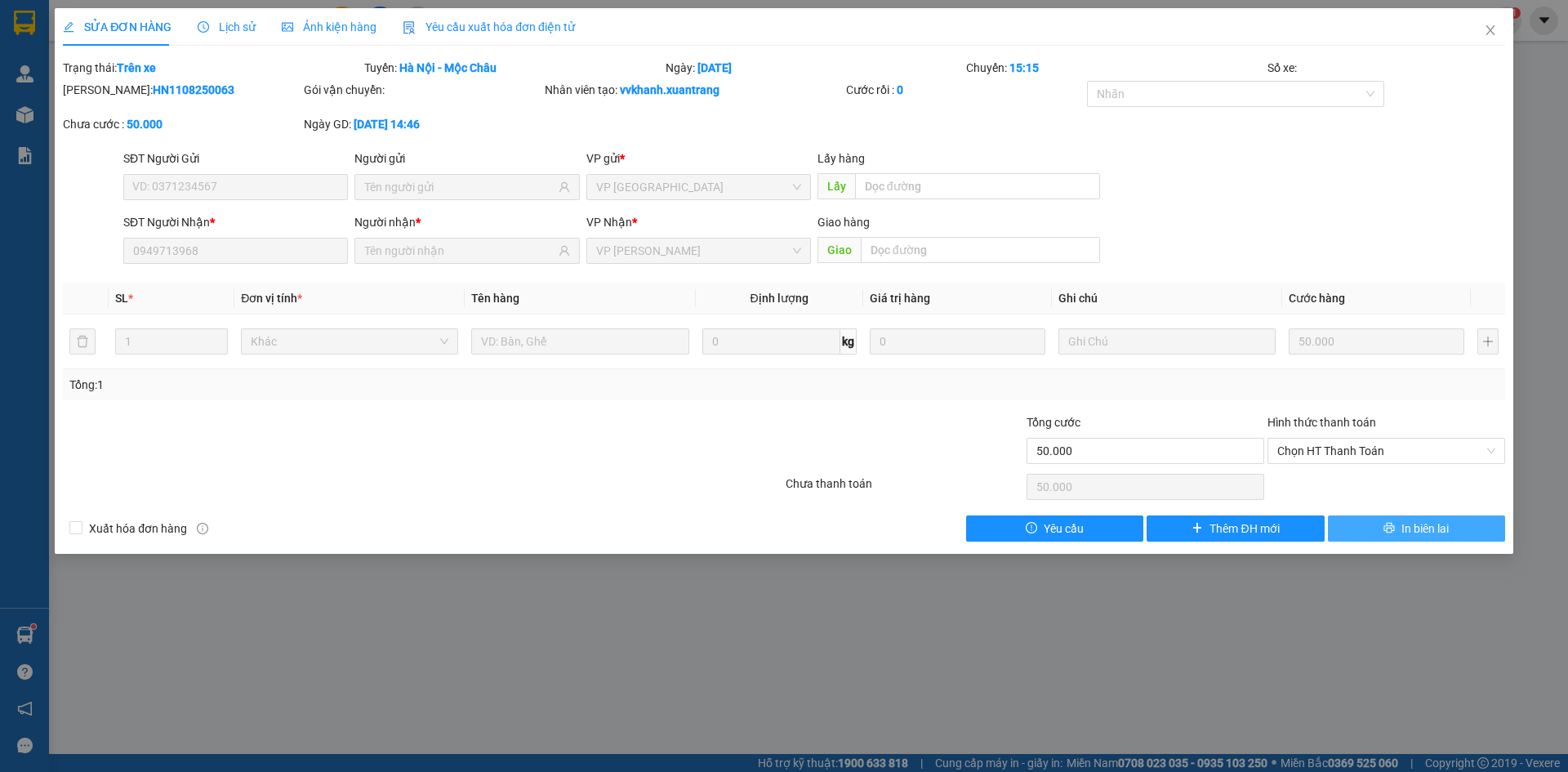
click at [1375, 536] on button "In biên lai" at bounding box center [1417, 529] width 177 height 26
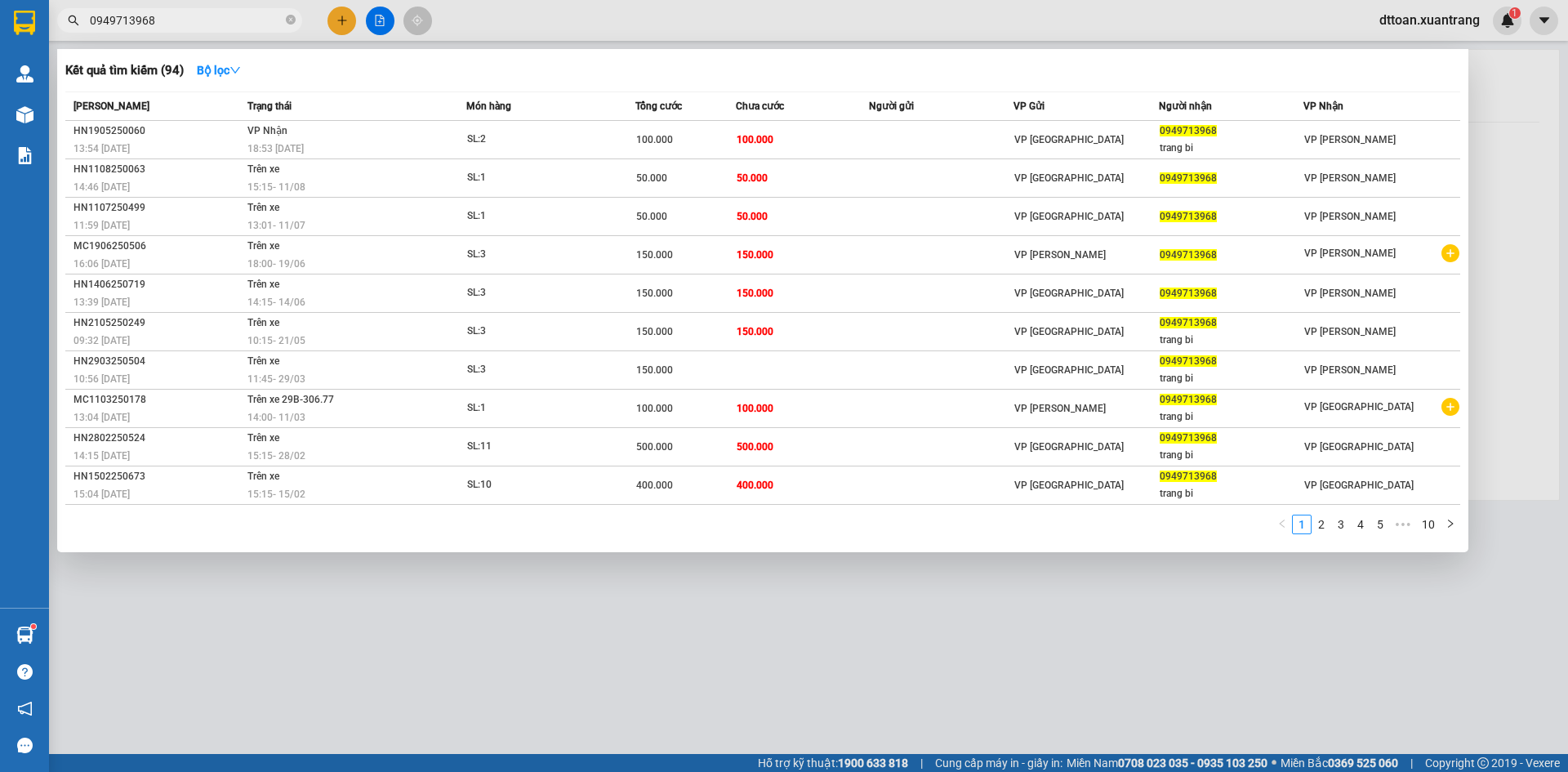
click at [285, 23] on span "0949713968" at bounding box center [180, 20] width 245 height 25
click at [179, 37] on div at bounding box center [784, 386] width 1568 height 772
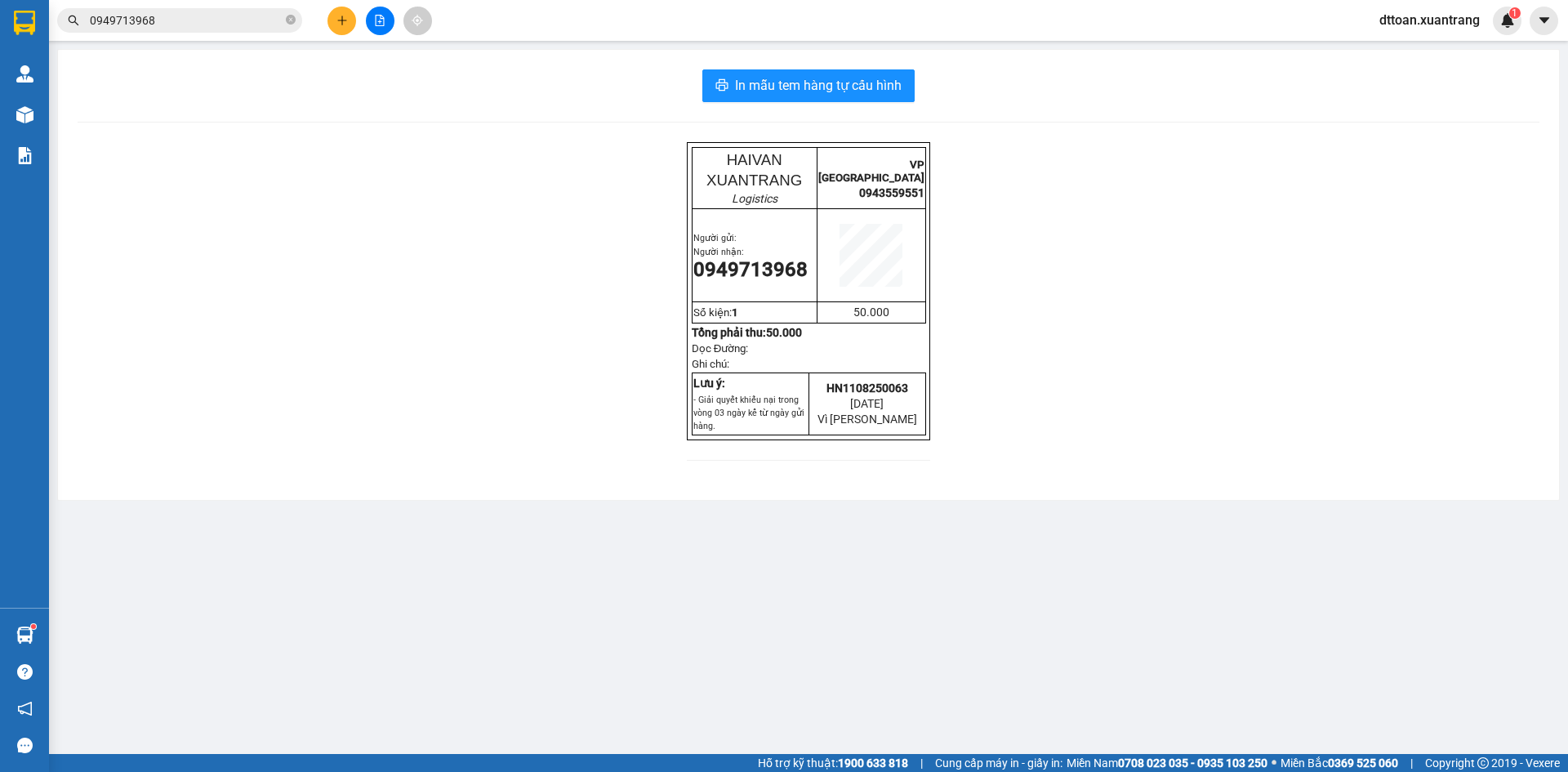
click at [182, 27] on input "0949713968" at bounding box center [185, 19] width 193 height 18
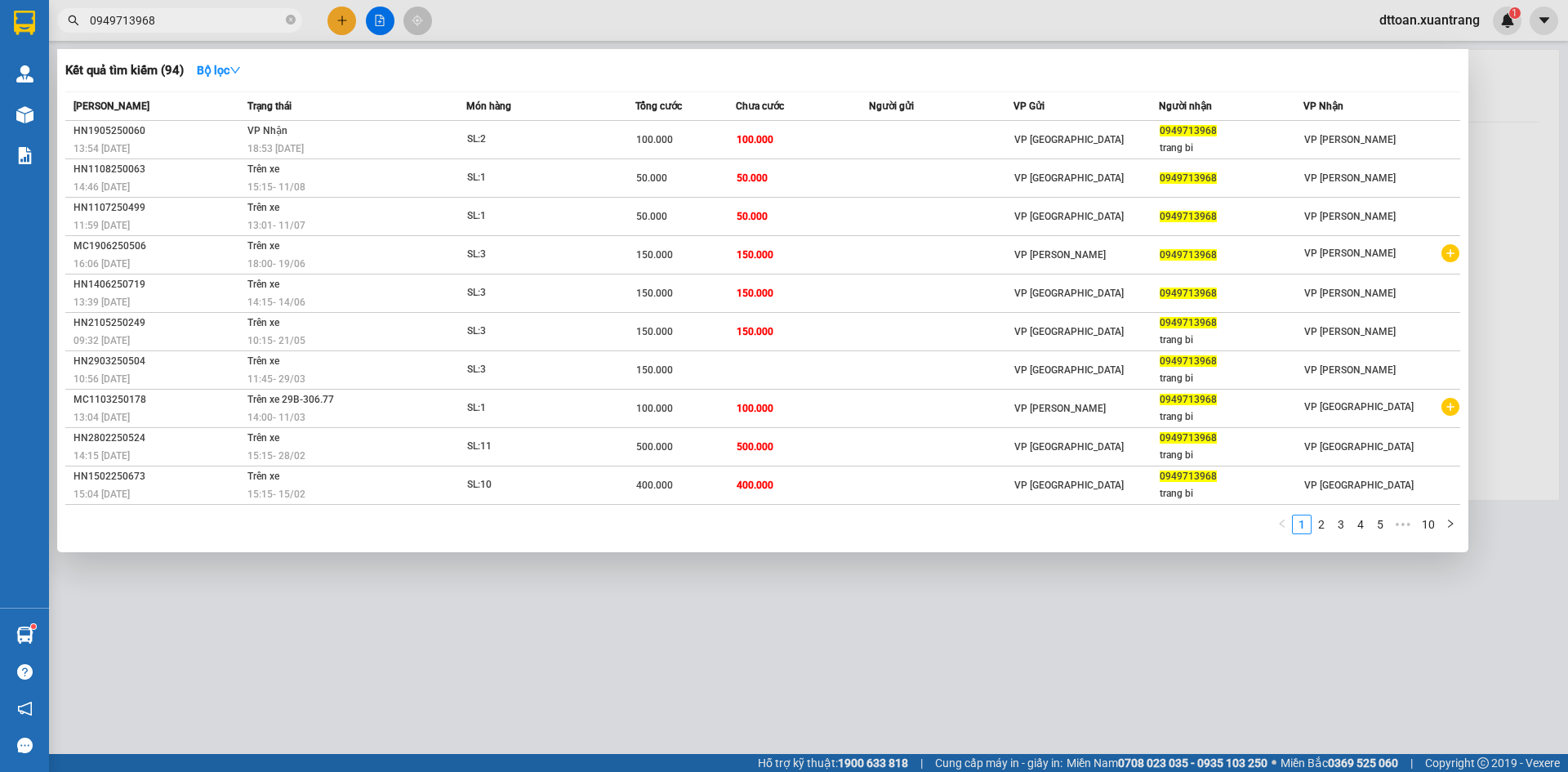
click at [183, 25] on input "0949713968" at bounding box center [185, 19] width 193 height 18
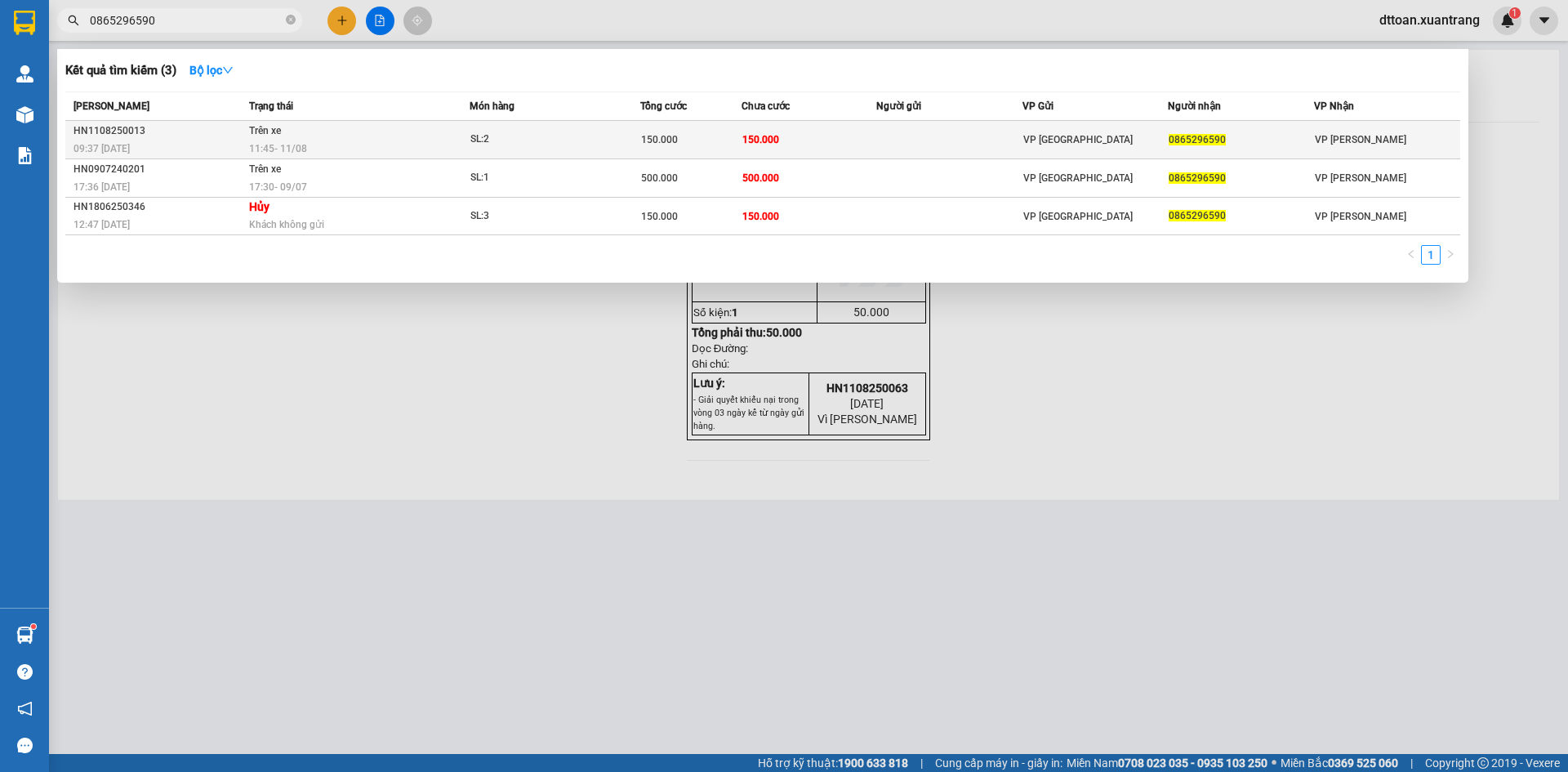
type input "0865296590"
click at [370, 130] on td "Trên xe 11:45 [DATE]" at bounding box center [357, 140] width 224 height 39
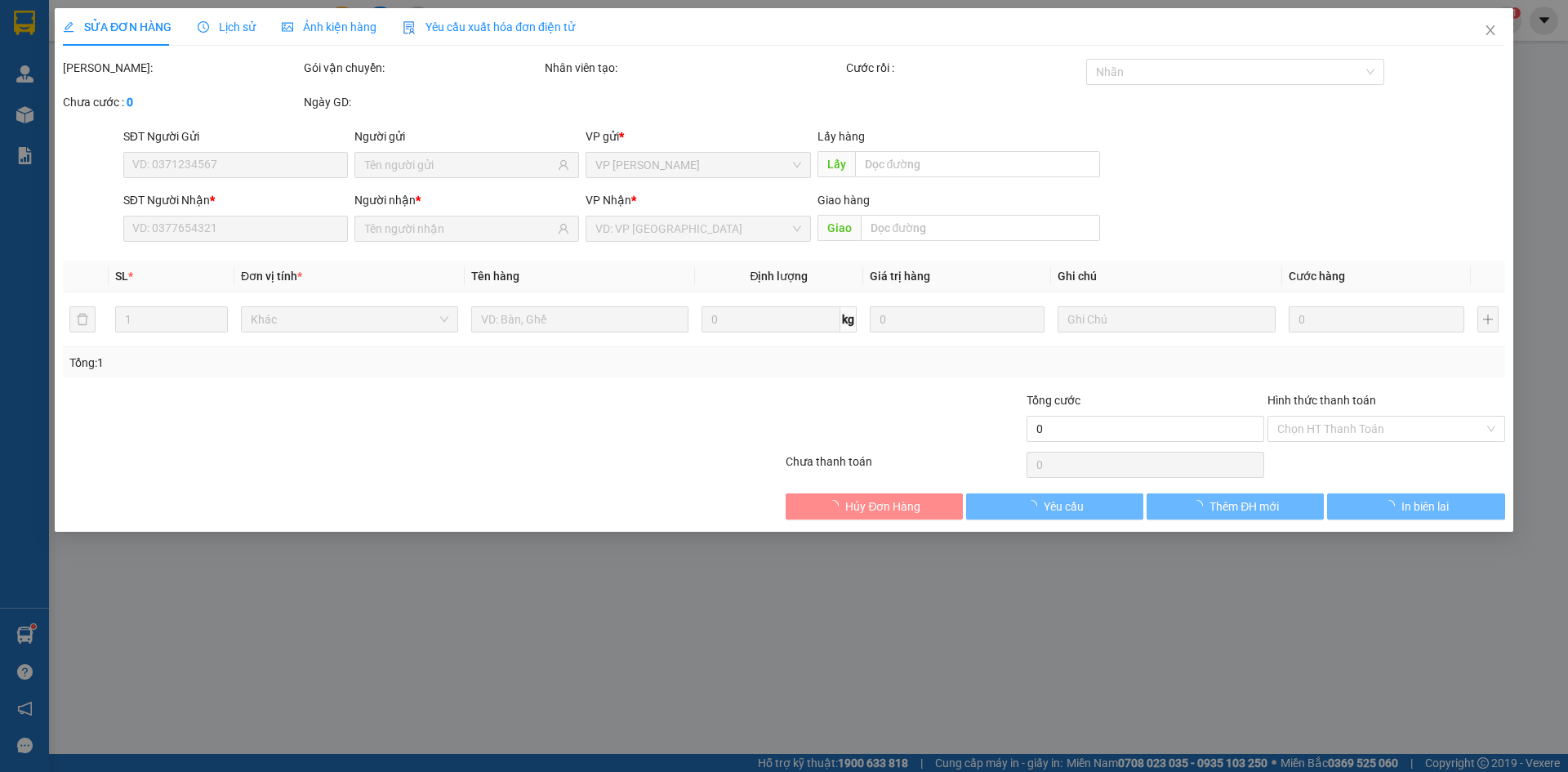
type input "0865296590"
type input "150.000"
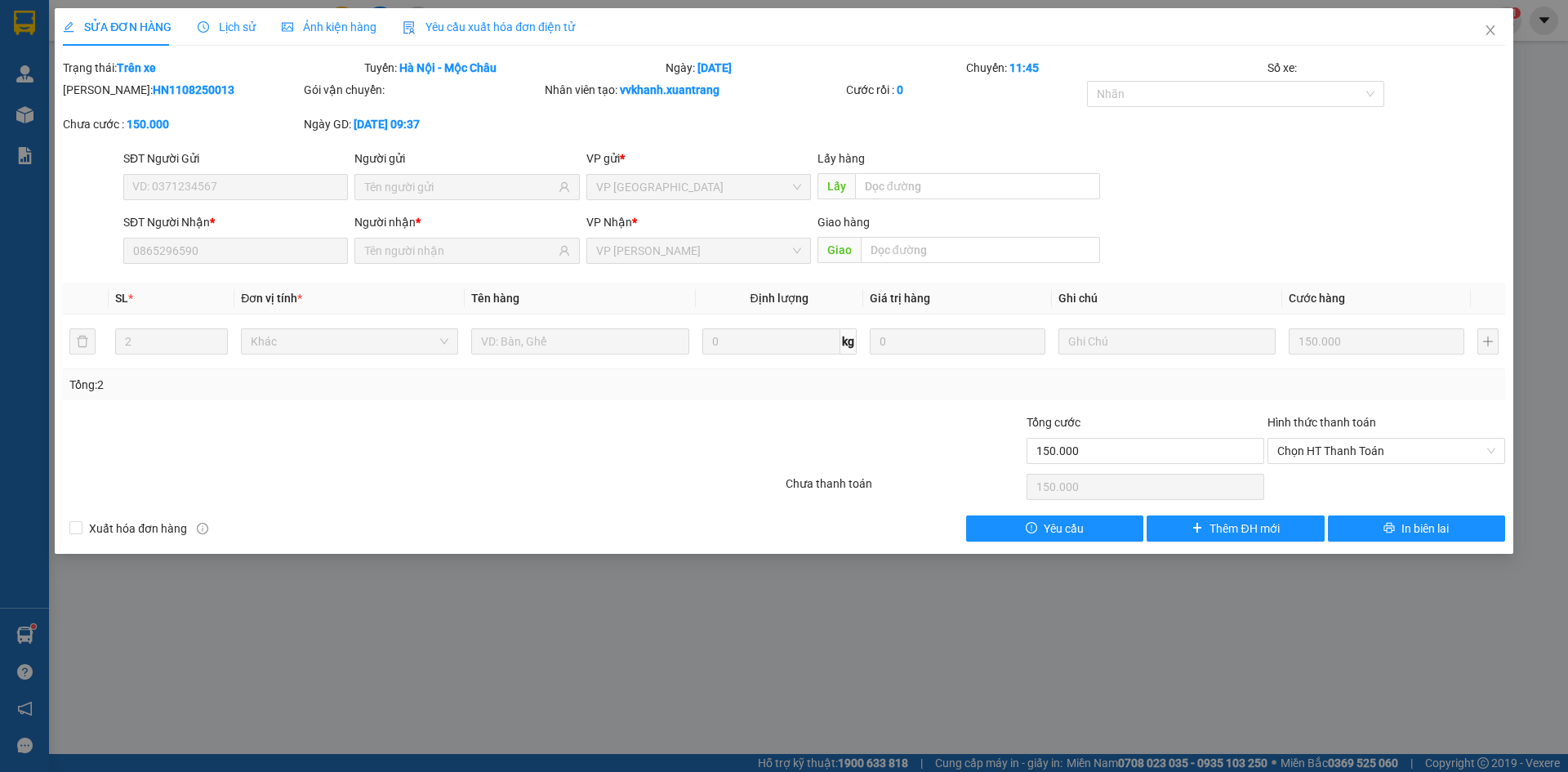
click at [334, 2] on div "SỬA ĐƠN HÀNG Lịch sử Ảnh kiện hàng Yêu cầu xuất hóa đơn điện tử Total Paid Fee …" at bounding box center [784, 386] width 1568 height 772
click at [325, 24] on span "Ảnh kiện hàng" at bounding box center [328, 27] width 95 height 13
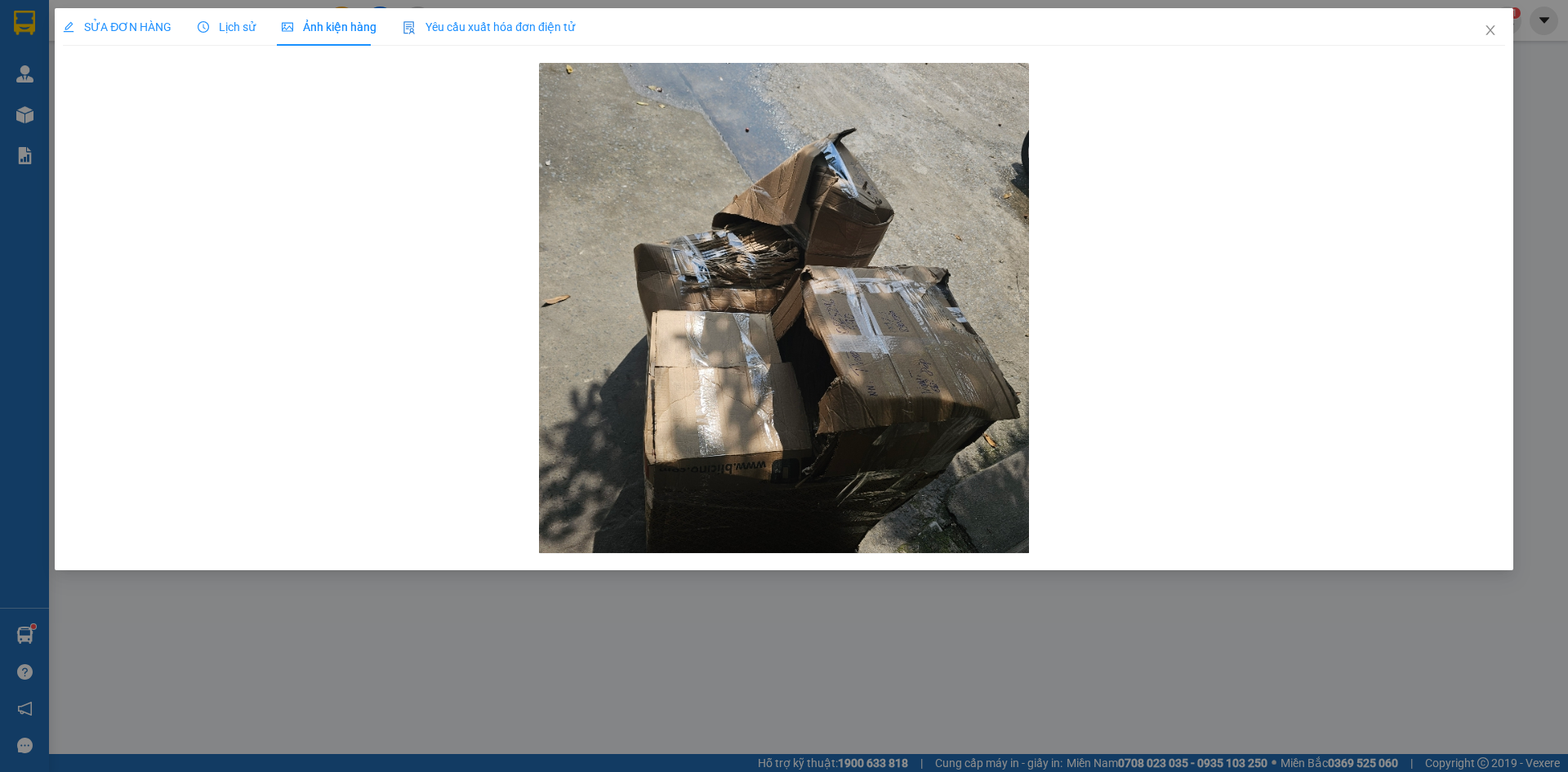
click at [138, 32] on span "SỬA ĐƠN HÀNG" at bounding box center [117, 27] width 109 height 13
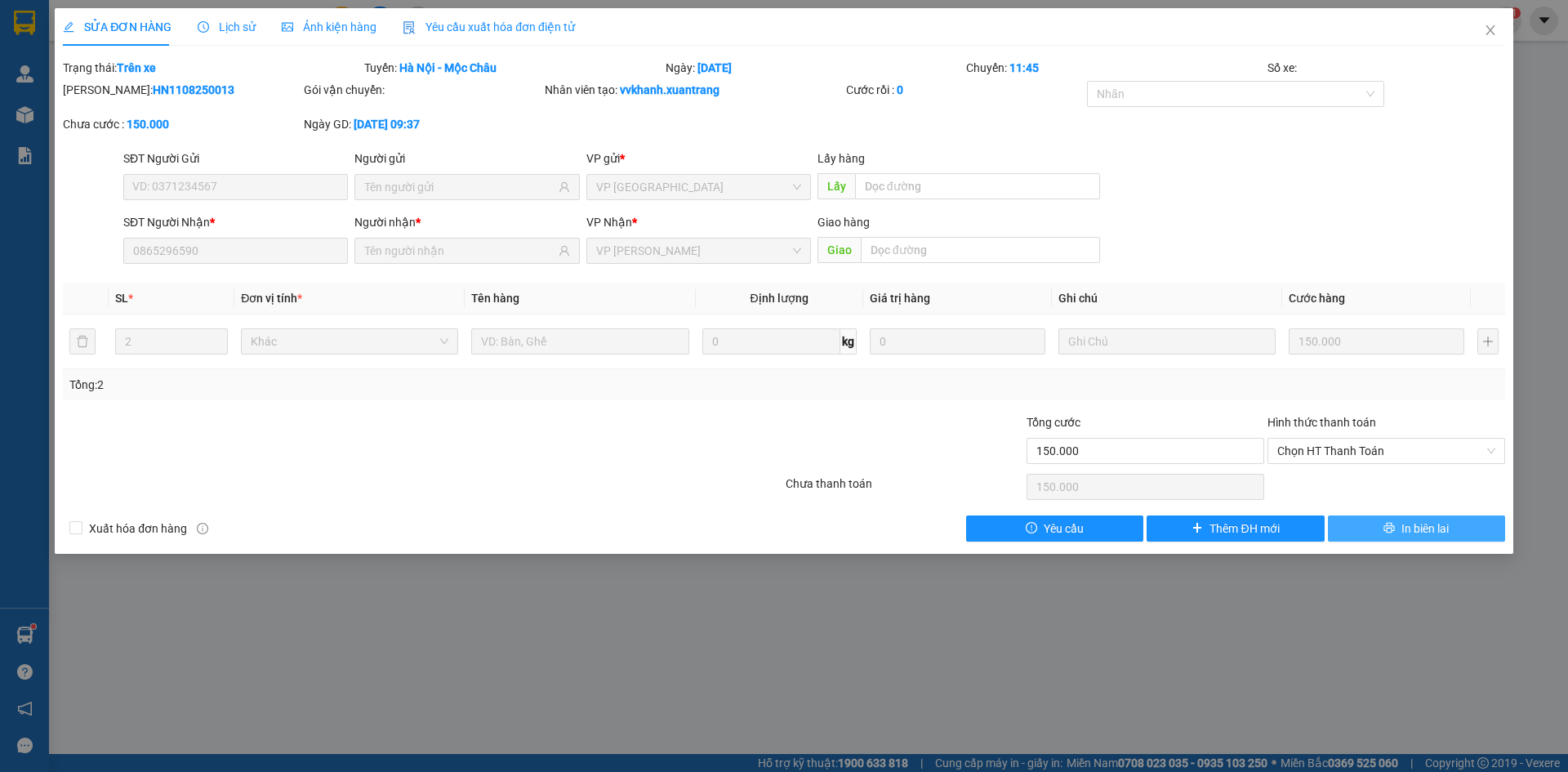
click at [1418, 538] on button "In biên lai" at bounding box center [1417, 529] width 177 height 26
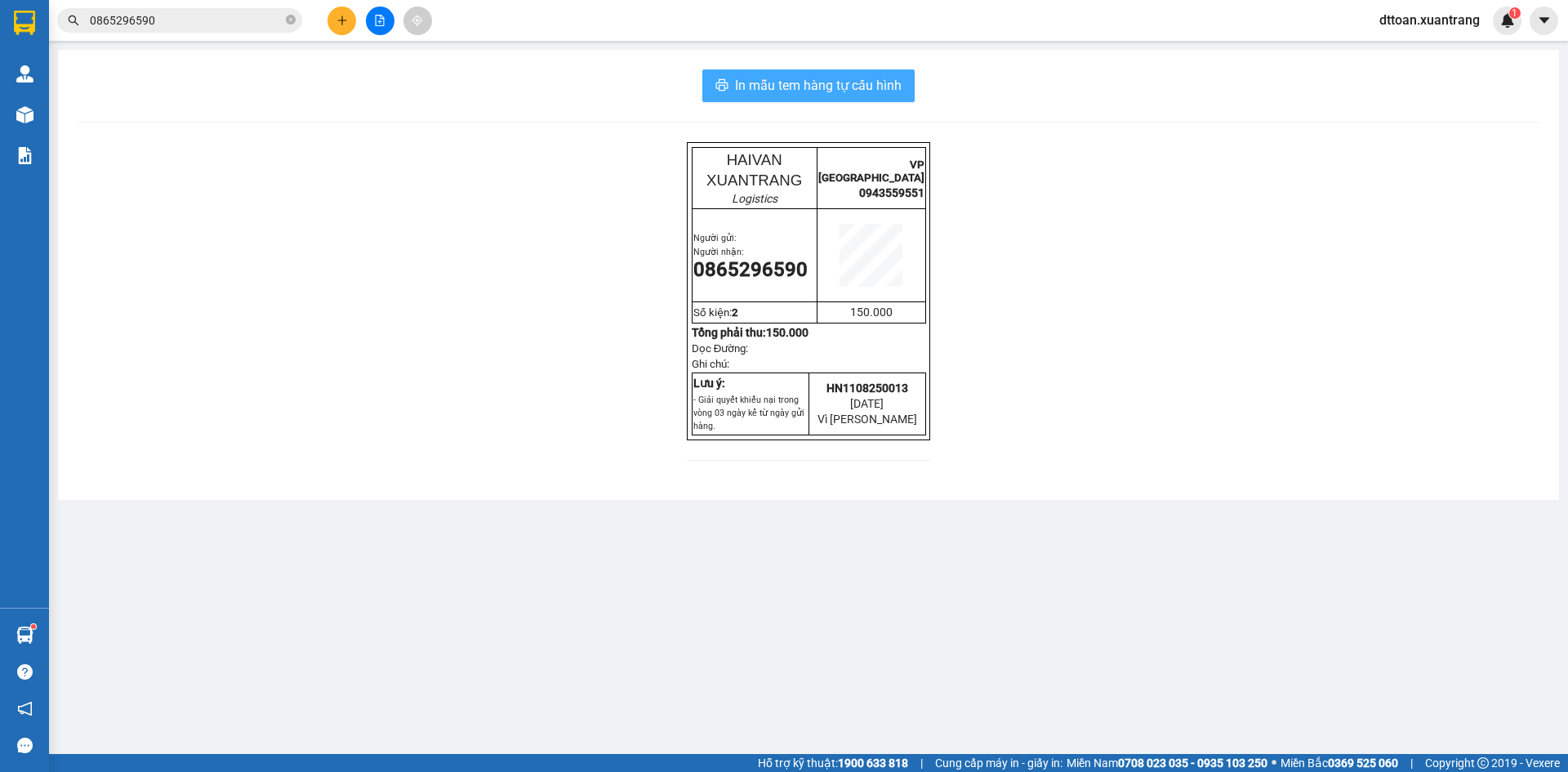
click at [821, 95] on span "In mẫu tem hàng tự cấu hình" at bounding box center [818, 85] width 167 height 20
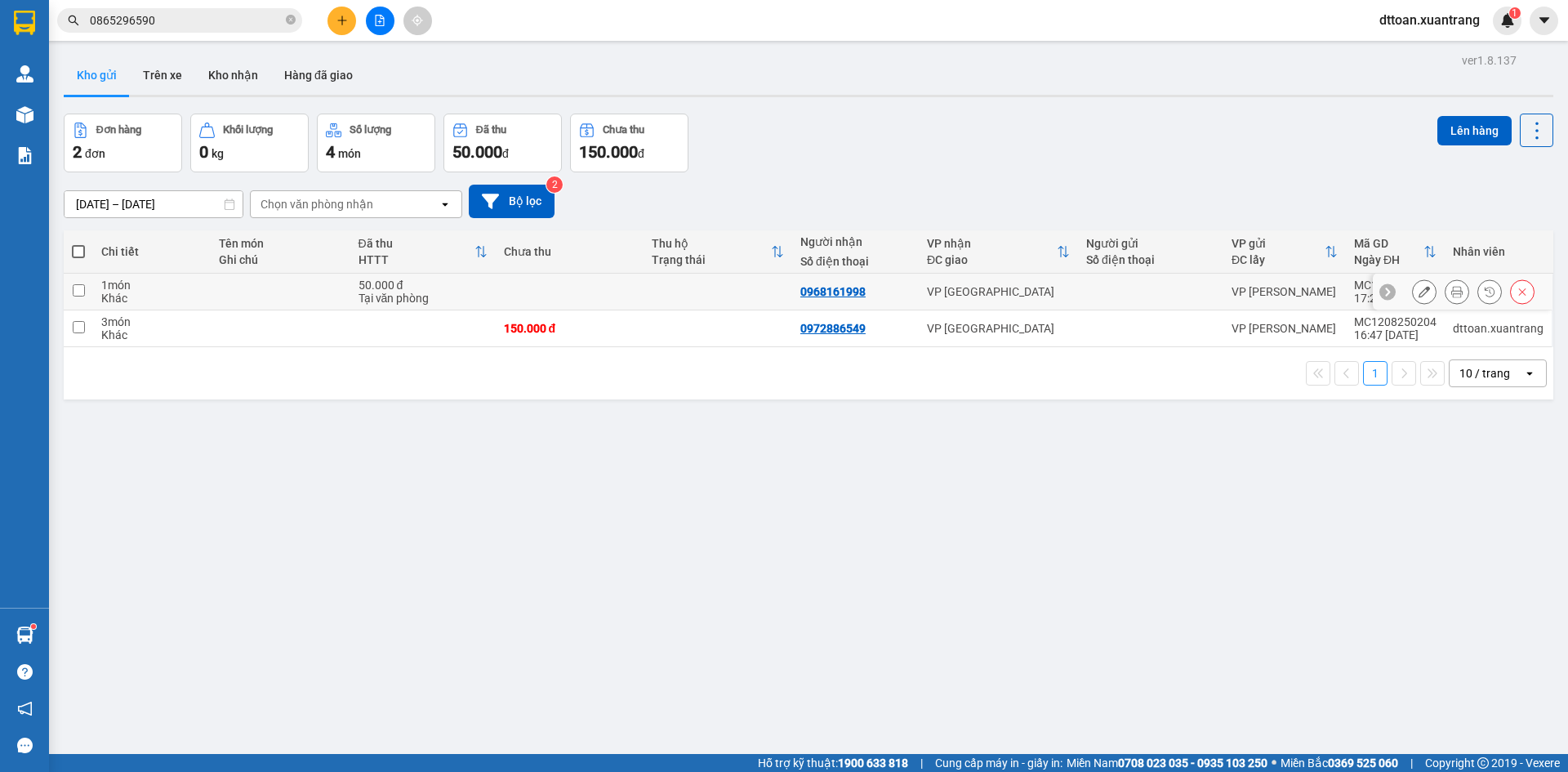
click at [1451, 291] on icon at bounding box center [1456, 291] width 11 height 11
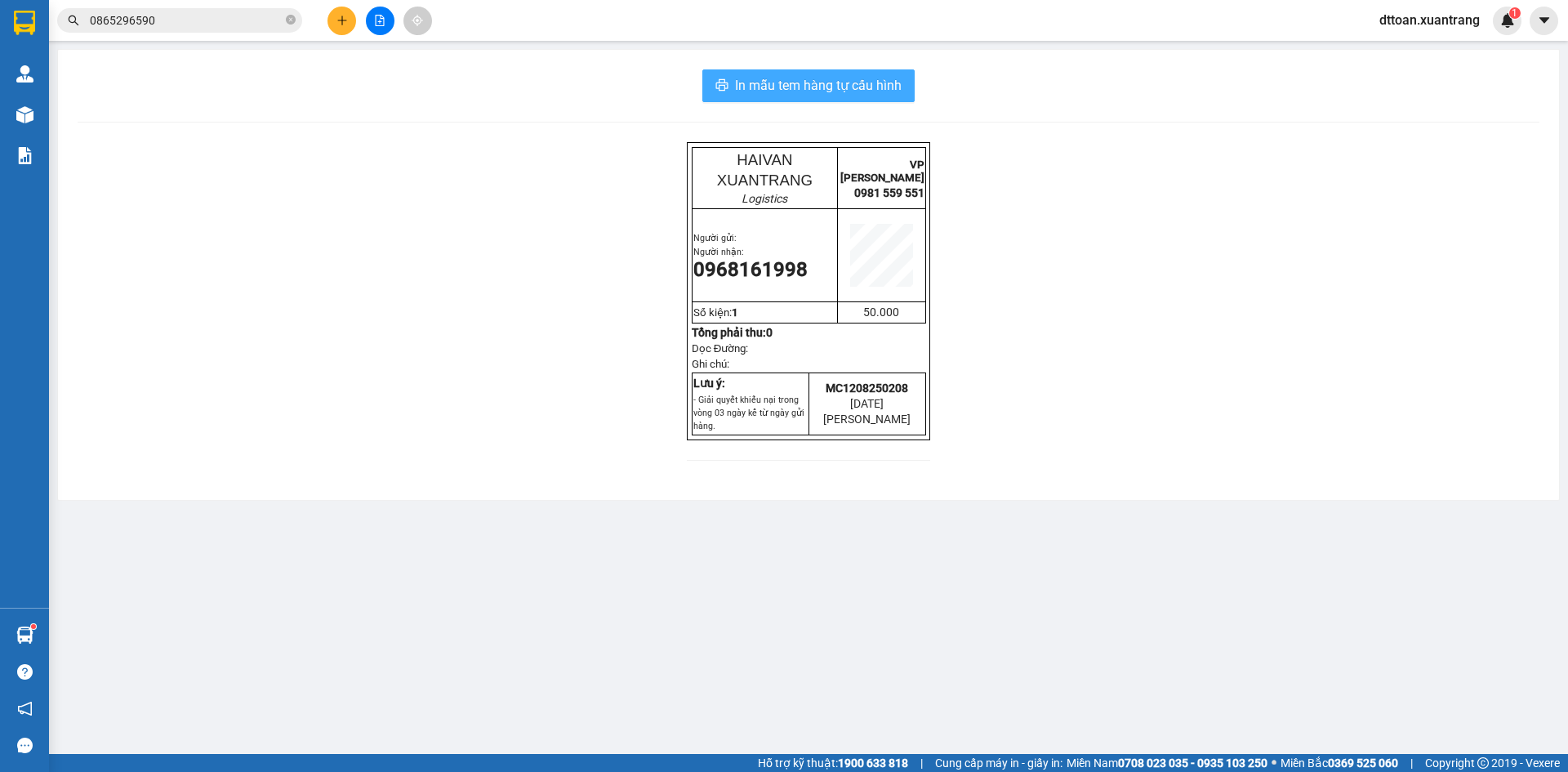
click at [801, 94] on span "In mẫu tem hàng tự cấu hình" at bounding box center [818, 85] width 167 height 20
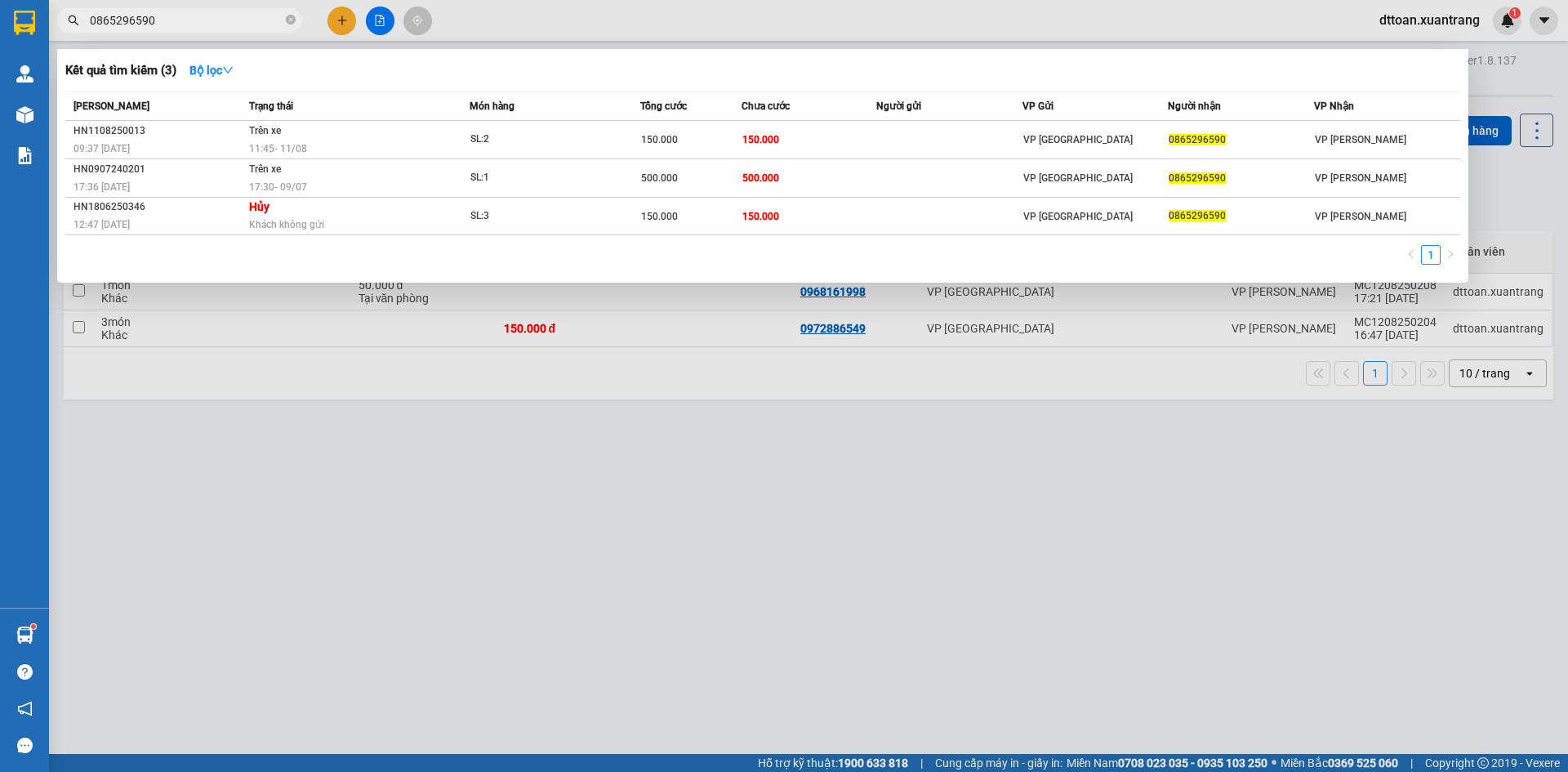
click at [148, 22] on input "0865296590" at bounding box center [185, 19] width 193 height 18
click at [282, 469] on div at bounding box center [784, 386] width 1568 height 772
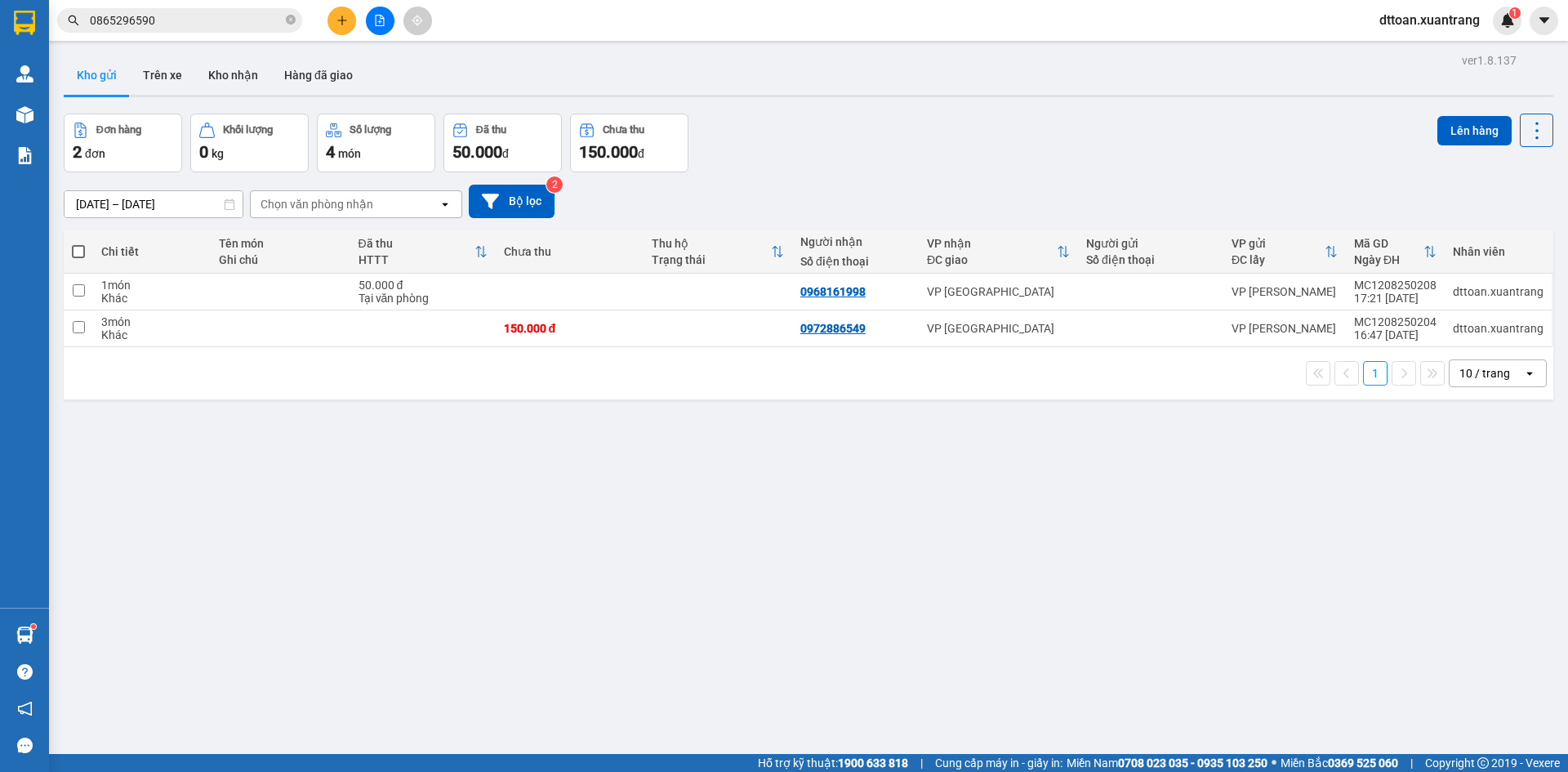
click at [209, 10] on span "0865296590" at bounding box center [180, 20] width 245 height 25
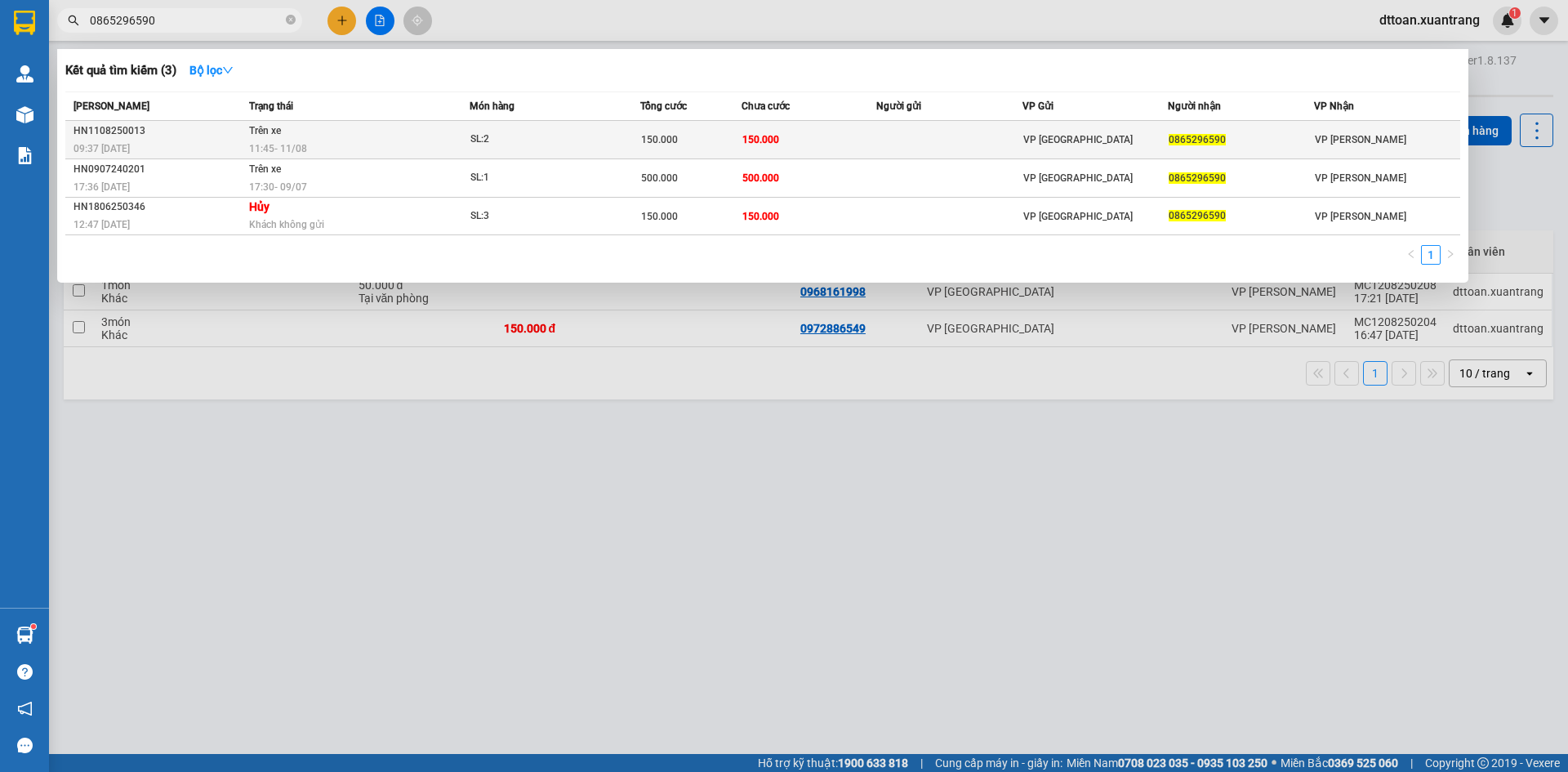
click at [695, 144] on div "150.000" at bounding box center [691, 139] width 100 height 18
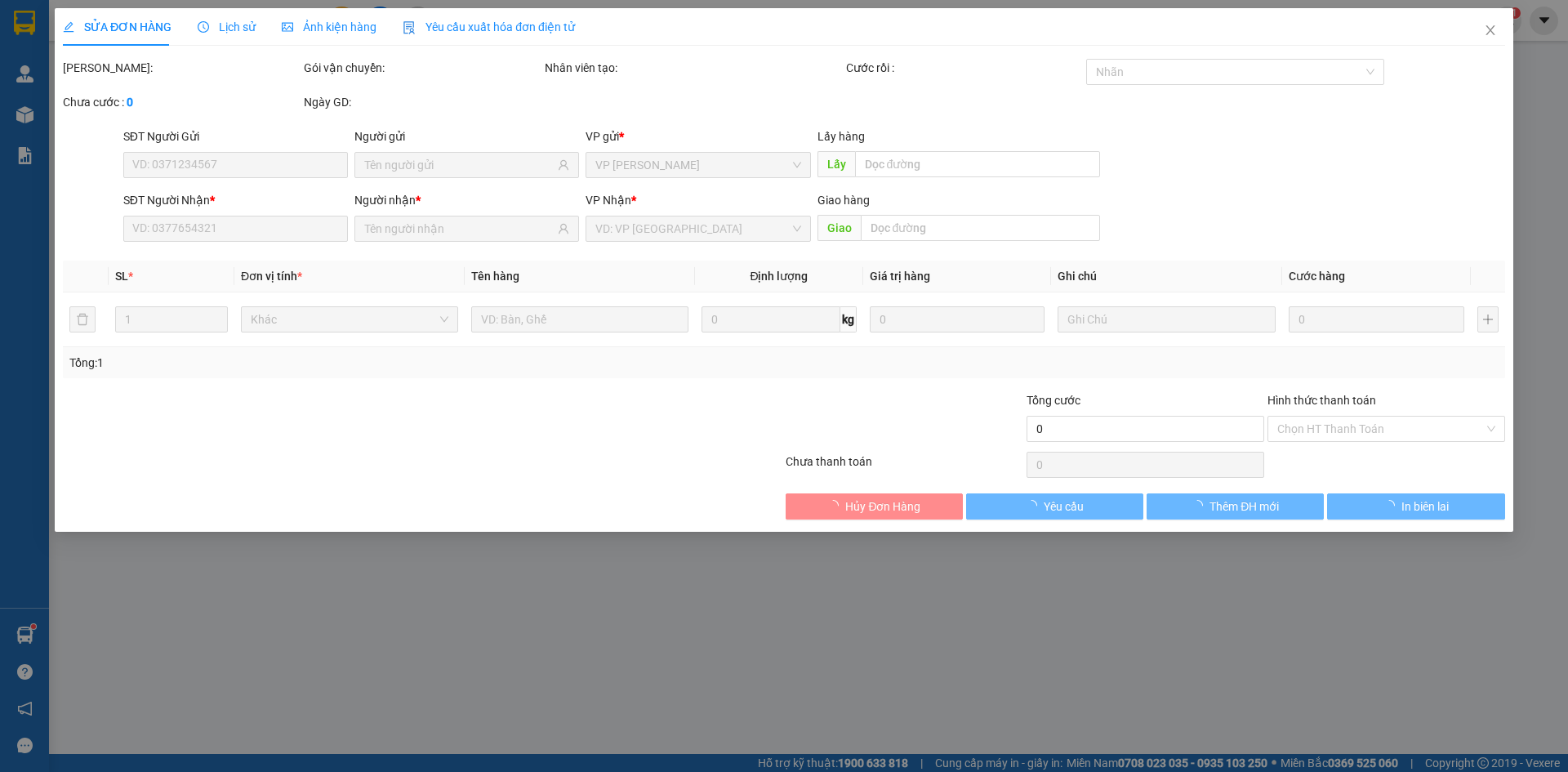
type input "0865296590"
type input "150.000"
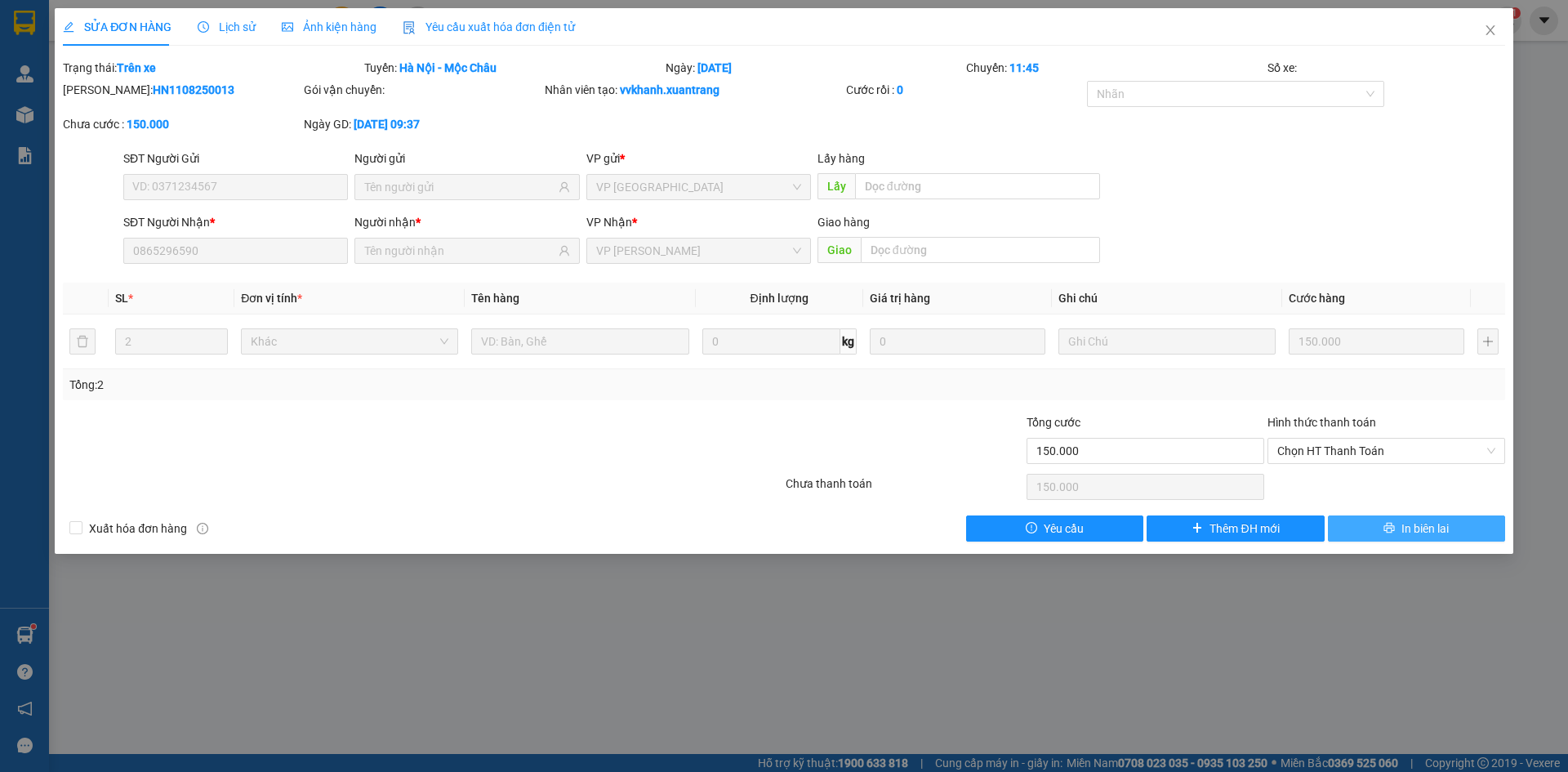
click at [1387, 522] on icon "printer" at bounding box center [1389, 528] width 11 height 11
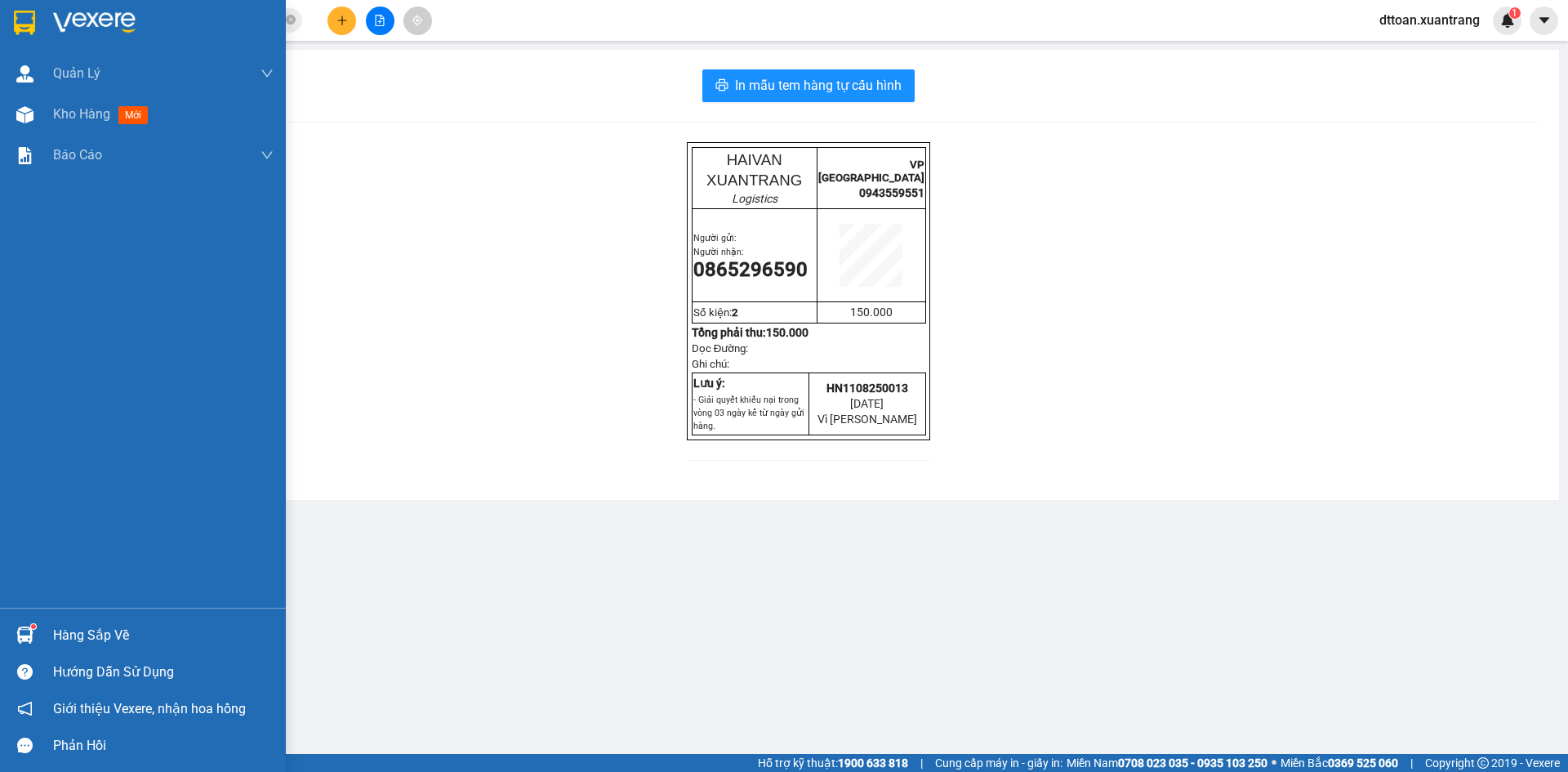
click at [67, 19] on img at bounding box center [94, 23] width 82 height 25
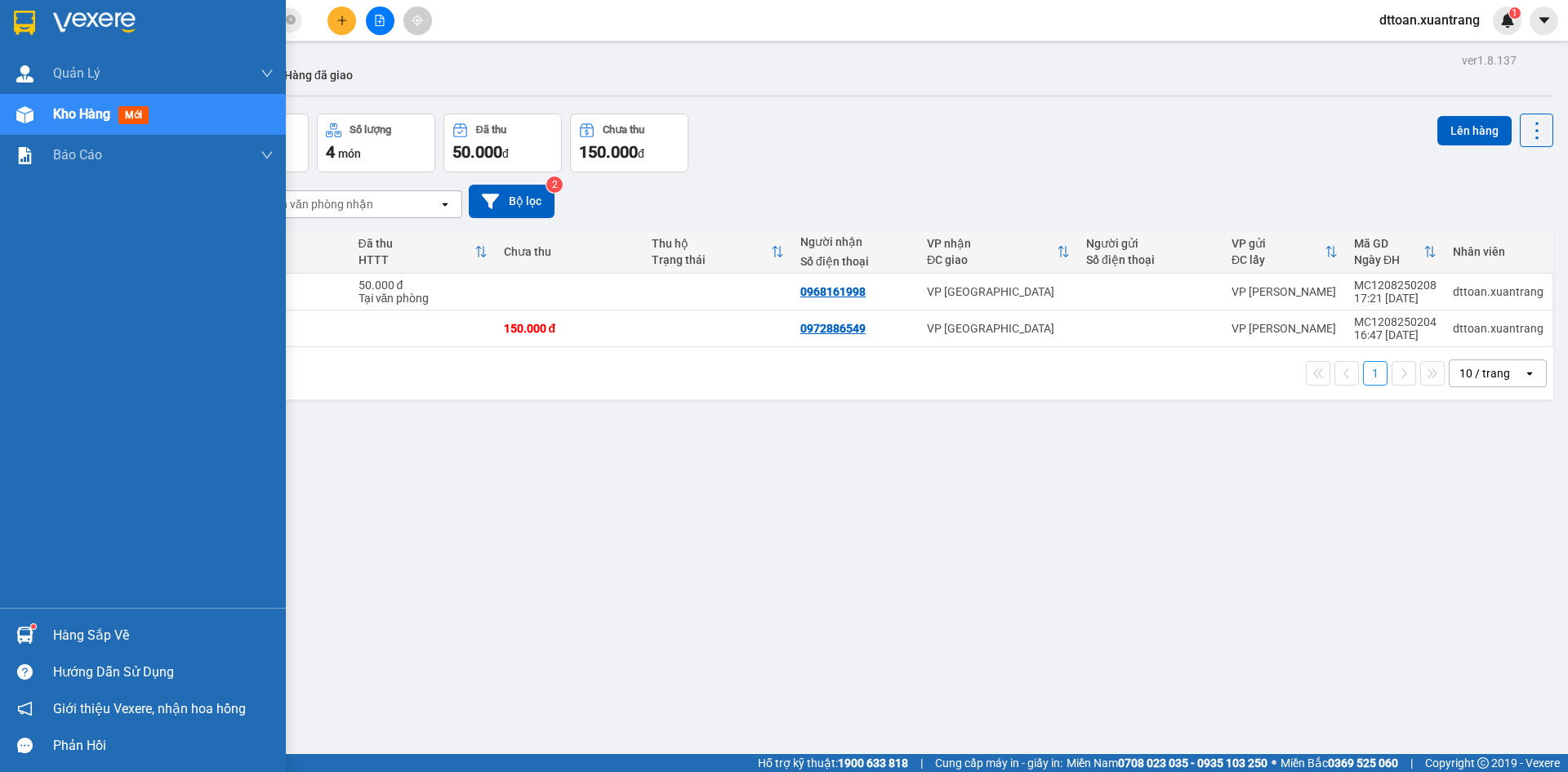
click at [81, 25] on img at bounding box center [94, 23] width 82 height 25
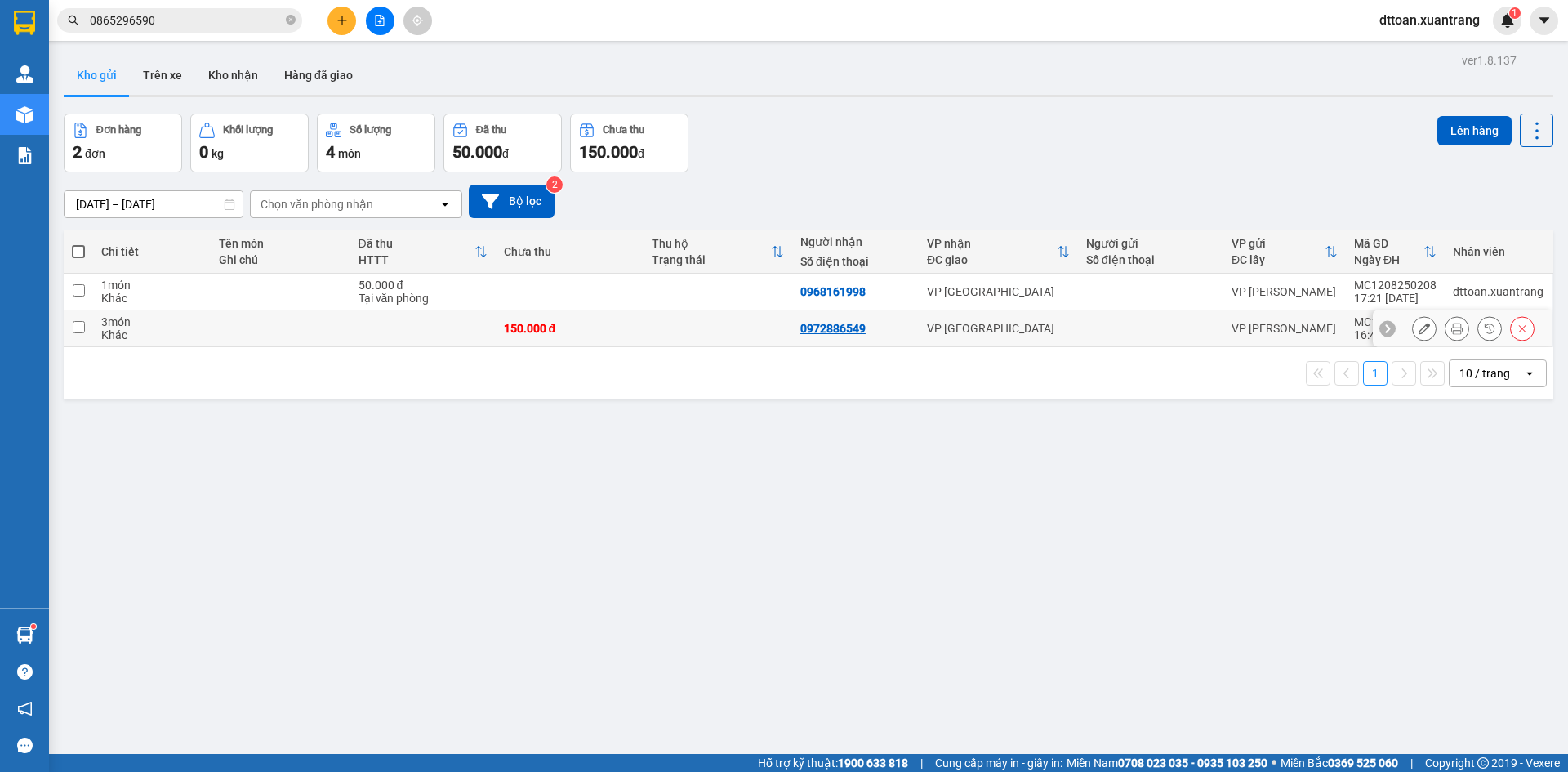
click at [666, 330] on td at bounding box center [718, 328] width 148 height 37
checkbox input "true"
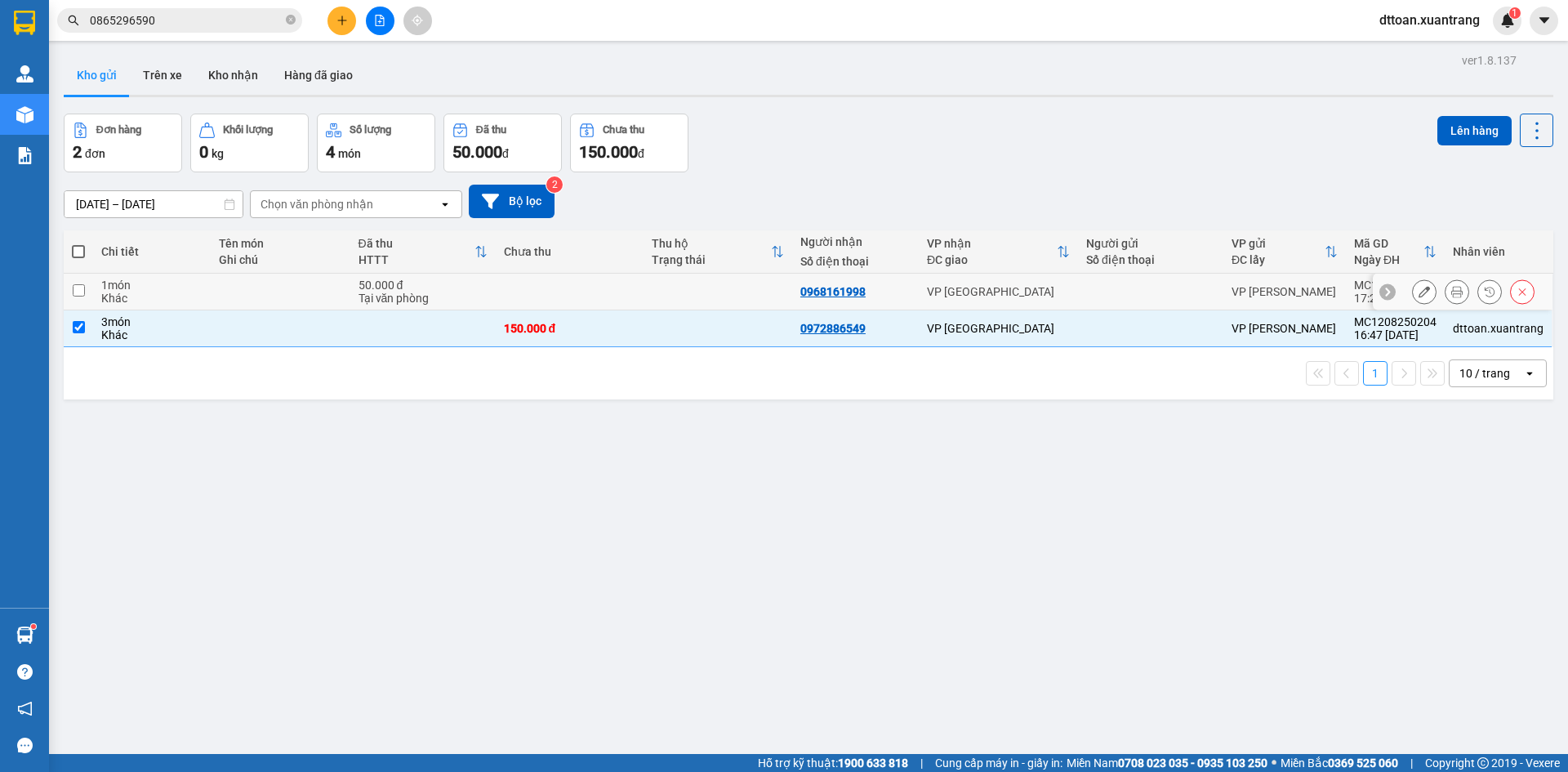
click at [659, 294] on td at bounding box center [718, 292] width 148 height 37
checkbox input "true"
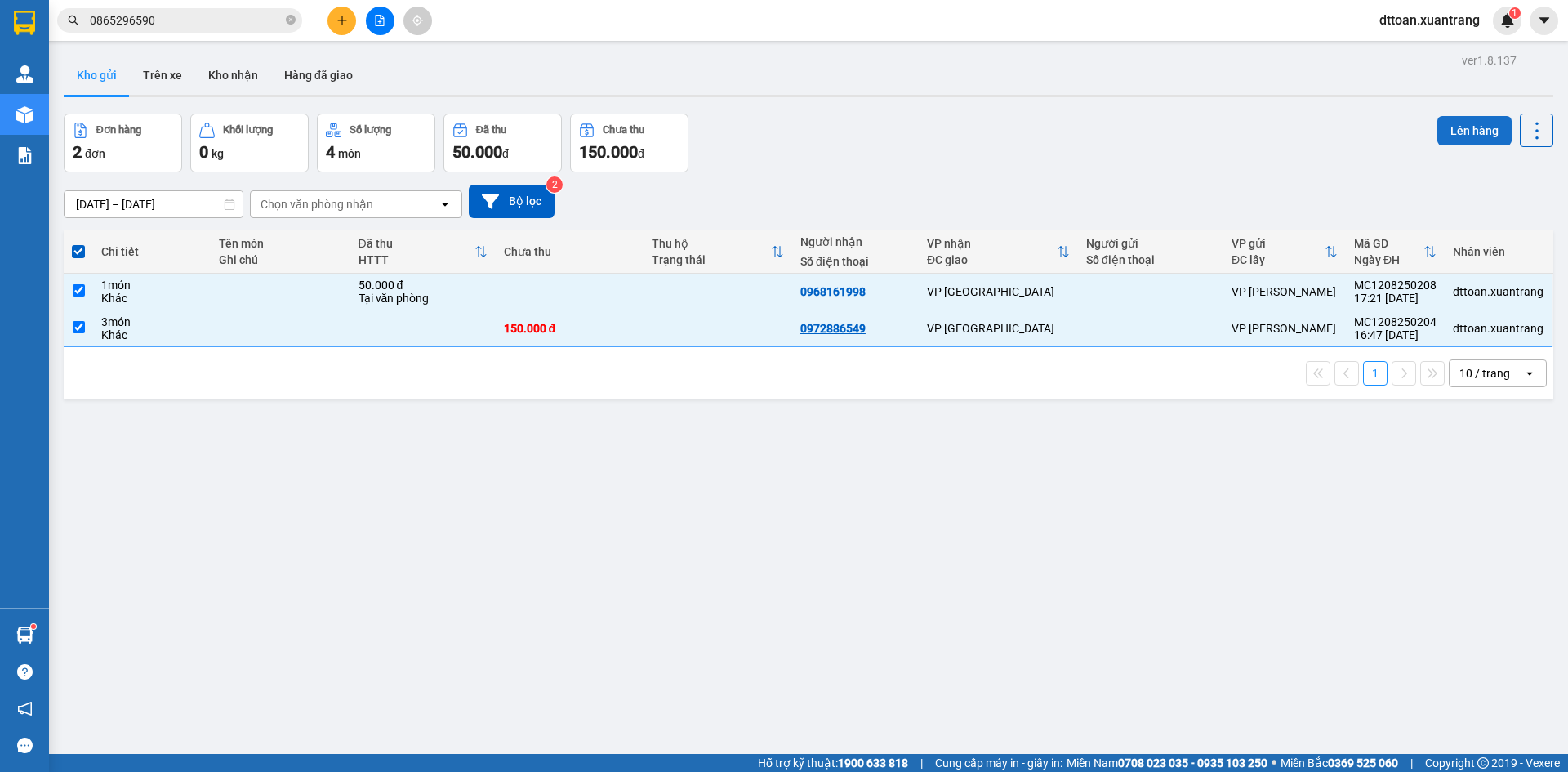
click at [1475, 124] on button "Lên hàng" at bounding box center [1474, 131] width 75 height 30
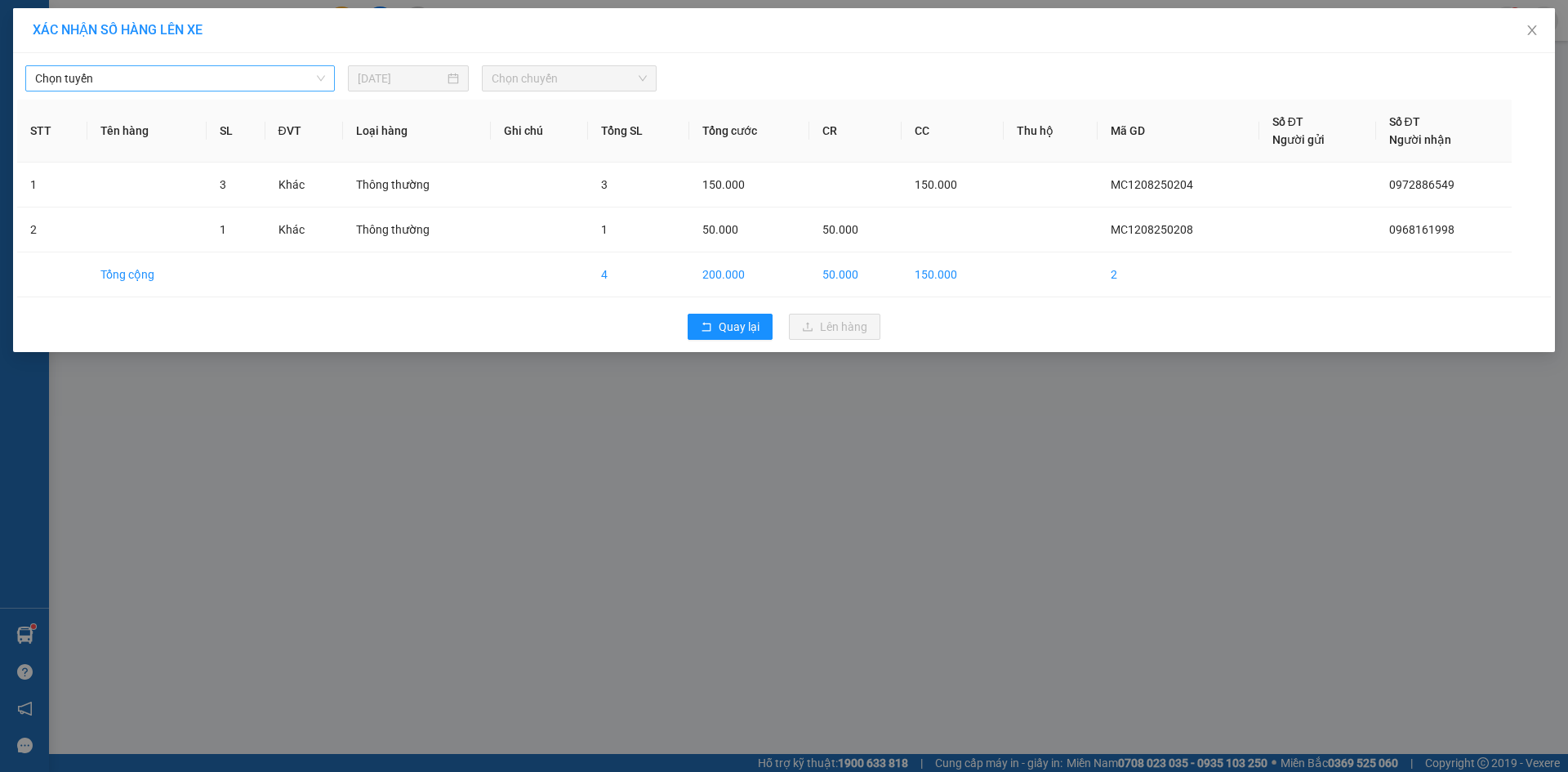
click at [237, 84] on span "Chọn tuyến" at bounding box center [180, 78] width 290 height 25
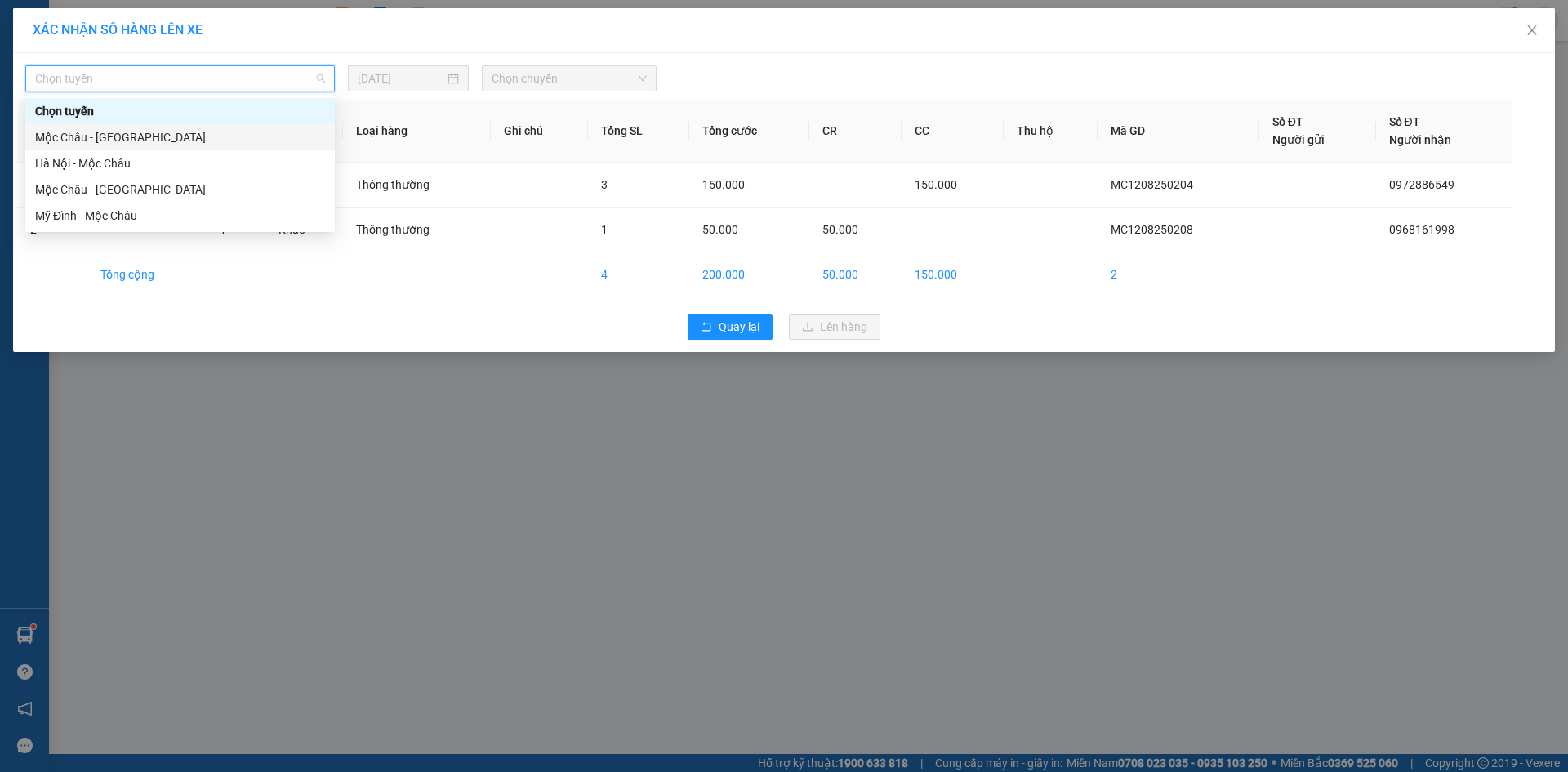
click at [204, 132] on div "Mộc Châu - [GEOGRAPHIC_DATA]" at bounding box center [180, 137] width 290 height 18
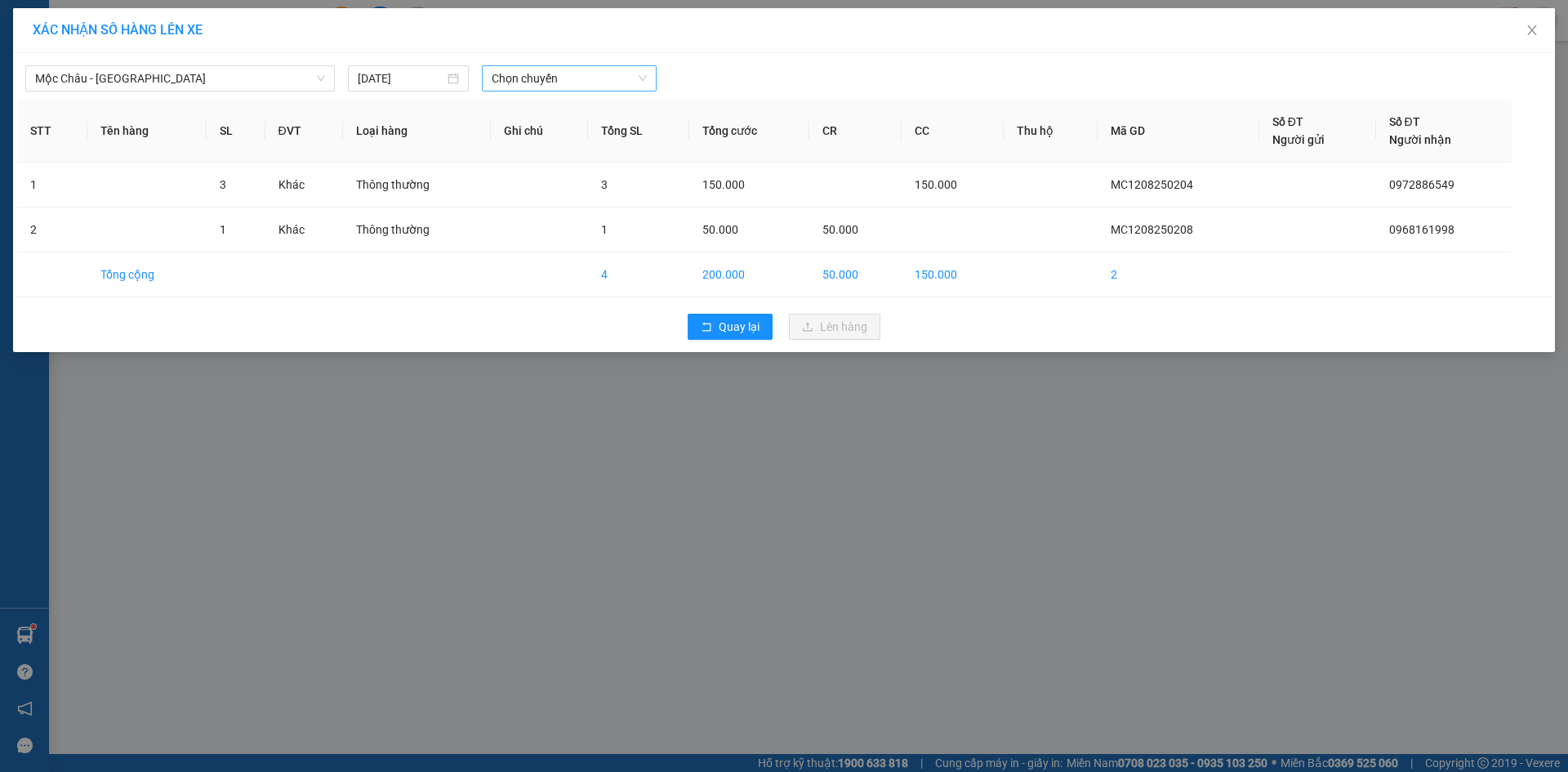
click at [565, 96] on div "[GEOGRAPHIC_DATA] - [GEOGRAPHIC_DATA] [DATE] Chọn chuyến STT Tên hàng SL ĐVT Lo…" at bounding box center [783, 203] width 1541 height 299
click at [566, 86] on span "Chọn chuyến" at bounding box center [569, 78] width 155 height 25
click at [530, 239] on div "18:00" at bounding box center [555, 241] width 127 height 18
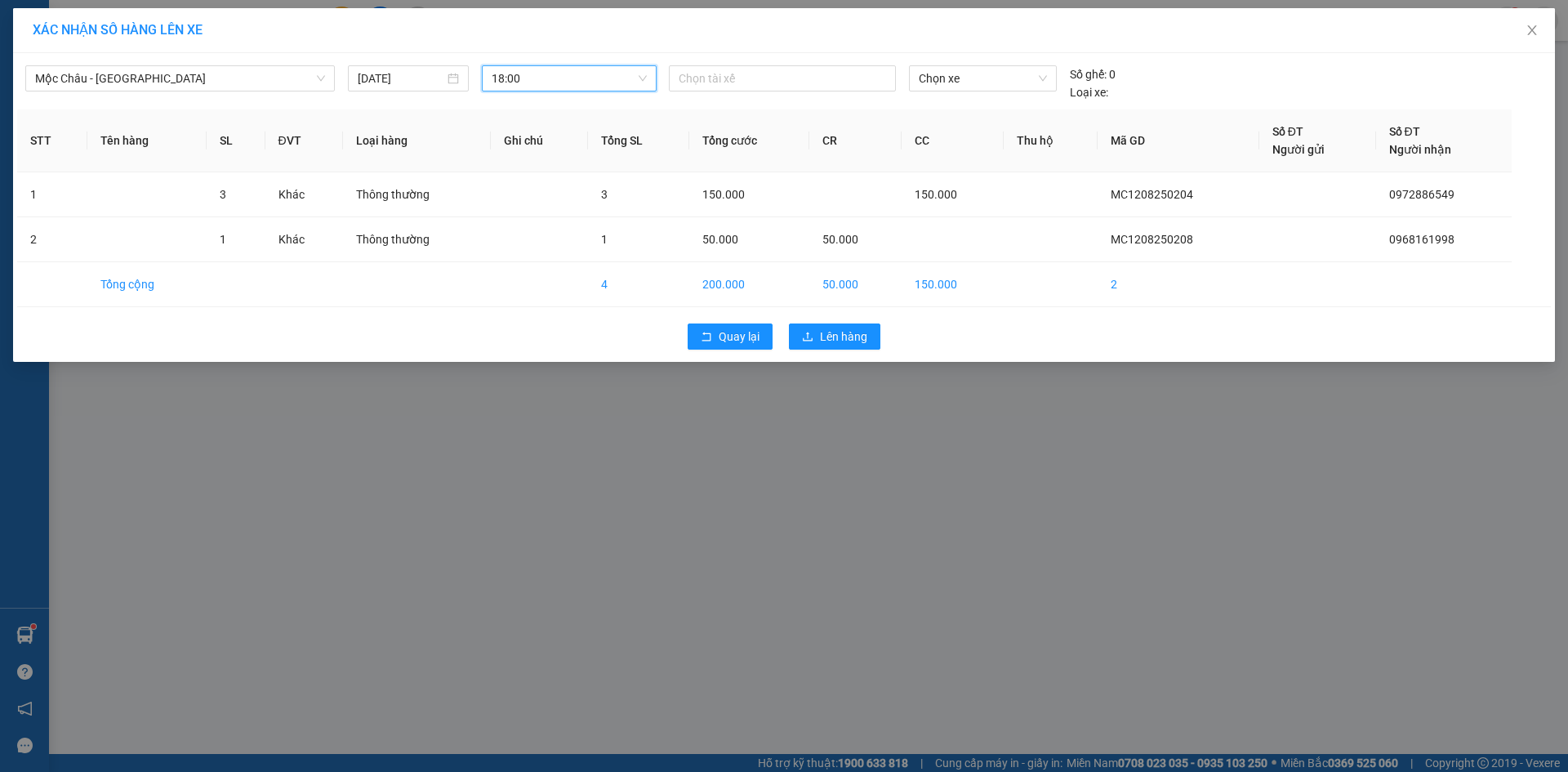
click at [826, 316] on div "Quay lại Lên hàng" at bounding box center [784, 337] width 1534 height 42
click at [854, 329] on span "Lên hàng" at bounding box center [843, 336] width 47 height 18
